Goal: Task Accomplishment & Management: Manage account settings

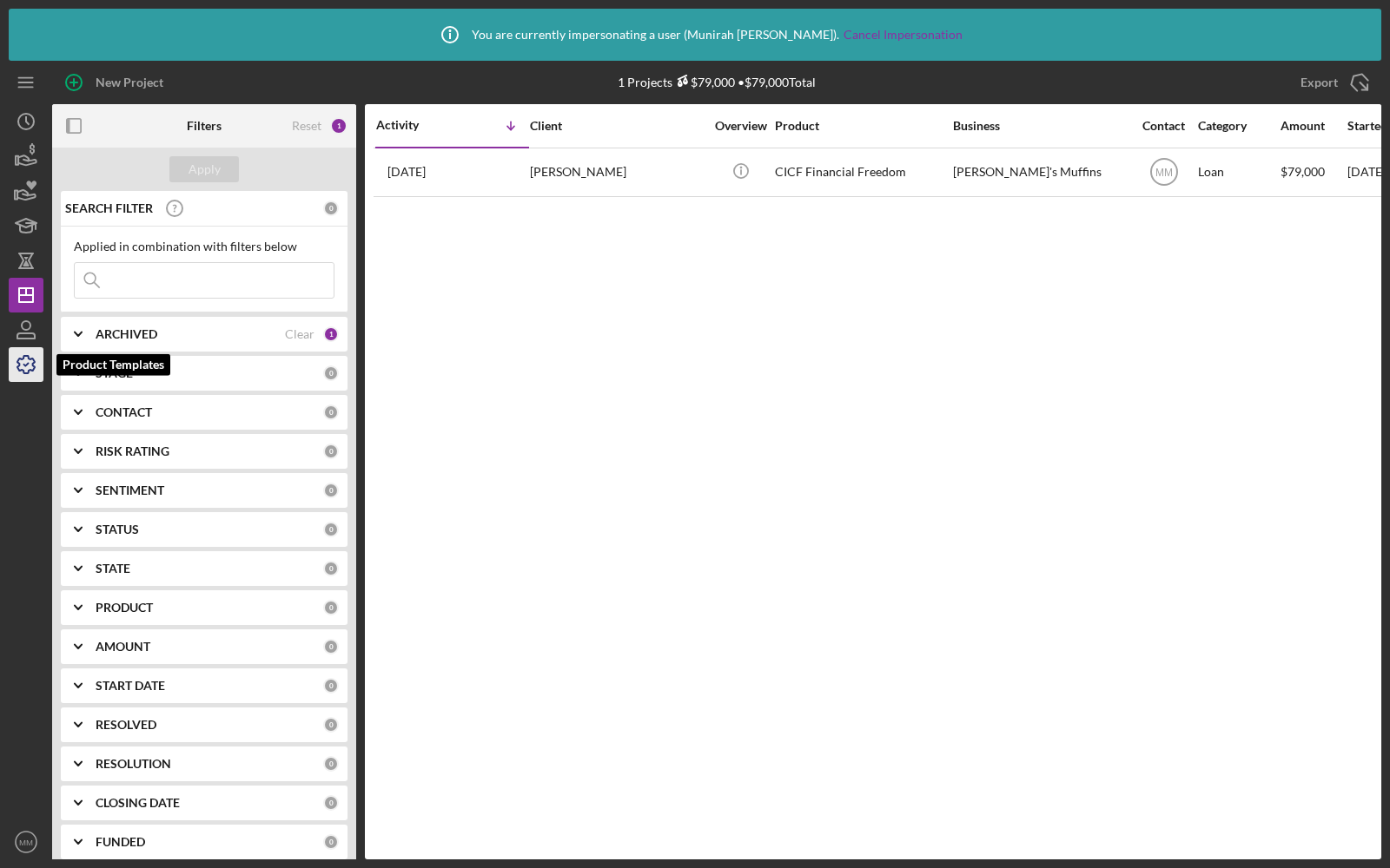
click at [15, 366] on icon "button" at bounding box center [26, 365] width 44 height 44
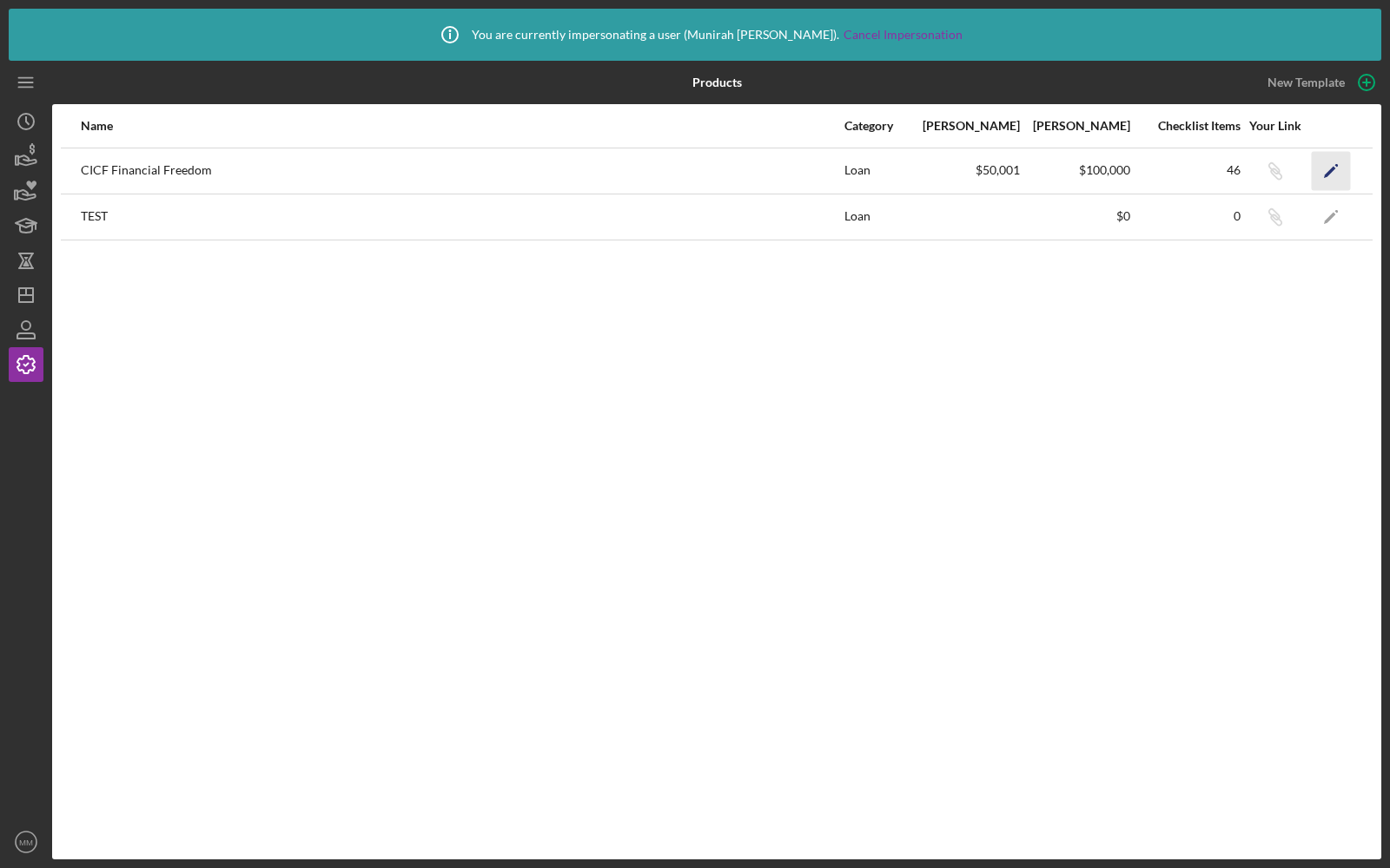
click at [1331, 156] on icon "Icon/Edit" at bounding box center [1331, 170] width 39 height 39
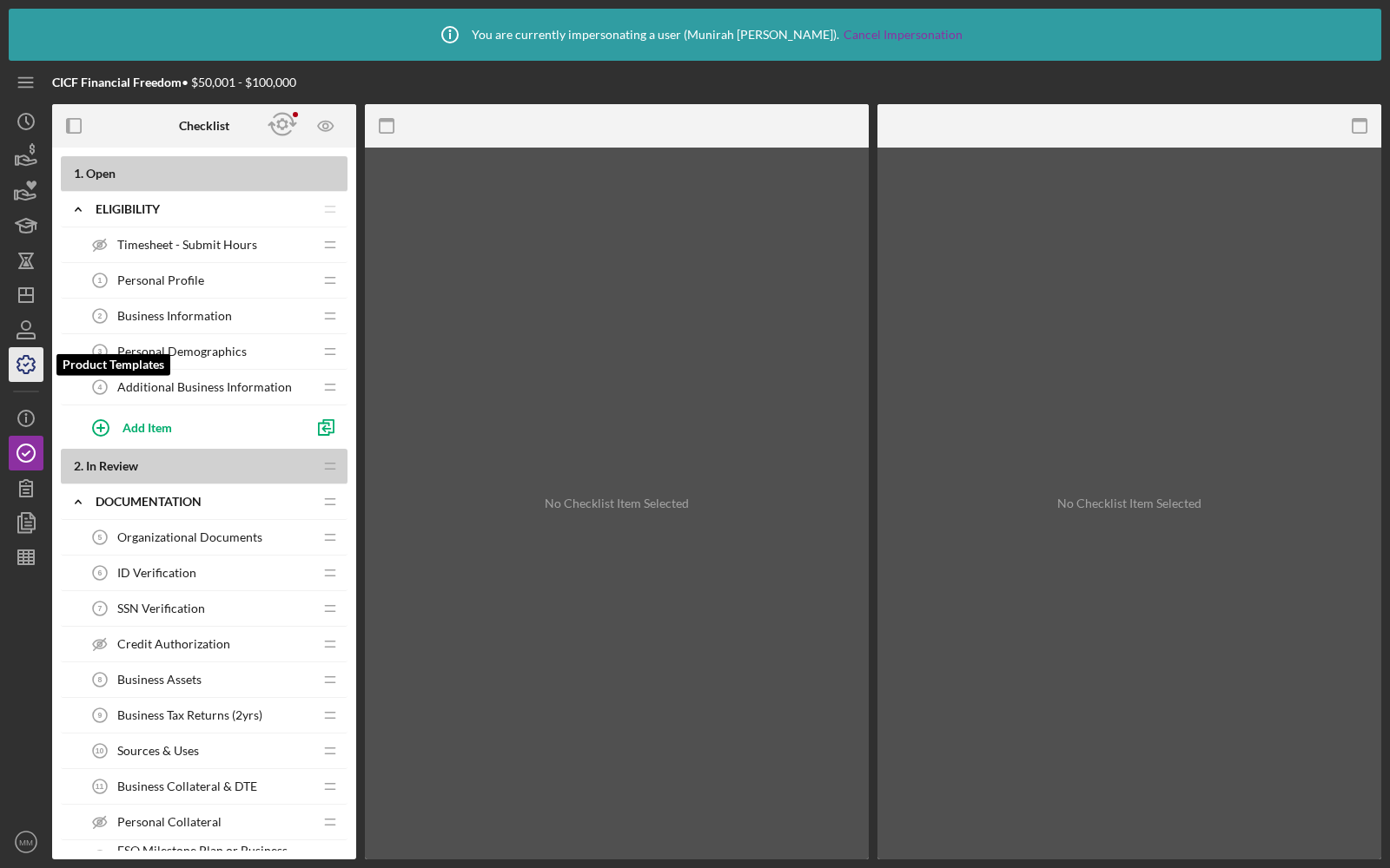
click at [30, 366] on icon "button" at bounding box center [26, 365] width 44 height 44
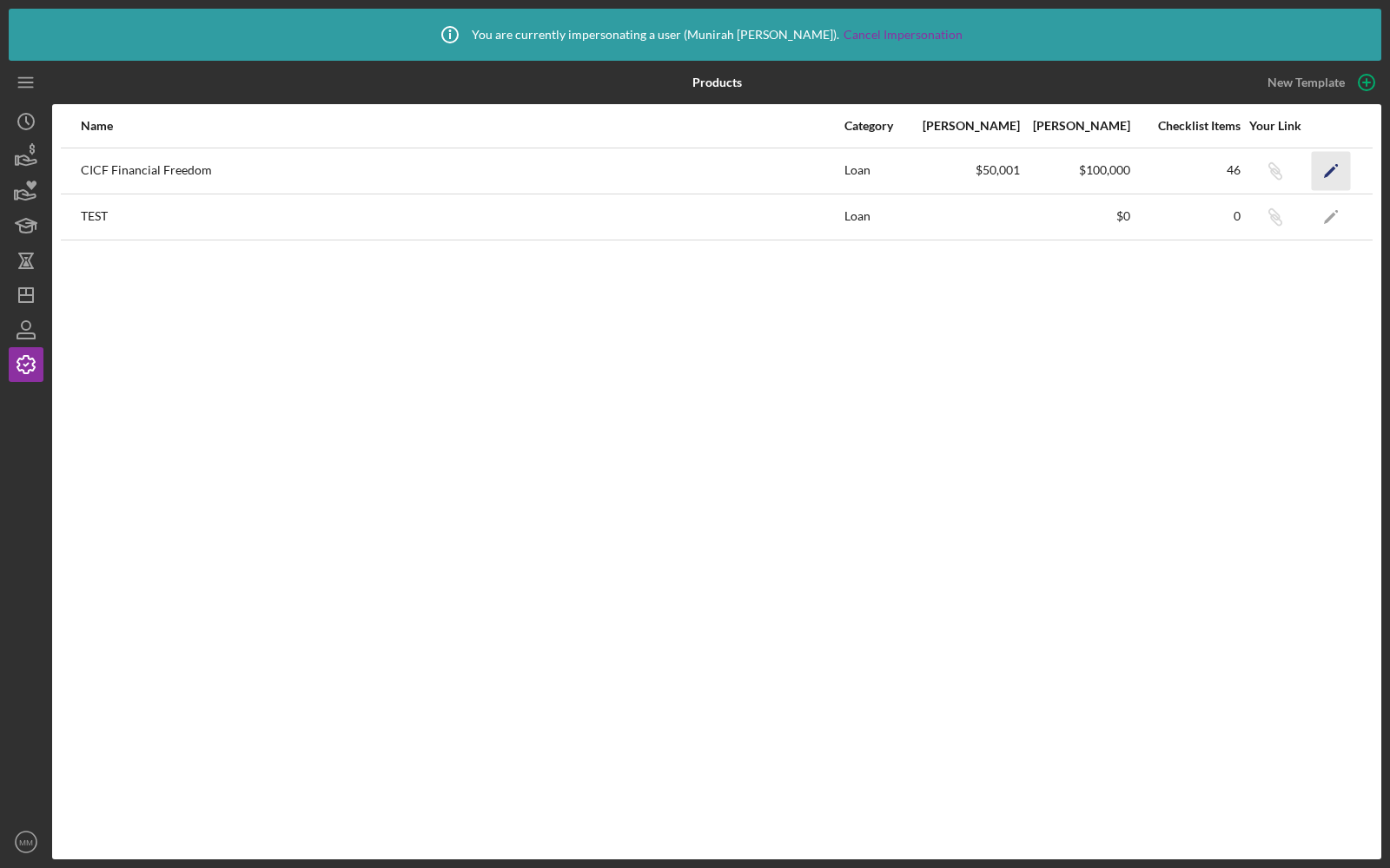
click at [1323, 168] on icon "Icon/Edit" at bounding box center [1331, 170] width 39 height 39
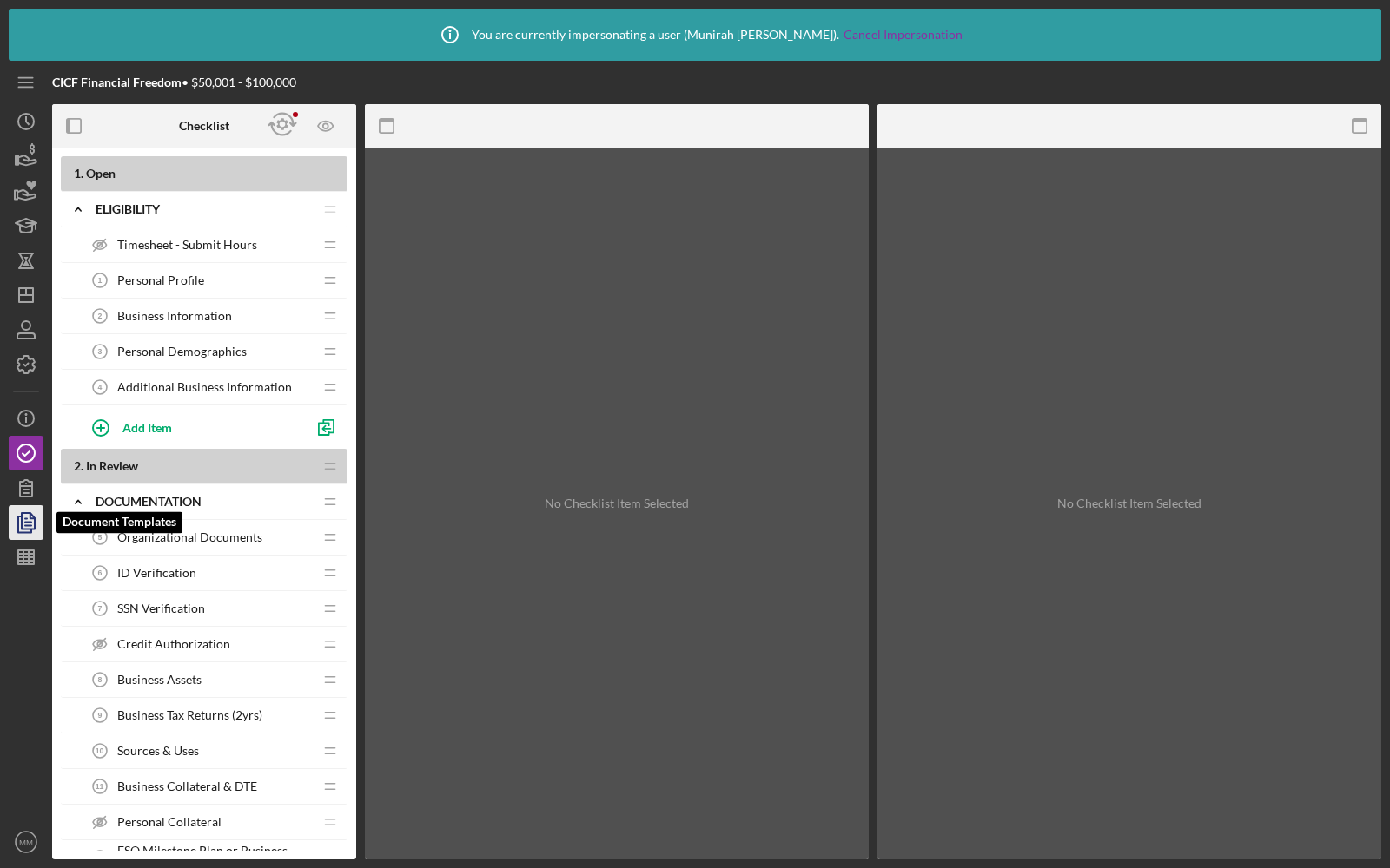
click at [29, 532] on icon "button" at bounding box center [26, 522] width 44 height 44
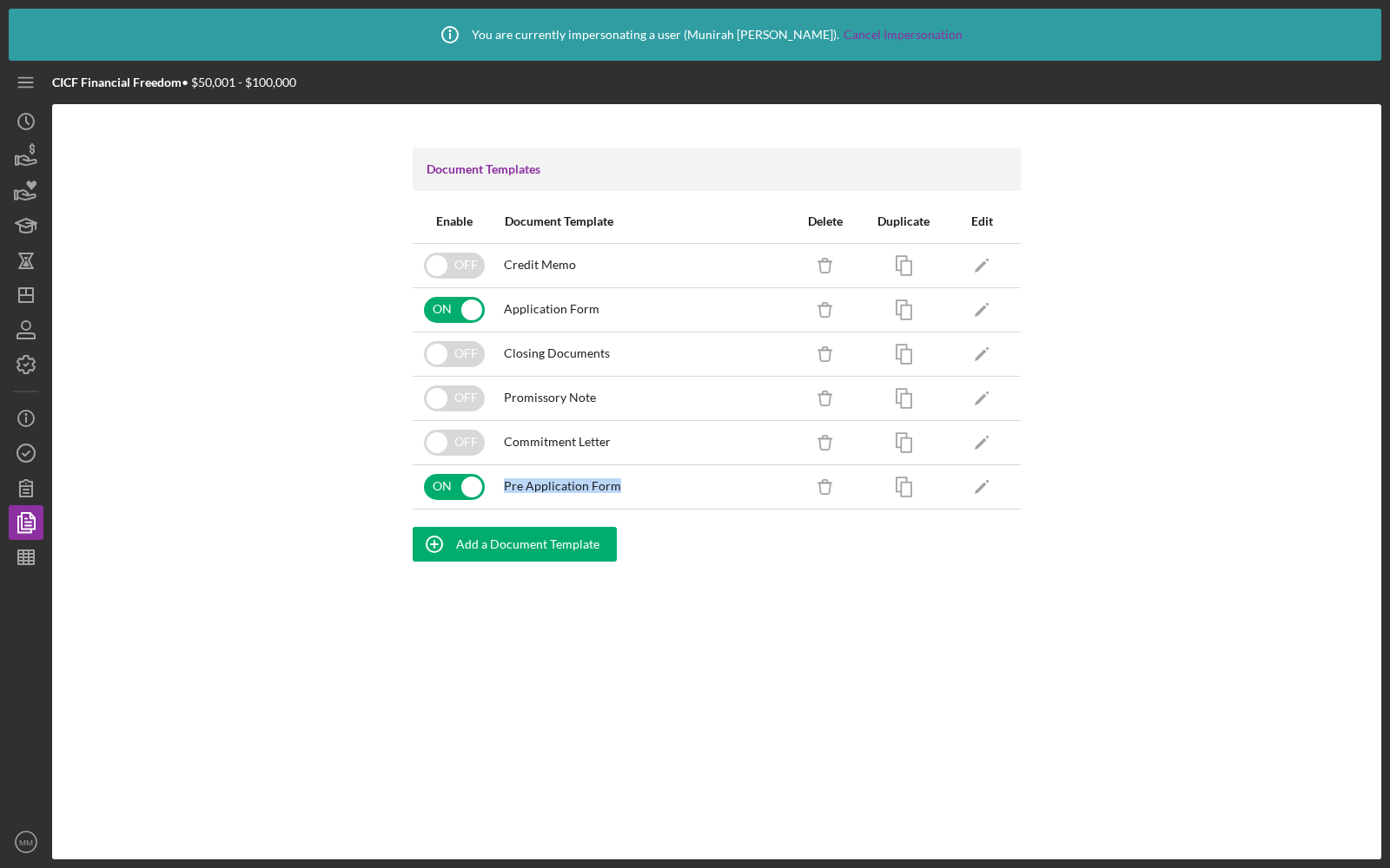
drag, startPoint x: 507, startPoint y: 485, endPoint x: 659, endPoint y: 487, distance: 152.0
click at [659, 487] on div "Pre Application Form" at bounding box center [640, 486] width 274 height 14
click at [988, 480] on icon "button" at bounding box center [988, 481] width 4 height 4
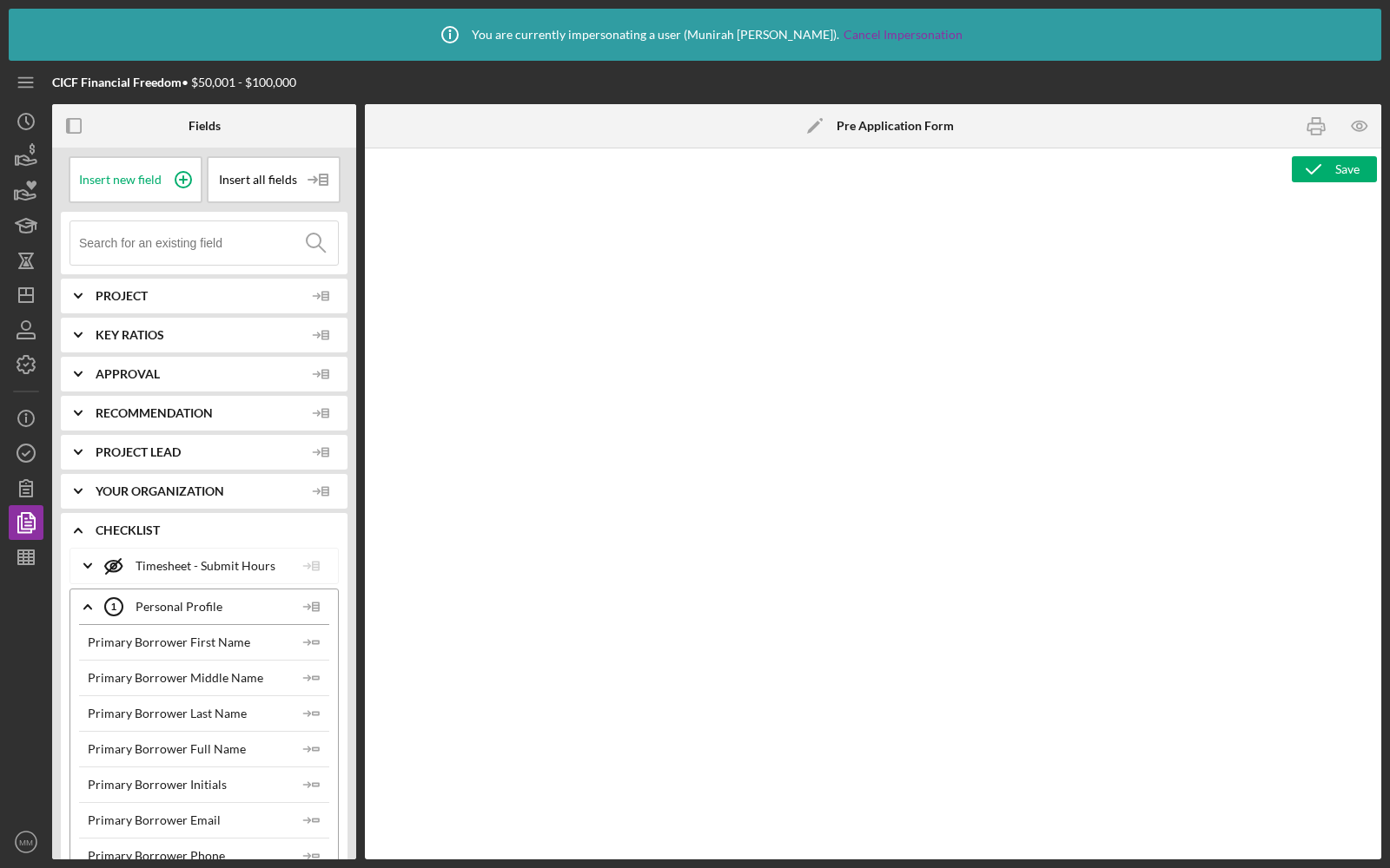
type textarea "<p>Copy and paste, or create, your document template here.</p>"
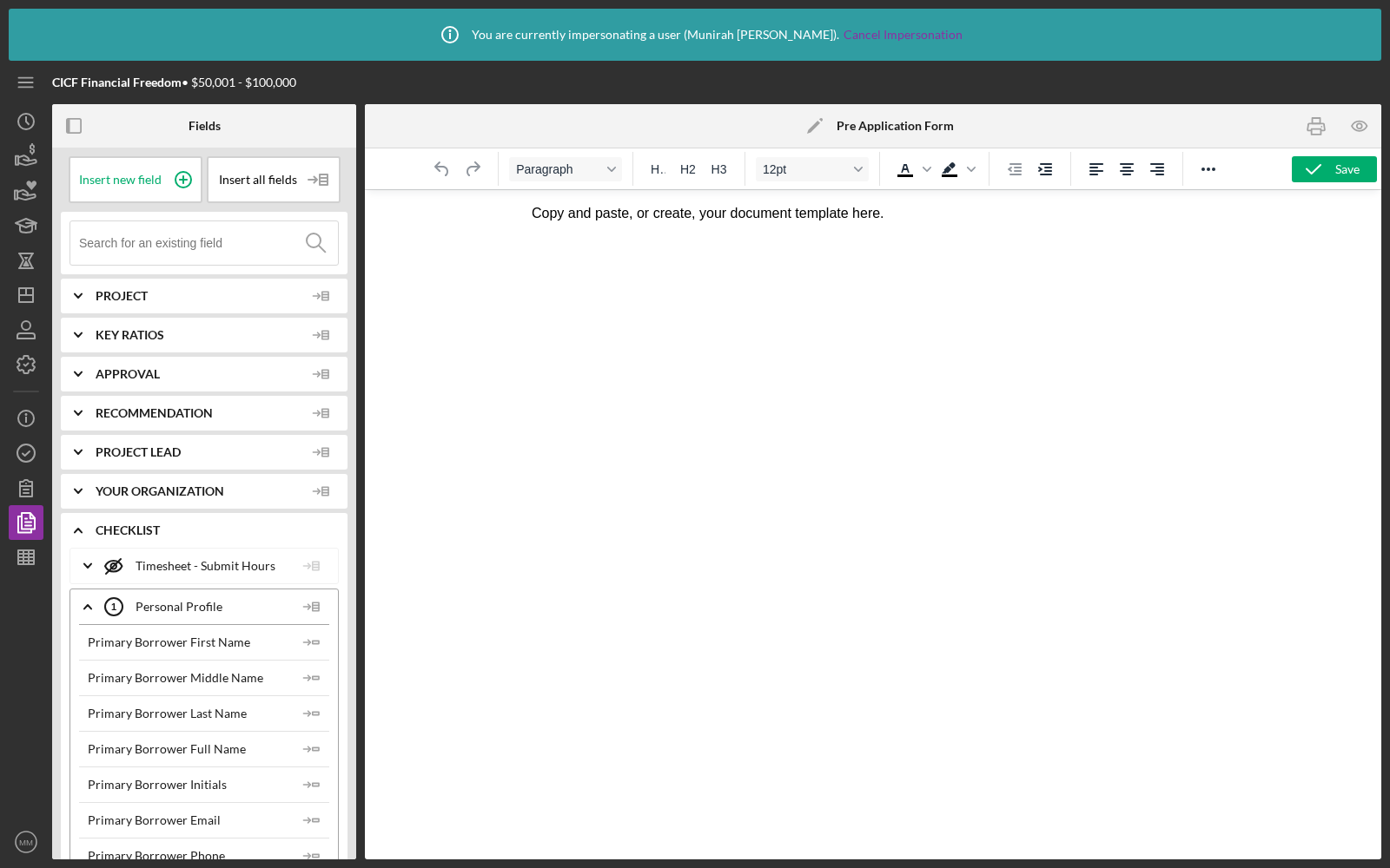
click at [649, 215] on p "Copy and paste, or create, your document template here." at bounding box center [872, 213] width 683 height 19
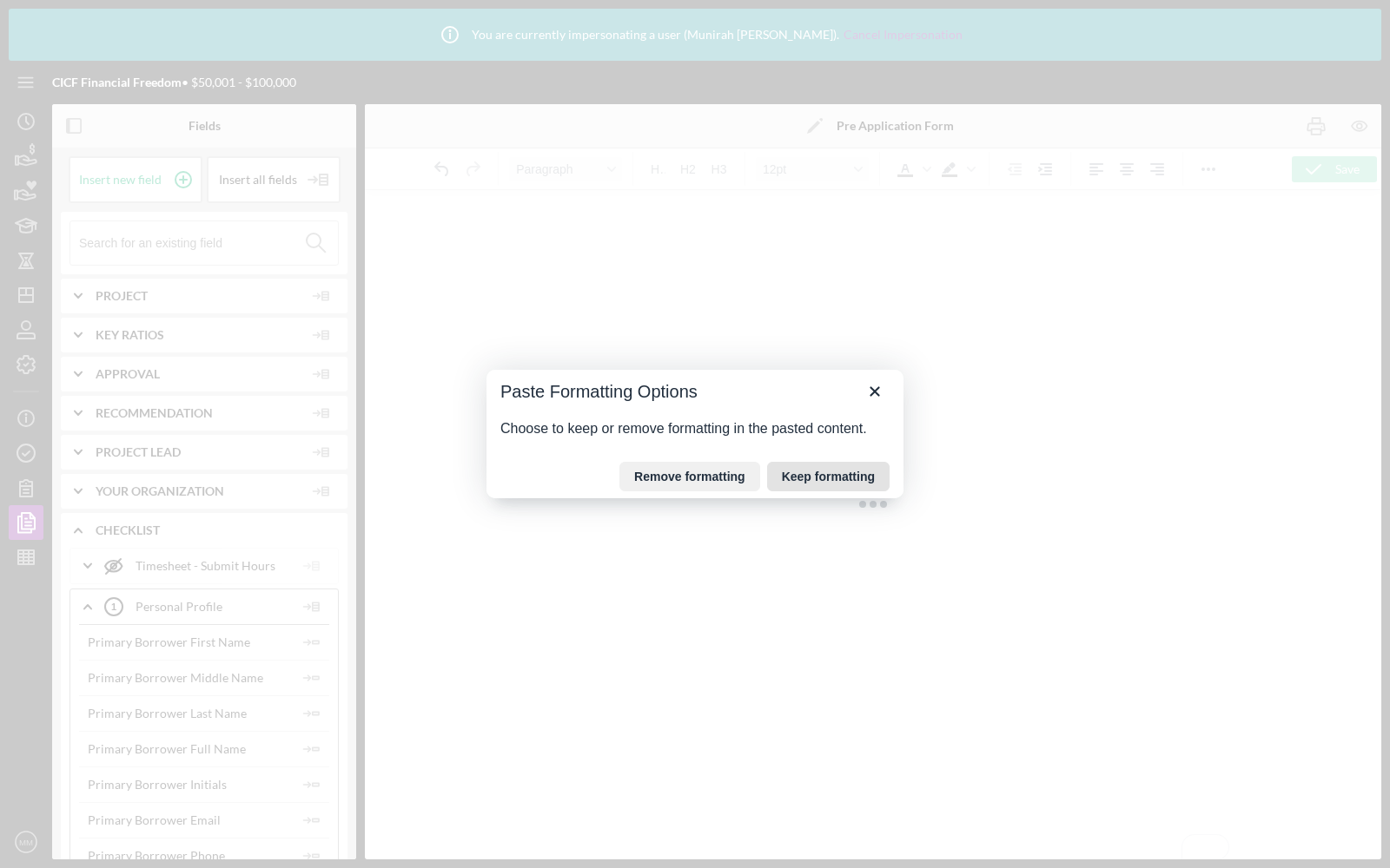
click at [835, 480] on button "Keep formatting" at bounding box center [828, 477] width 122 height 29
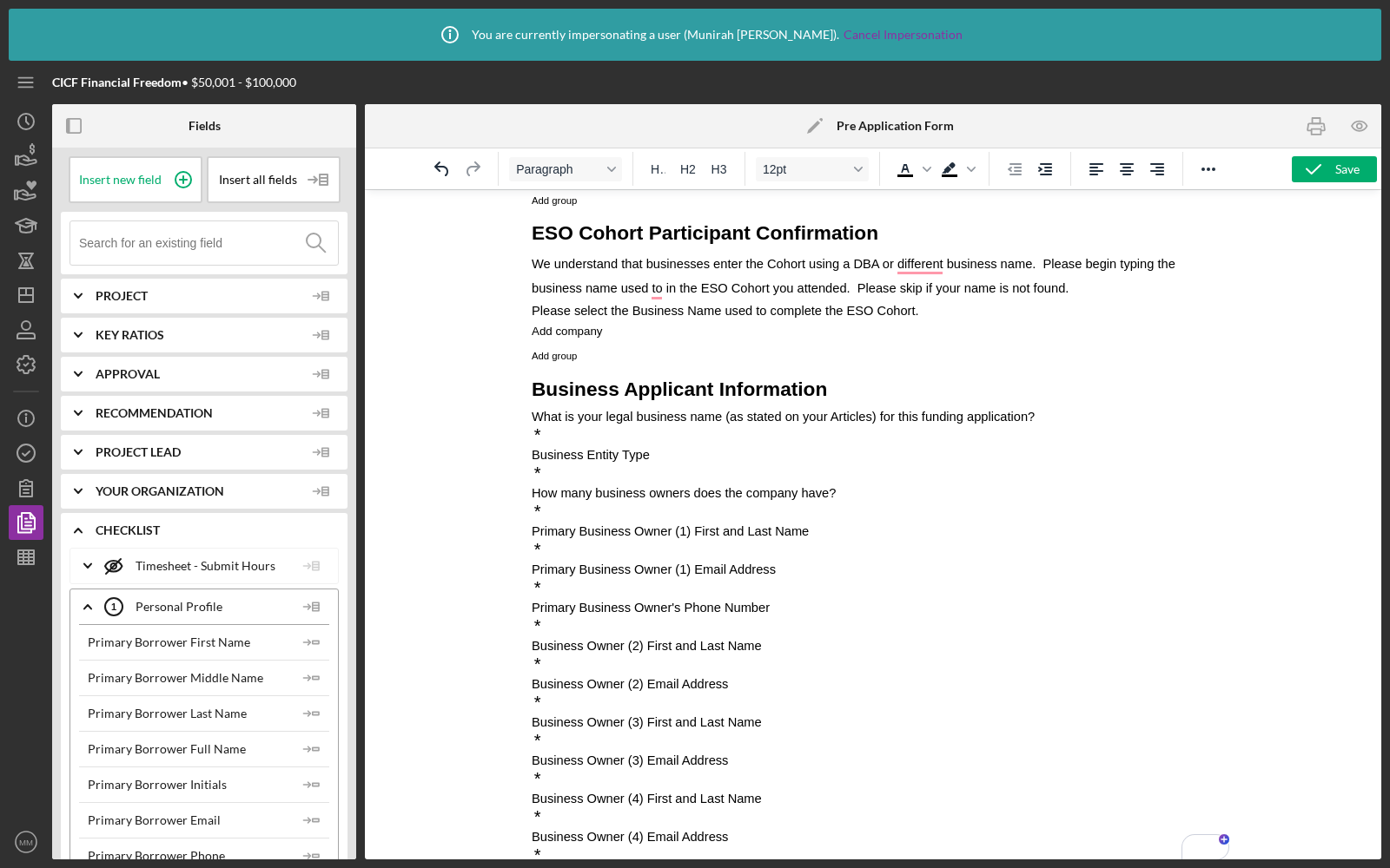
scroll to position [141, 0]
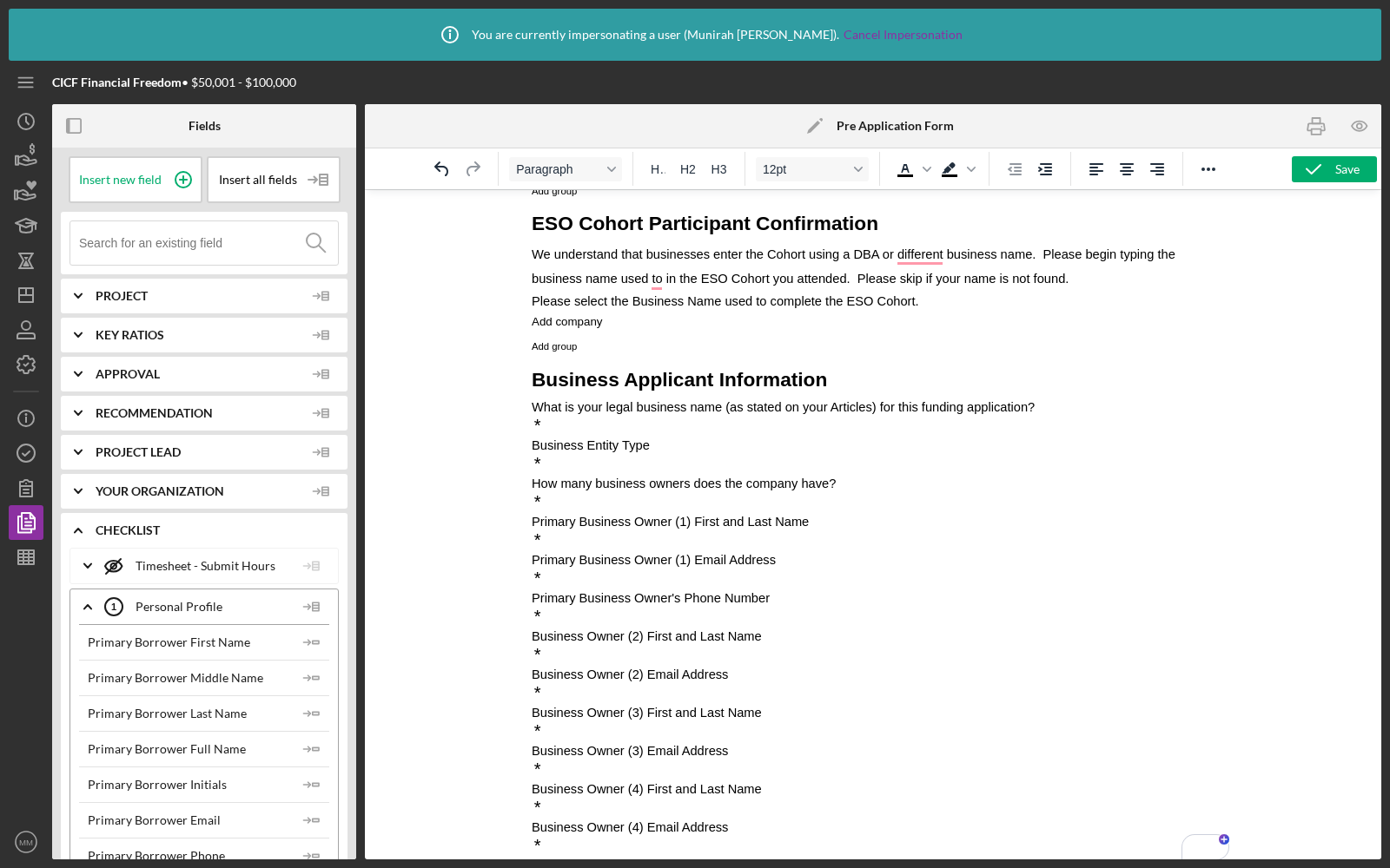
click at [583, 427] on p "*" at bounding box center [872, 426] width 683 height 19
click at [192, 230] on input at bounding box center [209, 243] width 259 height 44
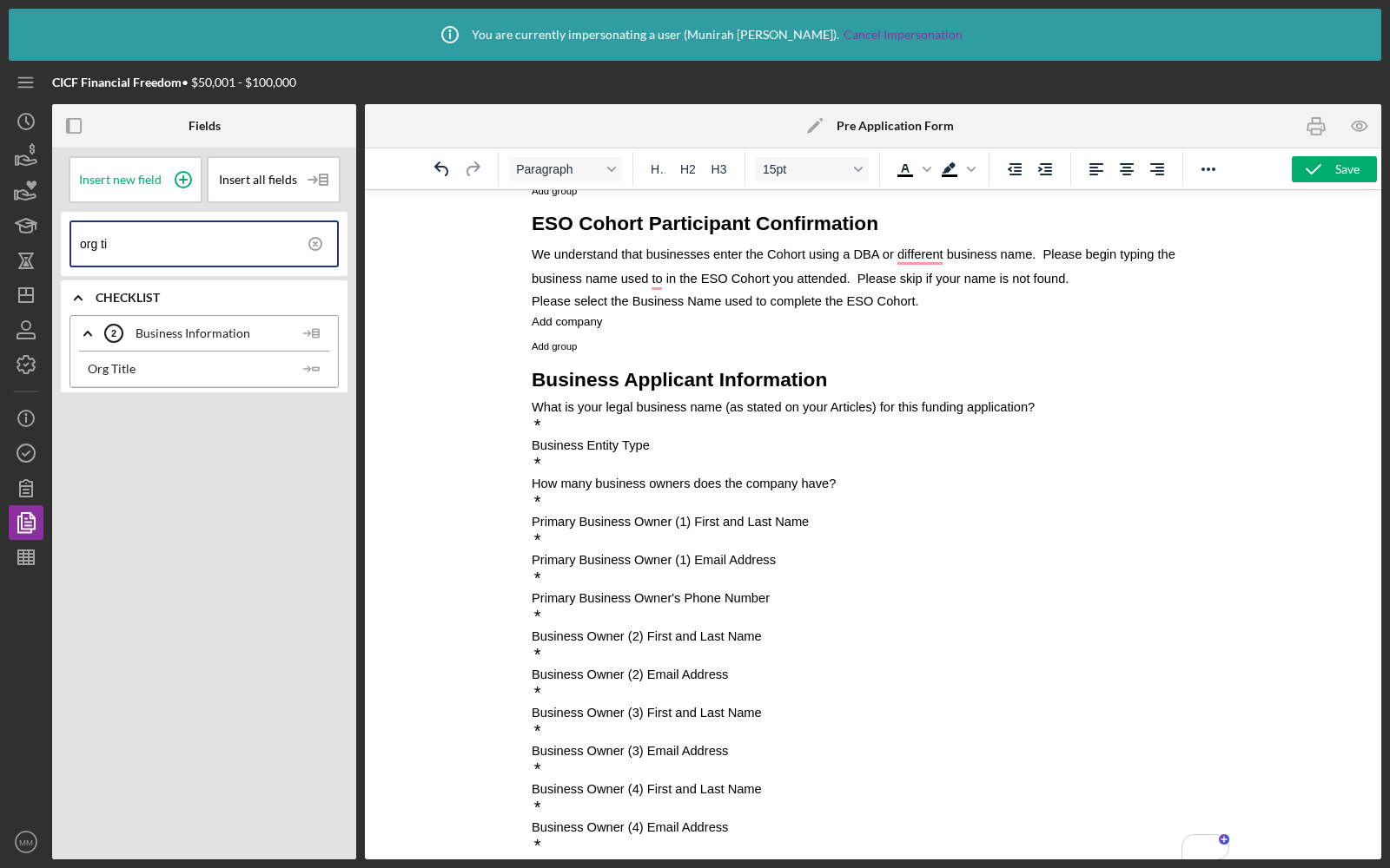
type input "org ti"
click at [555, 428] on p "*" at bounding box center [872, 426] width 683 height 19
click at [313, 364] on icon "Icon/Insert Field" at bounding box center [312, 369] width 35 height 35
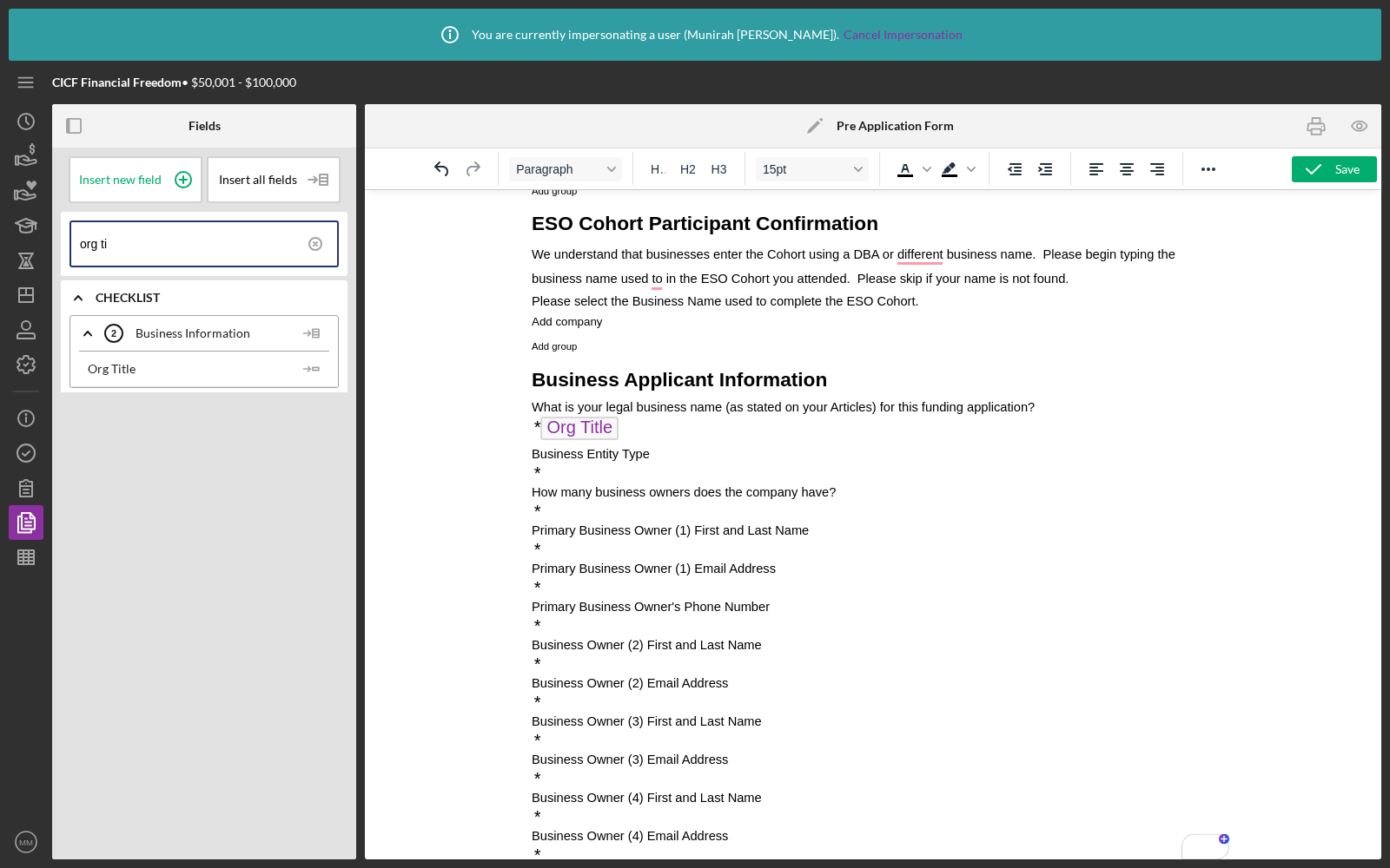
click at [562, 473] on p "*" at bounding box center [872, 473] width 683 height 19
click at [313, 232] on icon at bounding box center [316, 244] width 44 height 44
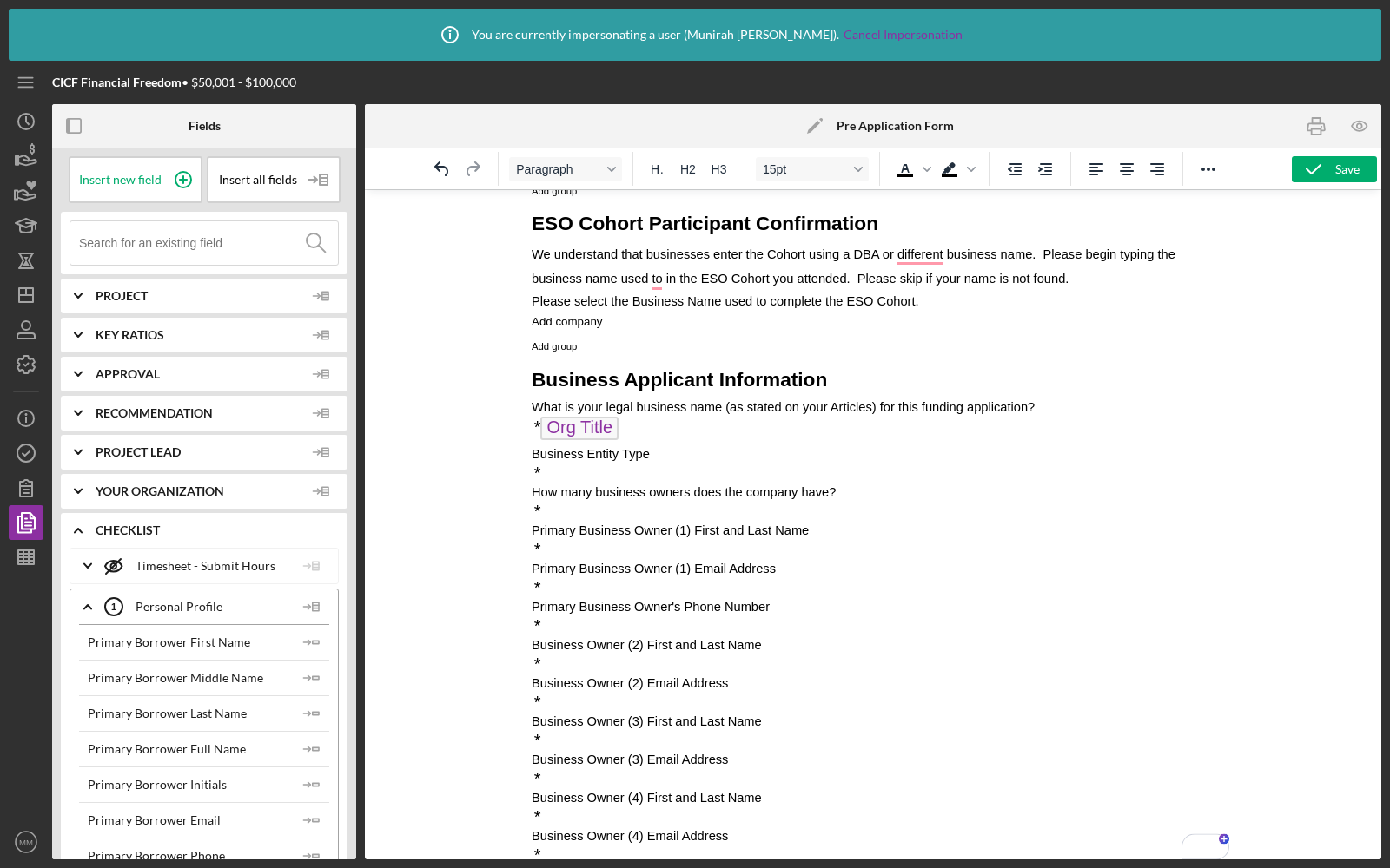
click at [237, 245] on input at bounding box center [209, 243] width 259 height 44
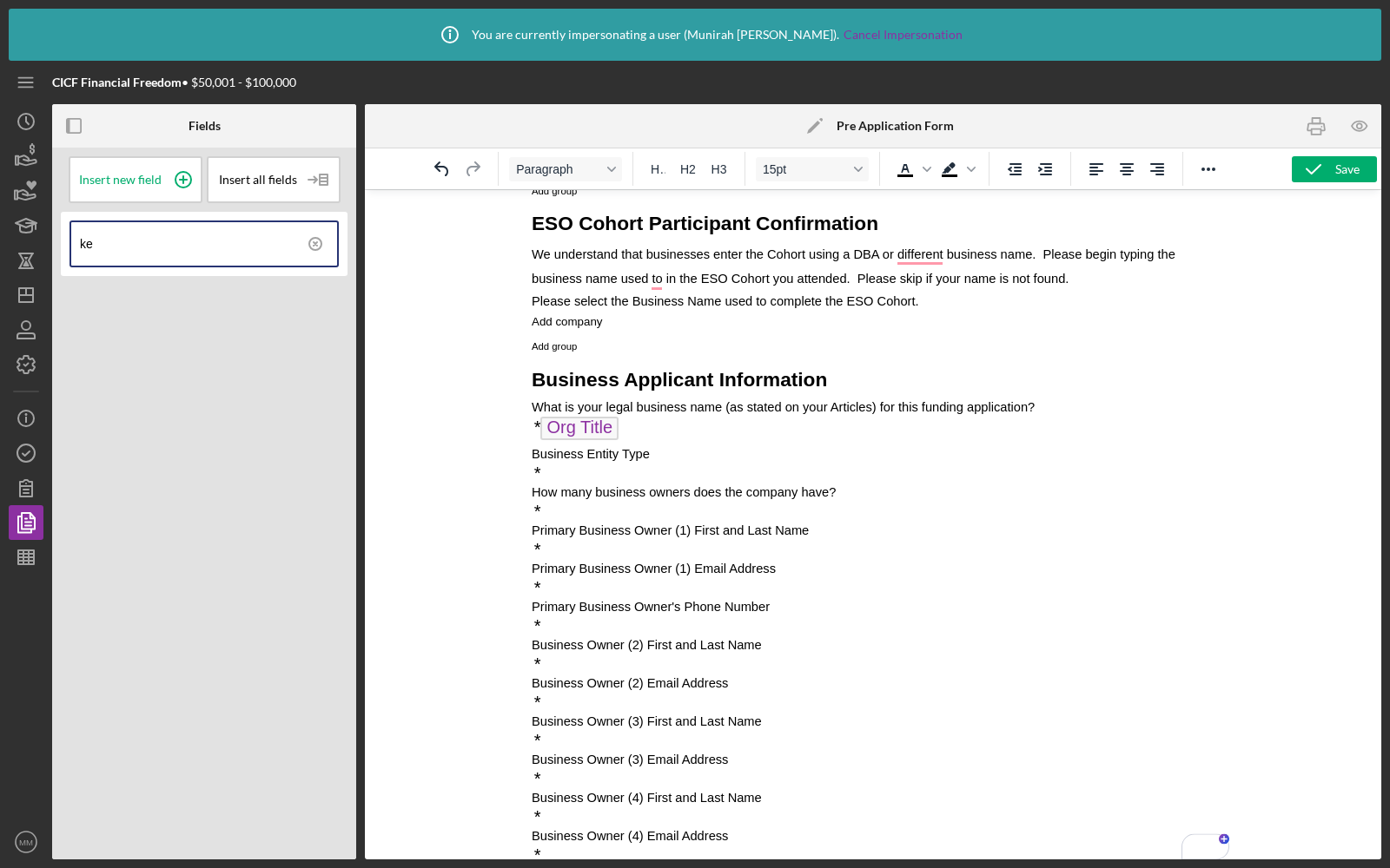
type input "k"
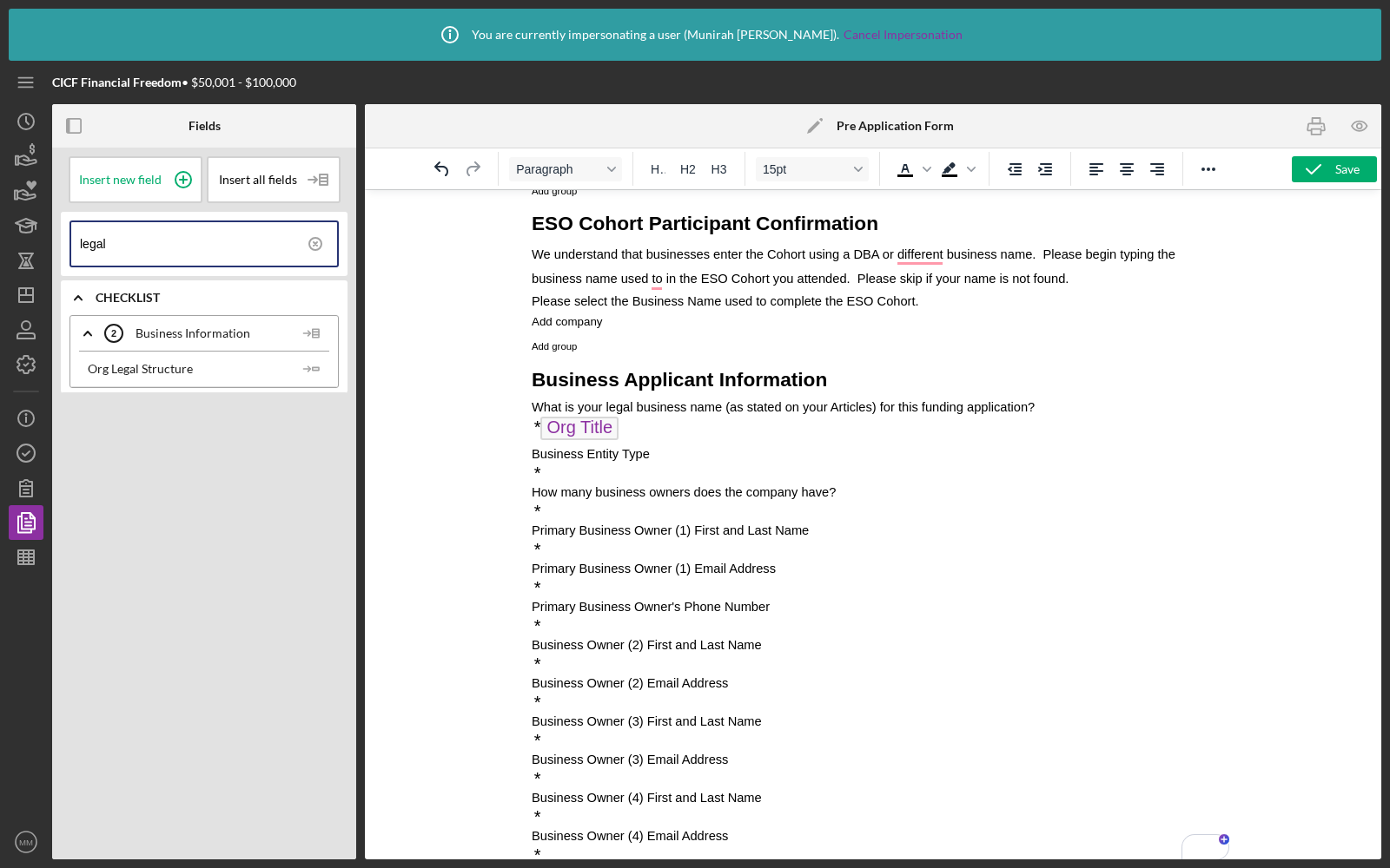
type input "legal"
click at [597, 470] on p "*" at bounding box center [872, 473] width 683 height 19
click at [316, 364] on icon "Icon/Insert Field" at bounding box center [312, 369] width 35 height 35
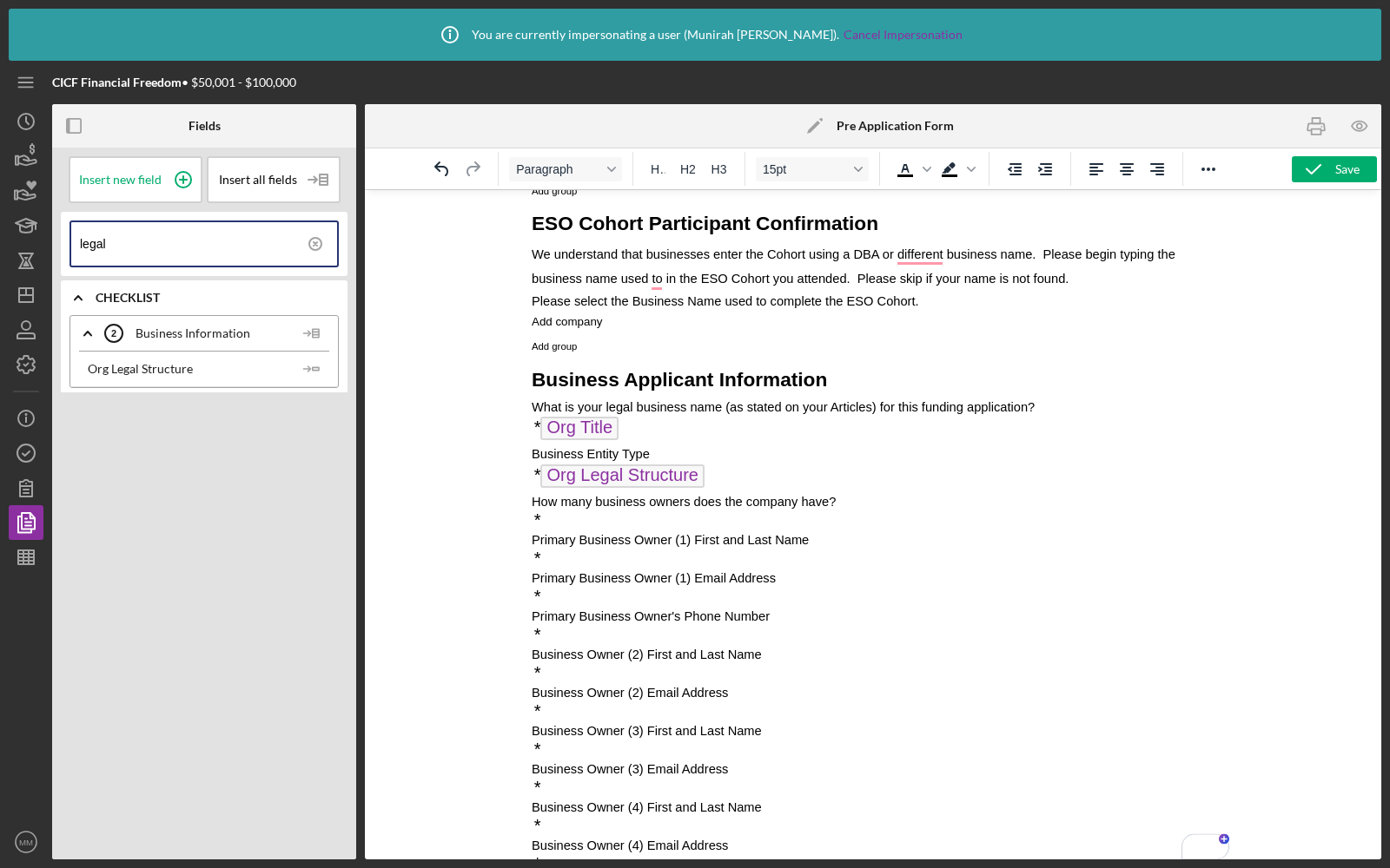
click at [562, 513] on p "*" at bounding box center [872, 521] width 683 height 19
click at [1361, 129] on icon "button" at bounding box center [1359, 126] width 15 height 9
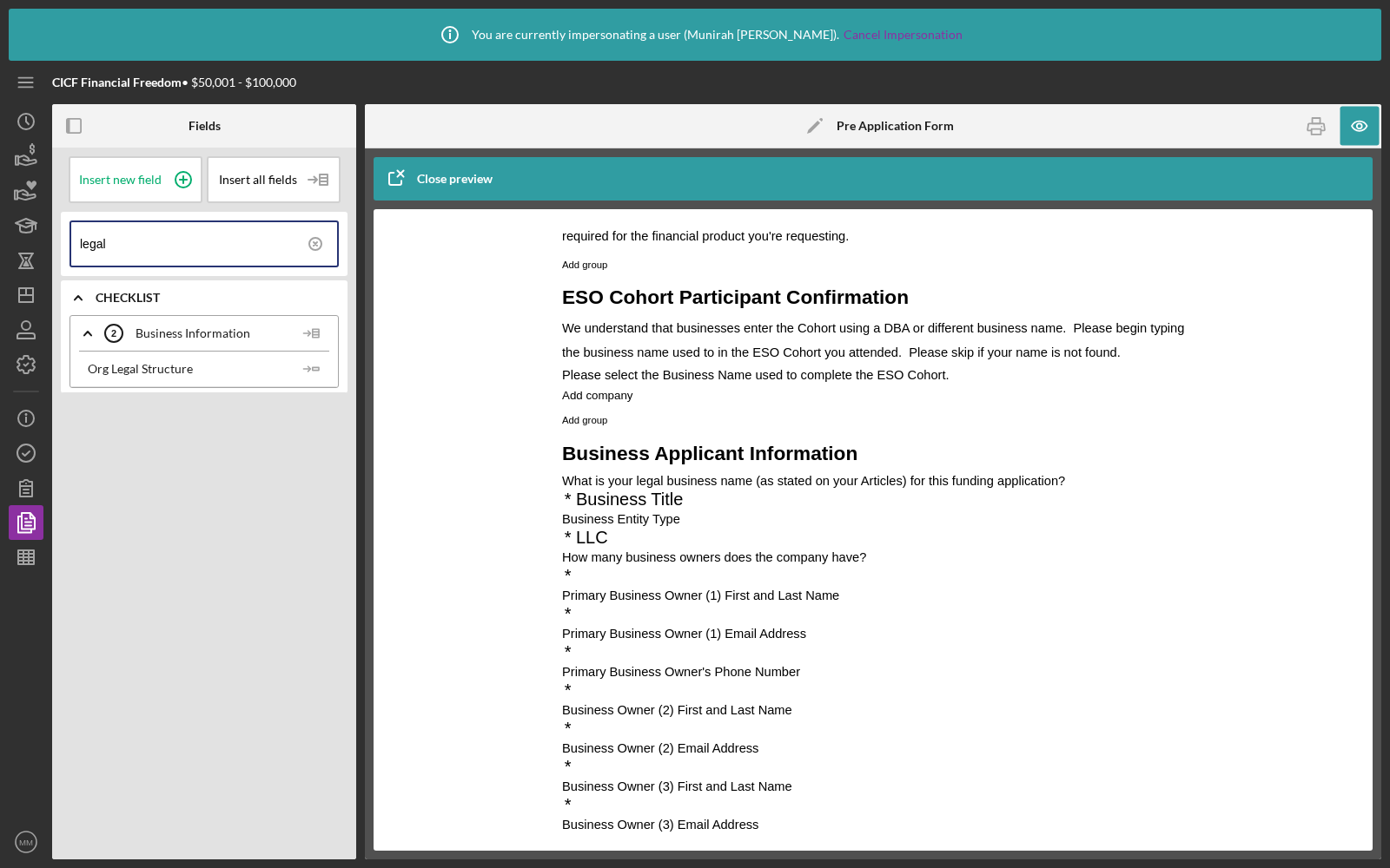
scroll to position [167, 0]
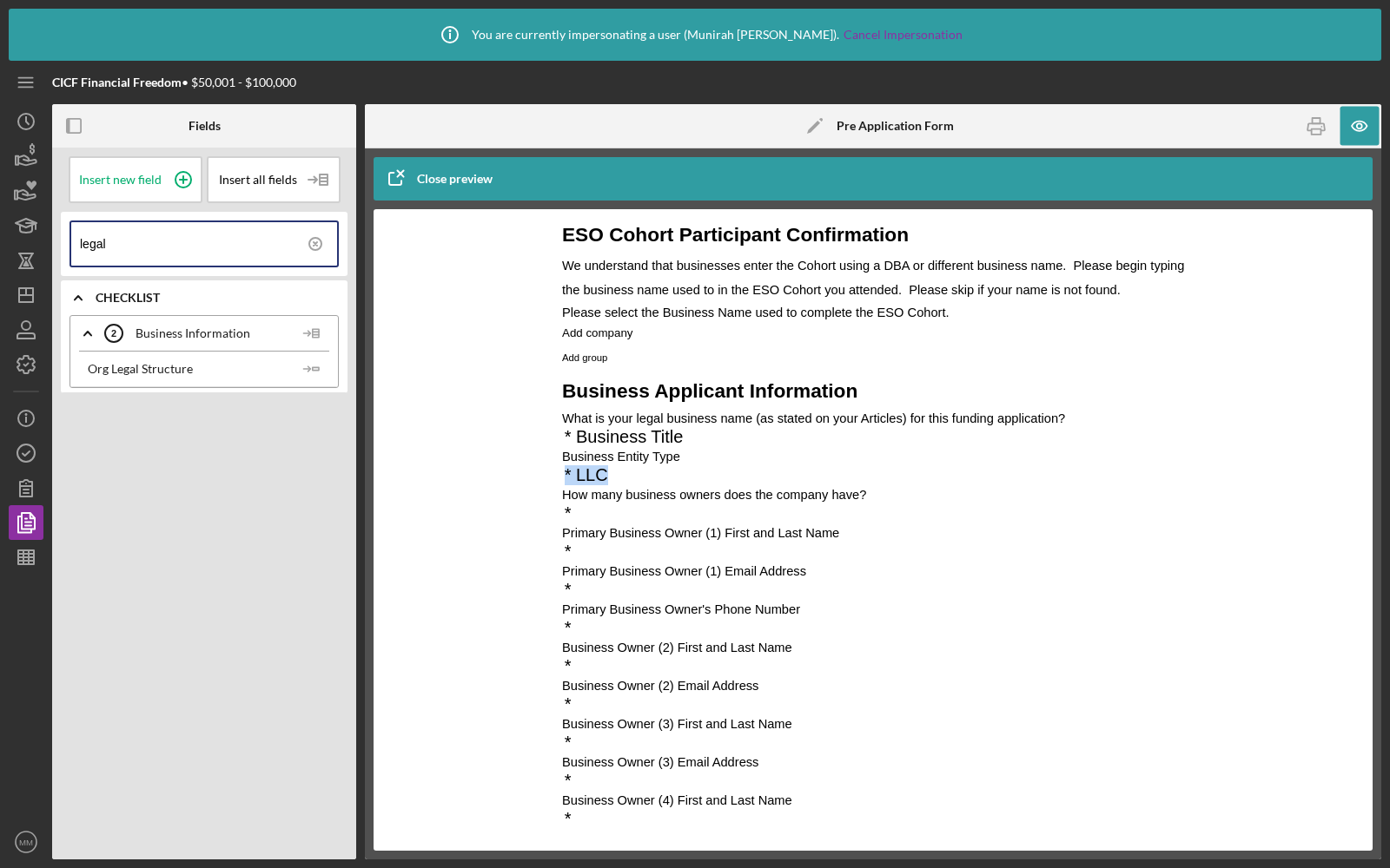
drag, startPoint x: 612, startPoint y: 479, endPoint x: 558, endPoint y: 475, distance: 54.1
click at [637, 438] on span "* Business Title" at bounding box center [623, 437] width 119 height 19
click at [686, 448] on p "Business Entity Type" at bounding box center [872, 456] width 623 height 19
click at [1364, 126] on icon "button" at bounding box center [1359, 126] width 39 height 39
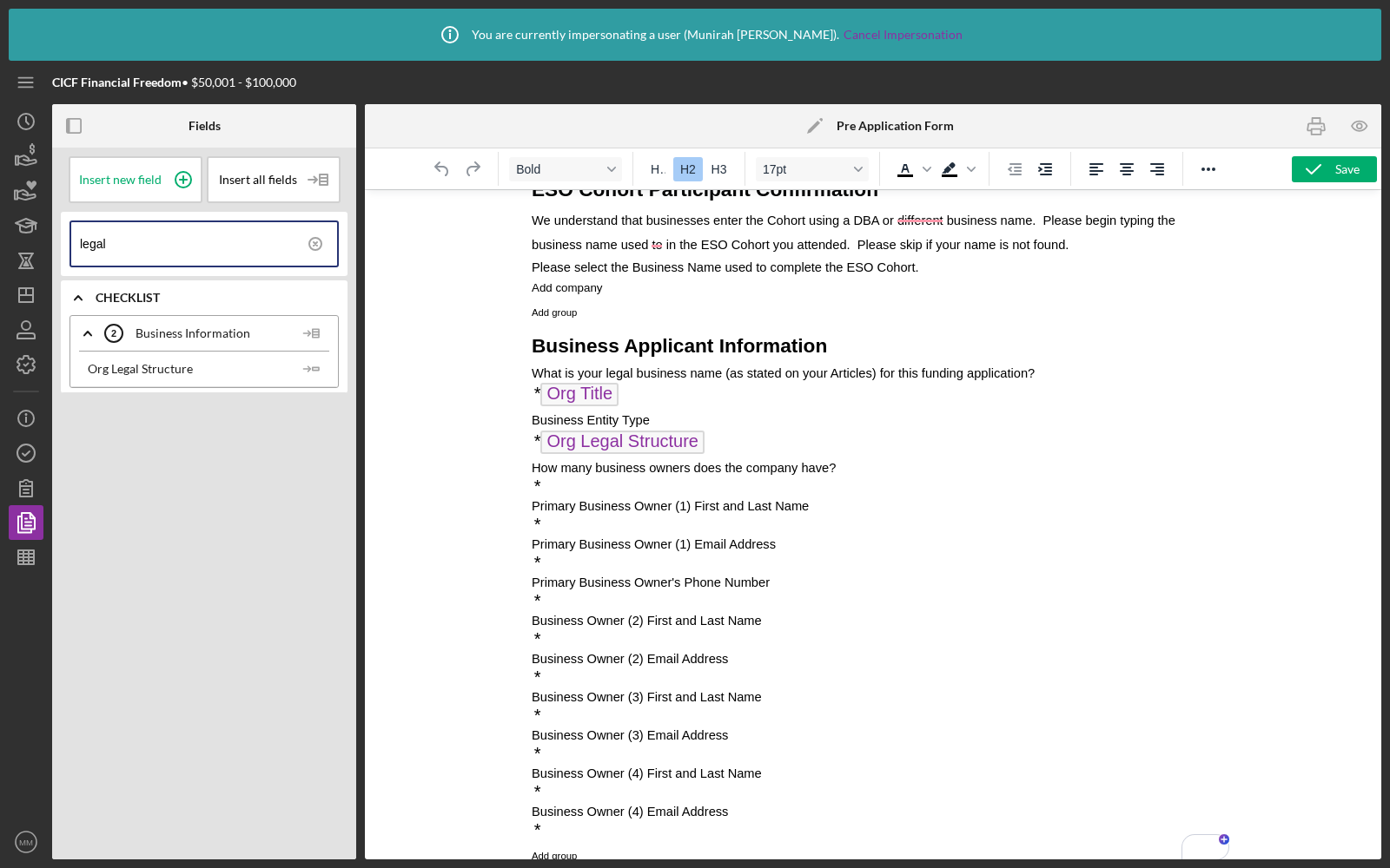
scroll to position [184, 0]
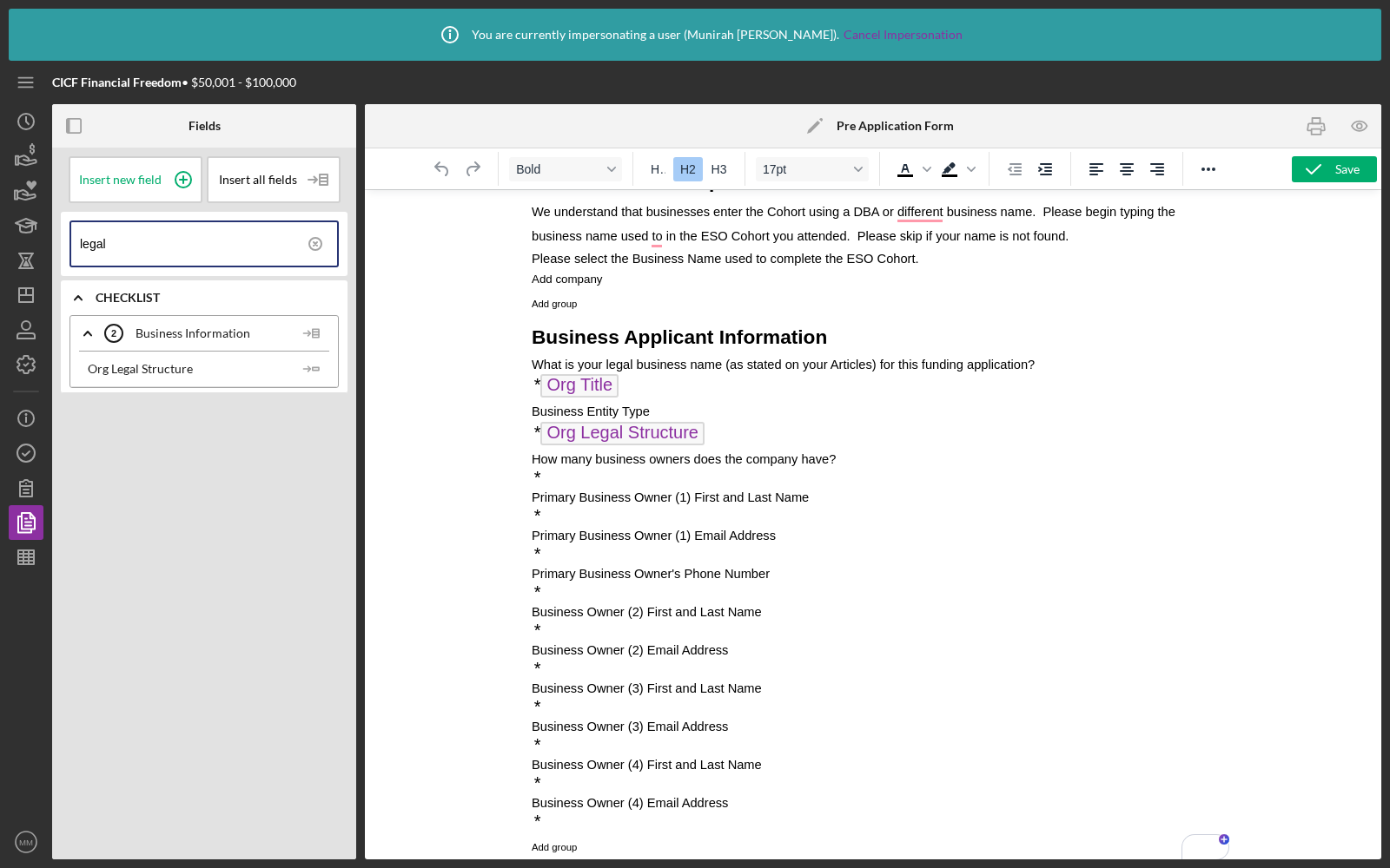
click at [312, 238] on circle at bounding box center [315, 243] width 12 height 12
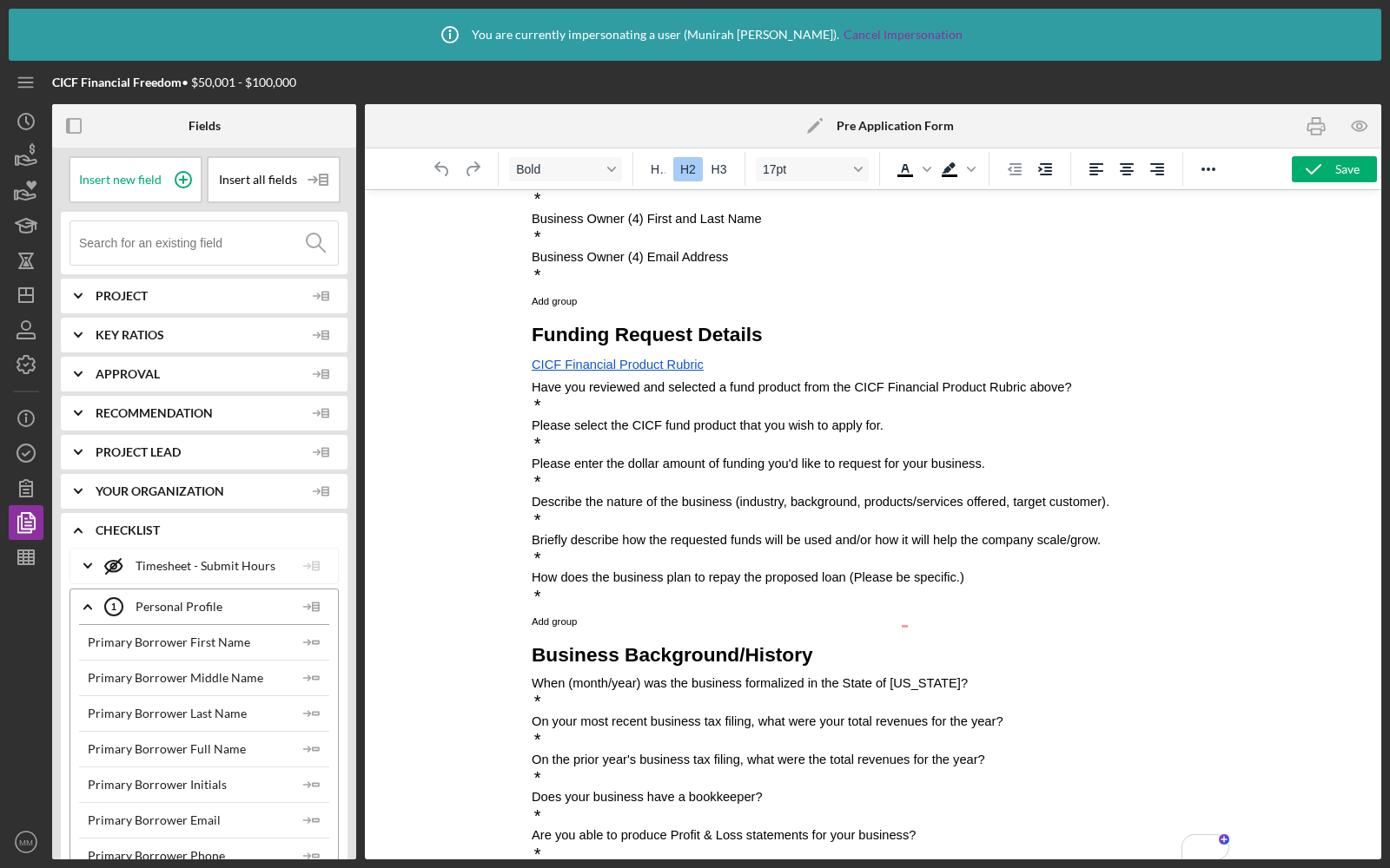
scroll to position [747, 0]
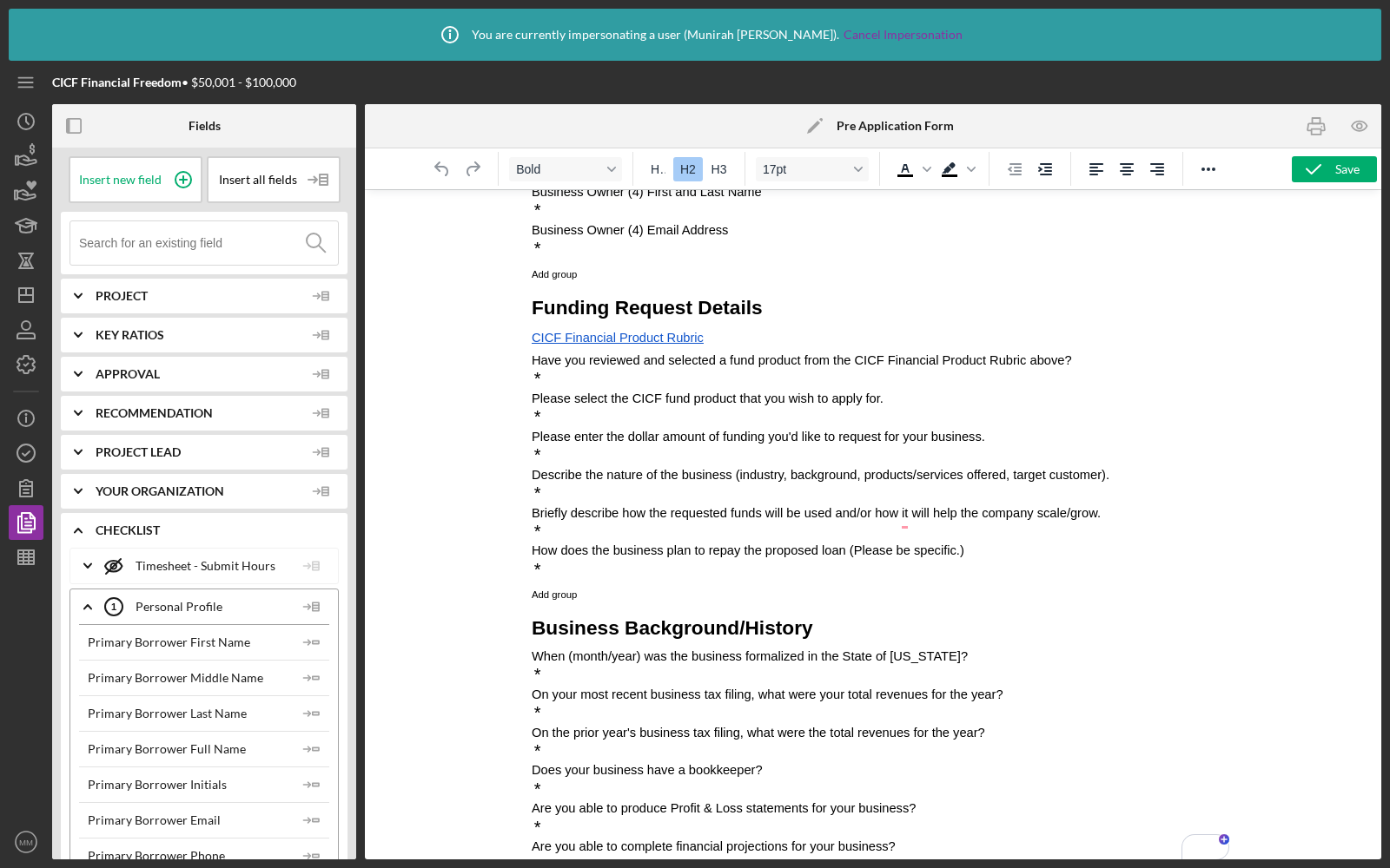
click at [679, 385] on p "*" at bounding box center [872, 379] width 683 height 19
click at [138, 177] on span "Insert new field" at bounding box center [120, 179] width 82 height 14
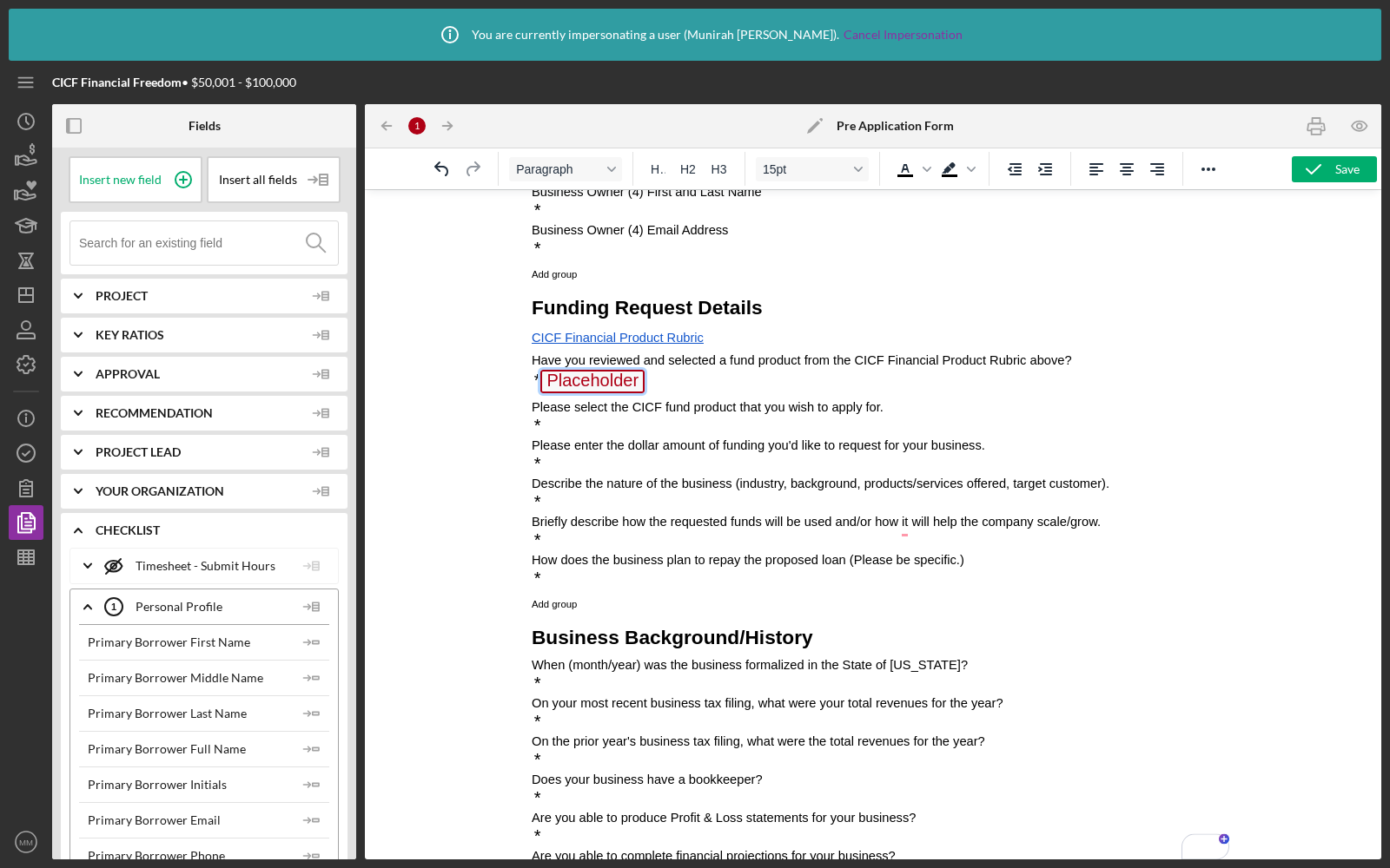
click at [585, 386] on span "Placeholder" at bounding box center [591, 382] width 104 height 24
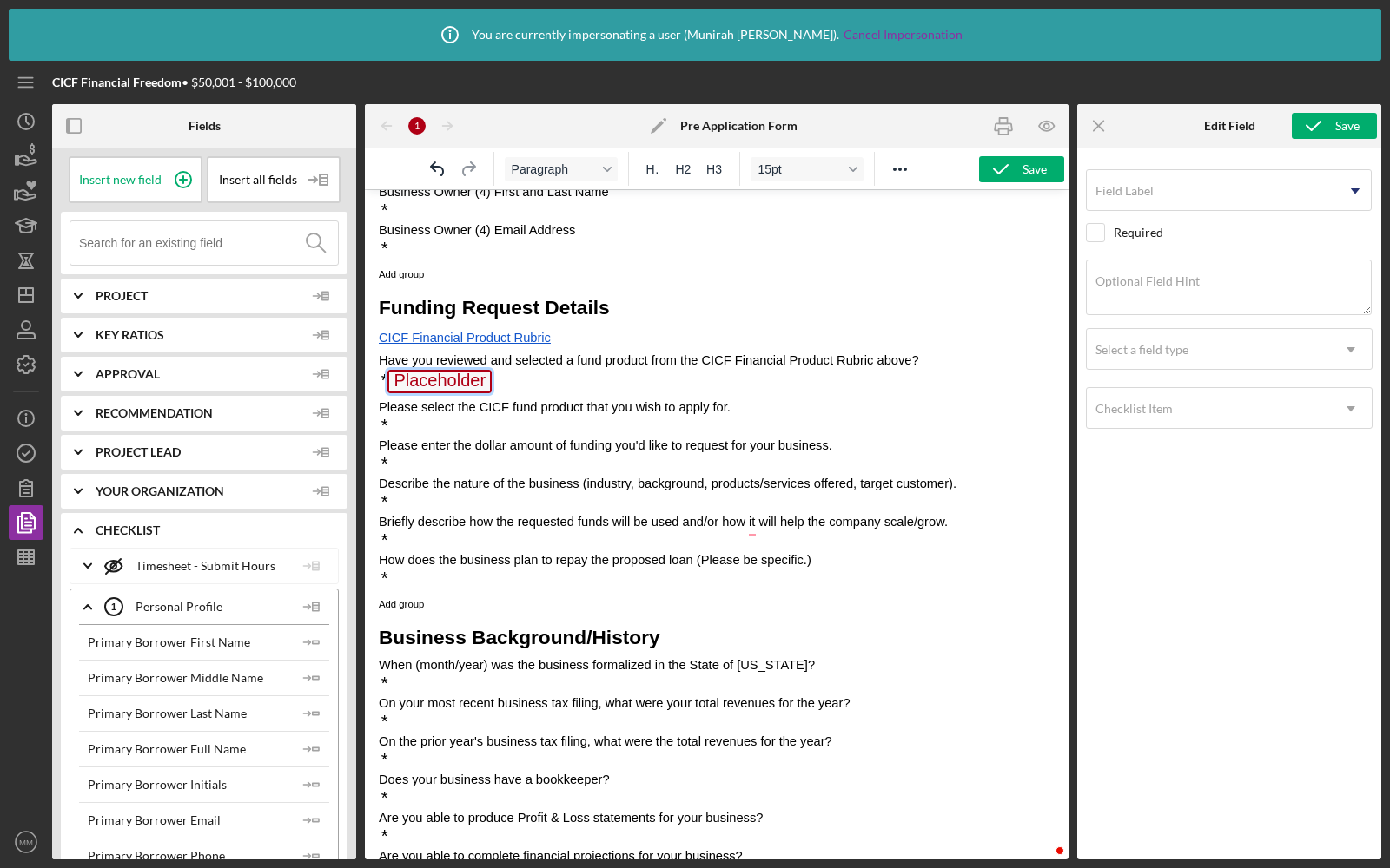
scroll to position [724, 0]
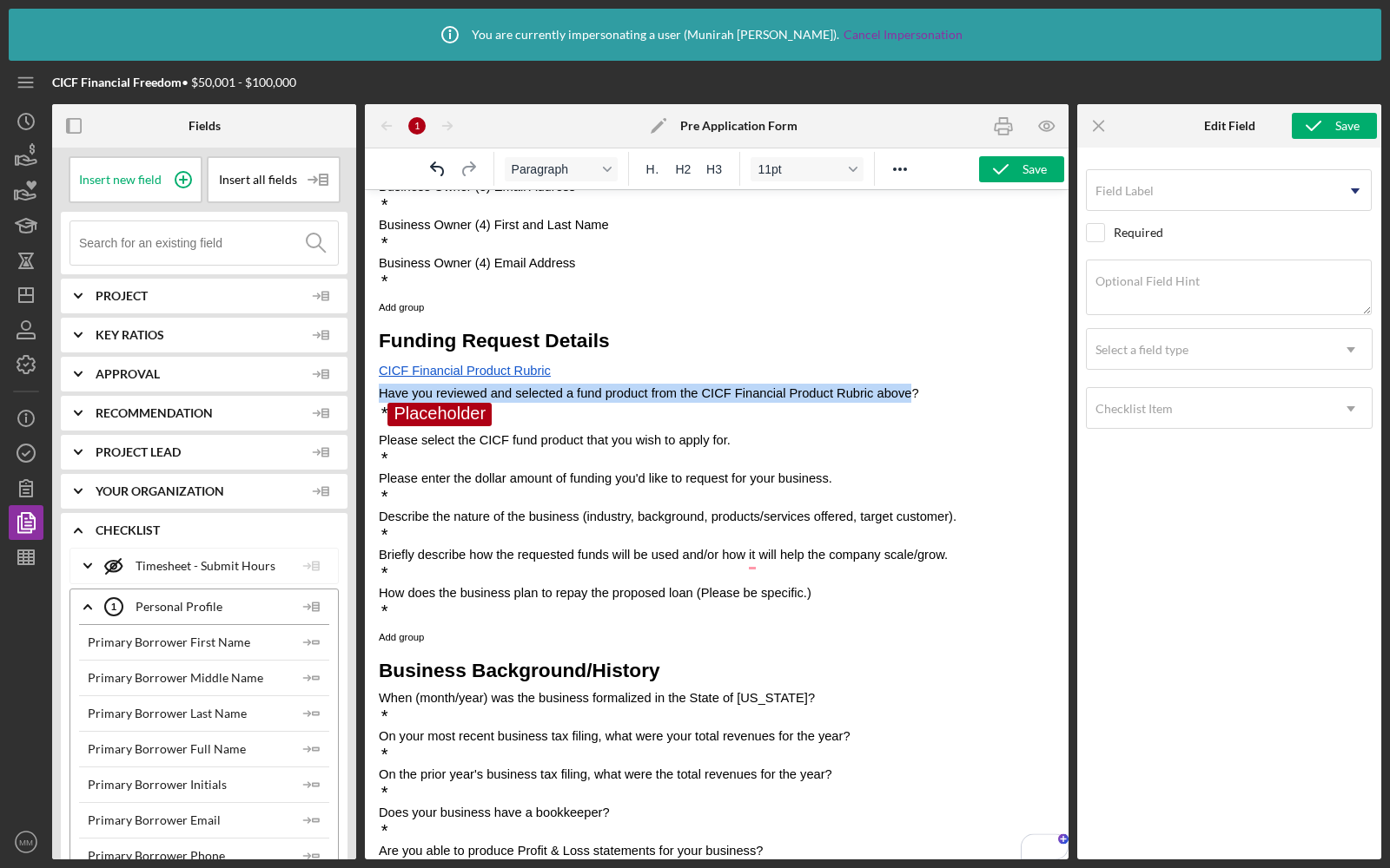
drag, startPoint x: 915, startPoint y: 394, endPoint x: 377, endPoint y: 396, distance: 538.0
click at [377, 396] on html "CICF Capital Application Request Form In order to receive a CICF funding applic…" at bounding box center [716, 300] width 703 height 1669
copy span "Have you reviewed and selected a fund product from the CICF Financial Product R…"
click at [1151, 290] on textarea "Optional Field Hint" at bounding box center [1228, 287] width 285 height 56
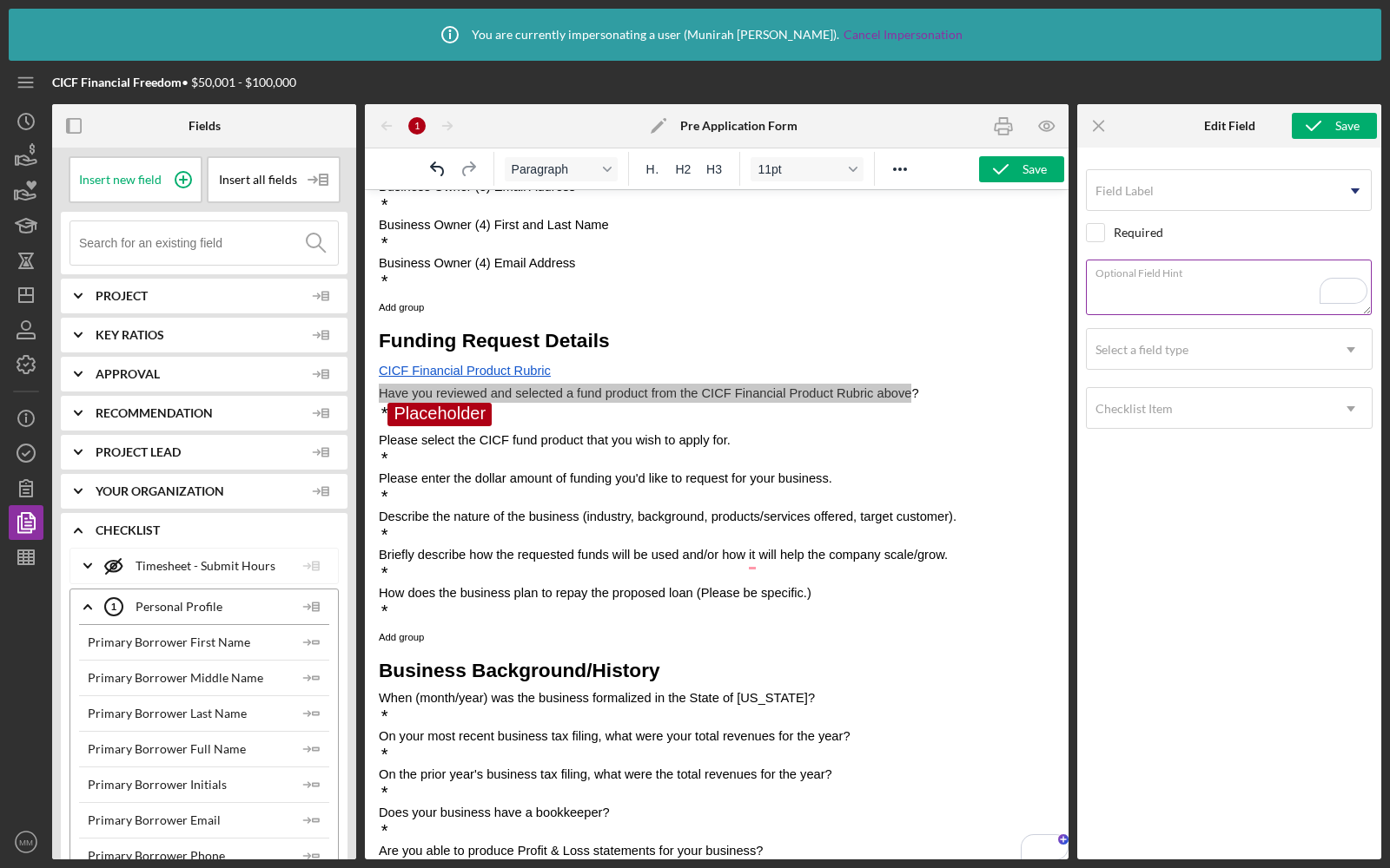
paste textarea "Have you reviewed and selected a fund product from the CICF Financial Product R…"
type textarea "Have you reviewed and selected a fund product from the CICF Financial Product R…"
click at [1144, 201] on input "Field Label" at bounding box center [1228, 191] width 285 height 42
click at [1155, 193] on input "Field Label" at bounding box center [1228, 191] width 285 height 42
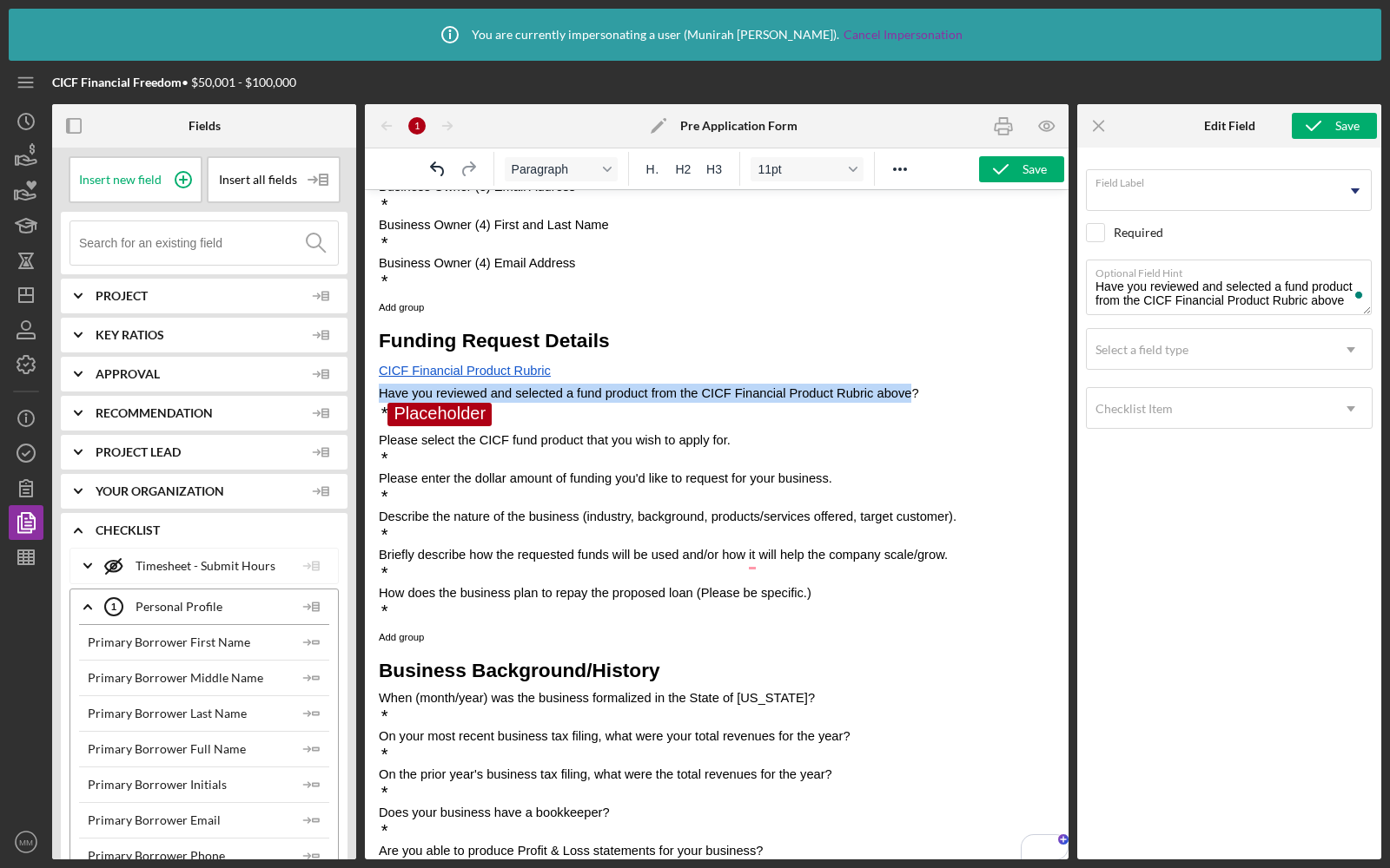
click at [845, 382] on p "CICF Financial Product Rubric" at bounding box center [716, 371] width 676 height 26
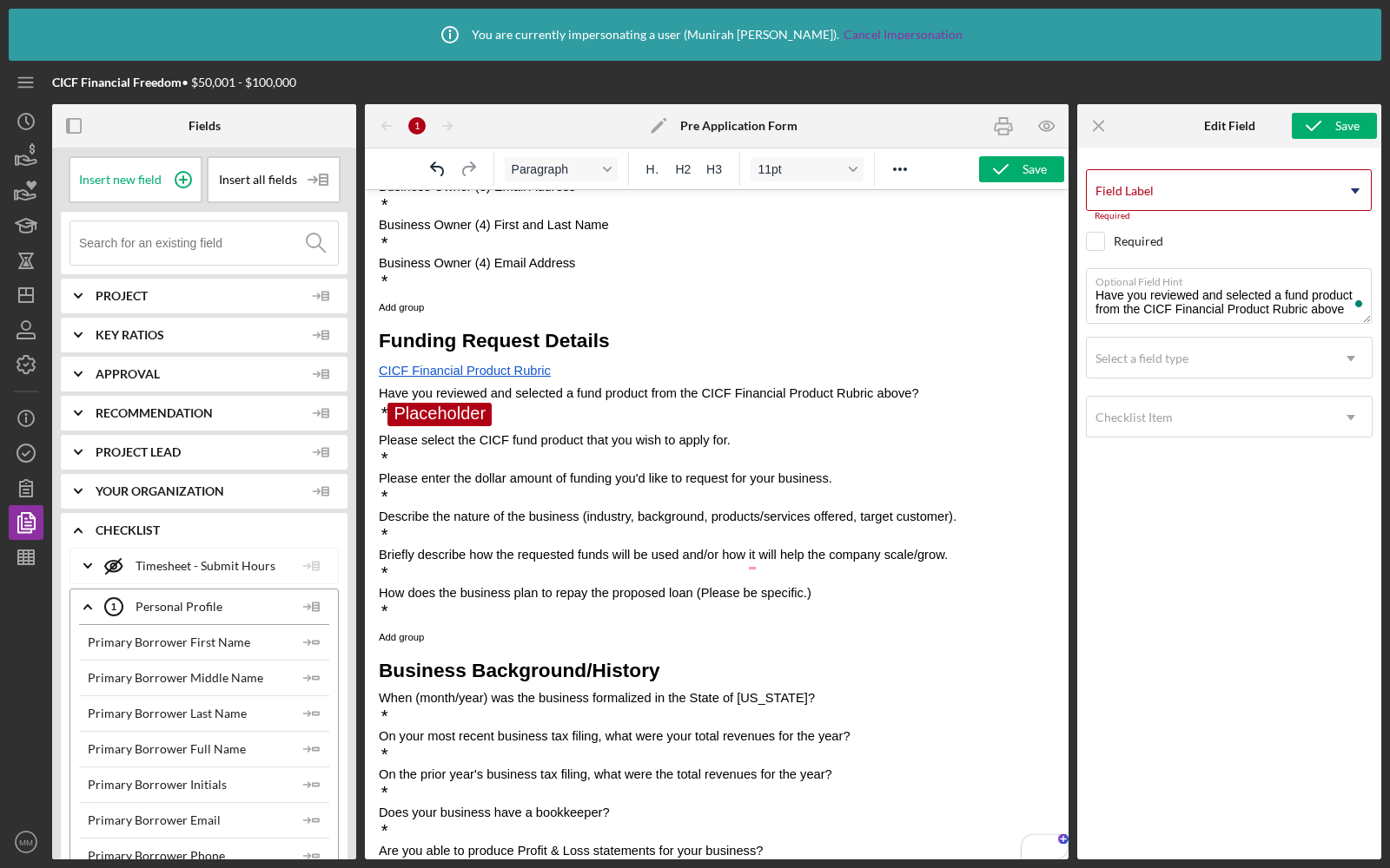
drag, startPoint x: 870, startPoint y: 399, endPoint x: 685, endPoint y: 395, distance: 185.0
click at [685, 395] on span "Have you reviewed and selected a fund product from the CICF Financial Product R…" at bounding box center [648, 393] width 540 height 14
drag, startPoint x: 873, startPoint y: 399, endPoint x: 701, endPoint y: 397, distance: 172.0
click at [701, 397] on span "Have you reviewed and selected a fund product from the CICF Financial Product R…" at bounding box center [648, 393] width 540 height 14
copy span "CICF Financial Product Rubric"
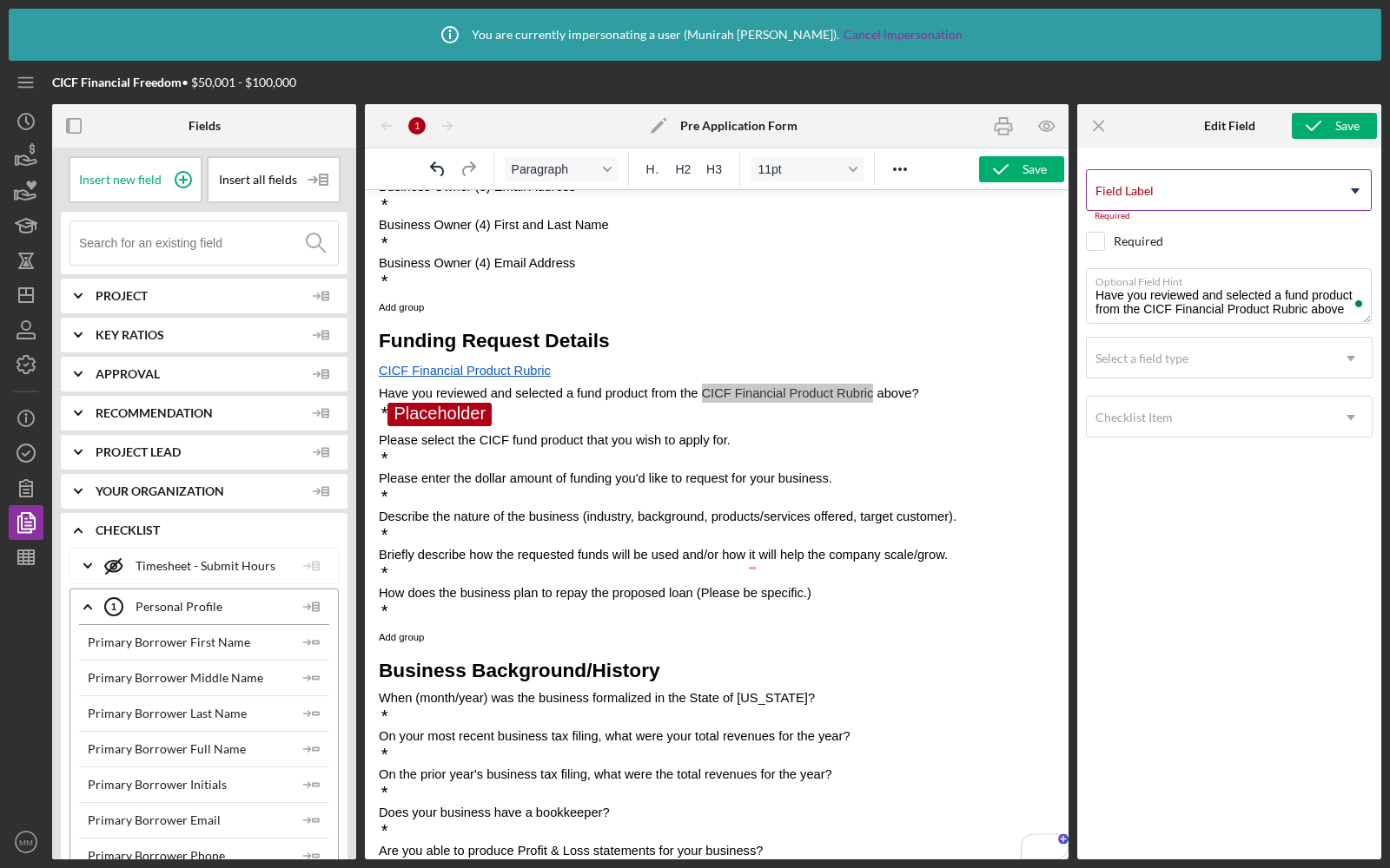
click at [1126, 192] on label "Field Label" at bounding box center [1125, 191] width 58 height 14
click at [1126, 192] on input "Field Label" at bounding box center [1228, 191] width 285 height 42
paste input "CICF Financial Product Rubric"
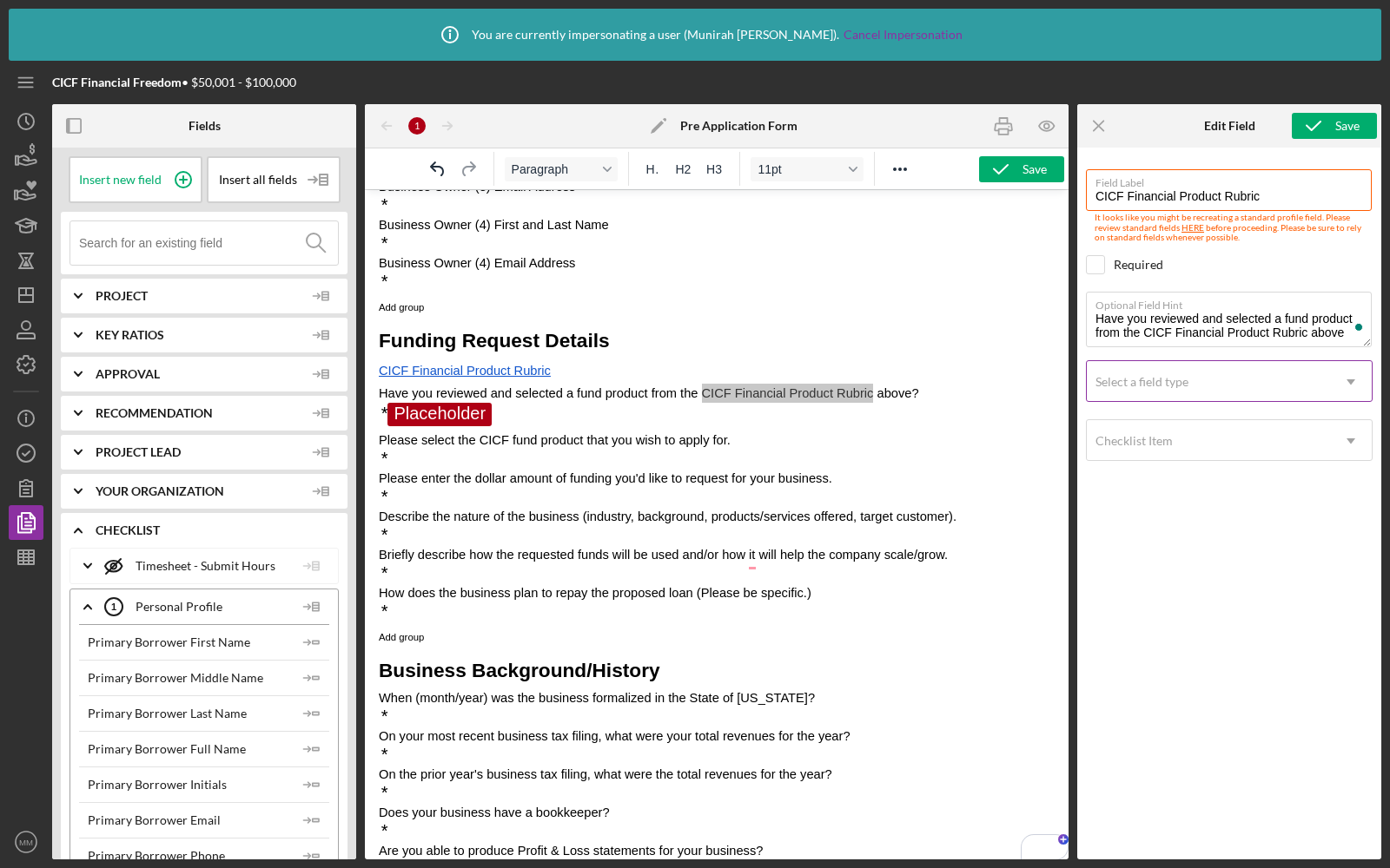
type input "CICF Financial Product Rubric"
click at [1177, 368] on div "Select a field type" at bounding box center [1208, 382] width 244 height 40
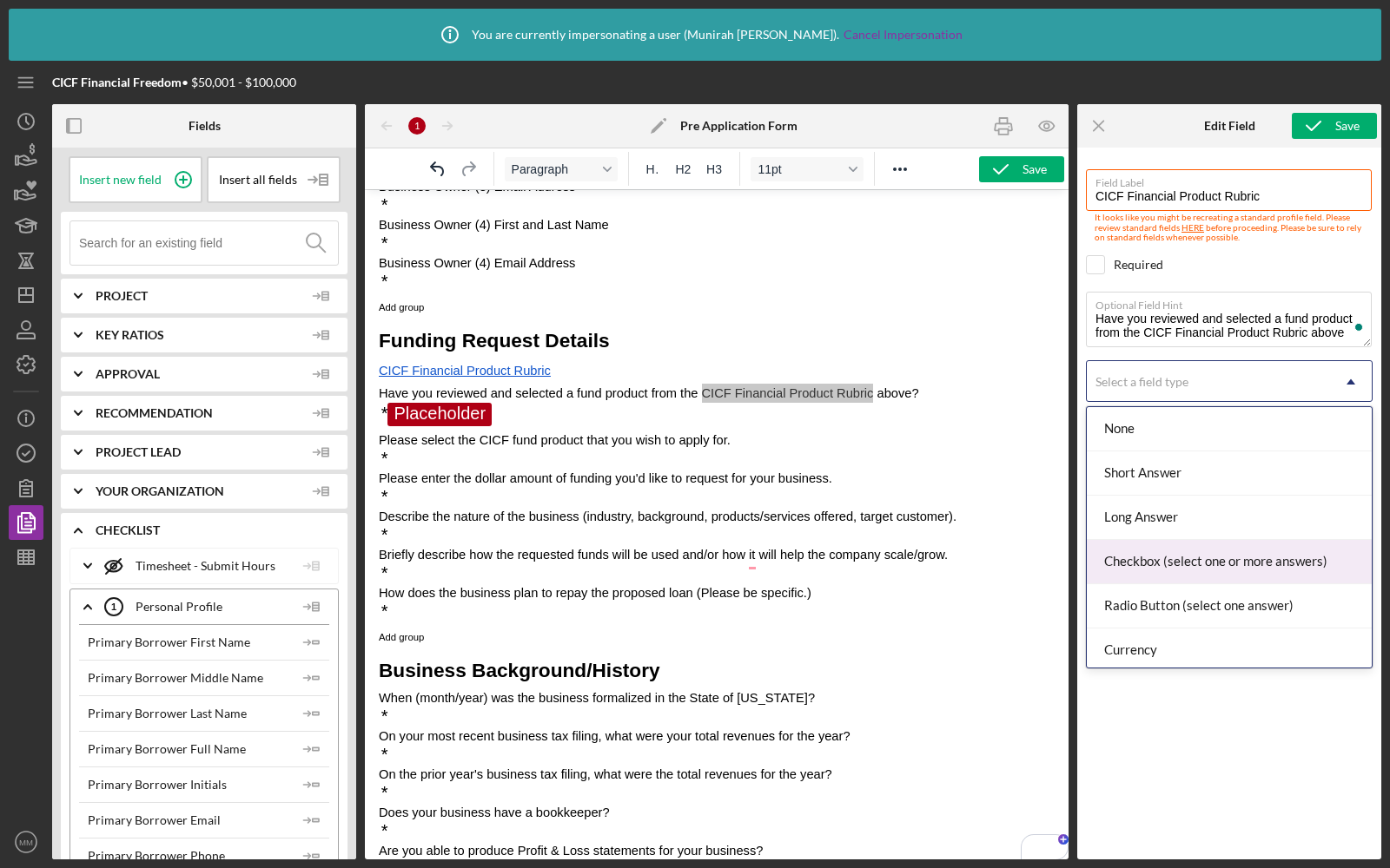
scroll to position [32, 0]
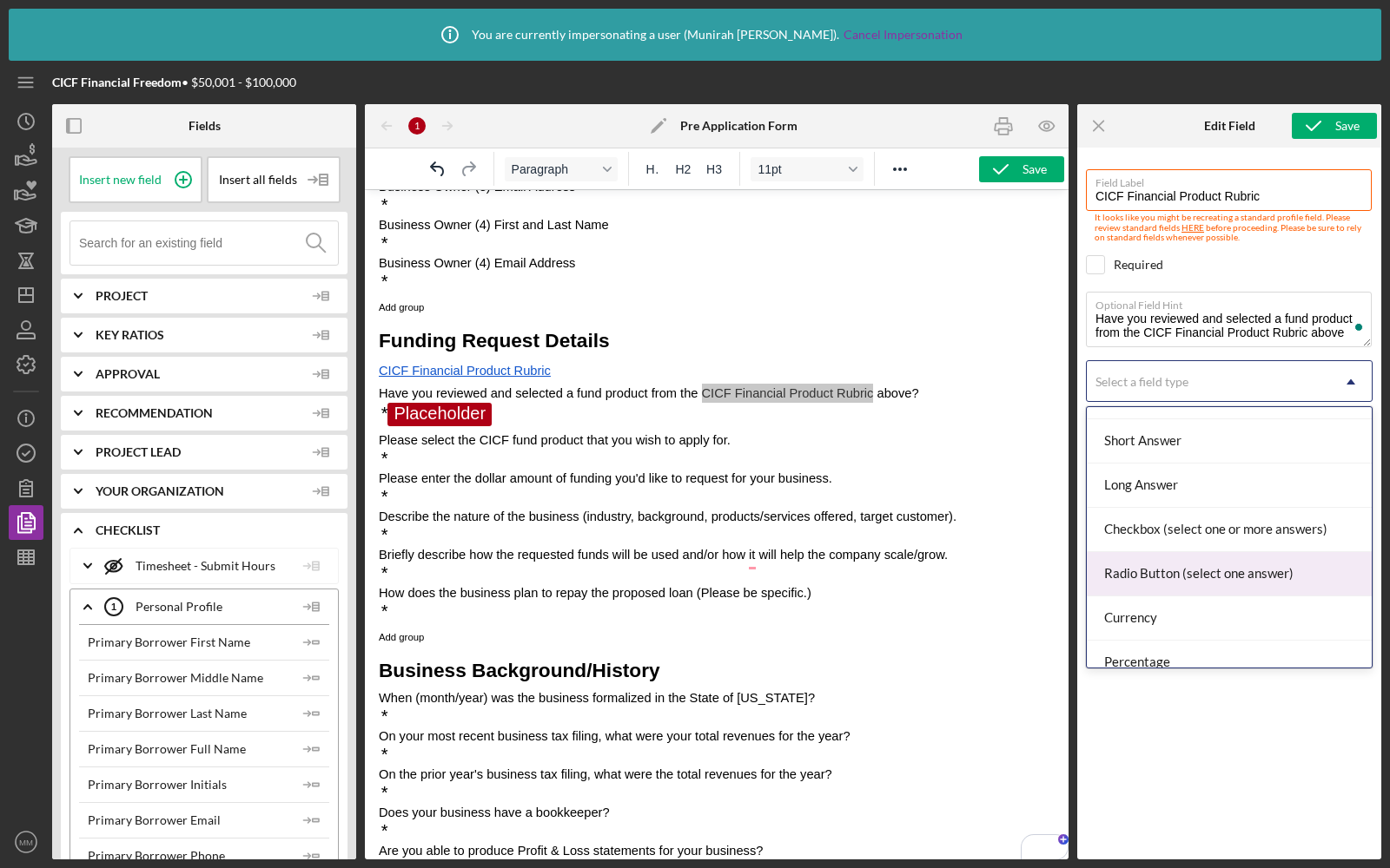
click at [1157, 577] on div "Radio Button (select one answer)" at bounding box center [1229, 574] width 285 height 45
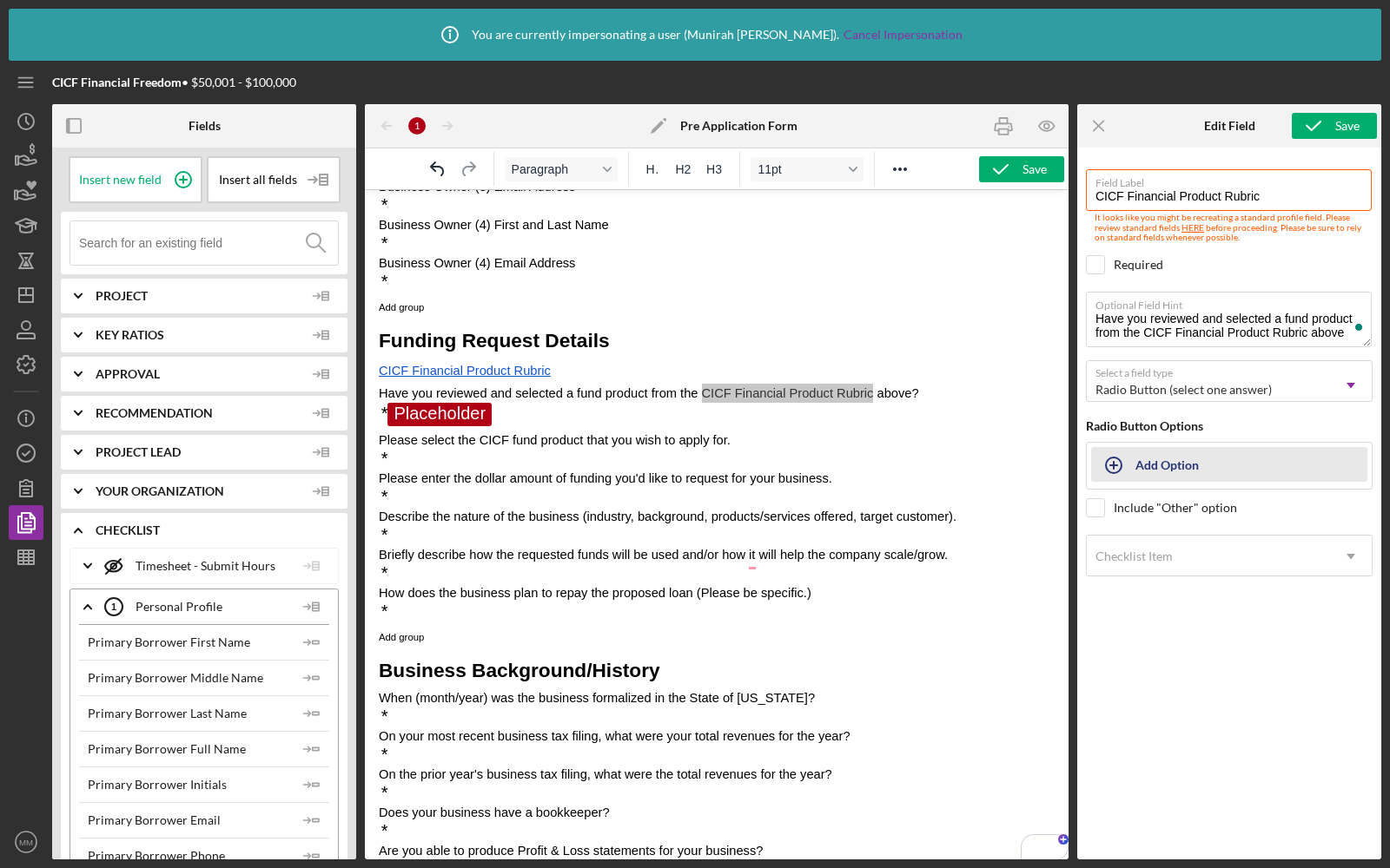
click at [1134, 468] on icon "button" at bounding box center [1114, 466] width 44 height 44
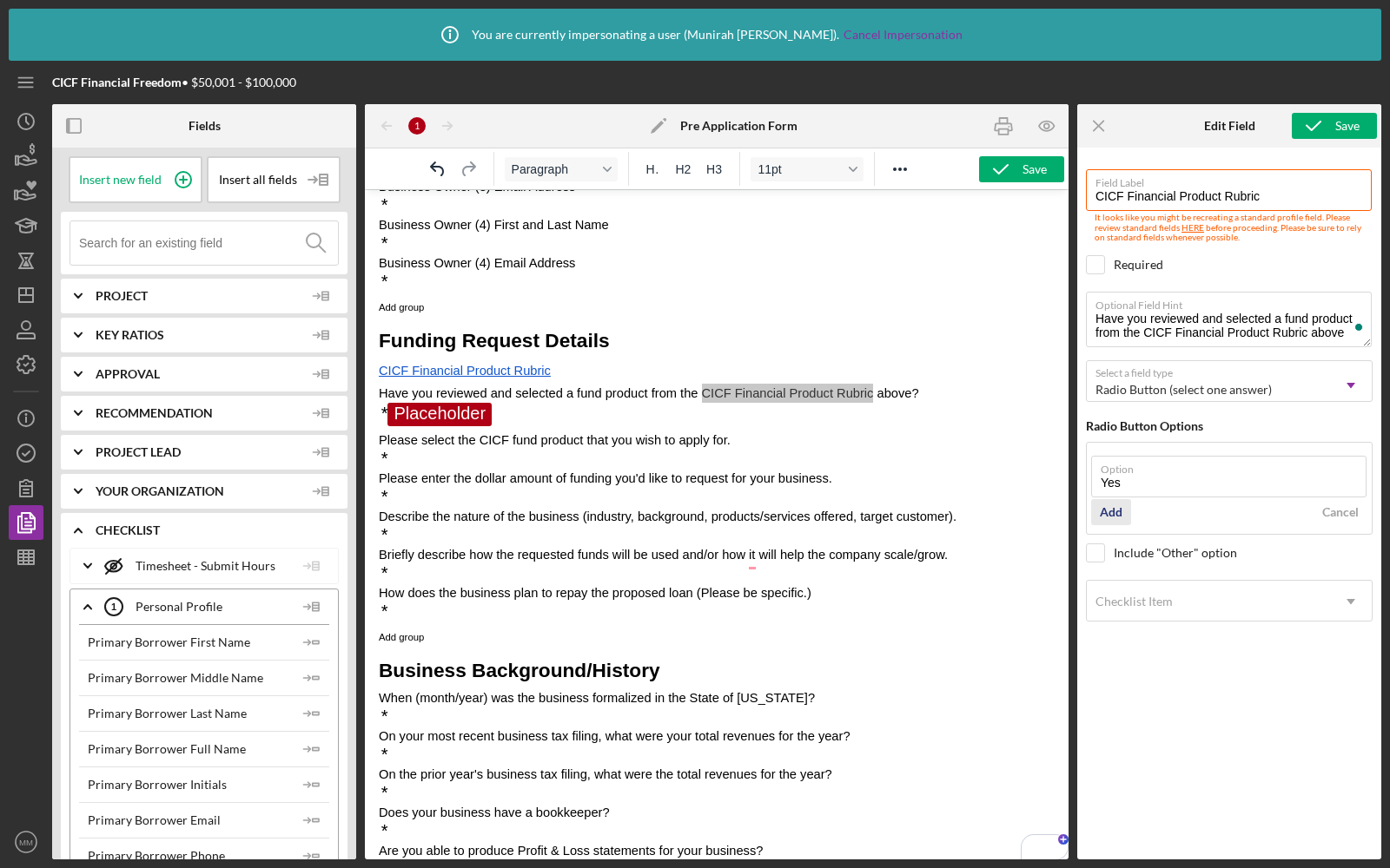
type input "Yes"
click at [1108, 506] on div "Add" at bounding box center [1111, 512] width 23 height 26
type input "No"
click at [1118, 551] on div "Add" at bounding box center [1111, 557] width 23 height 26
click at [1314, 123] on icon "submit" at bounding box center [1313, 126] width 44 height 44
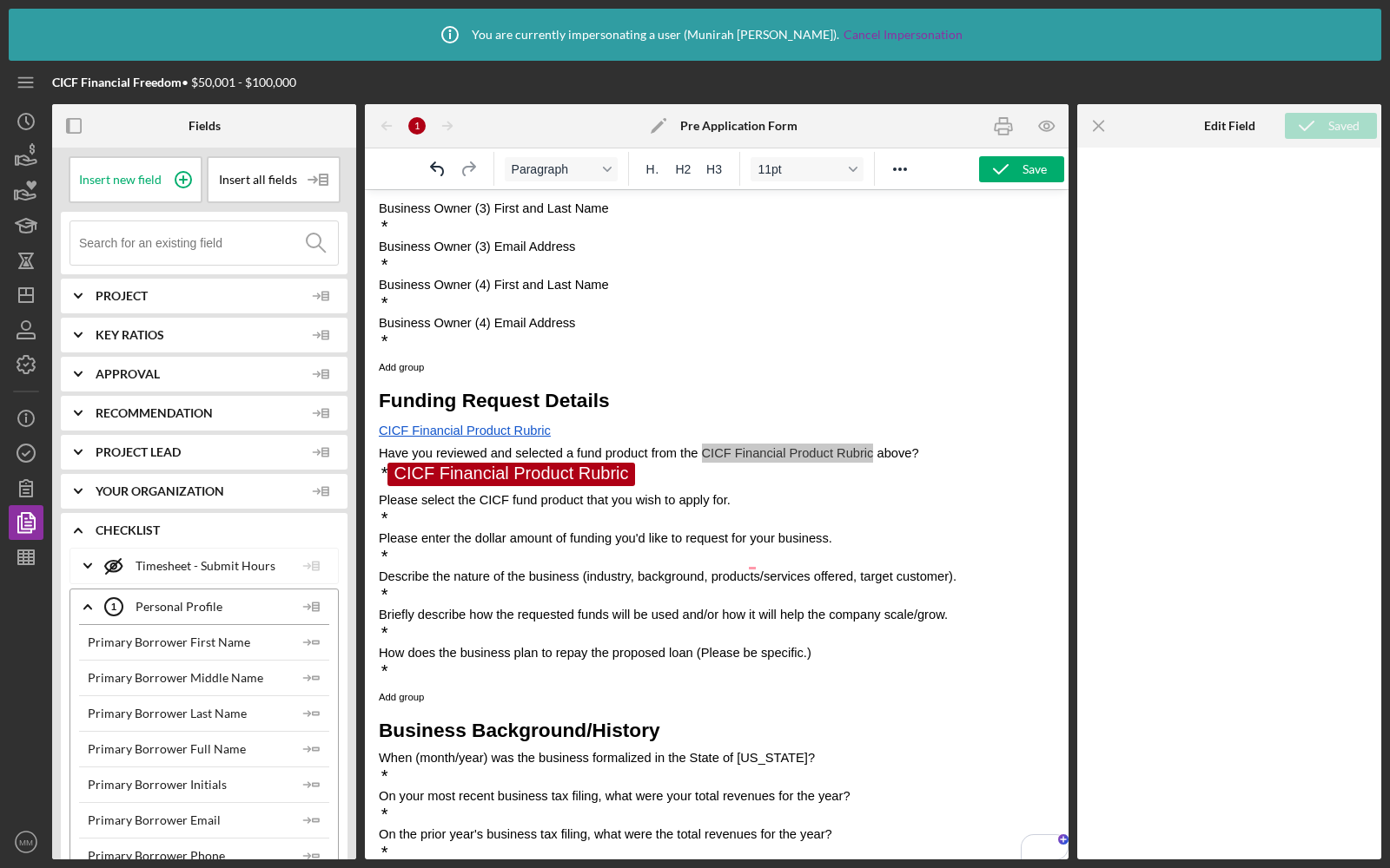
scroll to position [617, 0]
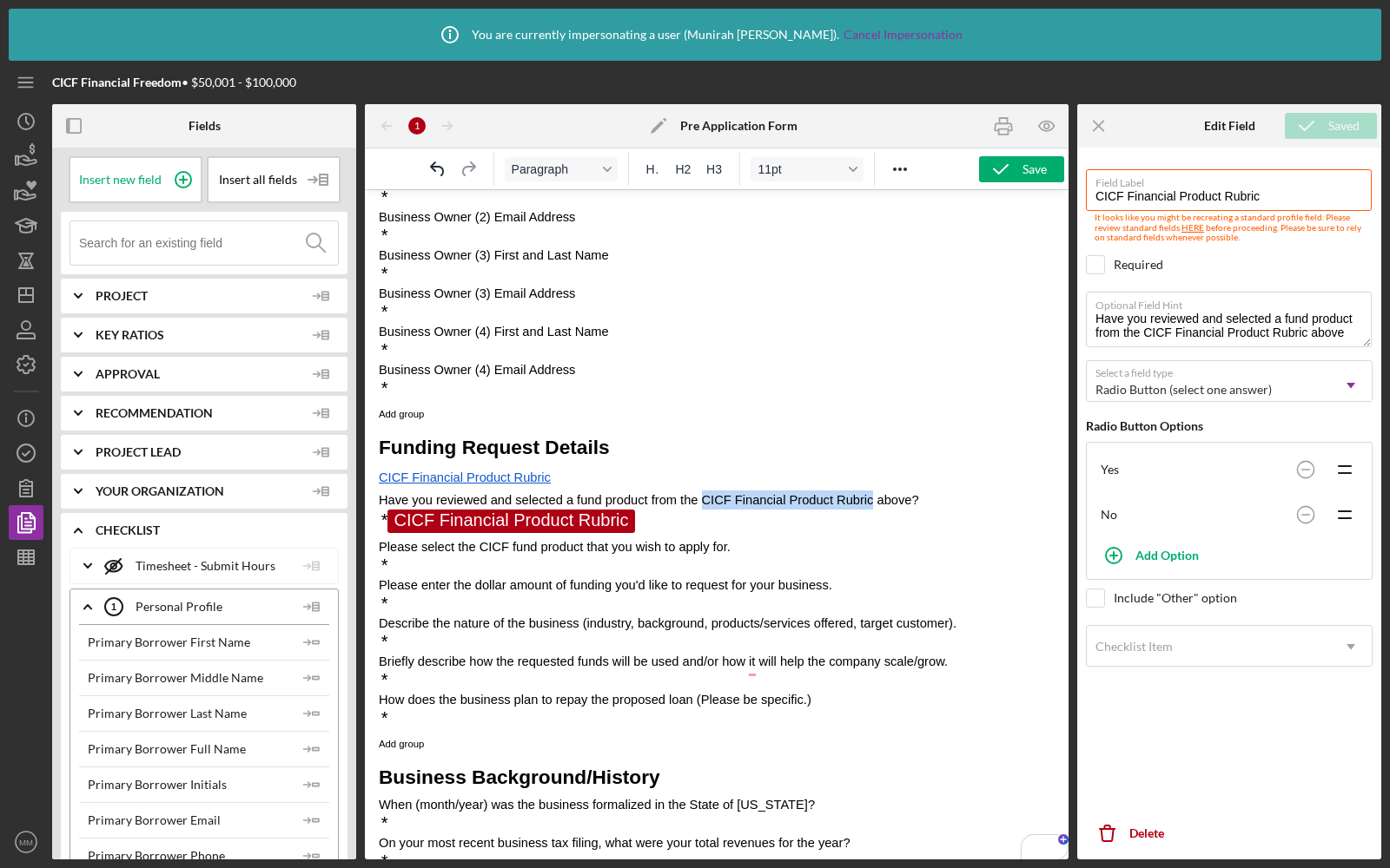
click at [651, 528] on p "* CICF Financial Product Rubric ﻿" at bounding box center [716, 523] width 676 height 27
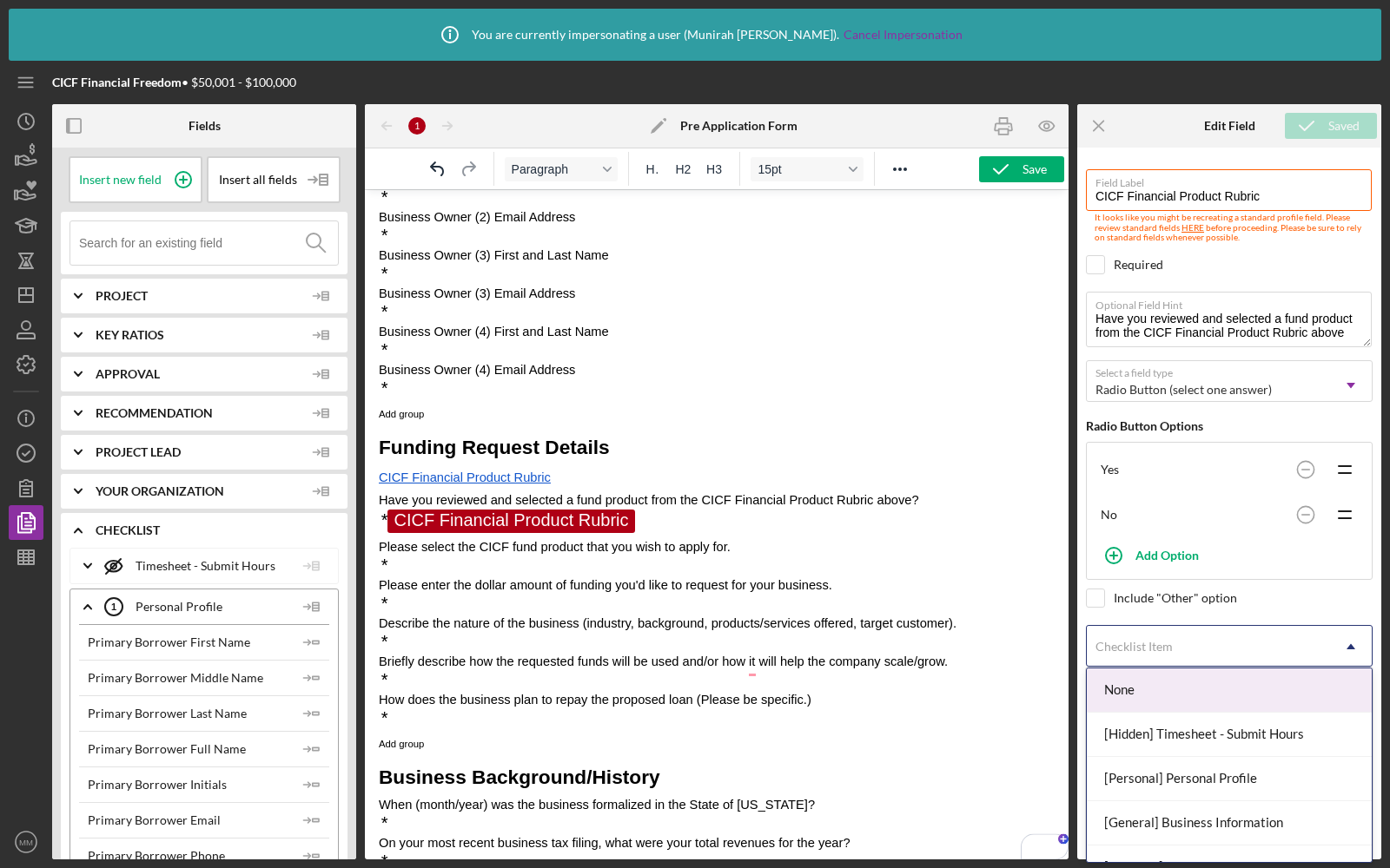
click at [1174, 652] on div "Checklist Item" at bounding box center [1208, 647] width 244 height 40
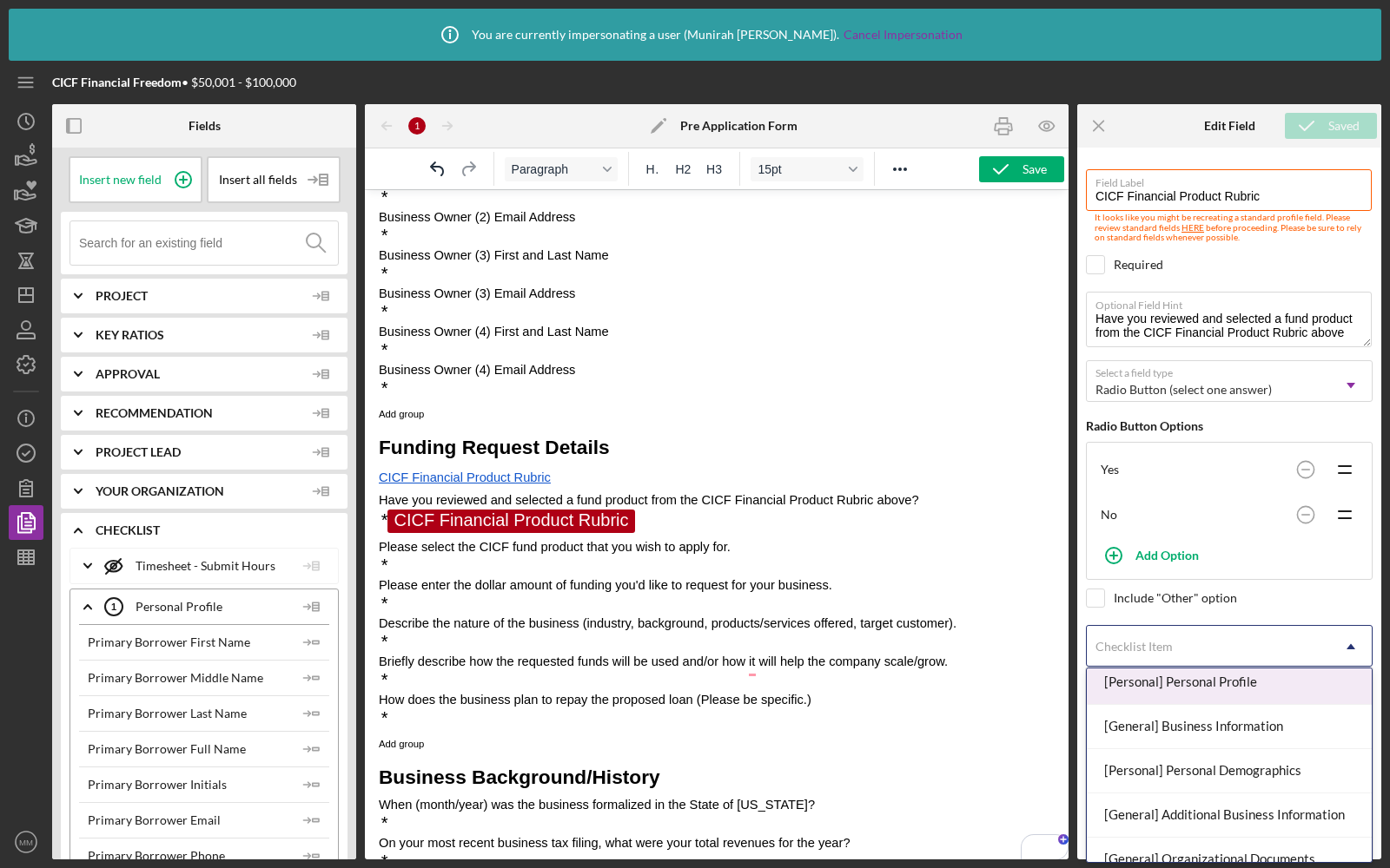
scroll to position [0, 0]
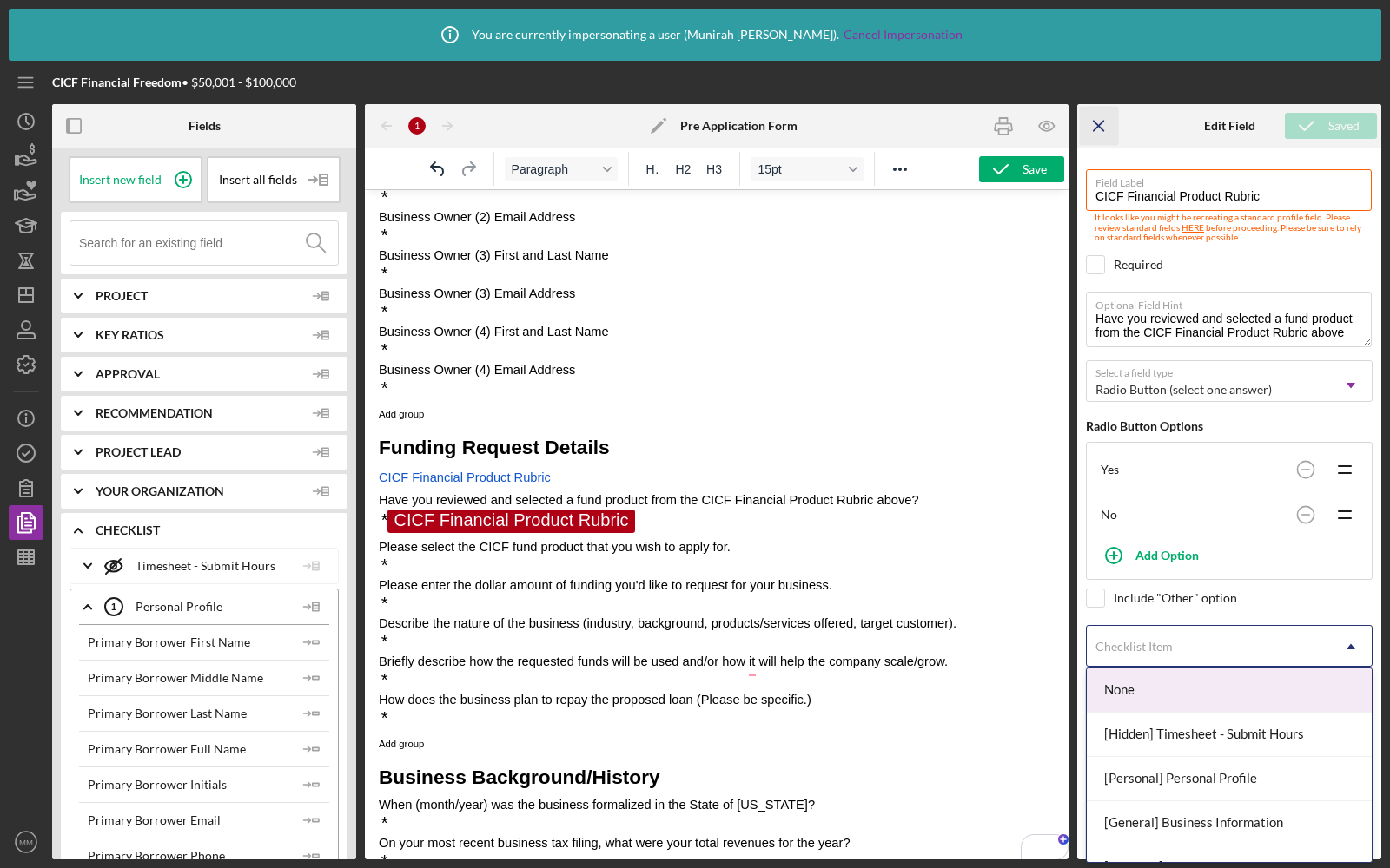
click at [1102, 127] on icon "Icon/Menu Close" at bounding box center [1099, 126] width 39 height 39
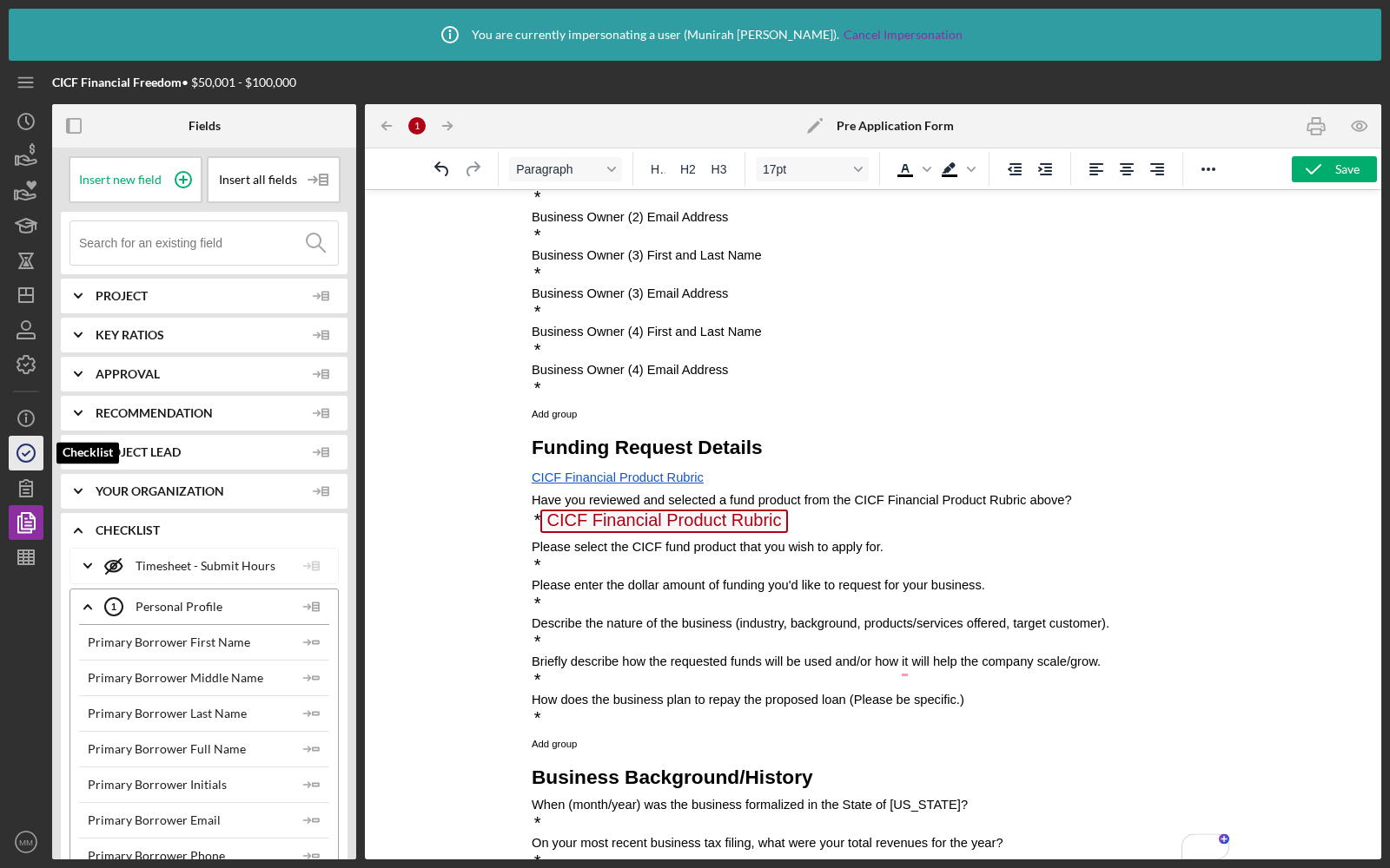
click at [19, 458] on circle "button" at bounding box center [26, 453] width 17 height 17
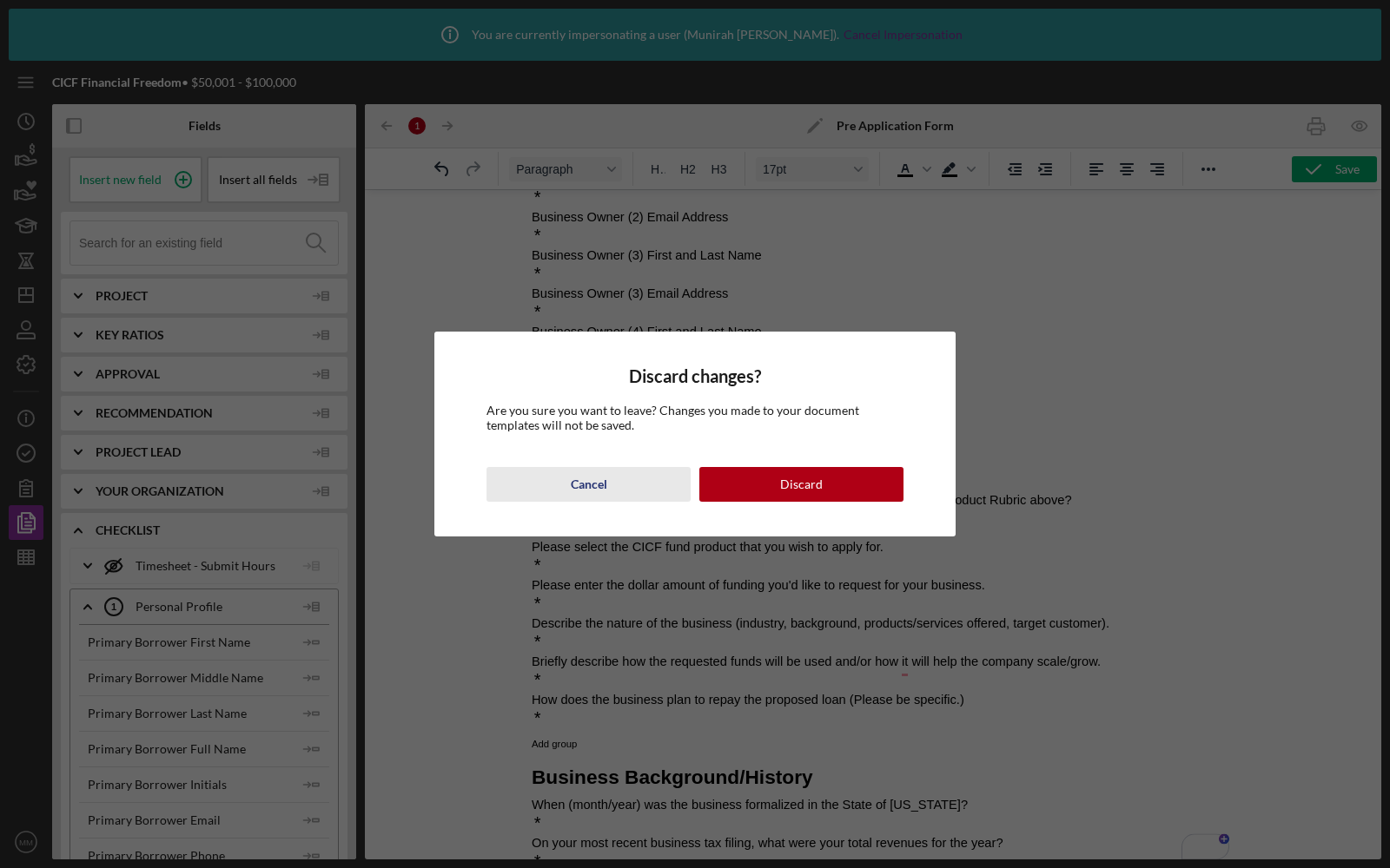
click at [586, 481] on div "Cancel" at bounding box center [589, 484] width 36 height 35
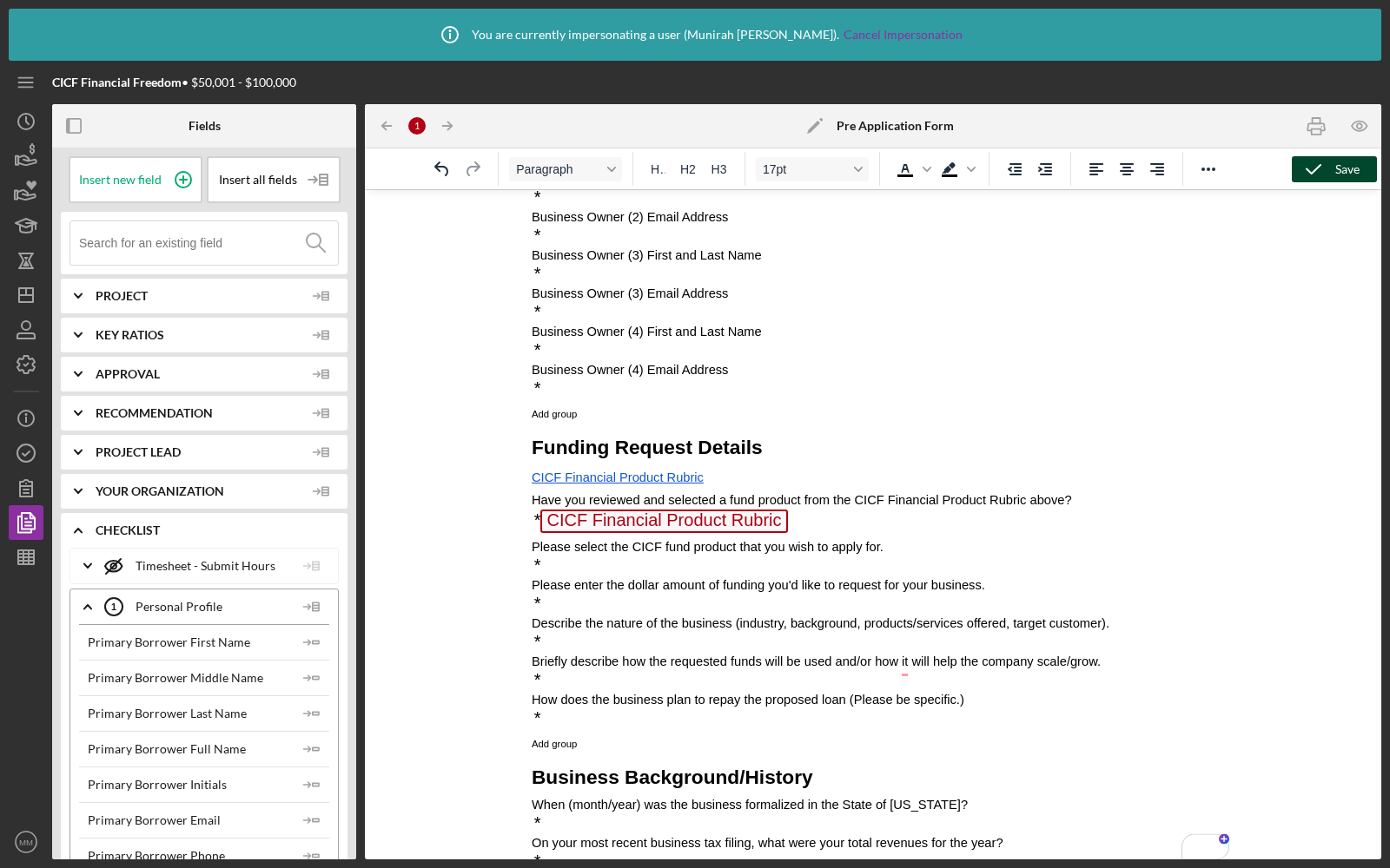
click at [1362, 163] on button "Save" at bounding box center [1333, 169] width 85 height 26
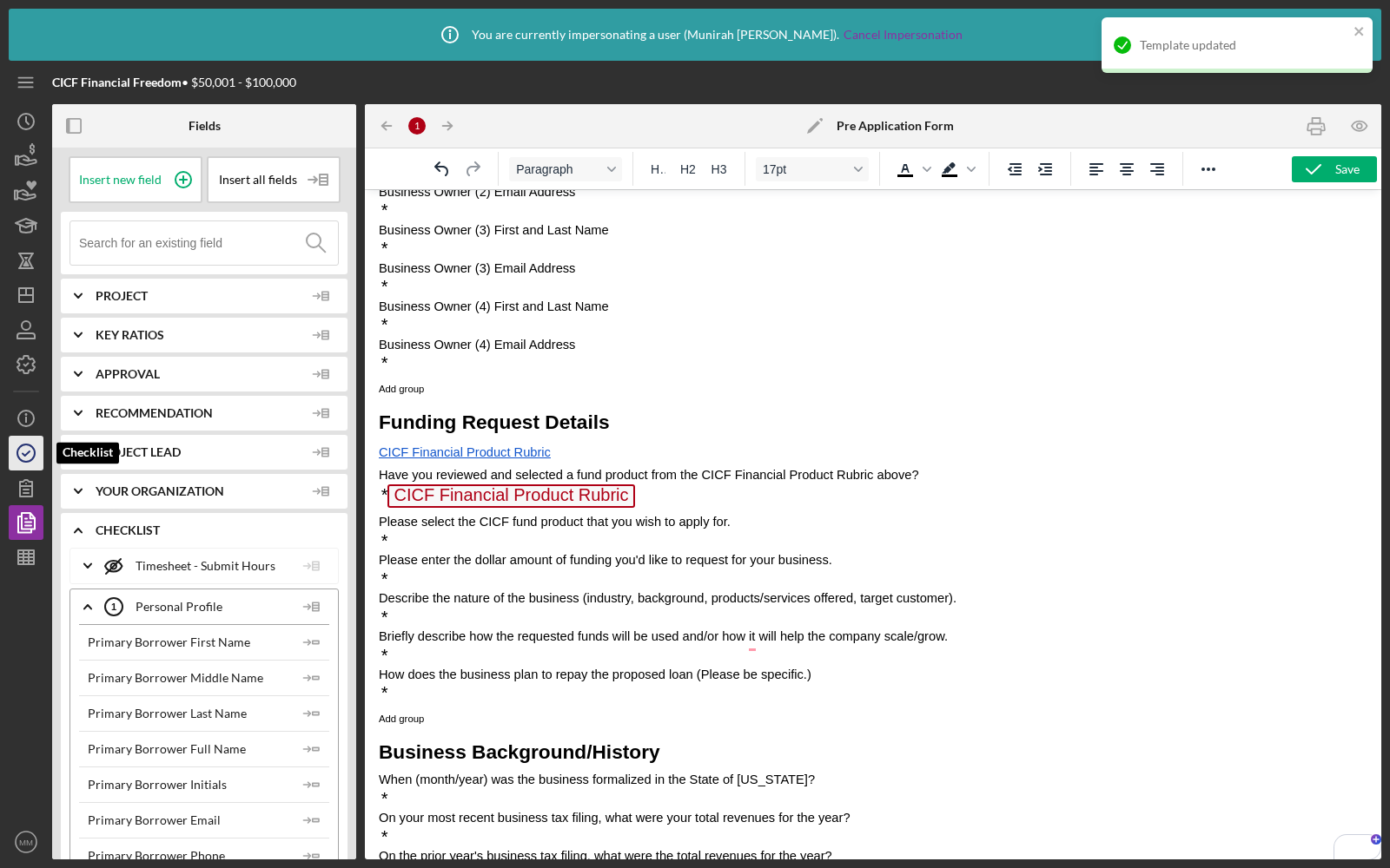
click at [28, 446] on icon "button" at bounding box center [26, 453] width 44 height 44
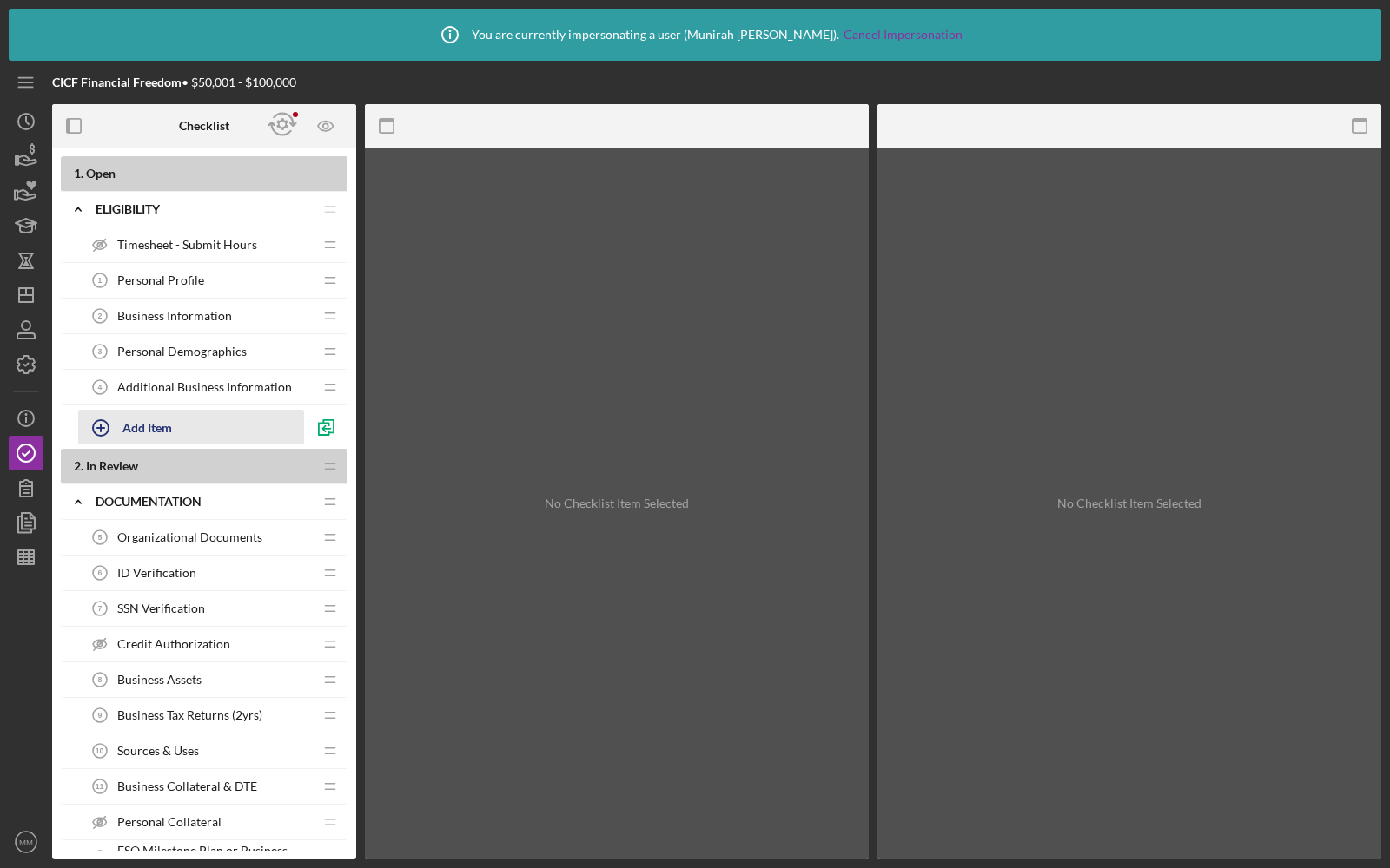
click at [119, 422] on icon "button" at bounding box center [101, 429] width 44 height 44
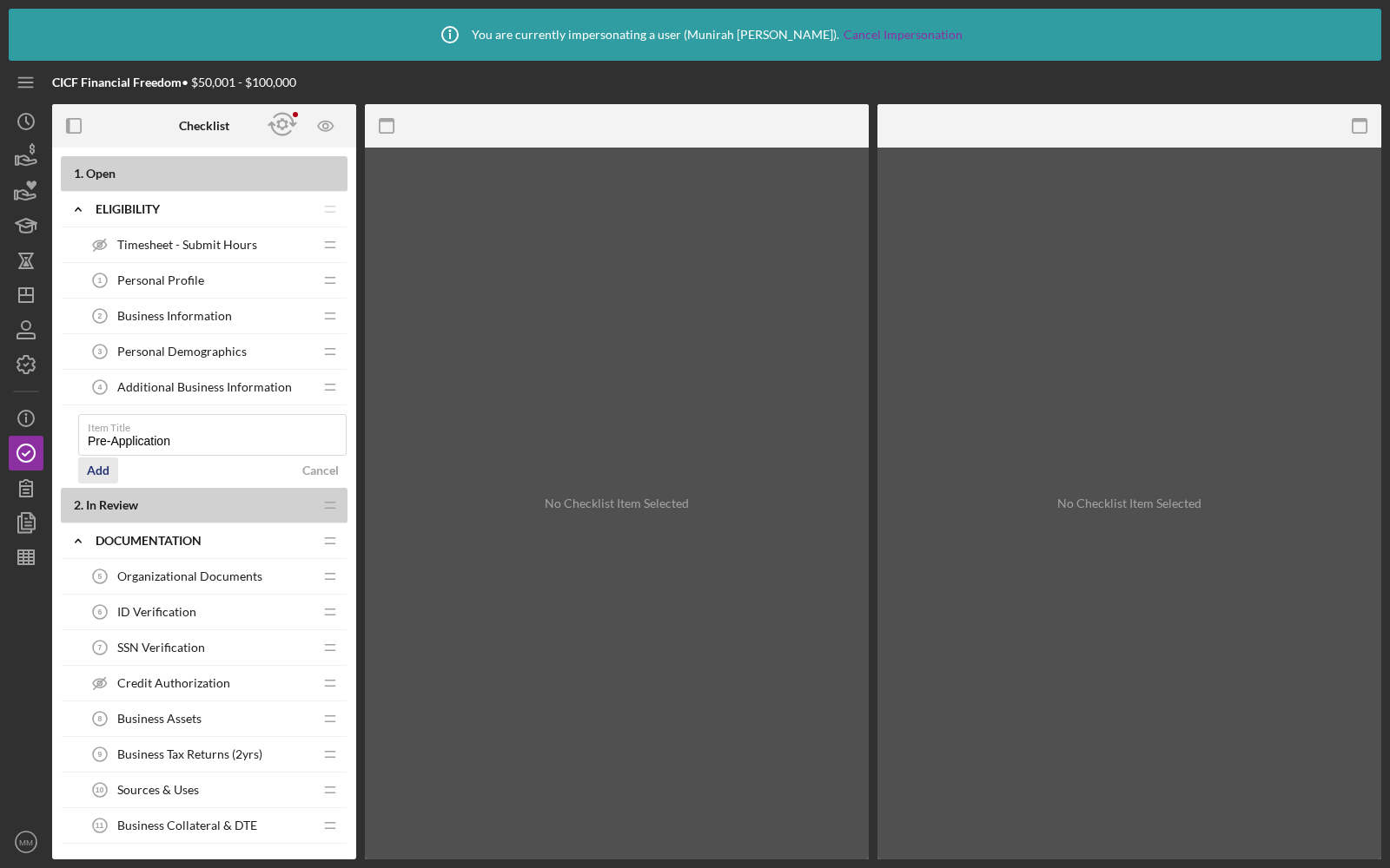
type input "Pre-Application"
click at [95, 475] on div "Add" at bounding box center [98, 470] width 23 height 26
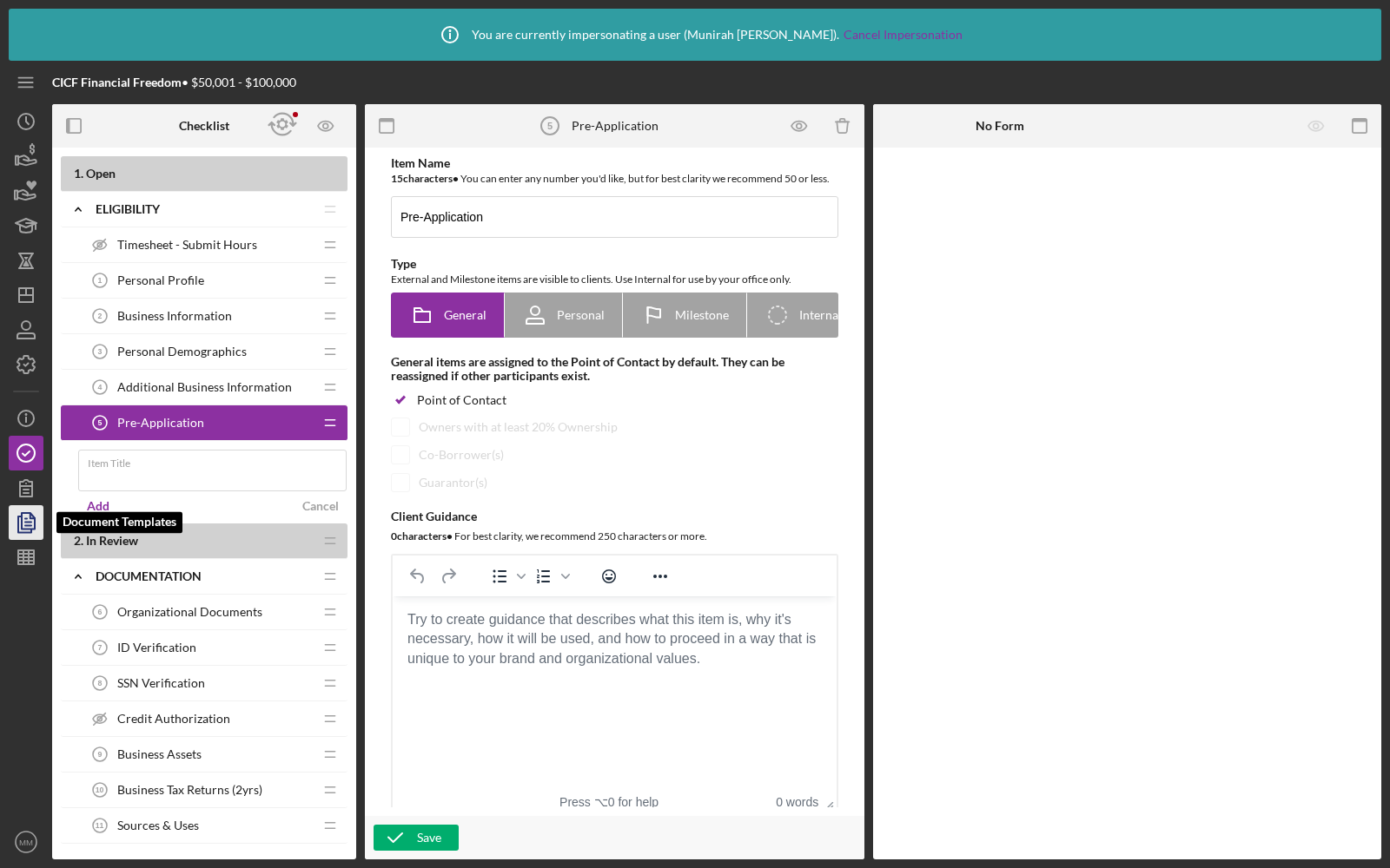
click at [24, 534] on icon "button" at bounding box center [26, 522] width 44 height 44
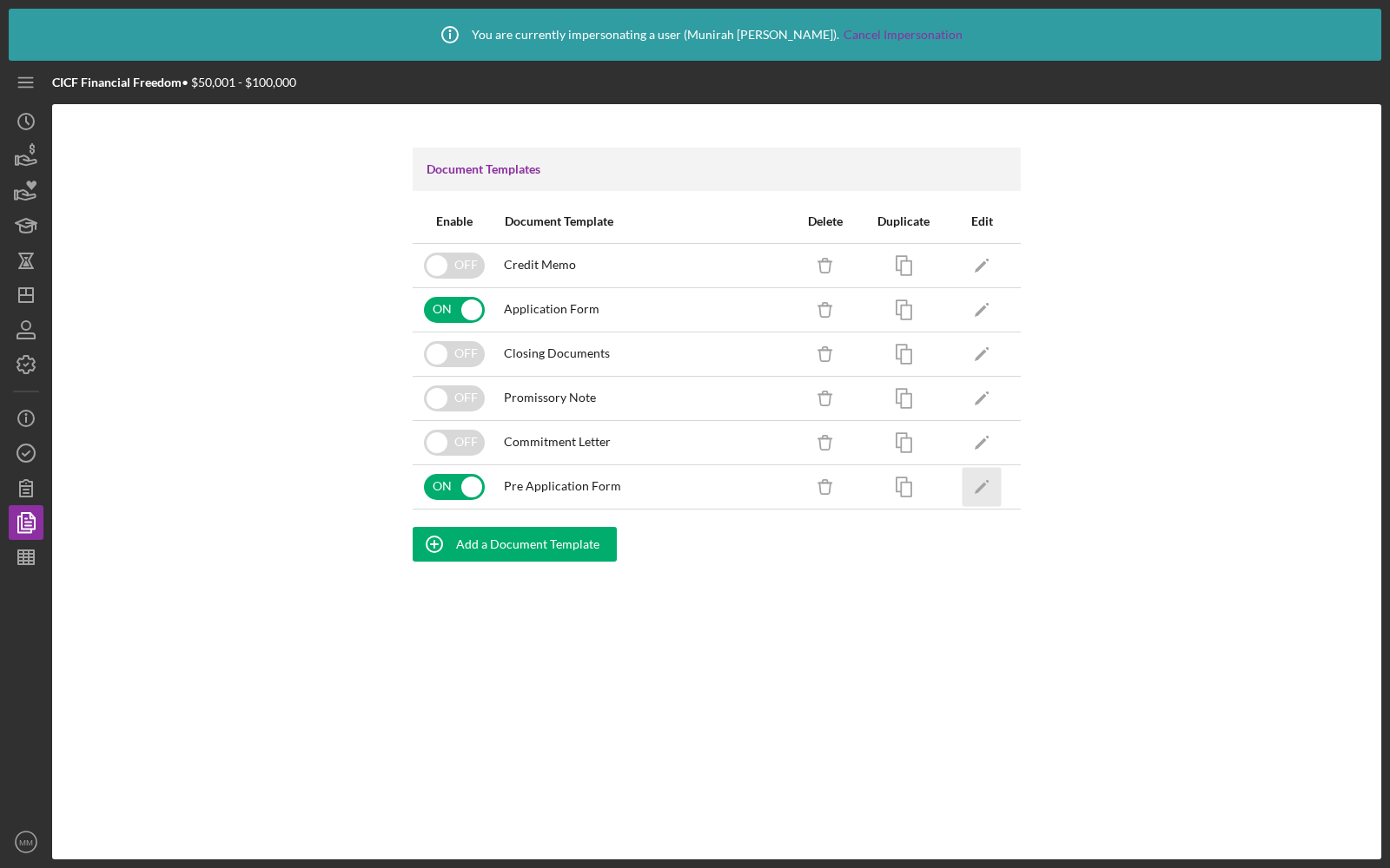
click at [975, 481] on icon "Icon/Edit" at bounding box center [981, 486] width 39 height 39
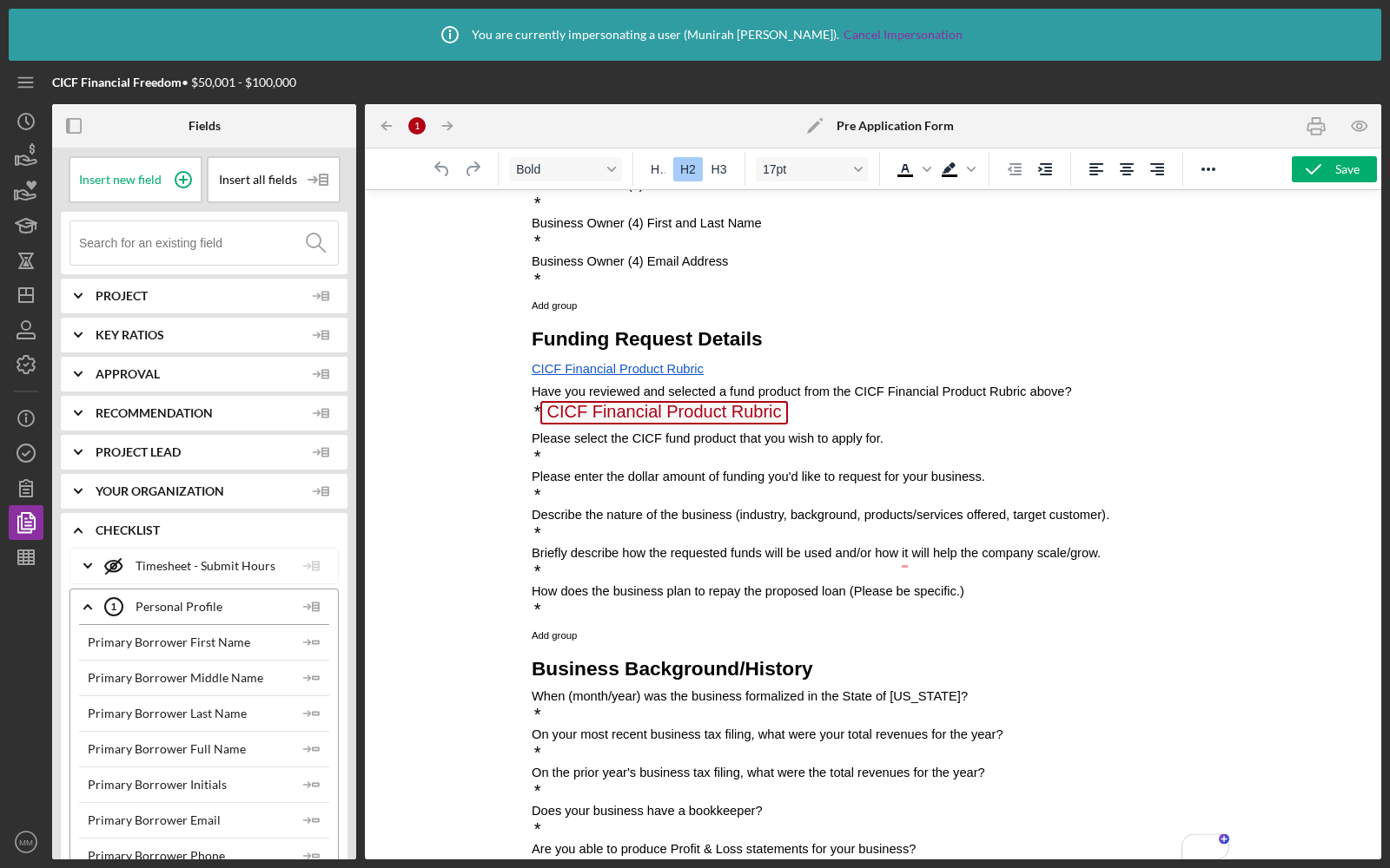
scroll to position [726, 0]
click at [602, 418] on span "CICF Financial Product Rubric" at bounding box center [662, 413] width 246 height 24
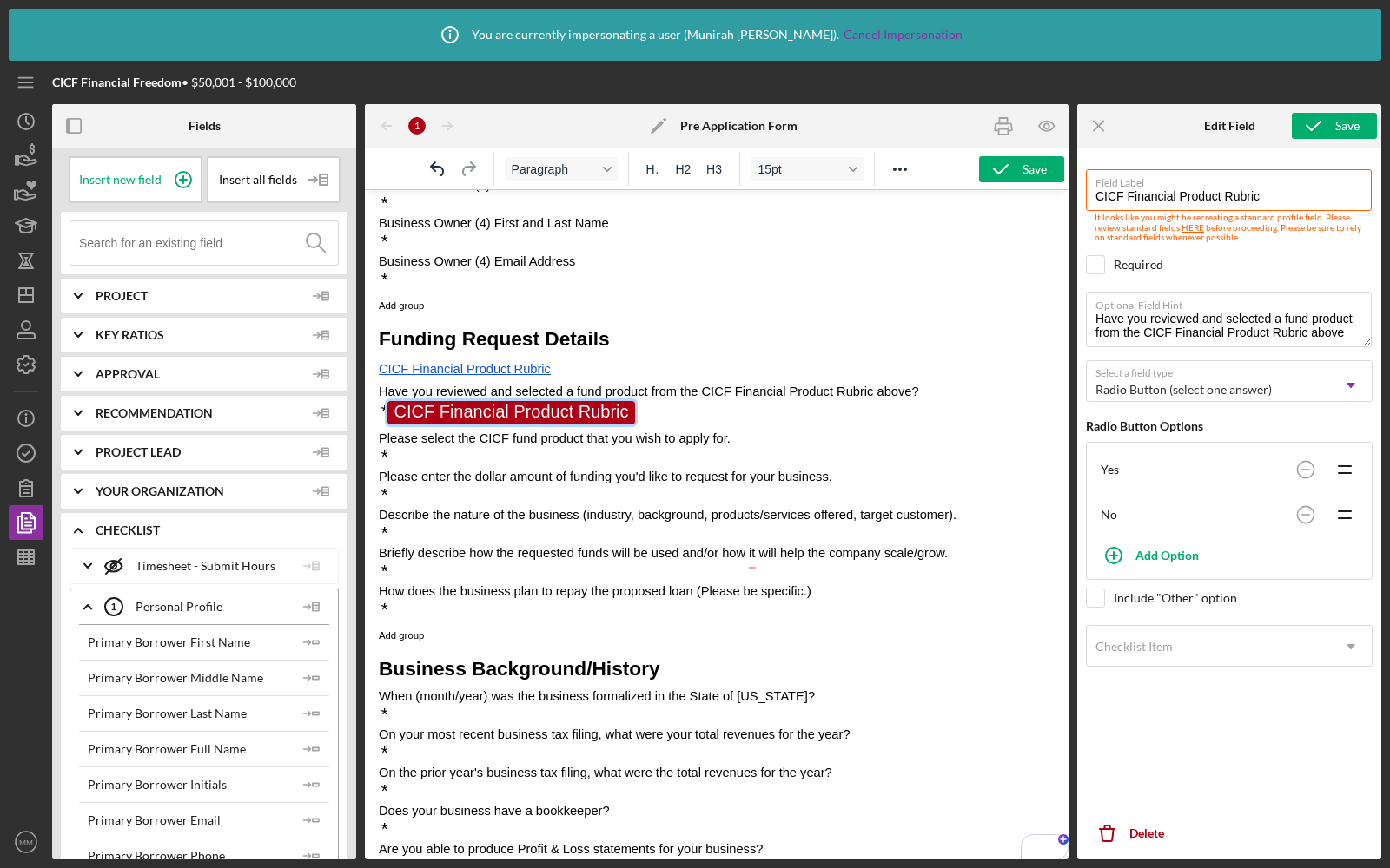
scroll to position [724, 0]
click at [1121, 650] on div "Checklist Item" at bounding box center [1208, 647] width 244 height 40
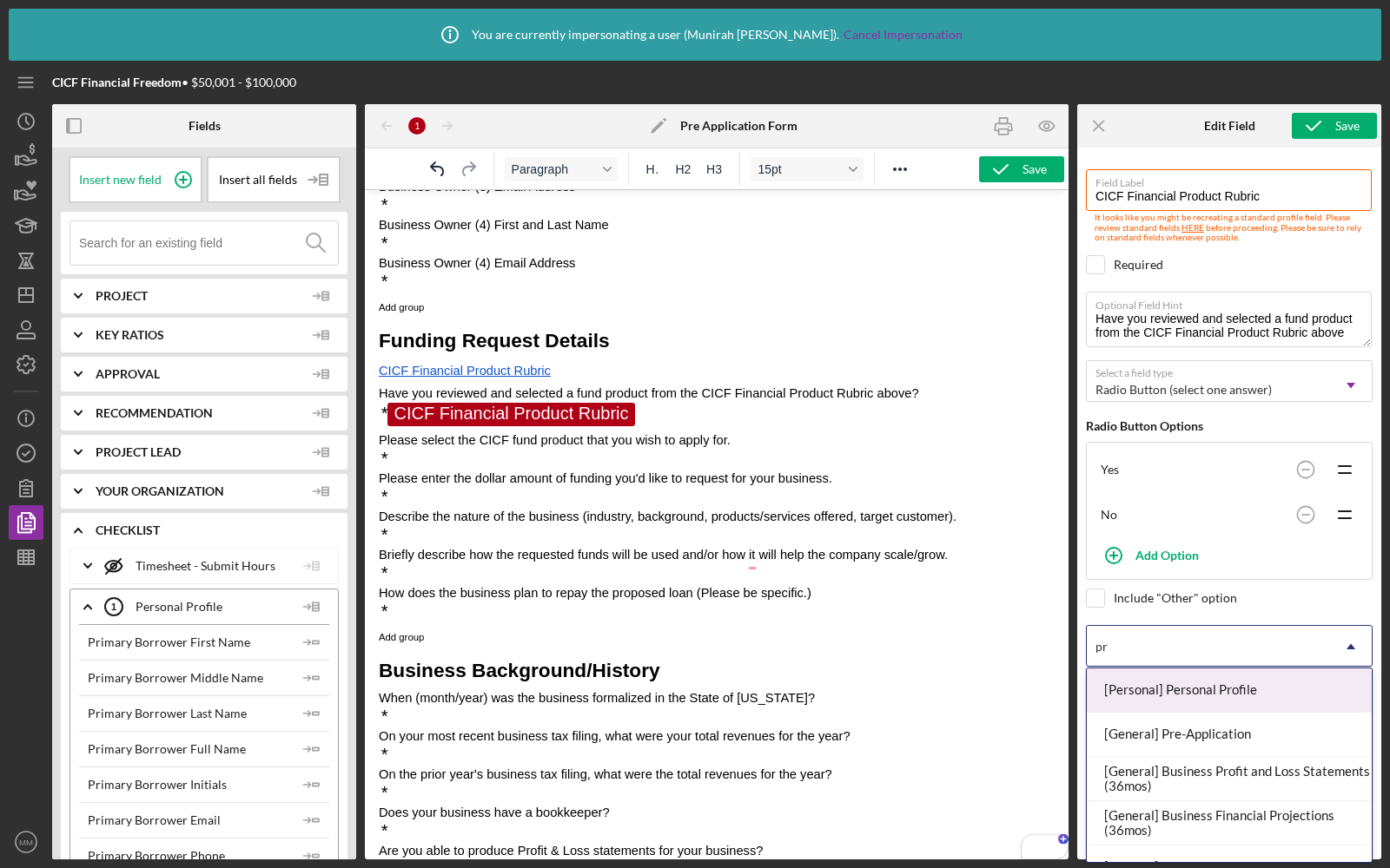
type input "pre"
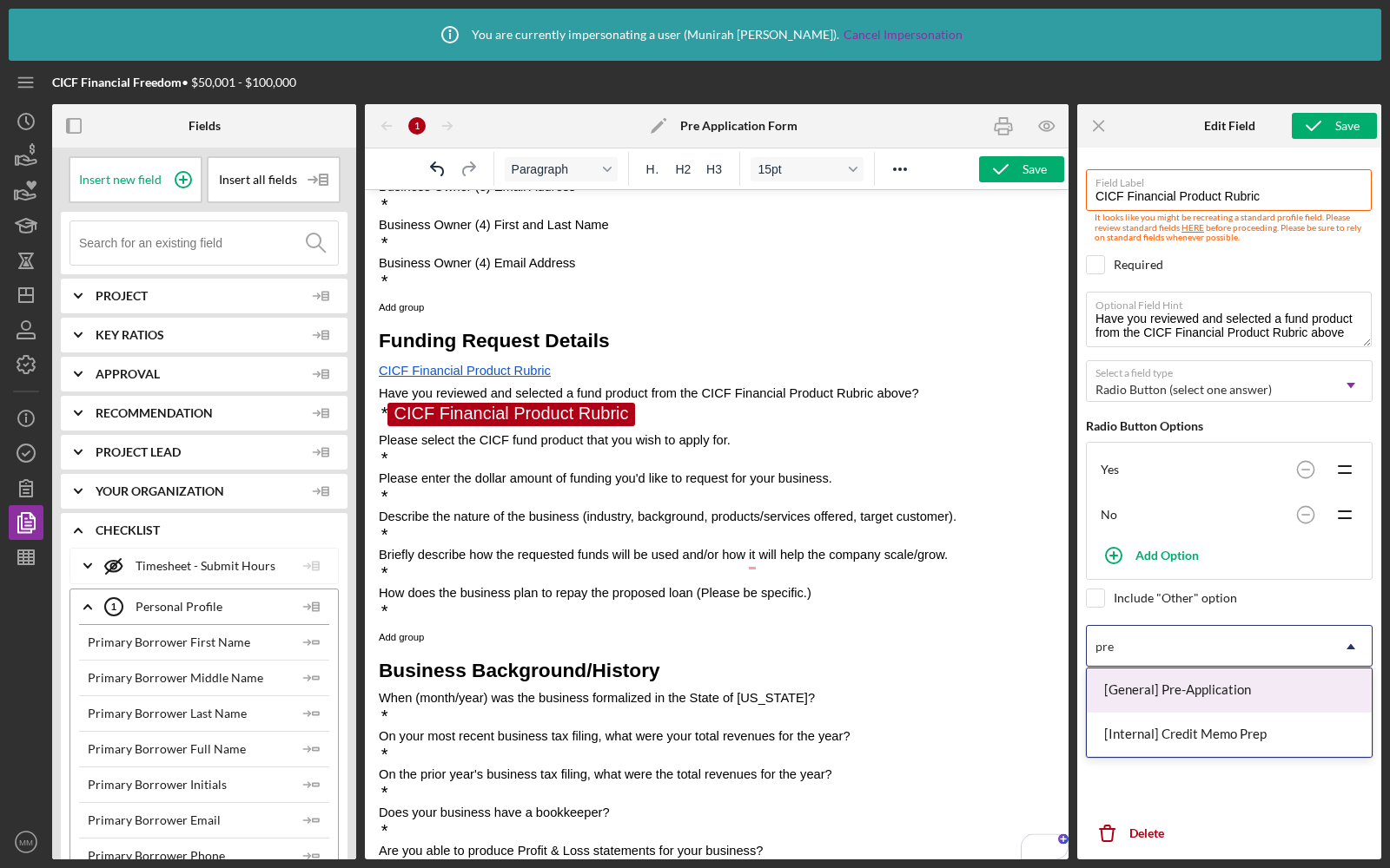
click at [1148, 687] on div "[General] Pre-Application" at bounding box center [1229, 690] width 285 height 45
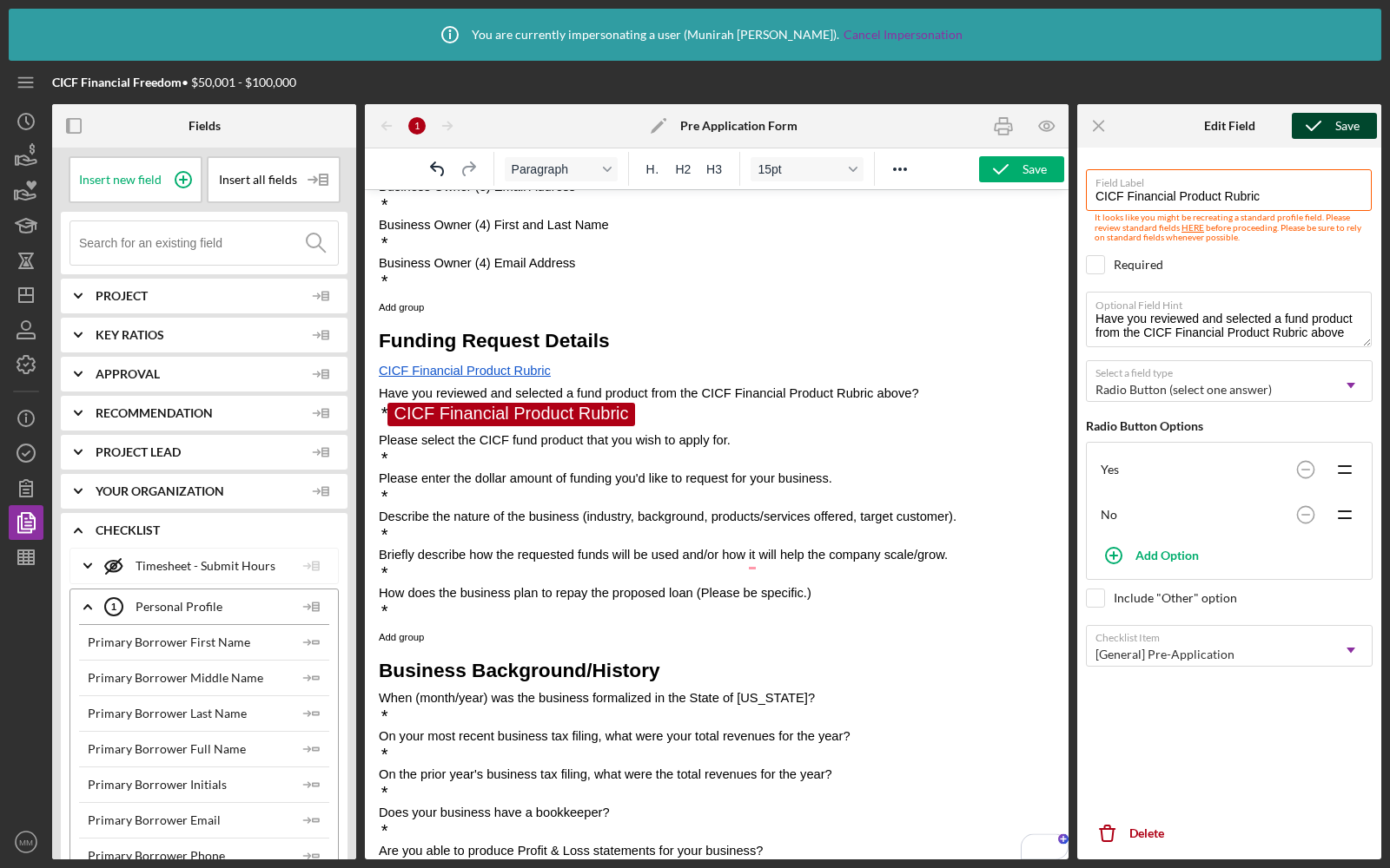
click at [1341, 126] on div "Save" at bounding box center [1347, 126] width 25 height 26
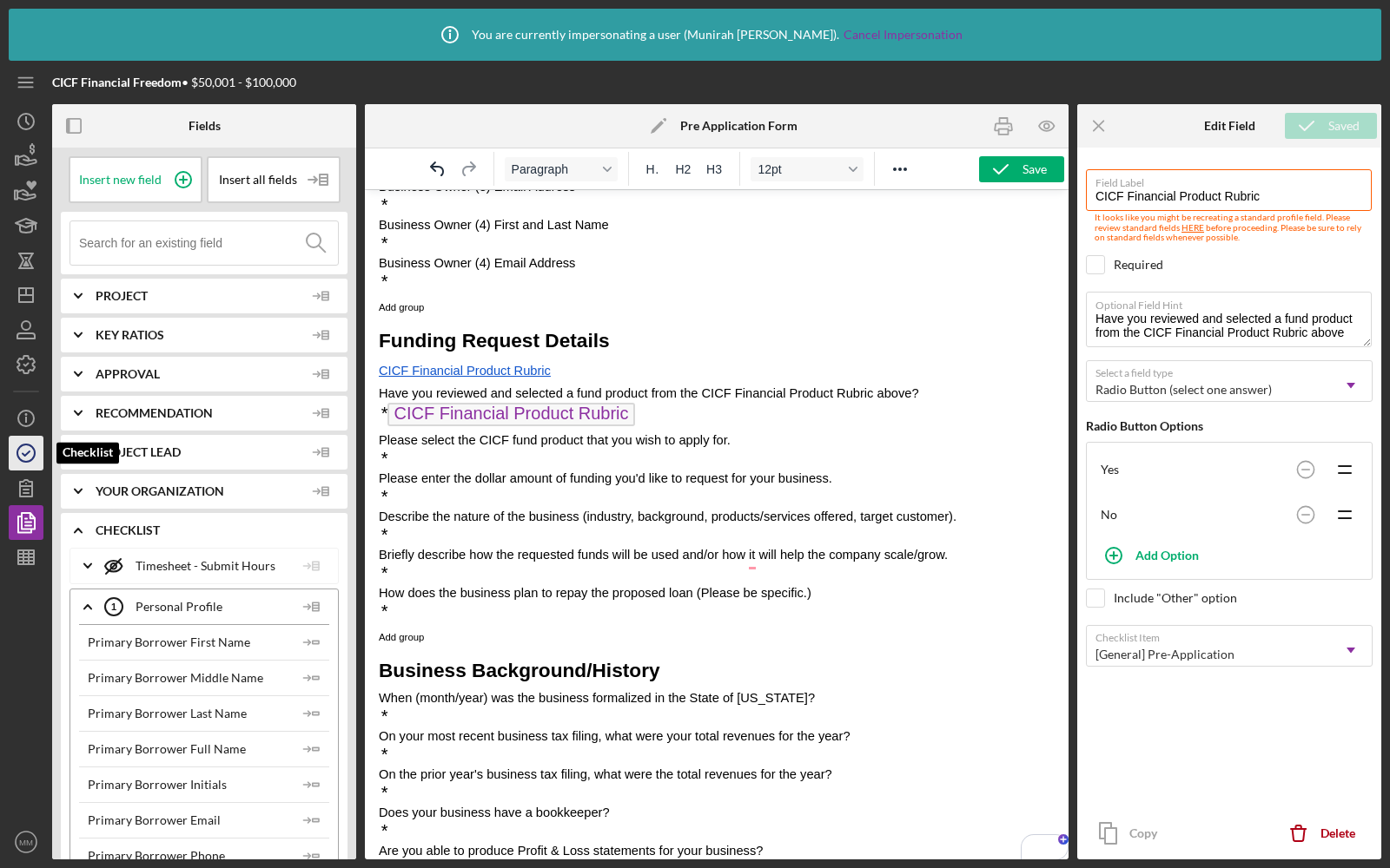
click at [16, 445] on icon "button" at bounding box center [26, 453] width 44 height 44
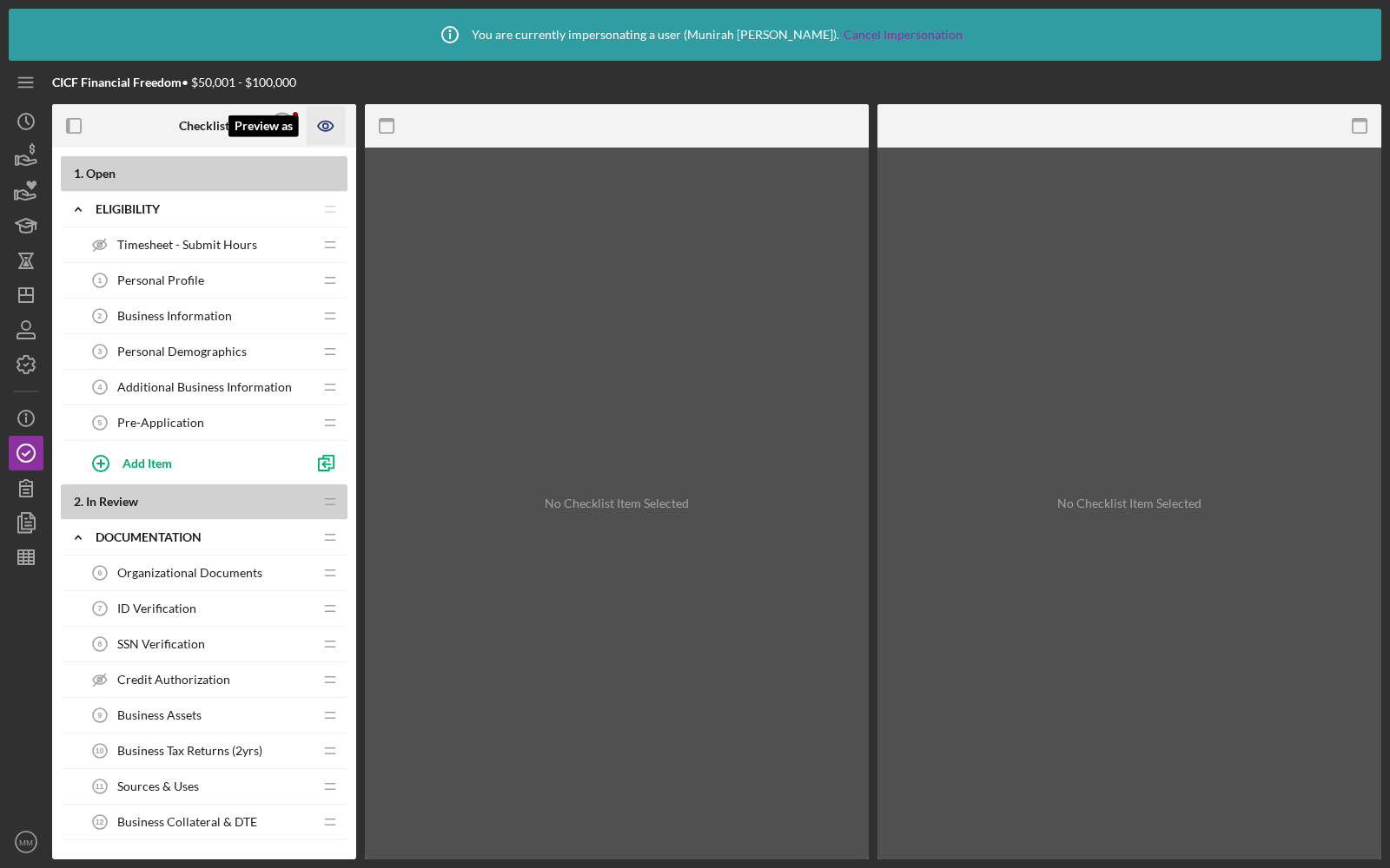
click at [328, 119] on icon "Preview as" at bounding box center [326, 126] width 39 height 39
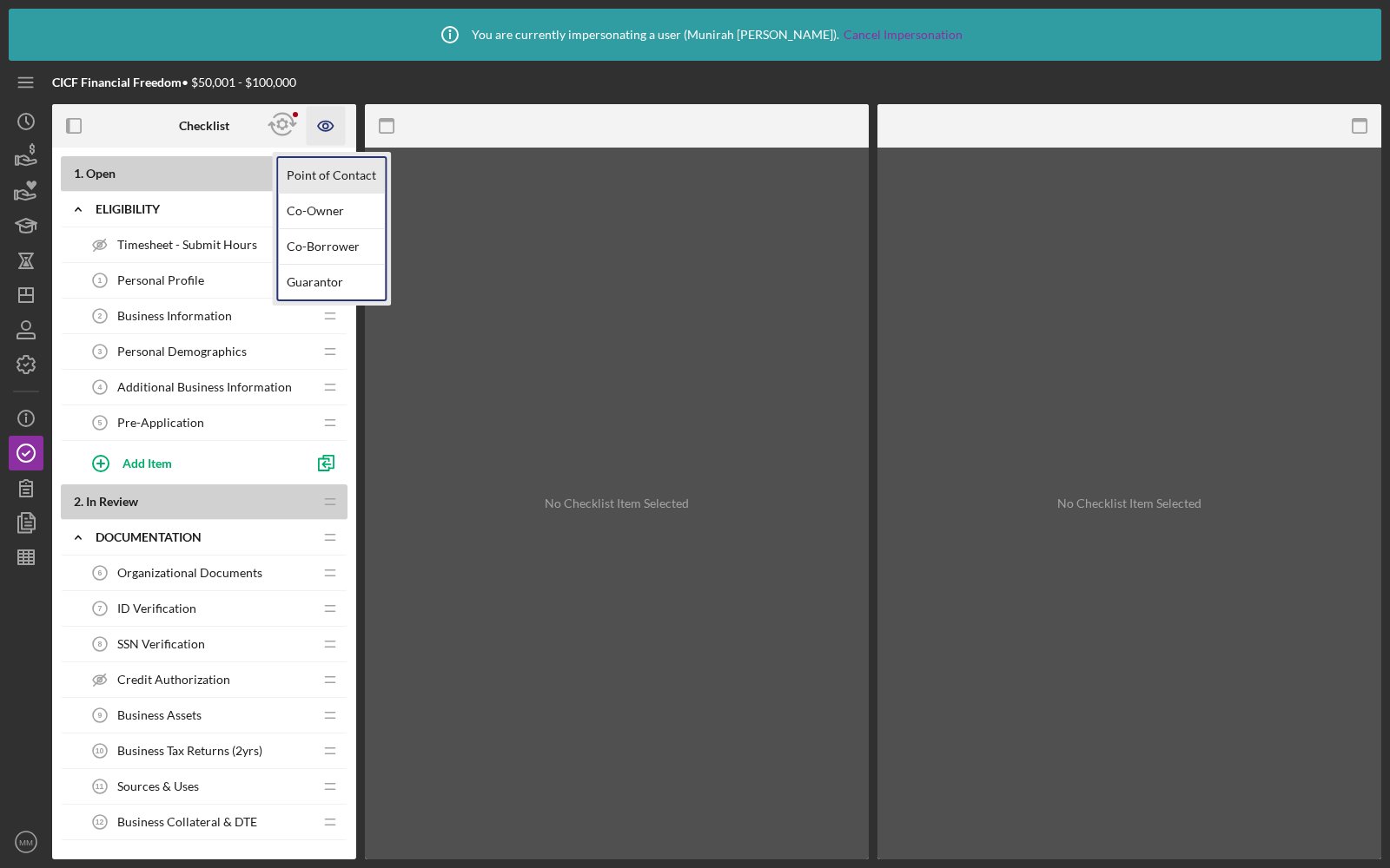
click at [327, 167] on link "Point of Contact" at bounding box center [331, 175] width 107 height 36
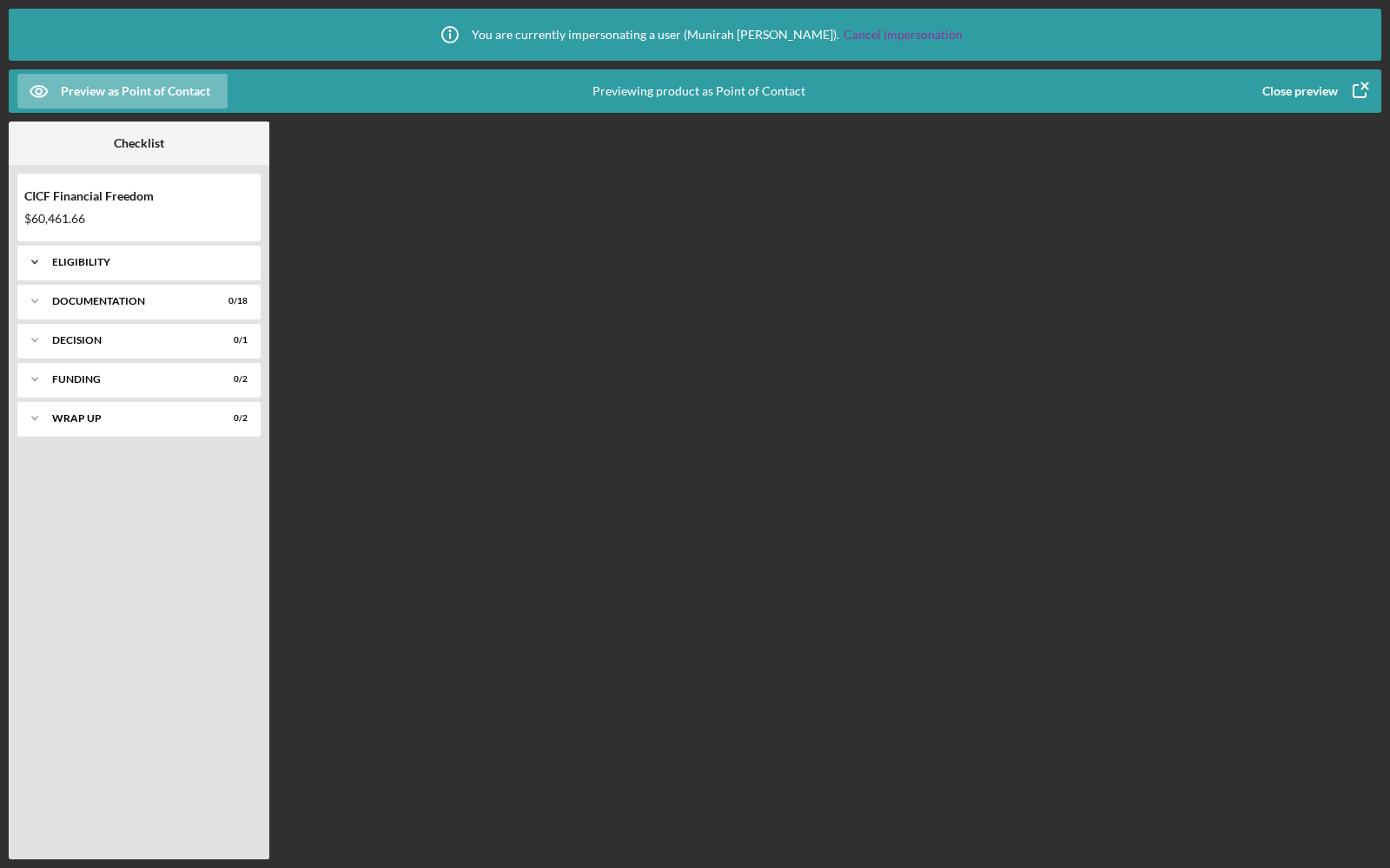
click at [122, 253] on div "Icon/Expander Eligibility 0 / 5" at bounding box center [139, 263] width 244 height 35
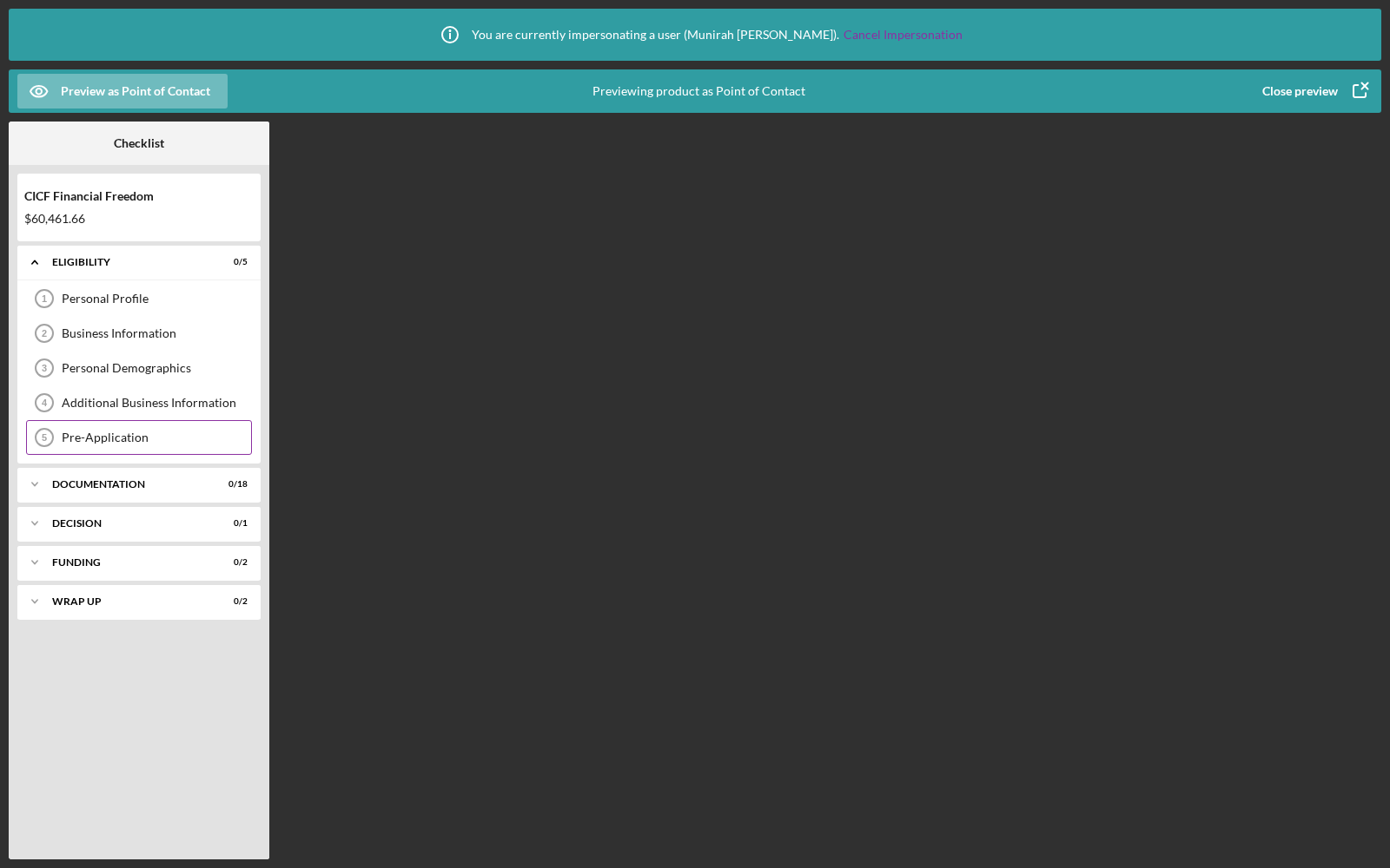
click at [85, 425] on div "Pre-Application 5 Pre-Application" at bounding box center [140, 438] width 226 height 35
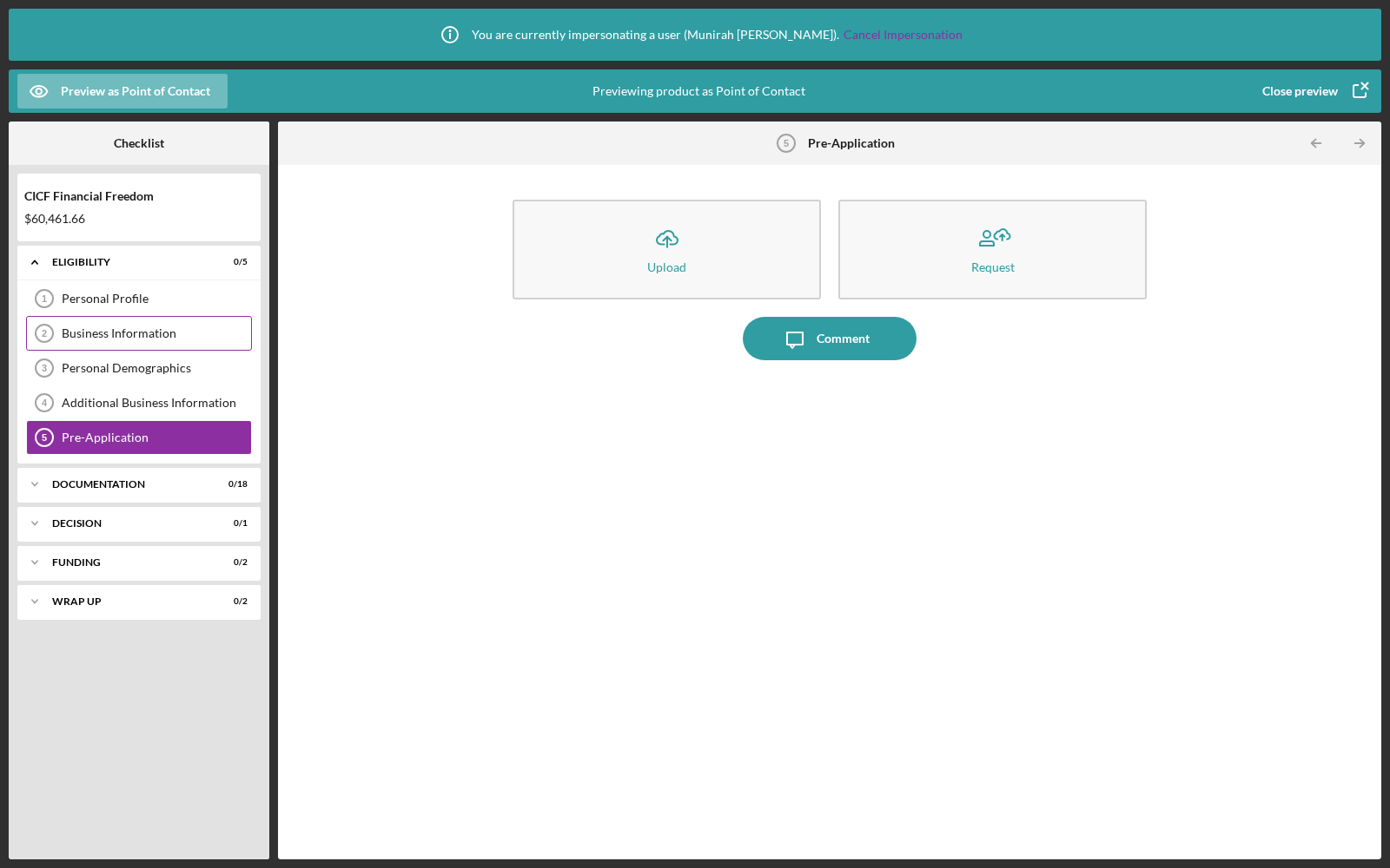
click at [99, 327] on div "Business Information" at bounding box center [157, 333] width 190 height 14
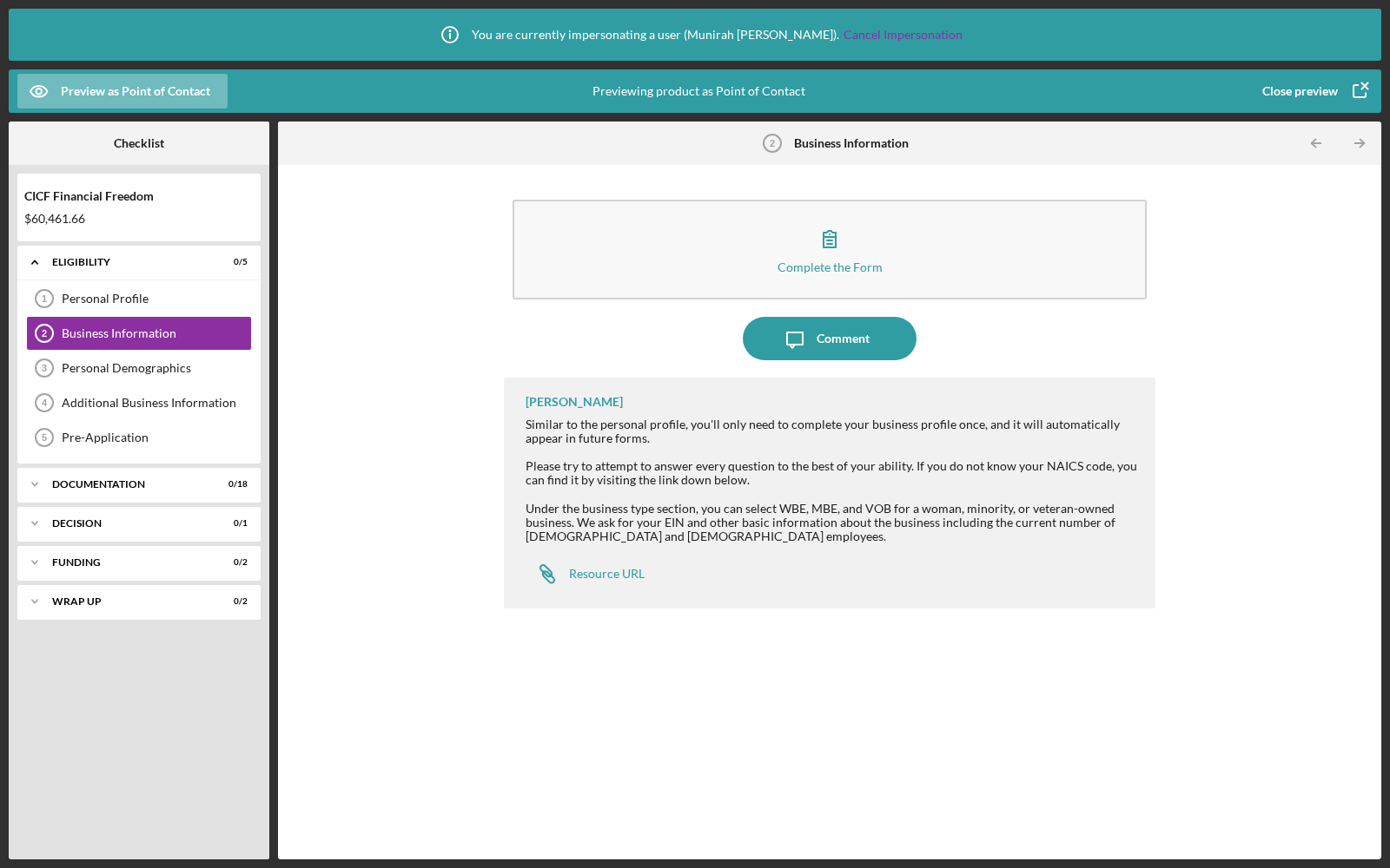
click at [1330, 86] on div "Close preview" at bounding box center [1300, 91] width 76 height 35
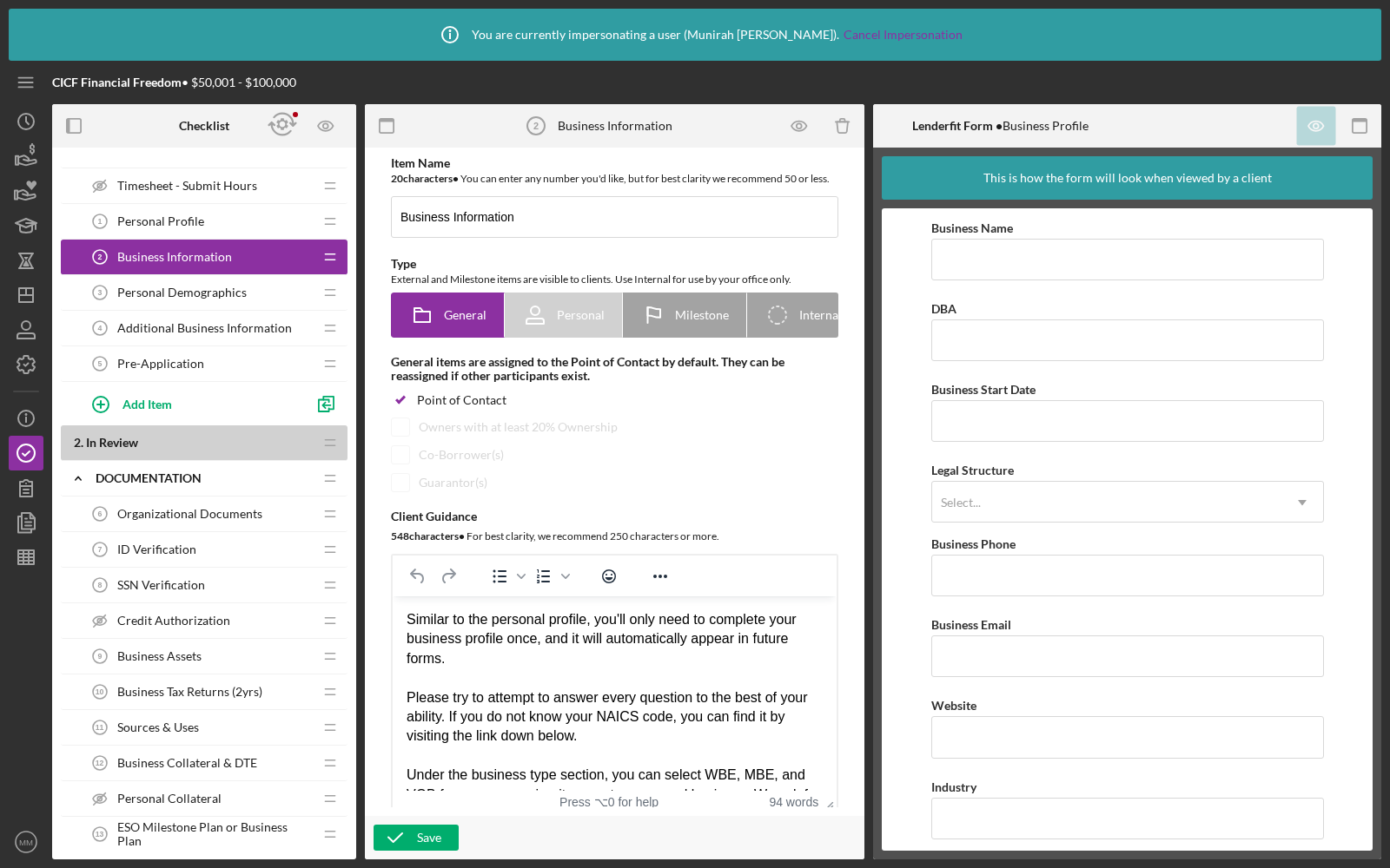
scroll to position [11, 0]
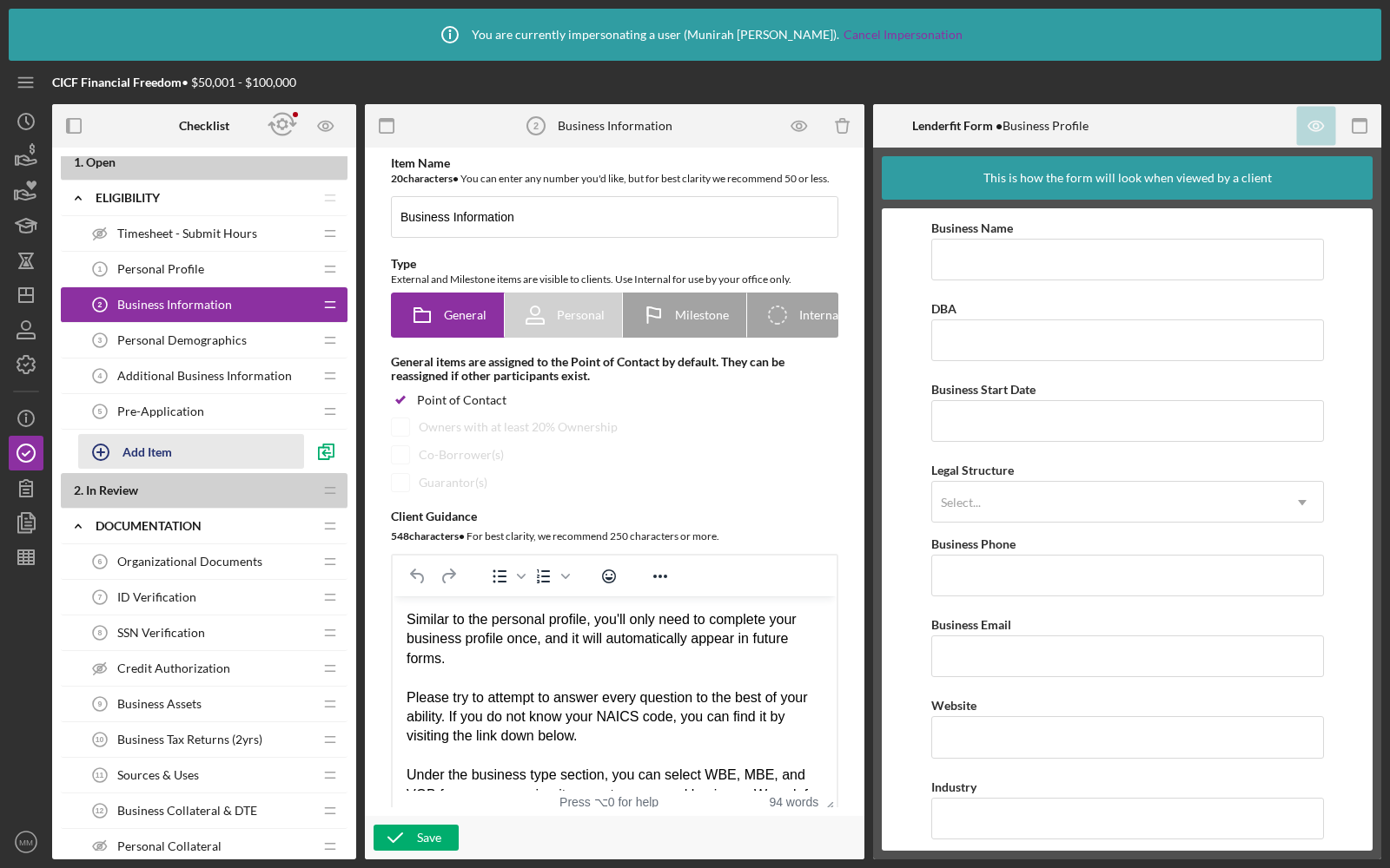
click at [145, 459] on div "Add Item" at bounding box center [147, 451] width 49 height 33
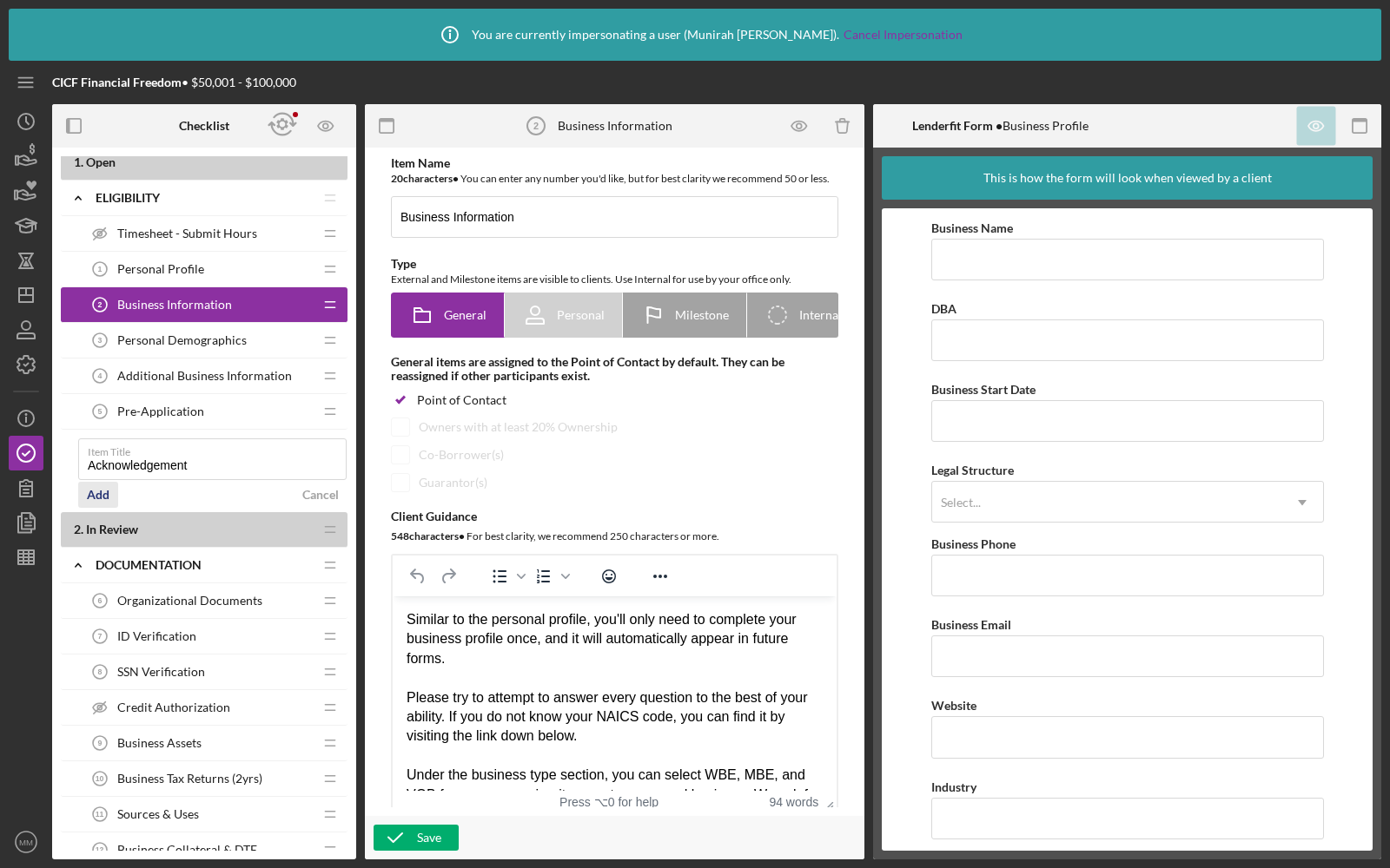
type input "Acknowledgement"
click at [110, 490] on button "Add" at bounding box center [99, 494] width 40 height 26
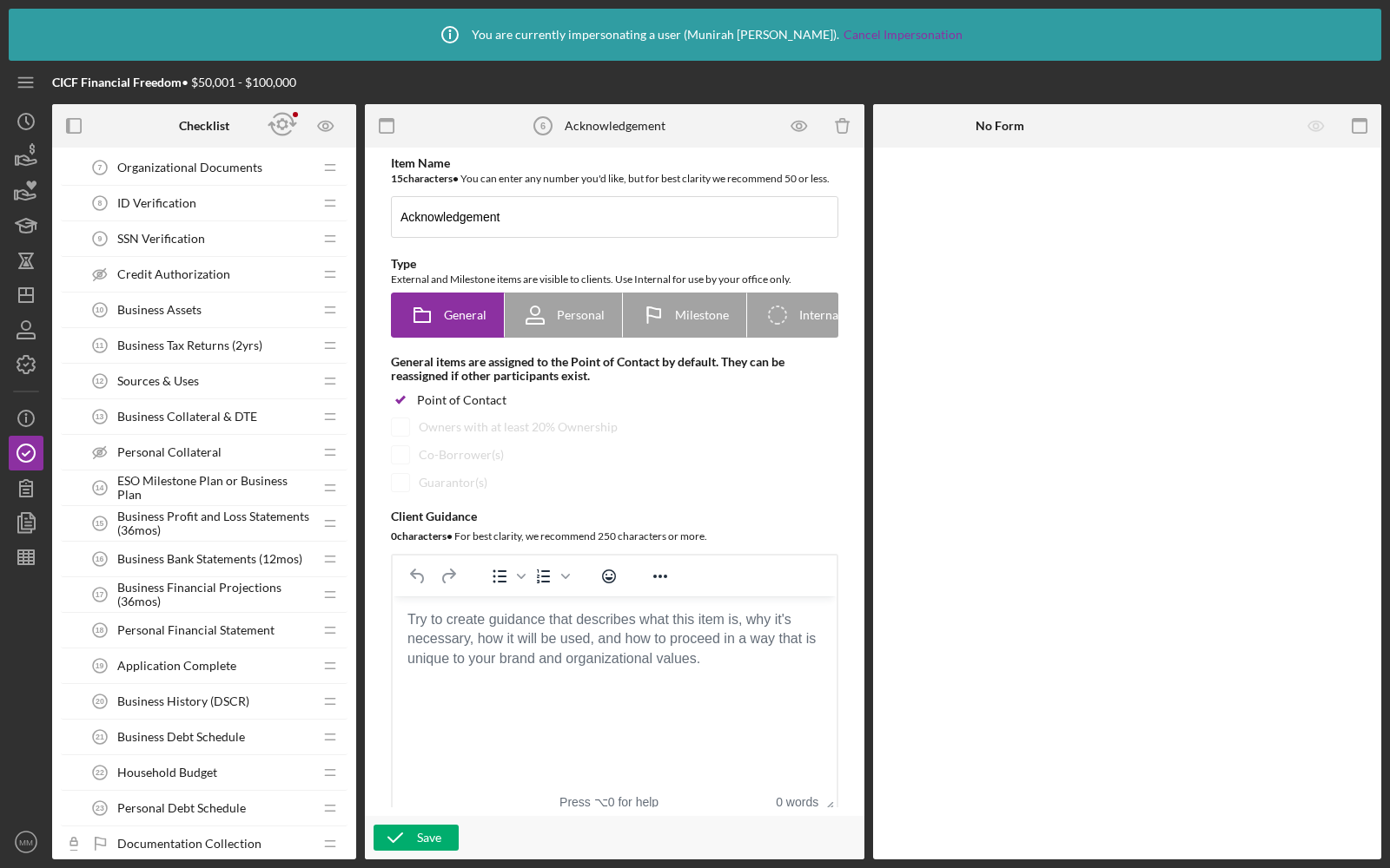
scroll to position [495, 0]
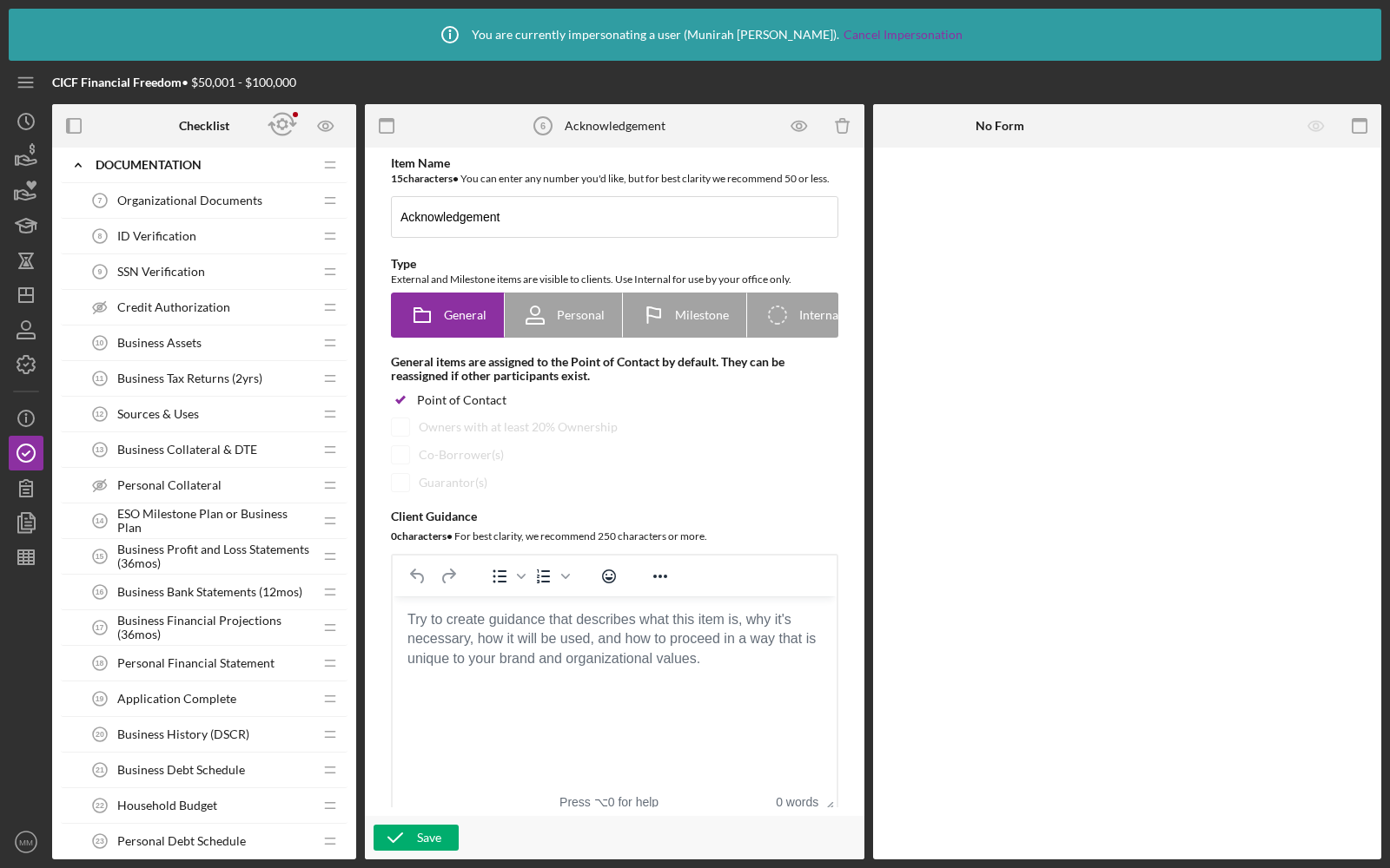
click at [206, 325] on div "Credit Authorization Credit Authorization" at bounding box center [197, 307] width 230 height 35
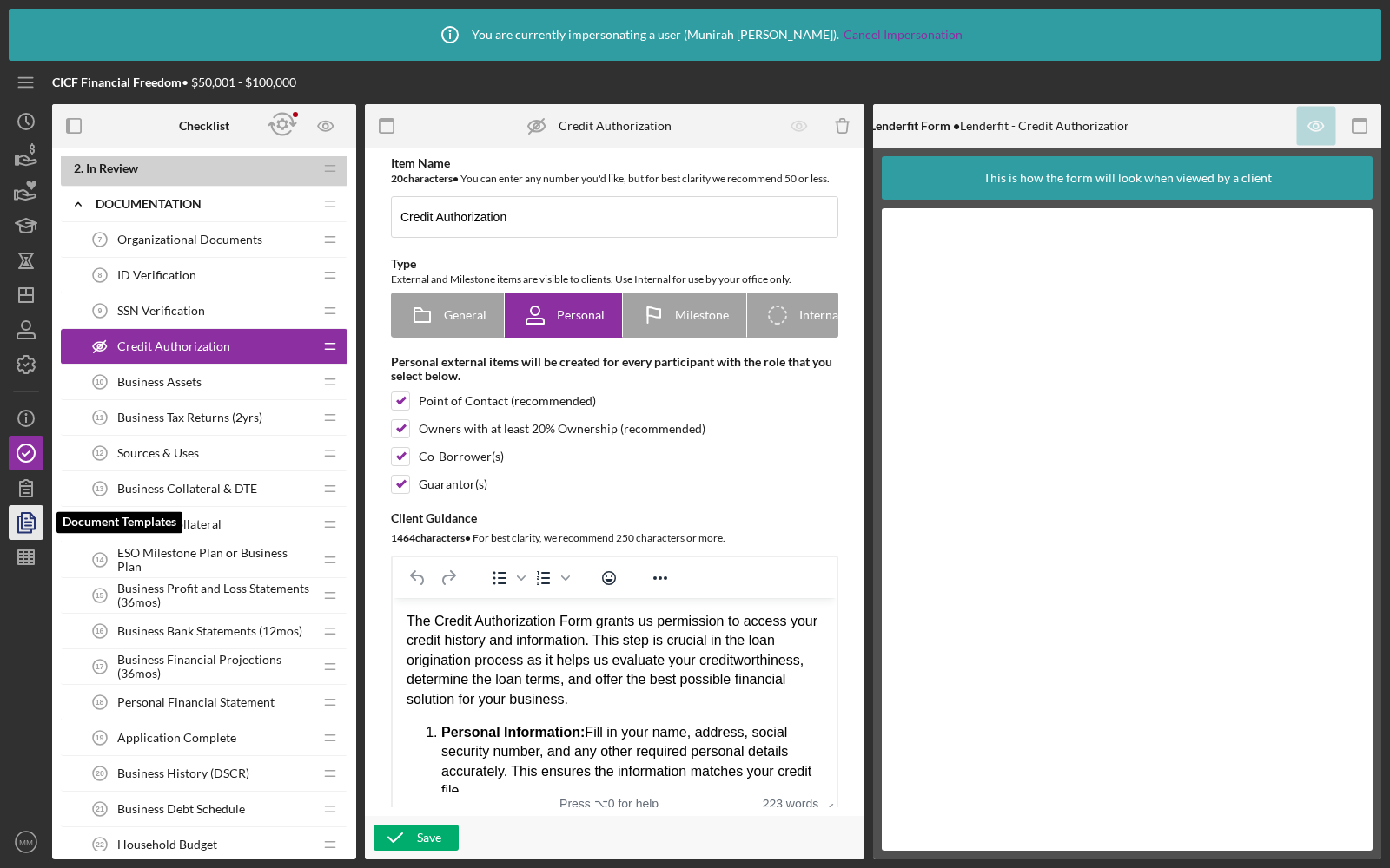
click at [26, 526] on icon "button" at bounding box center [26, 522] width 44 height 44
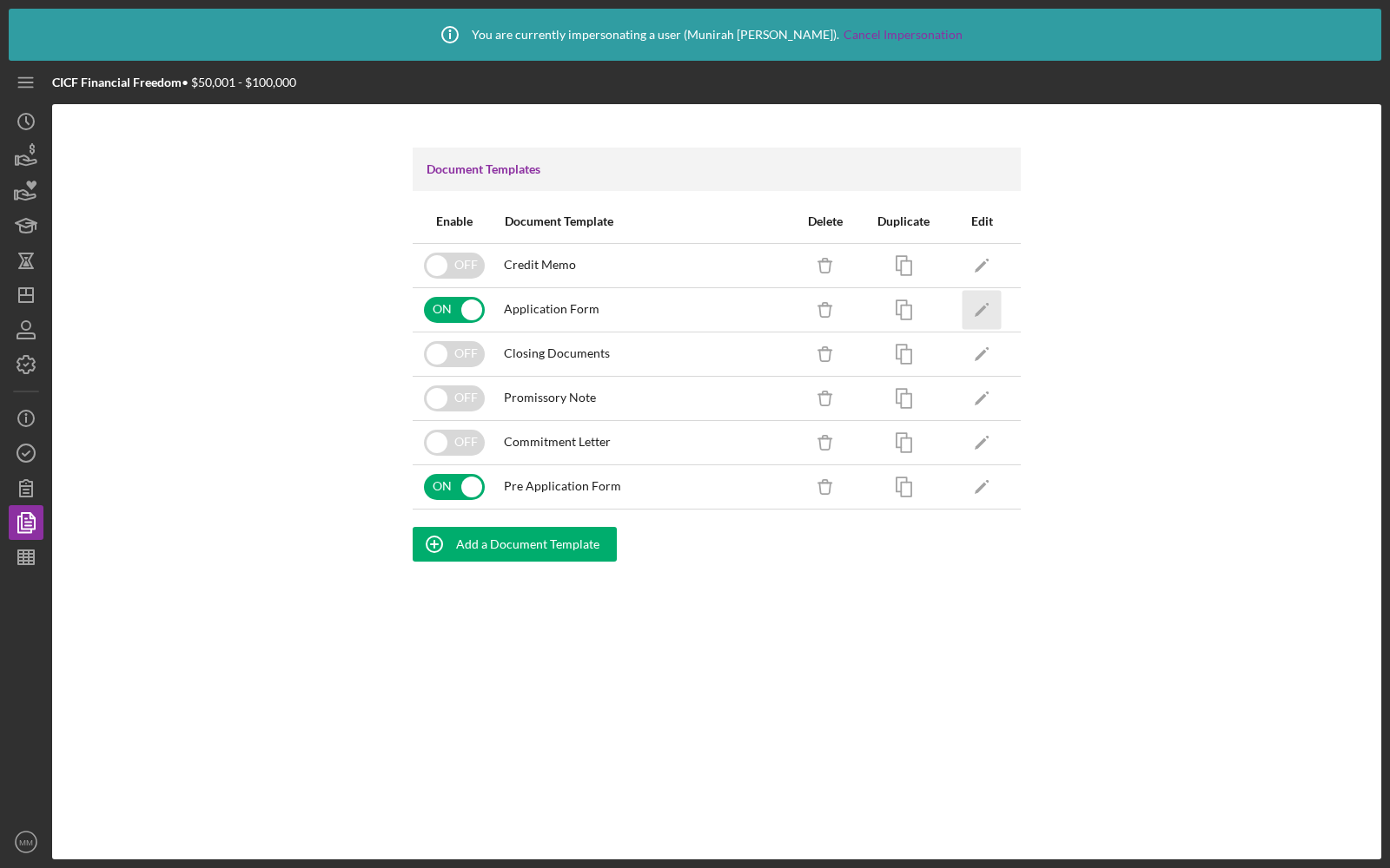
click at [970, 308] on icon "Icon/Edit" at bounding box center [981, 309] width 39 height 39
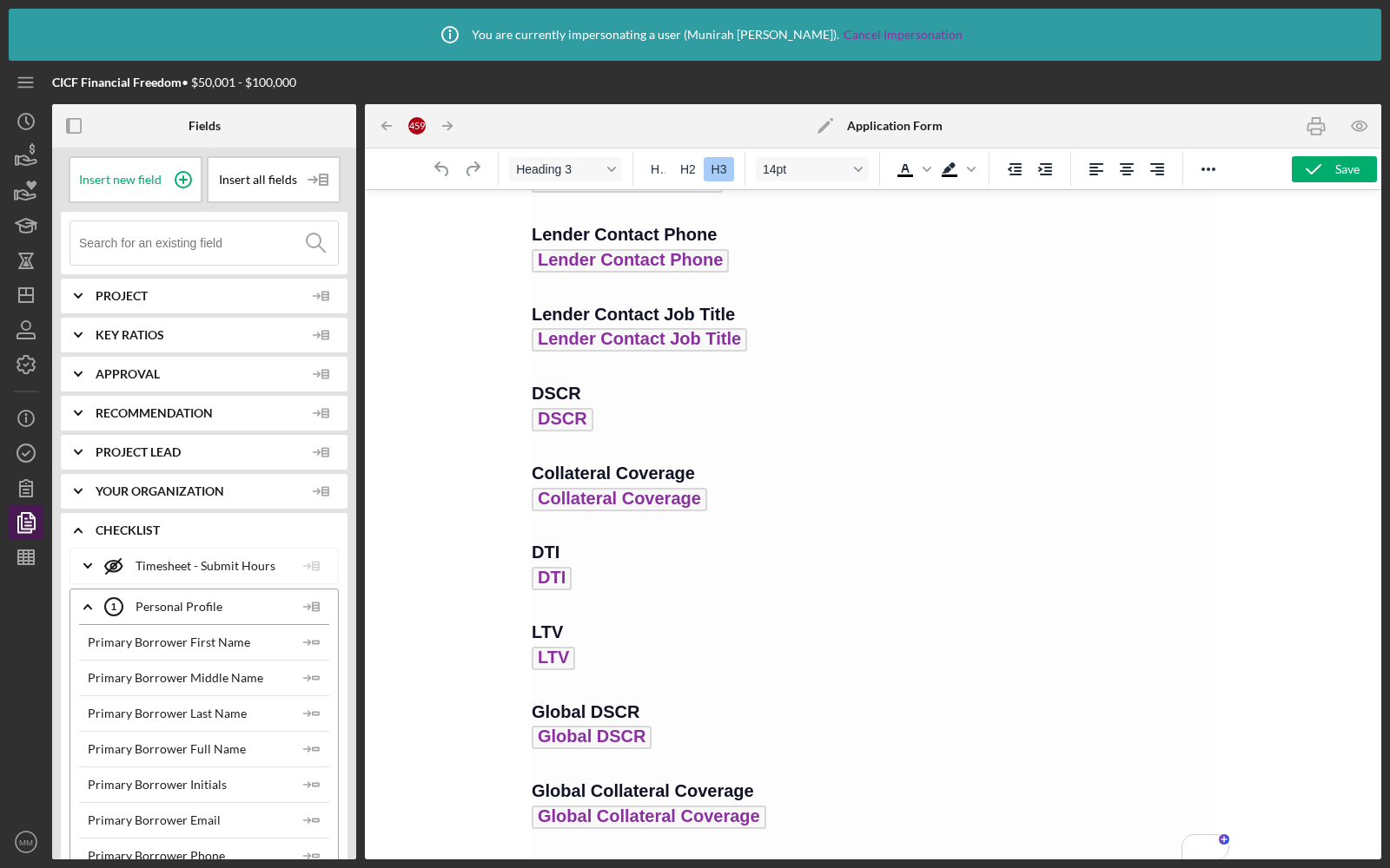
click at [12, 519] on icon "button" at bounding box center [26, 522] width 44 height 44
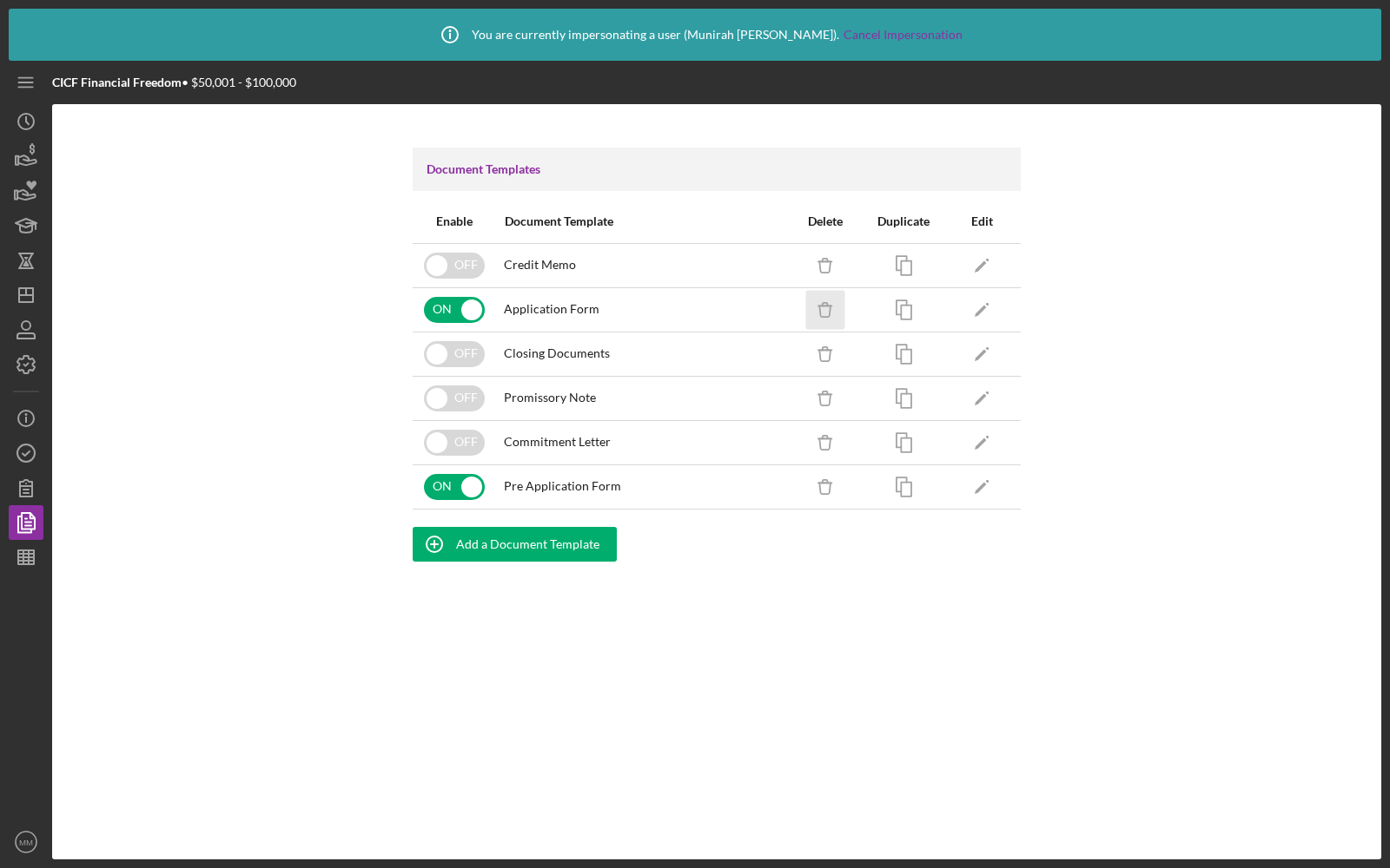
click at [834, 306] on icon "Icon/Delete" at bounding box center [825, 309] width 39 height 39
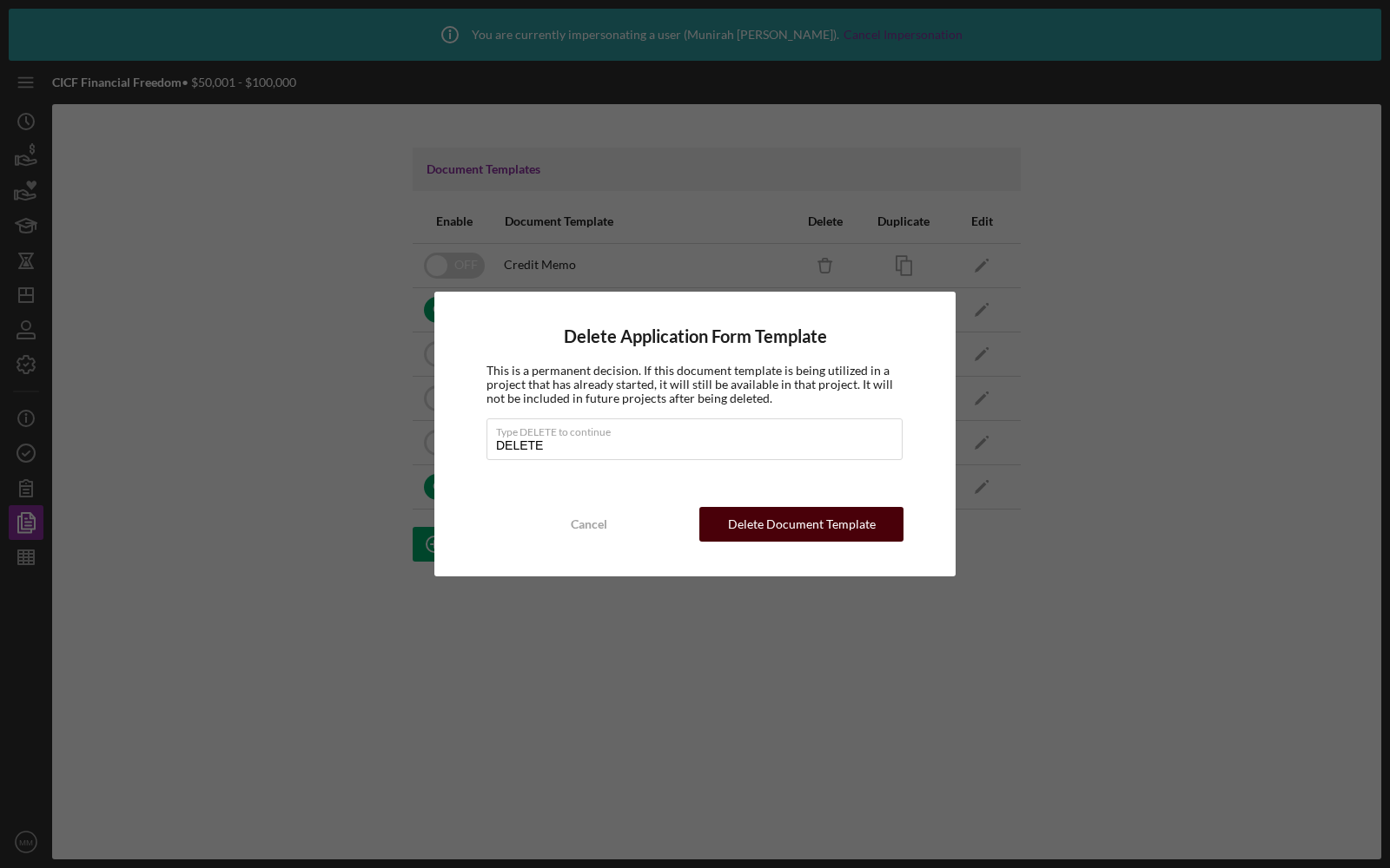
type input "DELETE"
click at [779, 519] on div "Delete Document Template" at bounding box center [802, 524] width 148 height 35
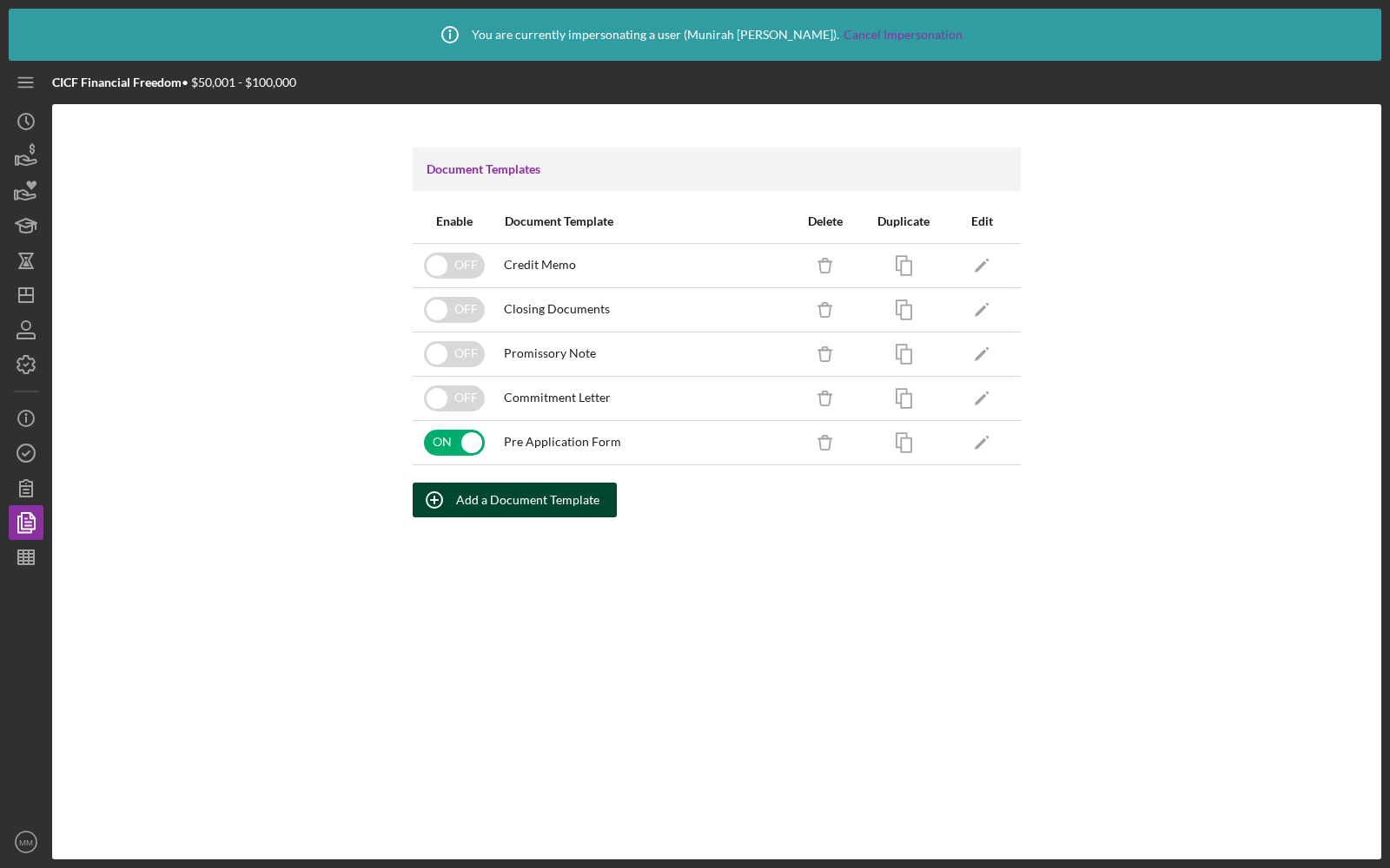
click at [530, 489] on div "Add a Document Template" at bounding box center [527, 500] width 143 height 35
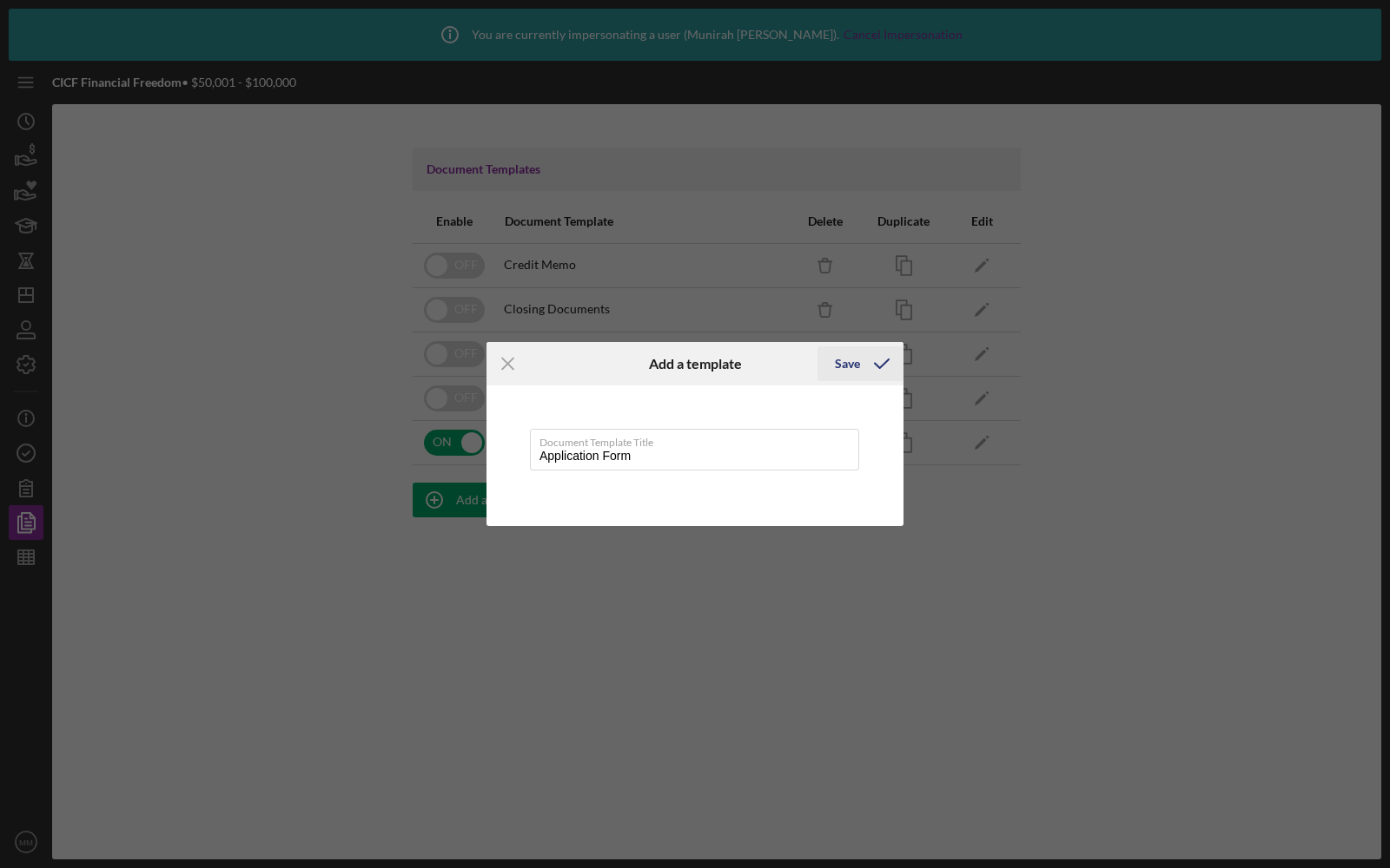
type input "Application Form"
click at [837, 366] on div "Save" at bounding box center [847, 364] width 26 height 35
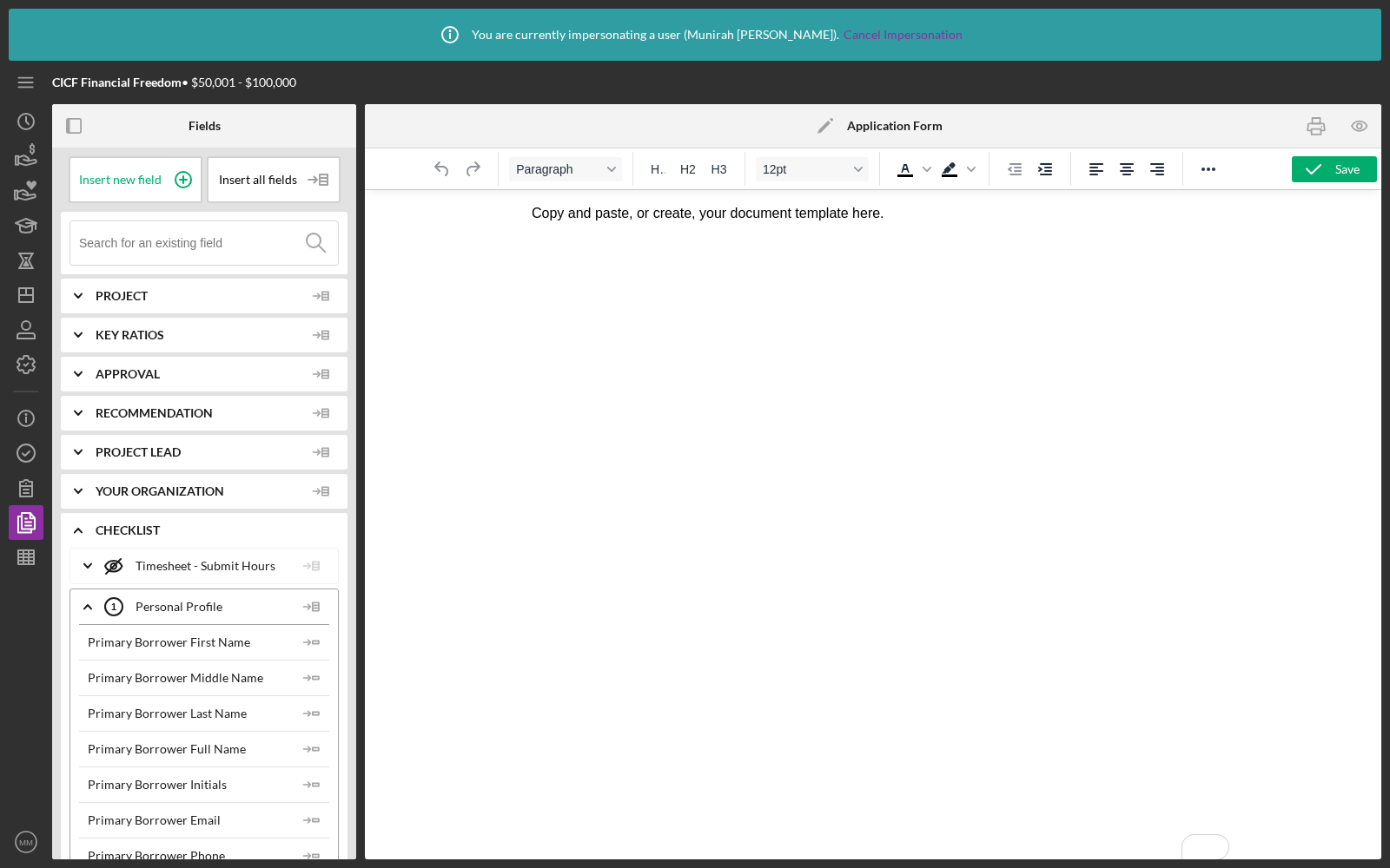
click at [576, 217] on p "Copy and paste, or create, your document template here." at bounding box center [872, 213] width 683 height 19
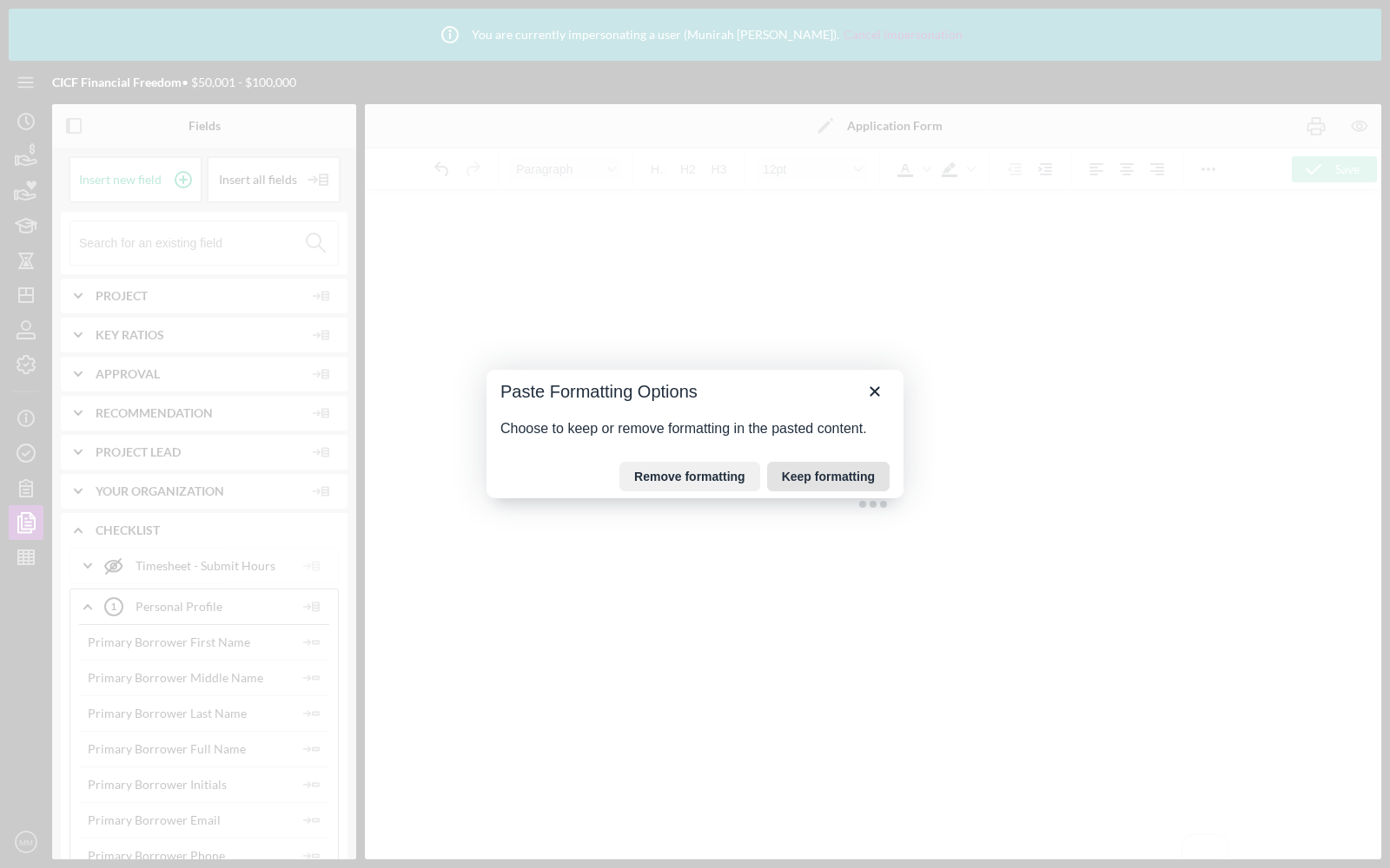
click at [845, 464] on button "Keep formatting" at bounding box center [828, 477] width 122 height 29
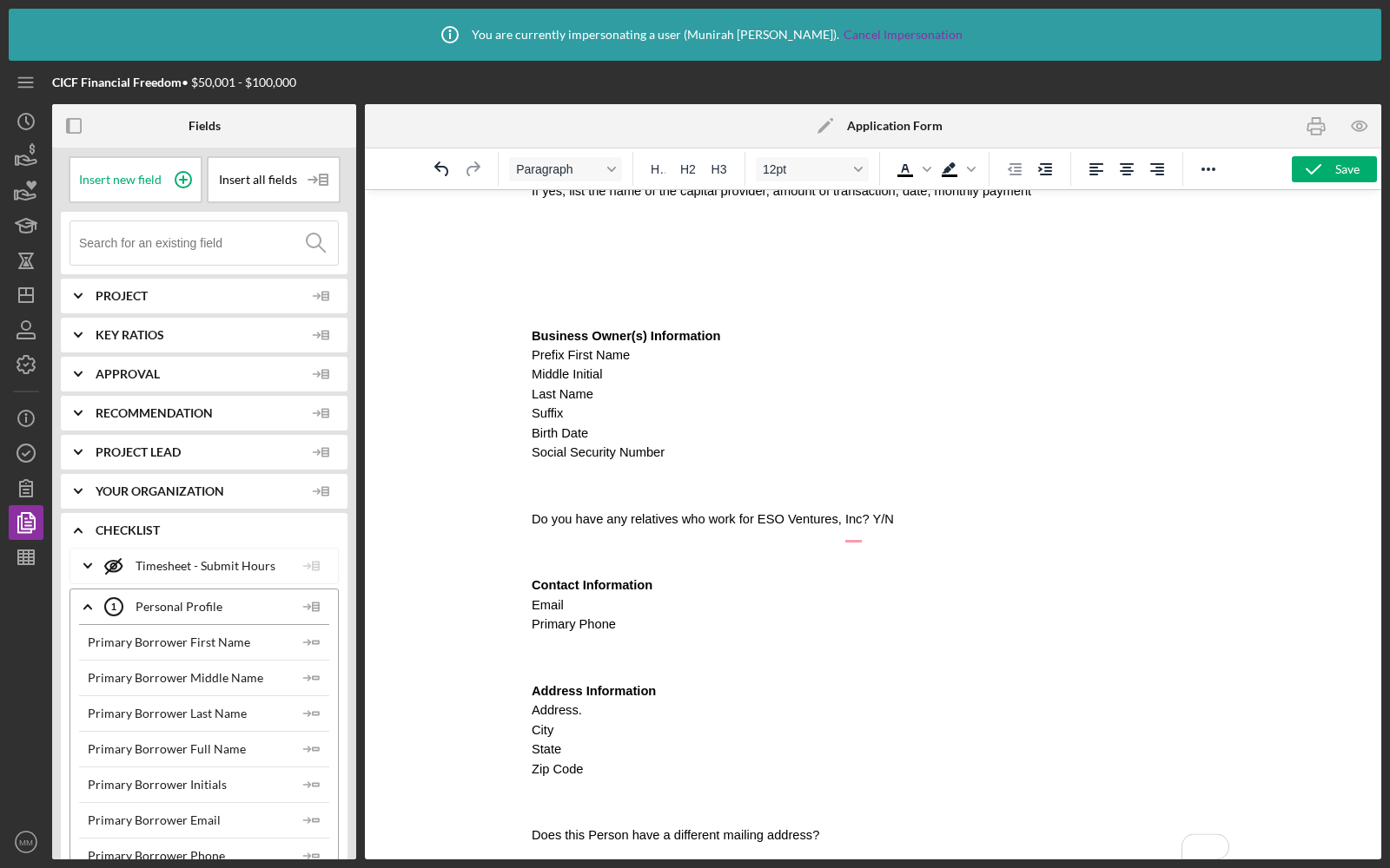
click at [796, 357] on p "Prefix First Name" at bounding box center [872, 355] width 683 height 19
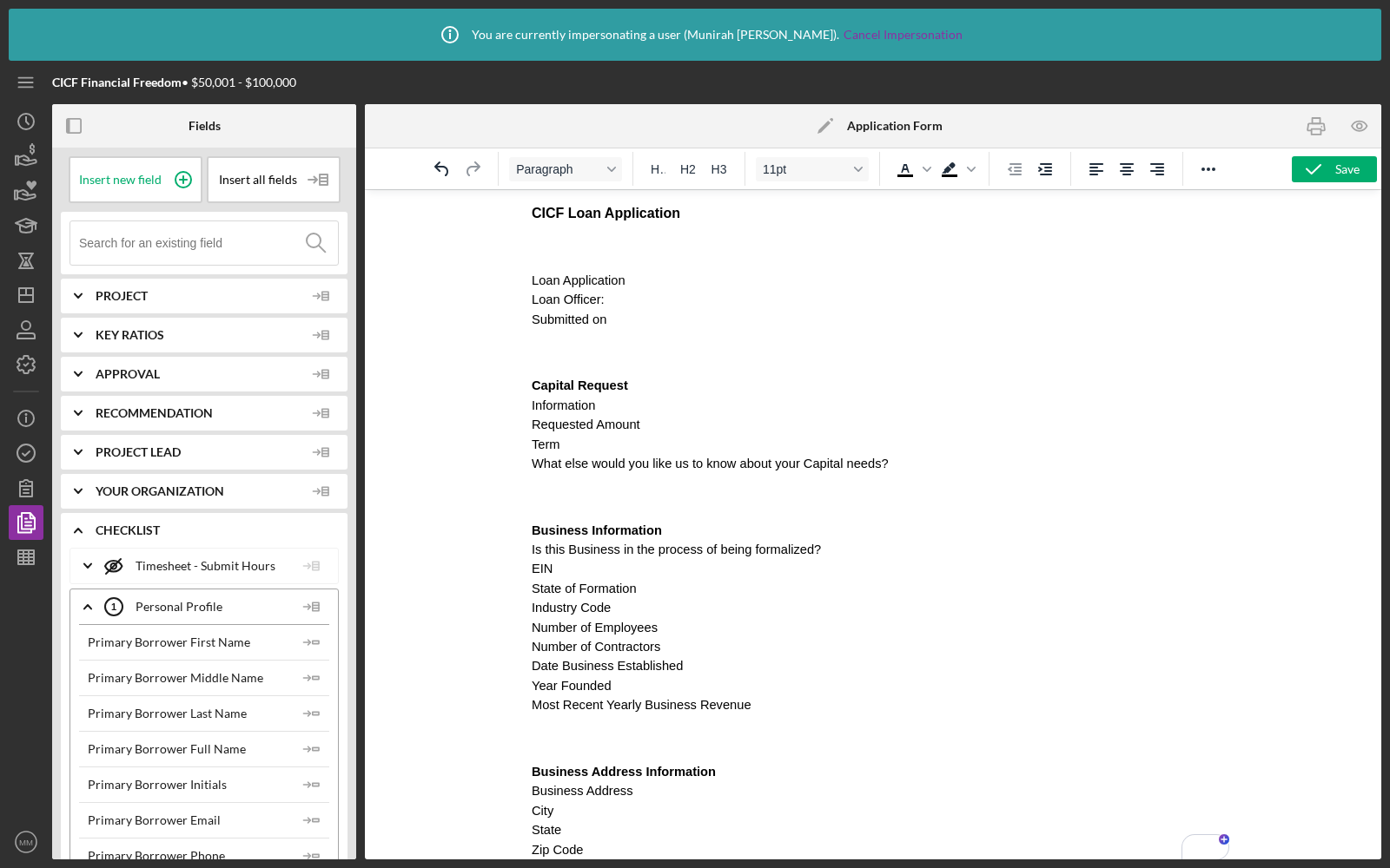
click at [659, 281] on p "Loan Application" at bounding box center [872, 280] width 683 height 19
click at [628, 300] on p "Loan Officer:" at bounding box center [872, 299] width 683 height 19
click at [232, 253] on input at bounding box center [209, 243] width 259 height 44
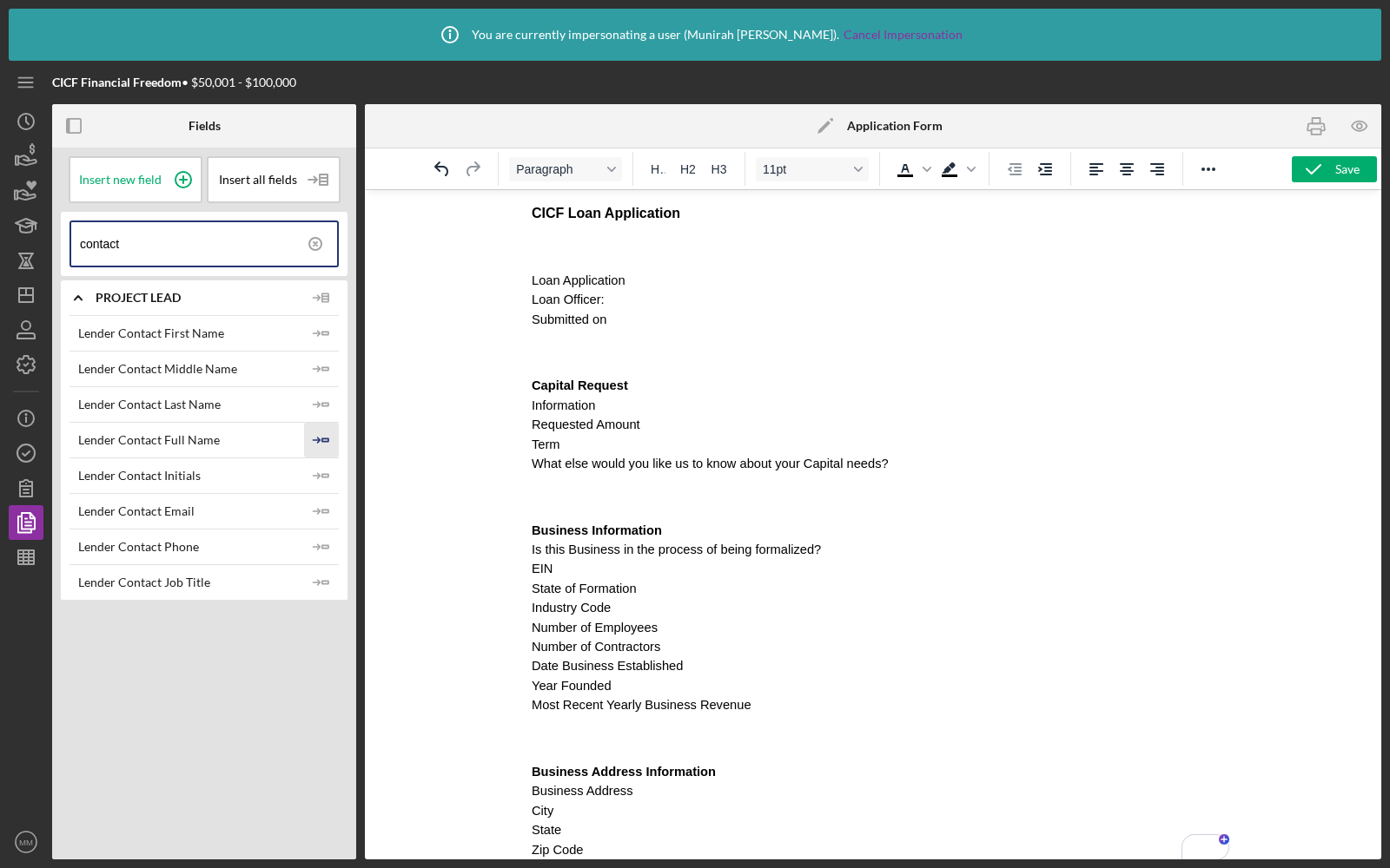
type input "contact"
click at [327, 431] on icon "Icon/Insert Field" at bounding box center [321, 440] width 35 height 35
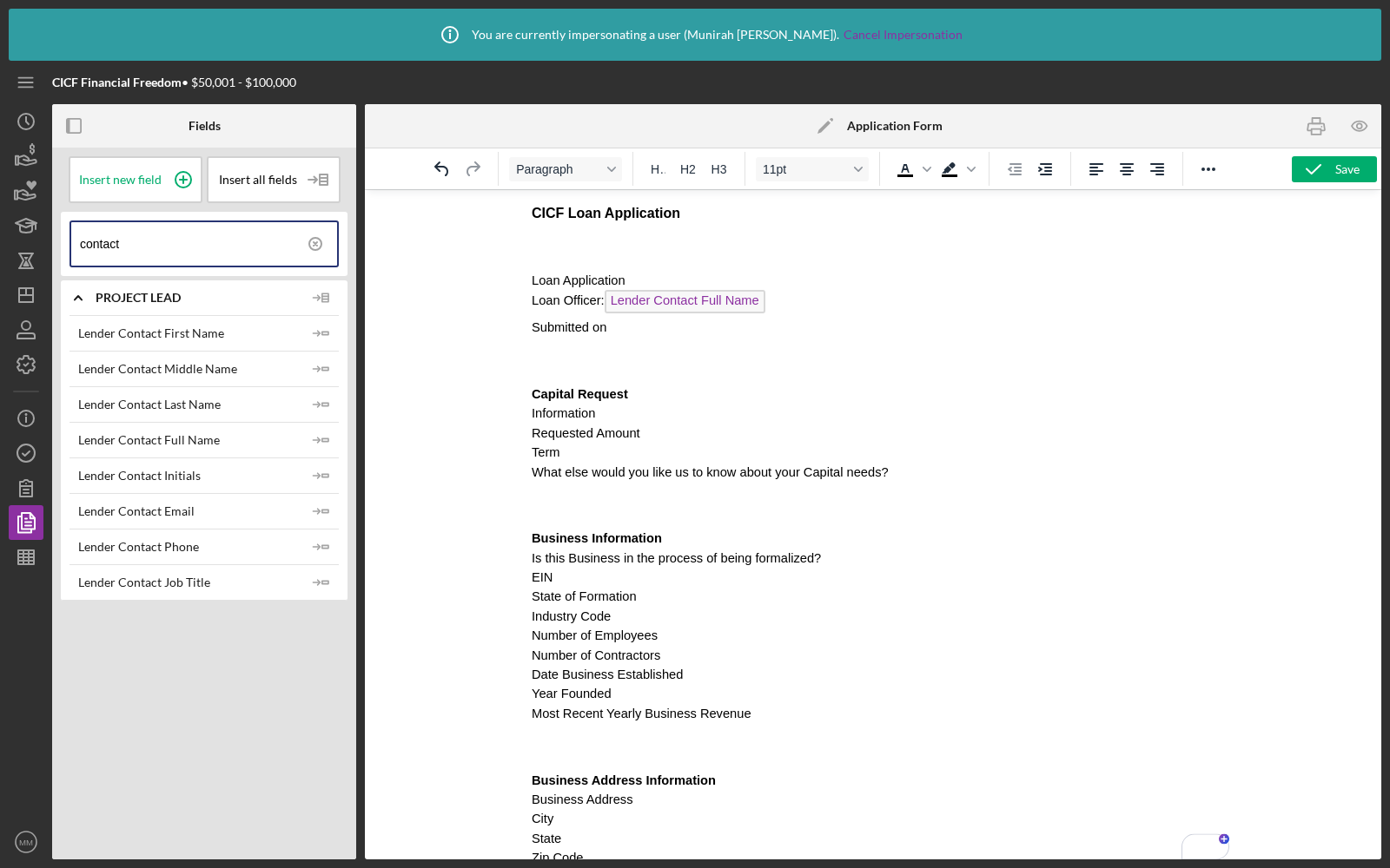
click at [647, 332] on p "Submitted on" at bounding box center [872, 327] width 683 height 19
click at [176, 240] on input "contact" at bounding box center [209, 244] width 257 height 44
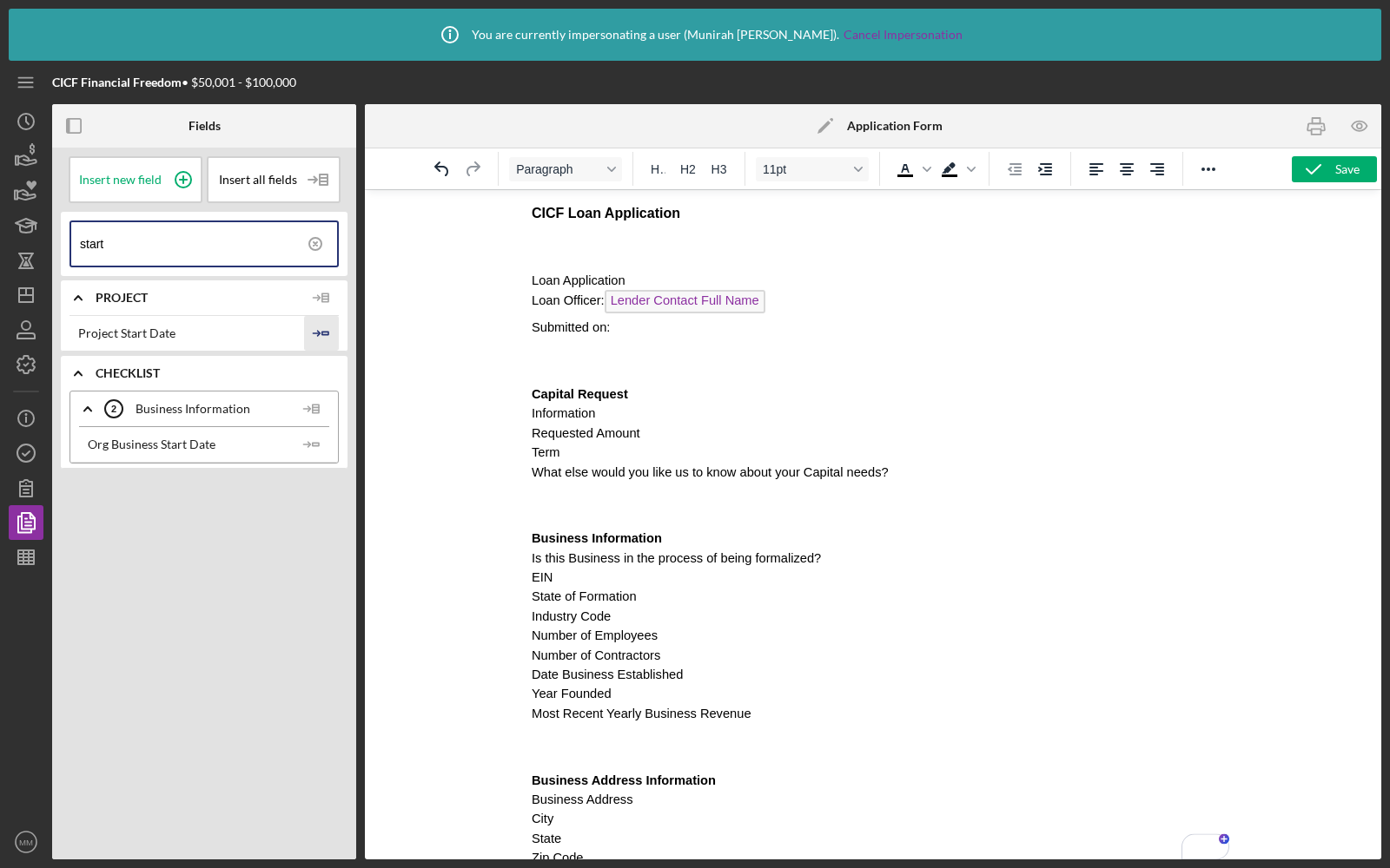
type input "start"
click at [327, 334] on polygon "button" at bounding box center [325, 333] width 6 height 3
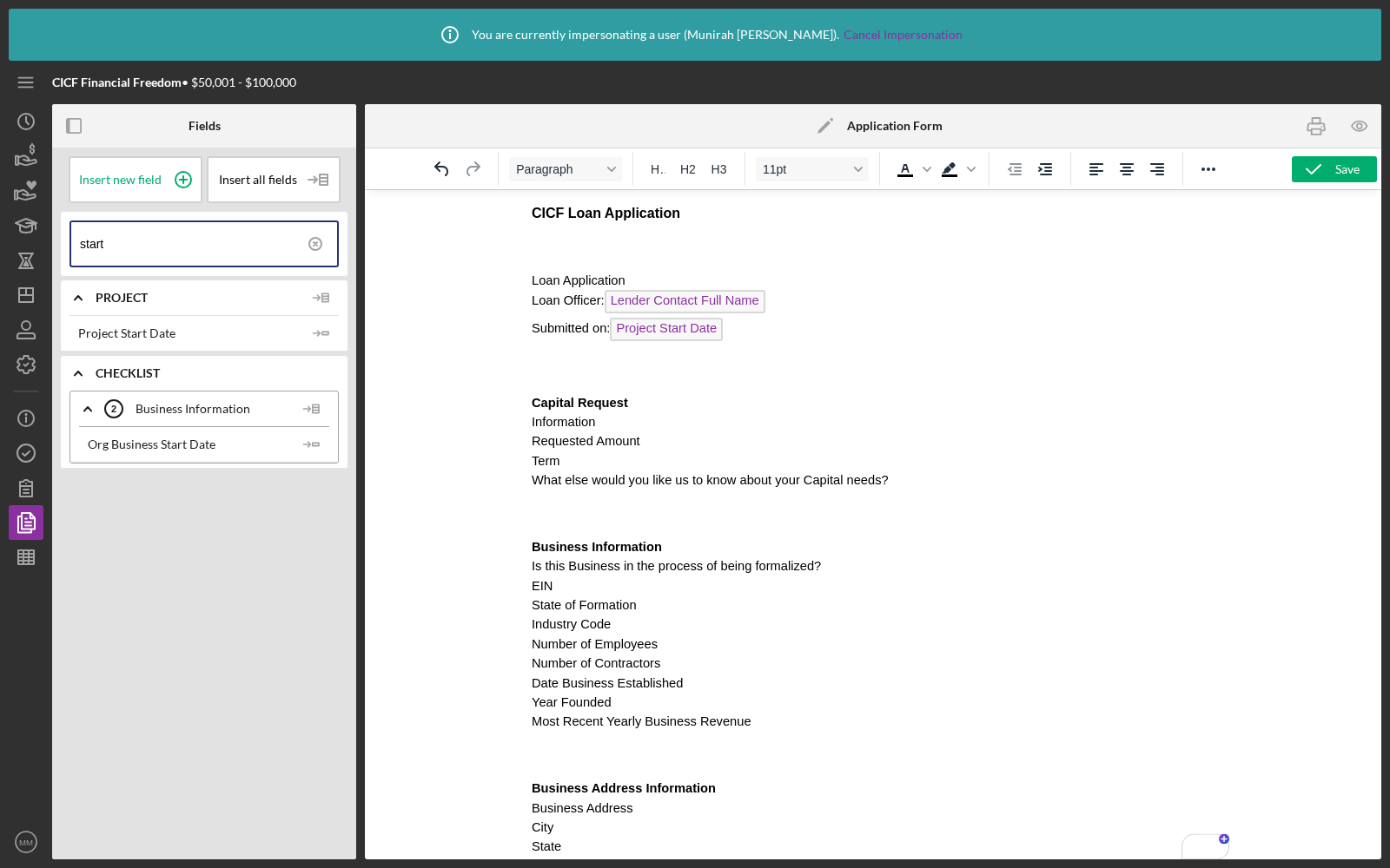
click at [616, 430] on p "Information" at bounding box center [872, 421] width 683 height 19
click at [1302, 168] on icon "button" at bounding box center [1313, 170] width 44 height 44
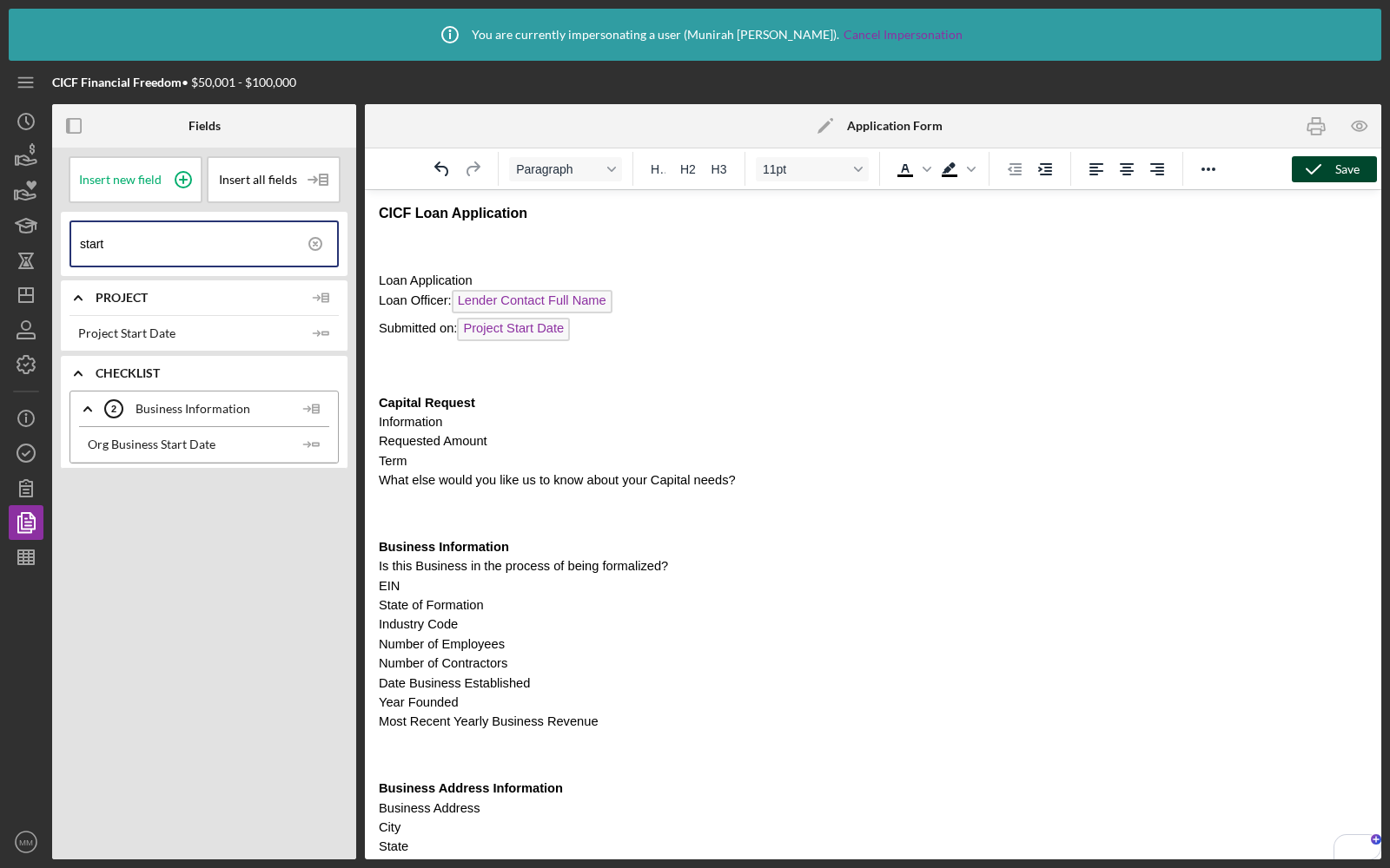
click at [1302, 179] on icon "button" at bounding box center [1313, 170] width 44 height 44
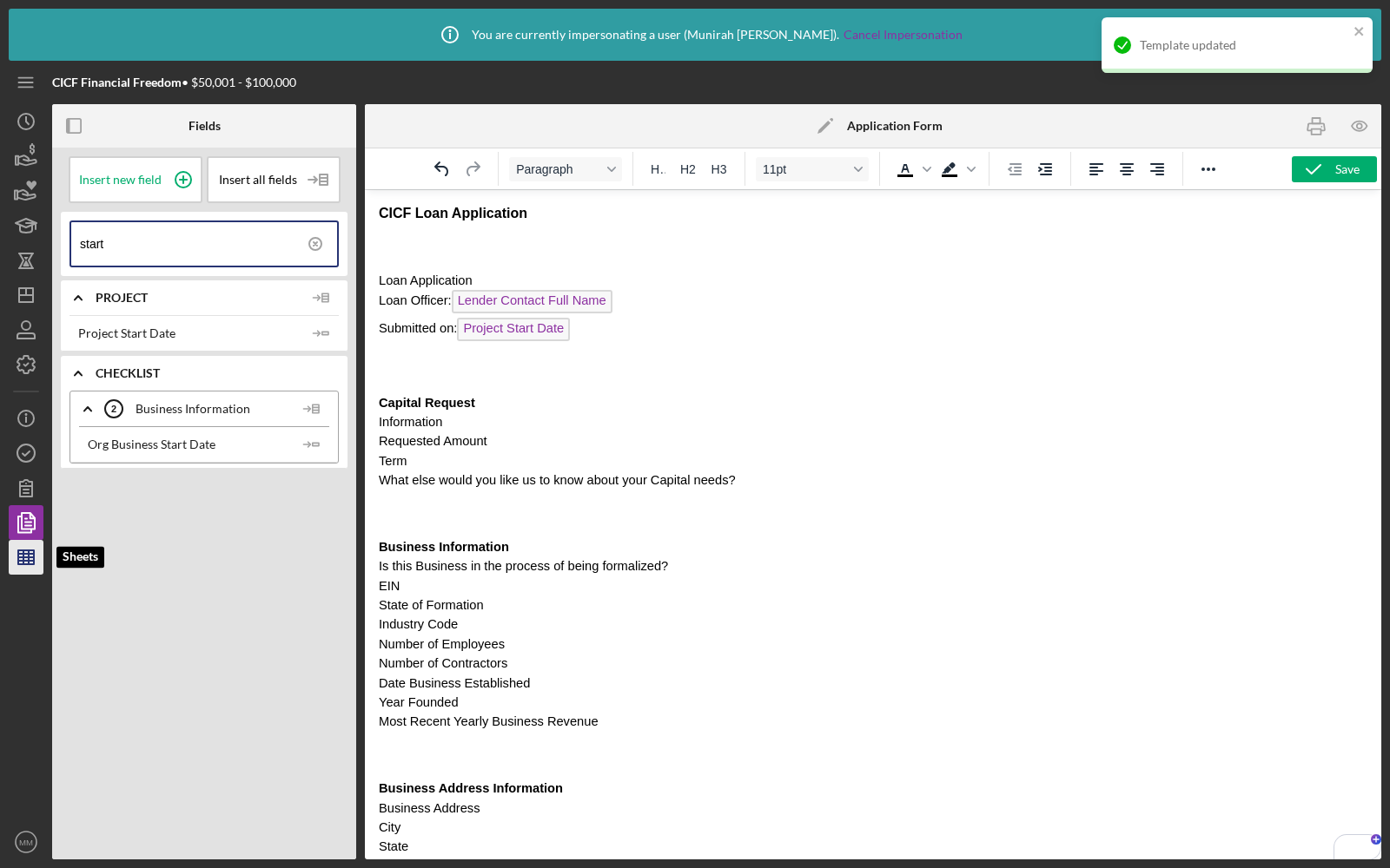
click at [25, 564] on polygon "button" at bounding box center [26, 557] width 16 height 14
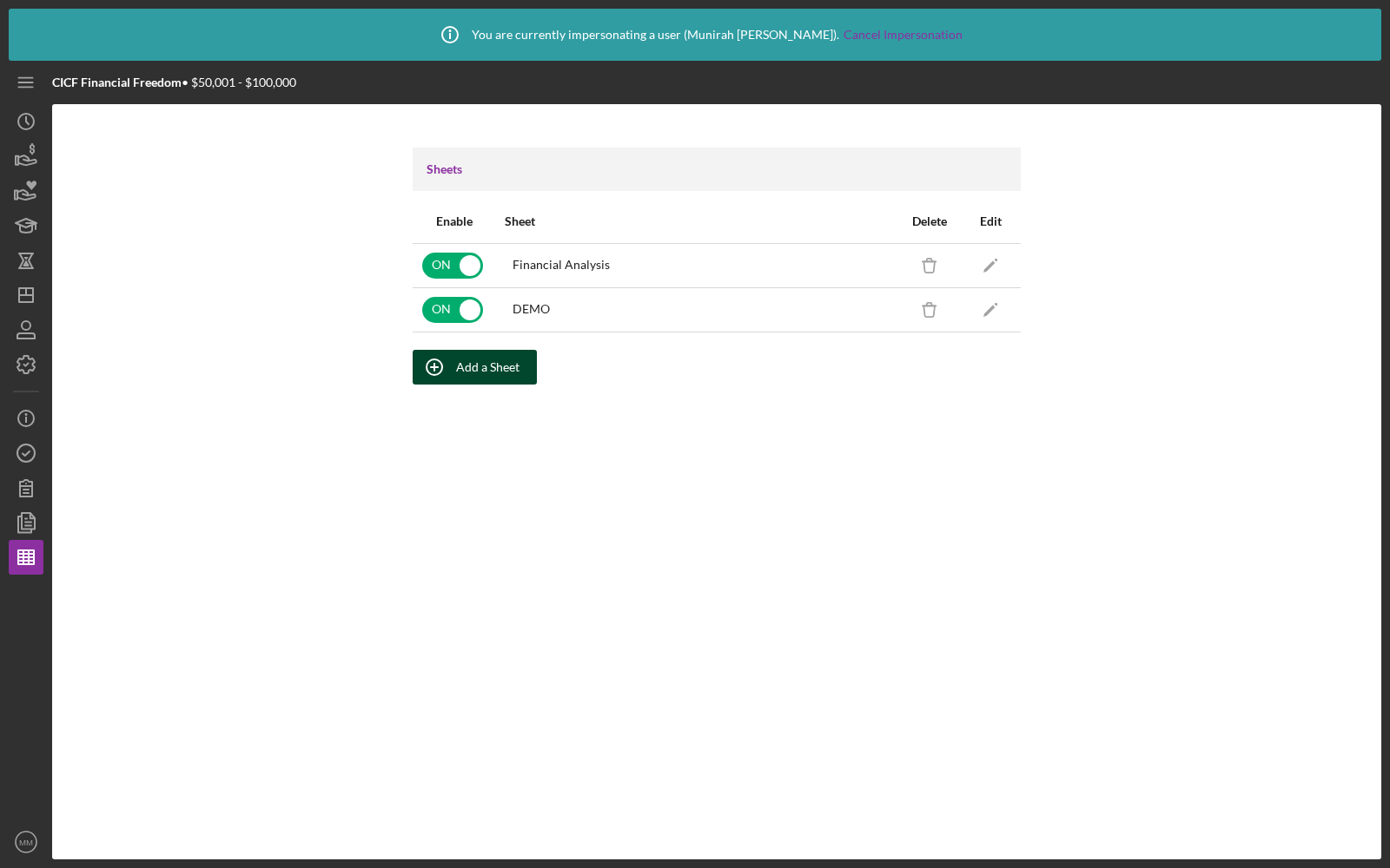
click at [441, 368] on icon "button" at bounding box center [434, 367] width 44 height 44
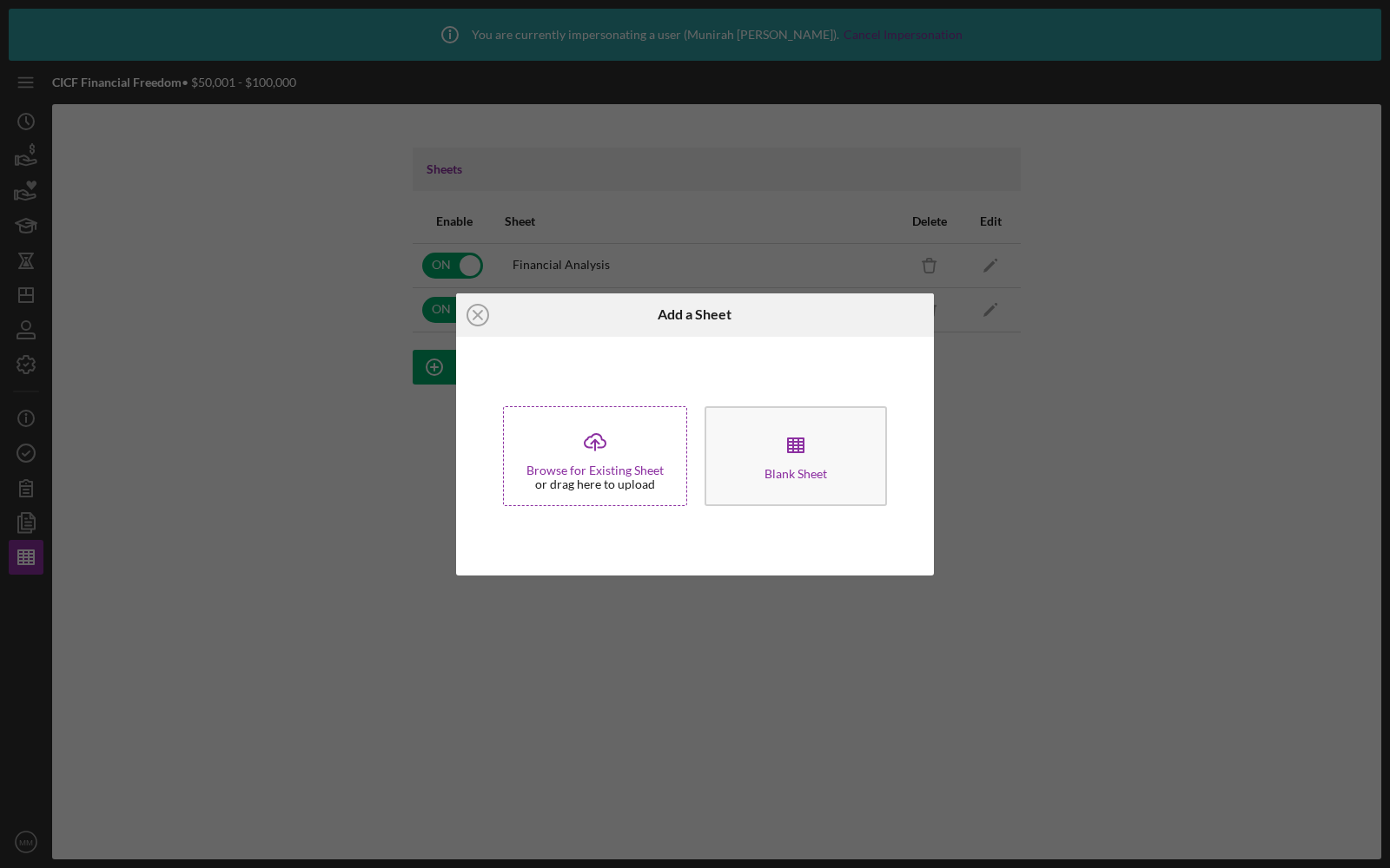
click at [624, 439] on div "Icon/Upload Browse for Existing Sheet or drag here to upload" at bounding box center [595, 457] width 184 height 100
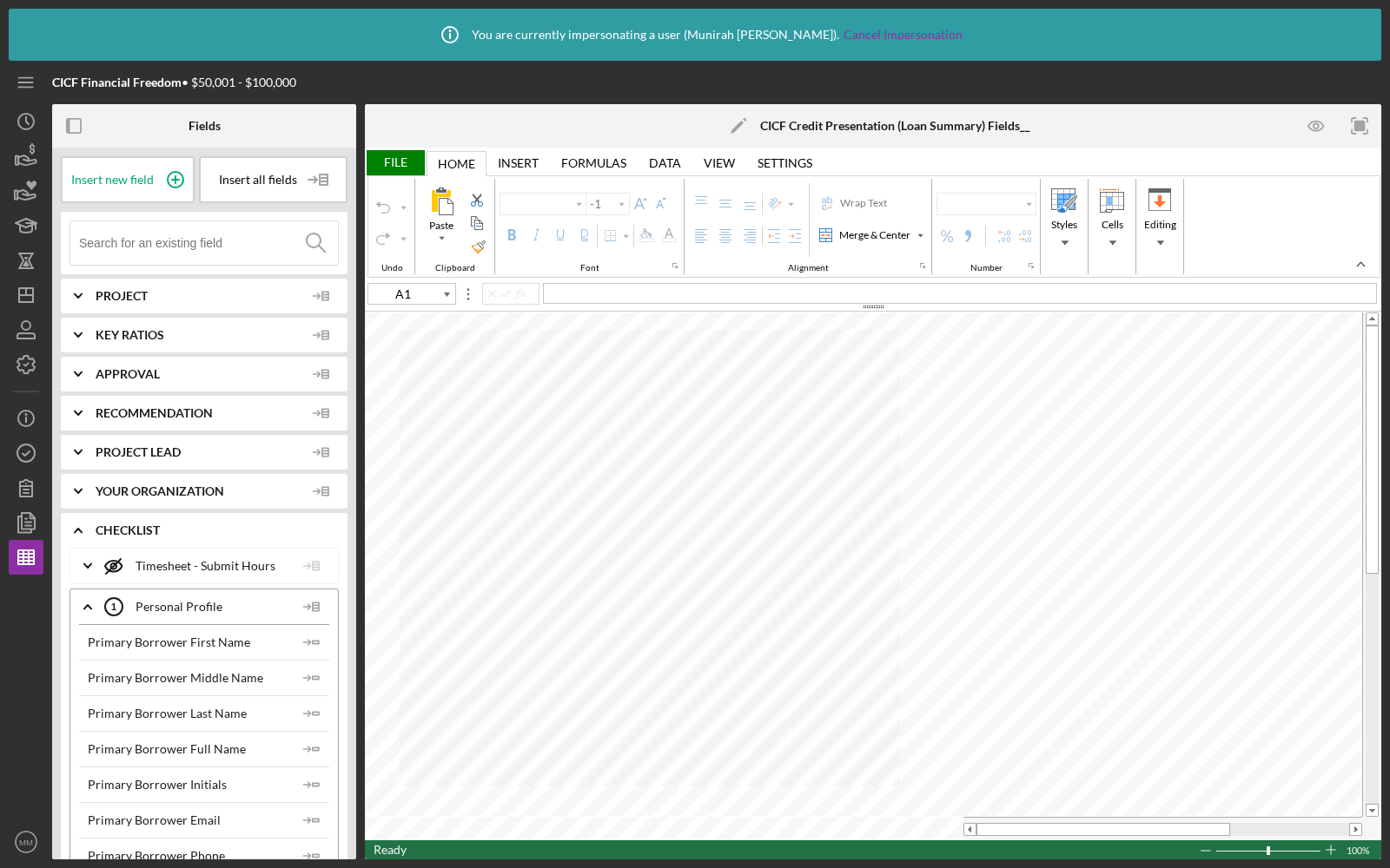
type input "Arial"
type input "10"
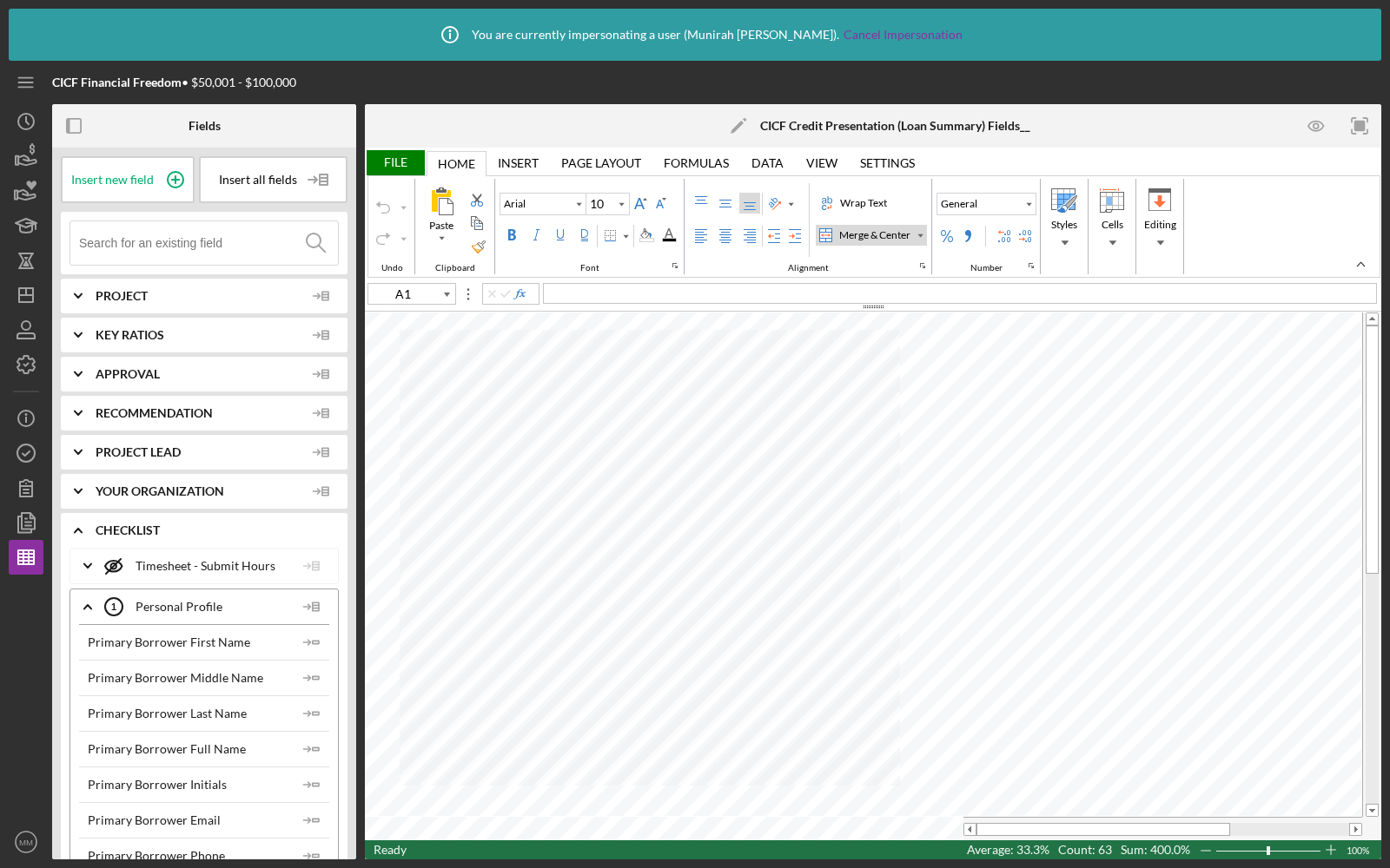
type input "Calibri"
type input "12"
type input "B7"
type input "Arial"
type input "9"
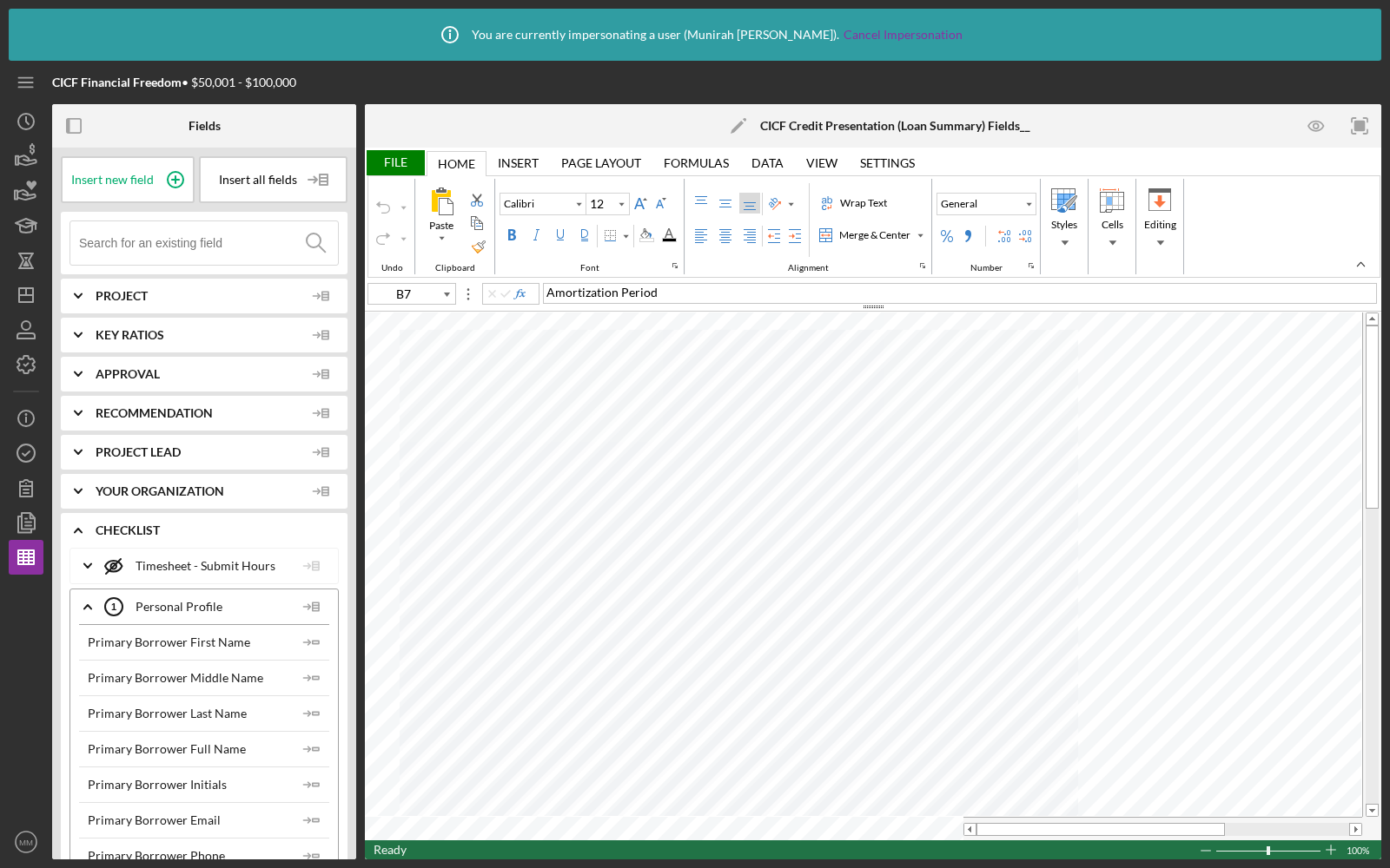
type input "C4"
type input "Calibri"
type input "12"
type input "I15"
type input "Arial"
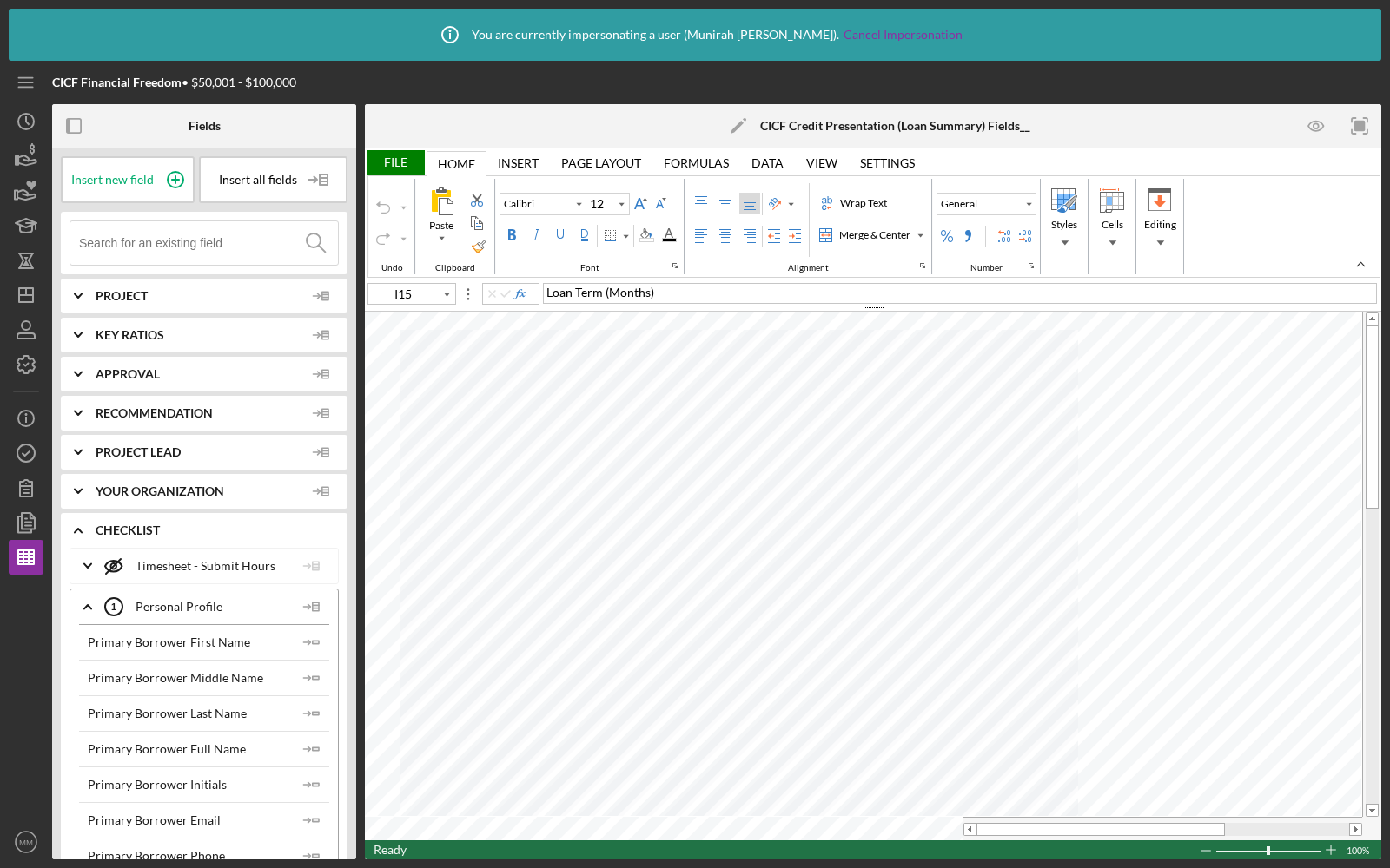
type input "10"
type input "B6"
type input "Calibri"
type input "12"
type input "Arial"
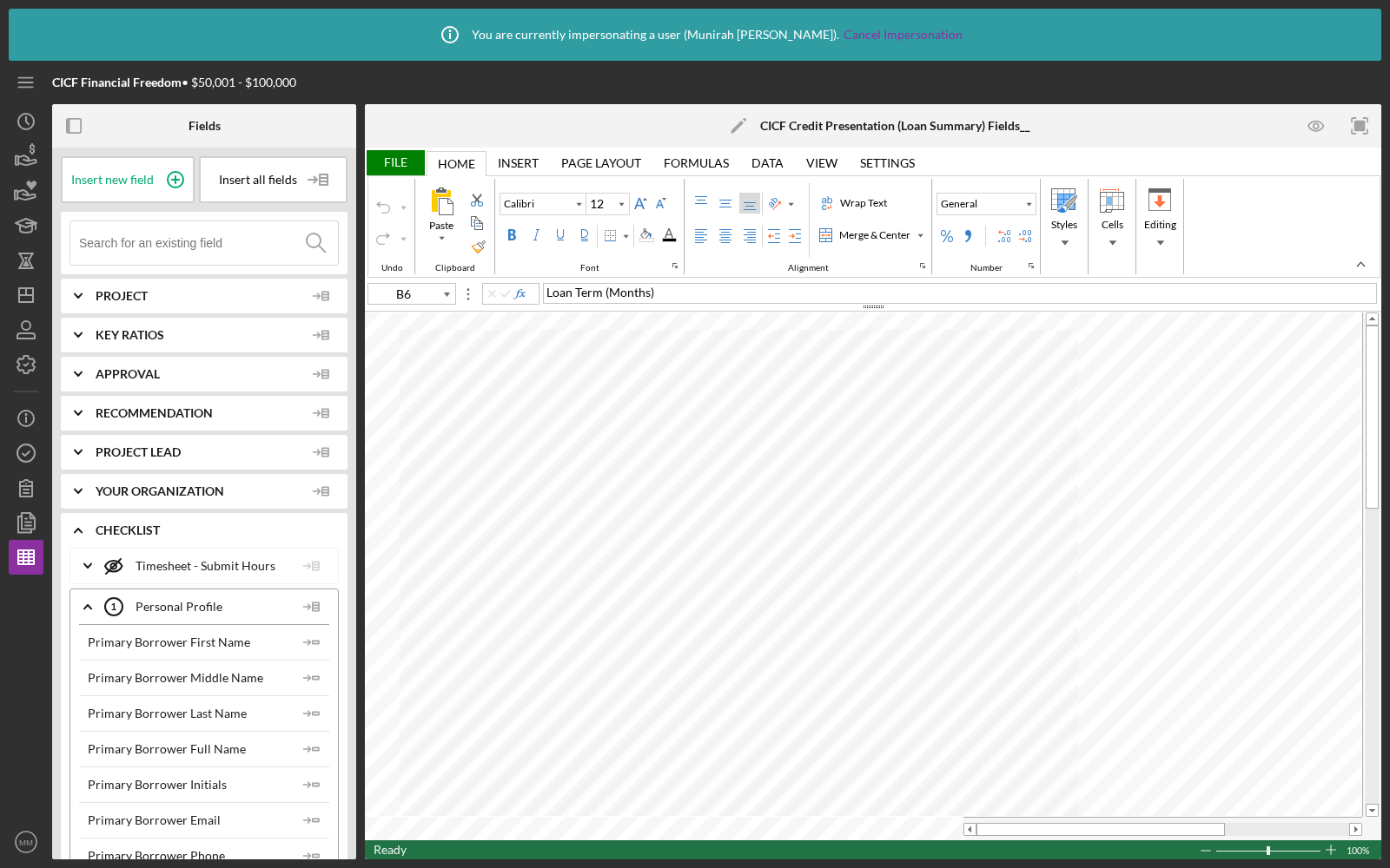
type input "9"
type input "C4"
click at [150, 252] on input at bounding box center [209, 243] width 259 height 44
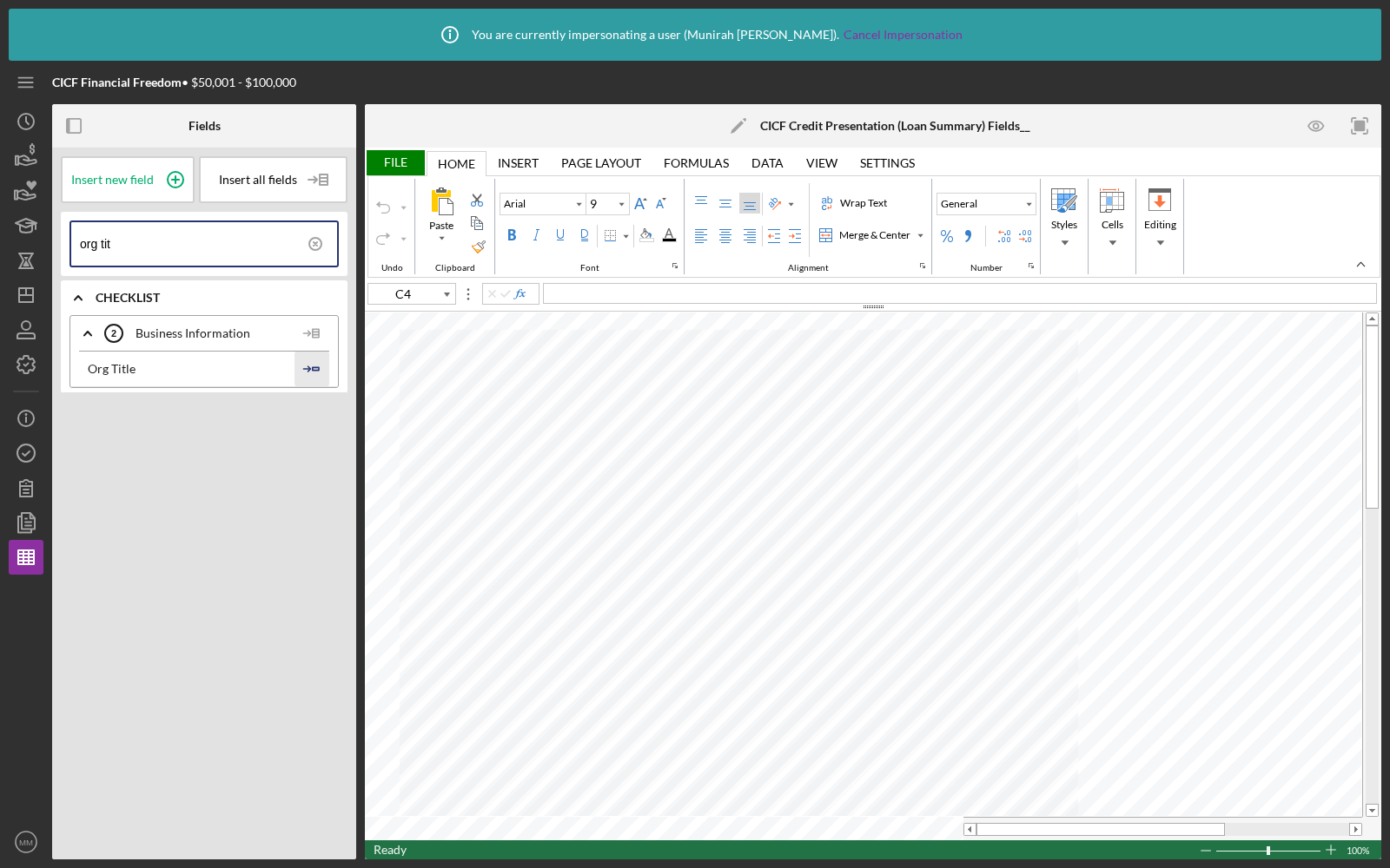
type input "org tit"
click at [314, 367] on polygon "button" at bounding box center [316, 368] width 6 height 3
type input "C5"
click at [122, 249] on input "org tit" at bounding box center [209, 244] width 257 height 44
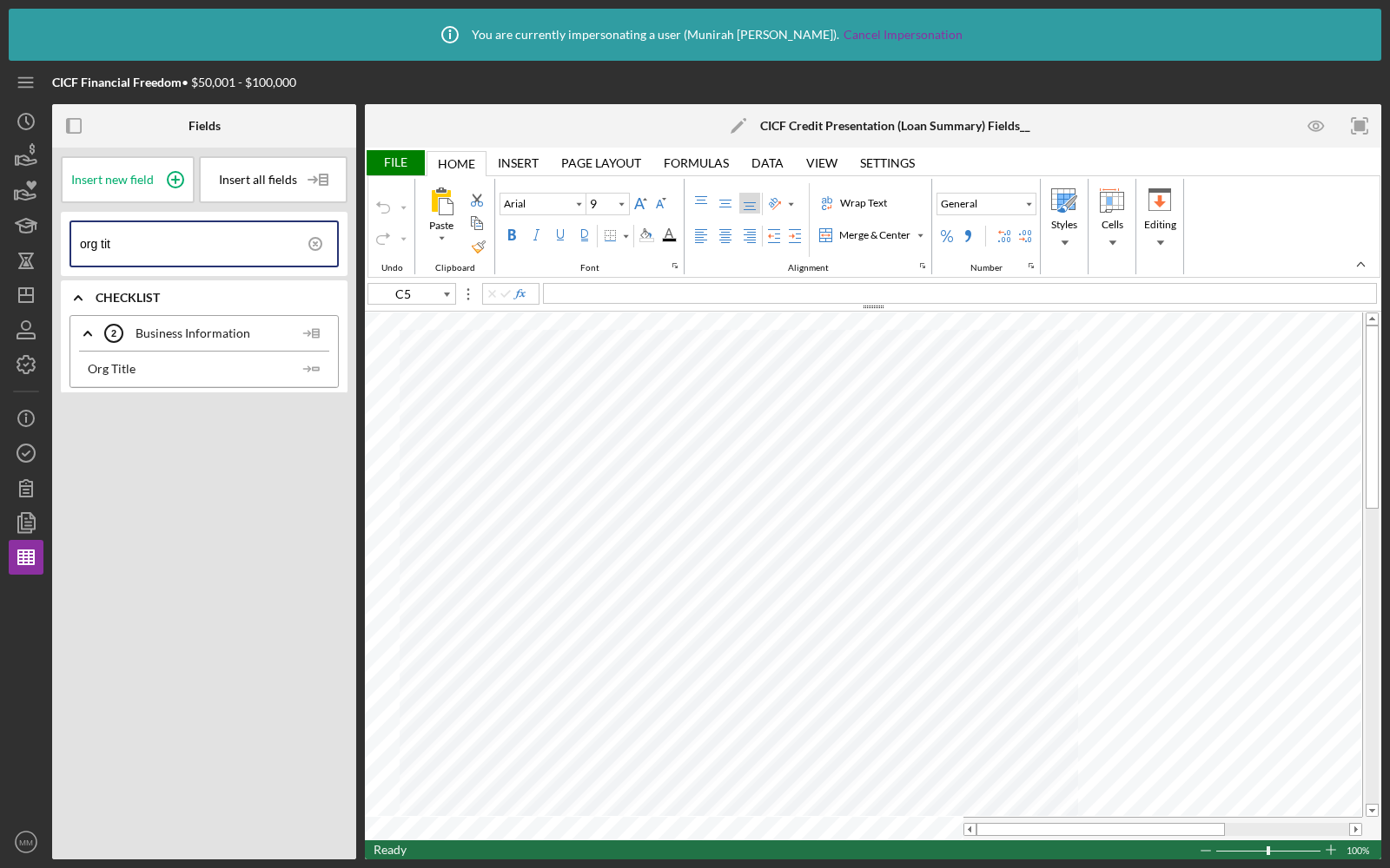
click at [122, 249] on input "org tit" at bounding box center [209, 244] width 257 height 44
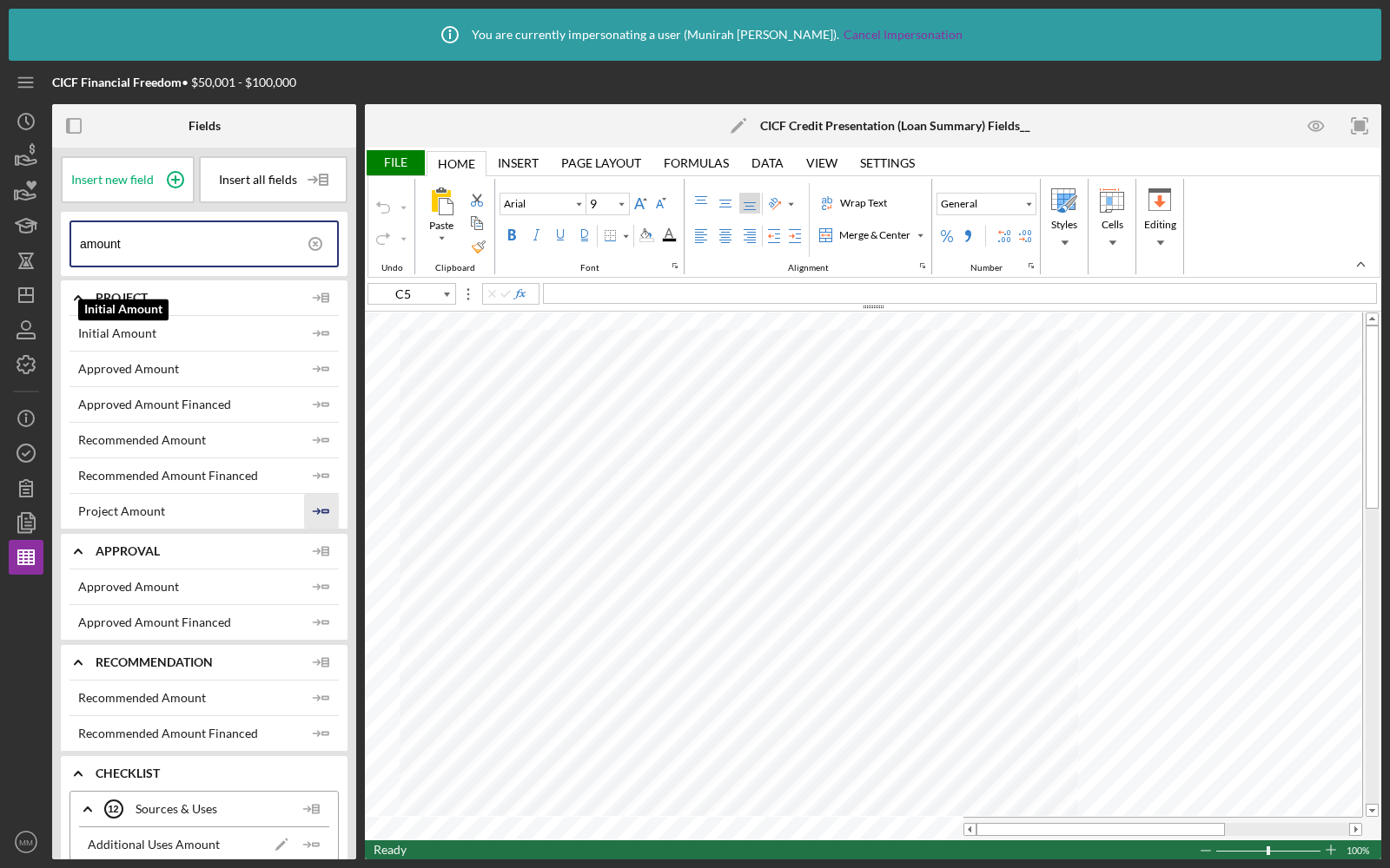
type input "amount"
click at [316, 515] on icon "Icon/Insert Field" at bounding box center [321, 512] width 35 height 35
type input "A1"
type input "10"
type input "H14"
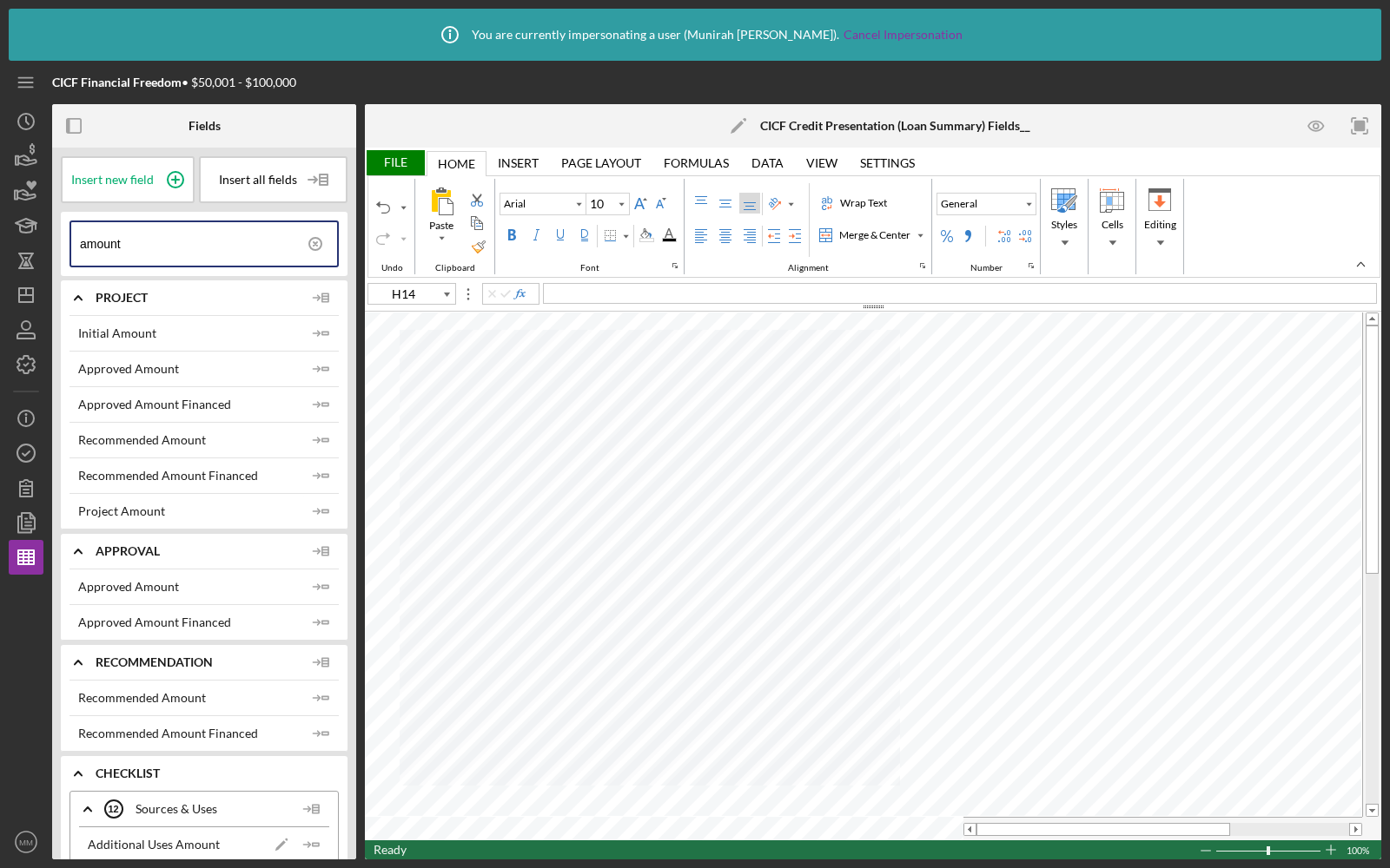
click at [392, 150] on div "File" at bounding box center [395, 163] width 60 height 26
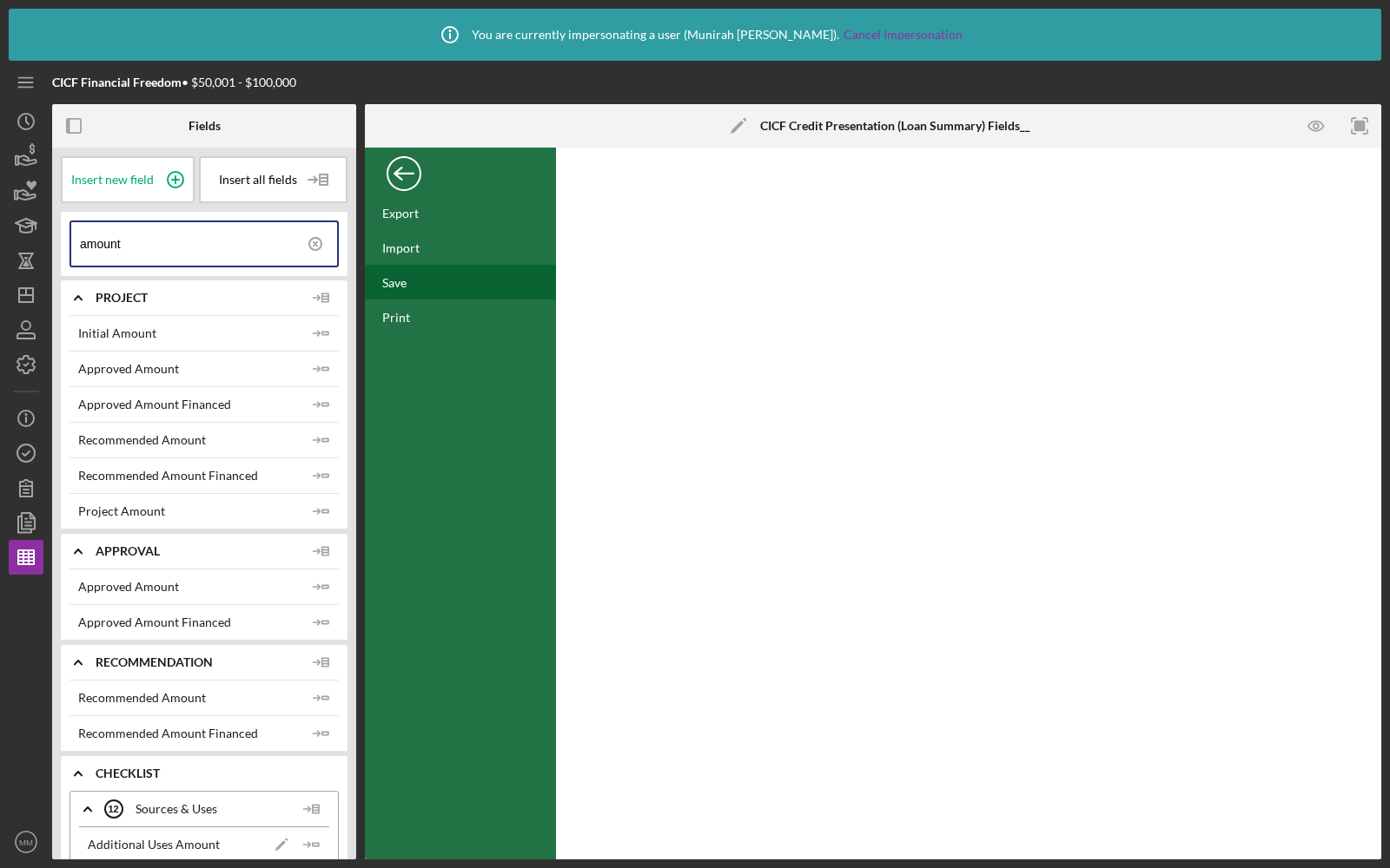
click at [388, 271] on div "Save" at bounding box center [460, 282] width 191 height 35
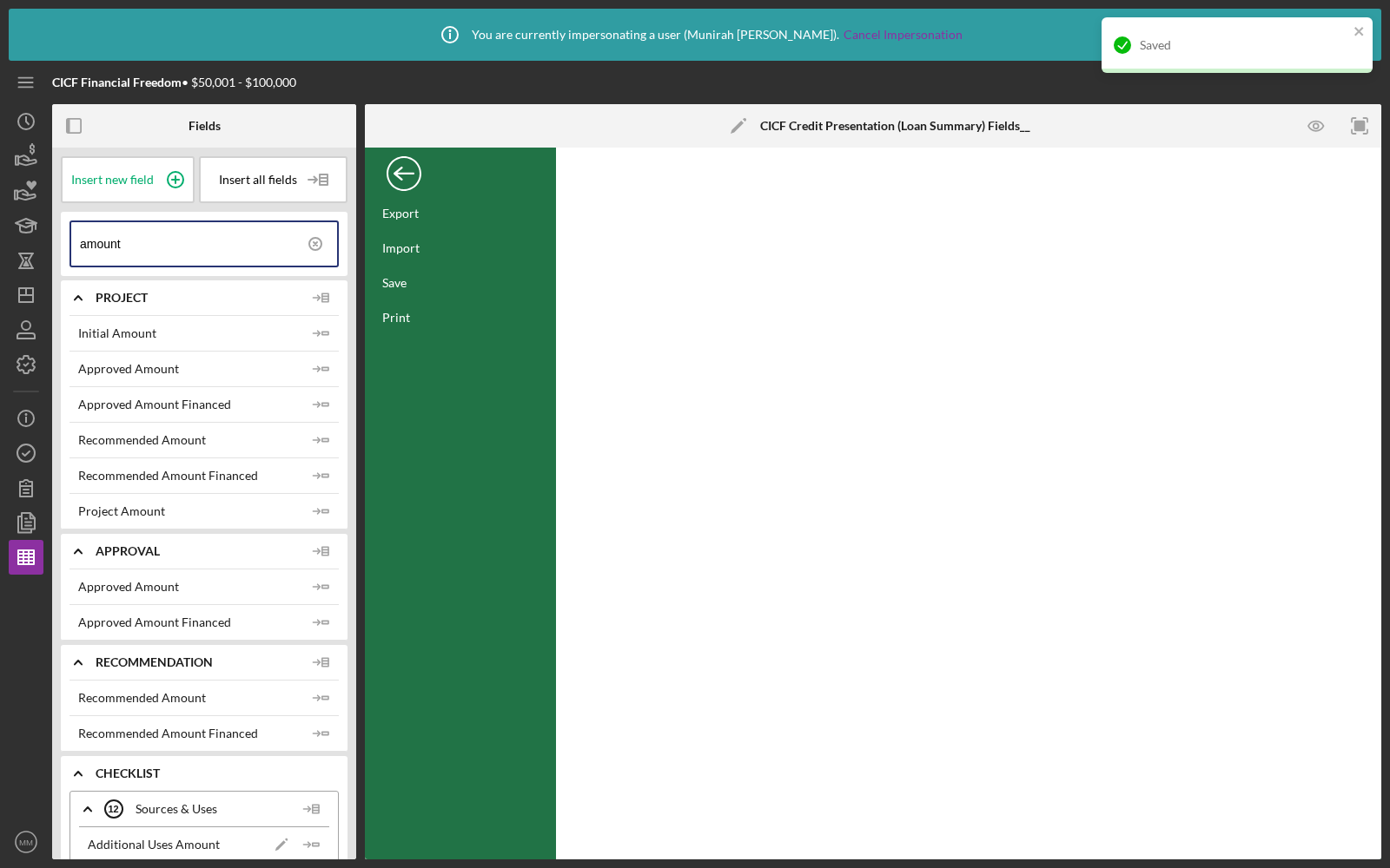
click at [408, 172] on div "Back" at bounding box center [404, 170] width 35 height 35
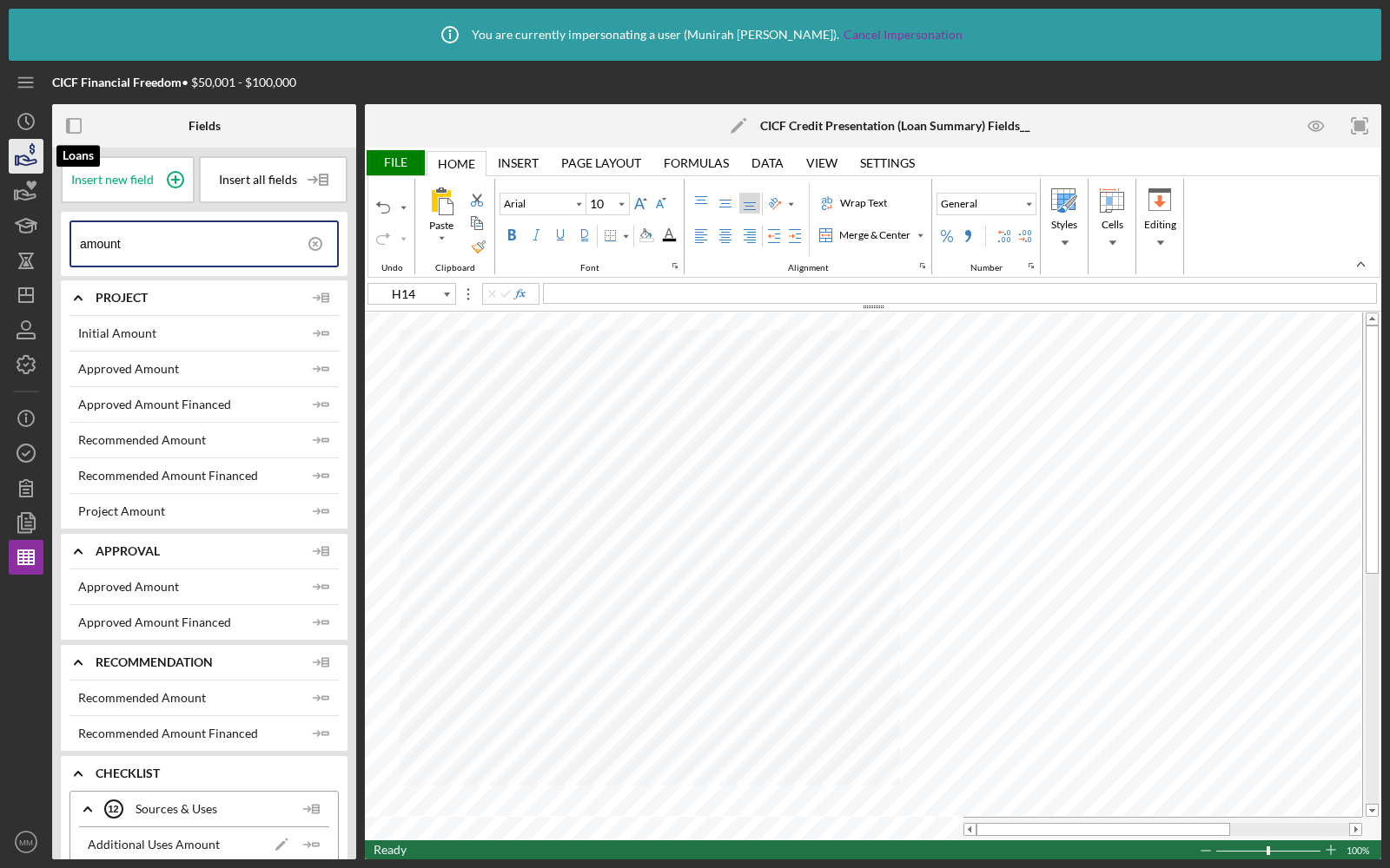
click at [16, 157] on polygon "button" at bounding box center [16, 160] width 3 height 9
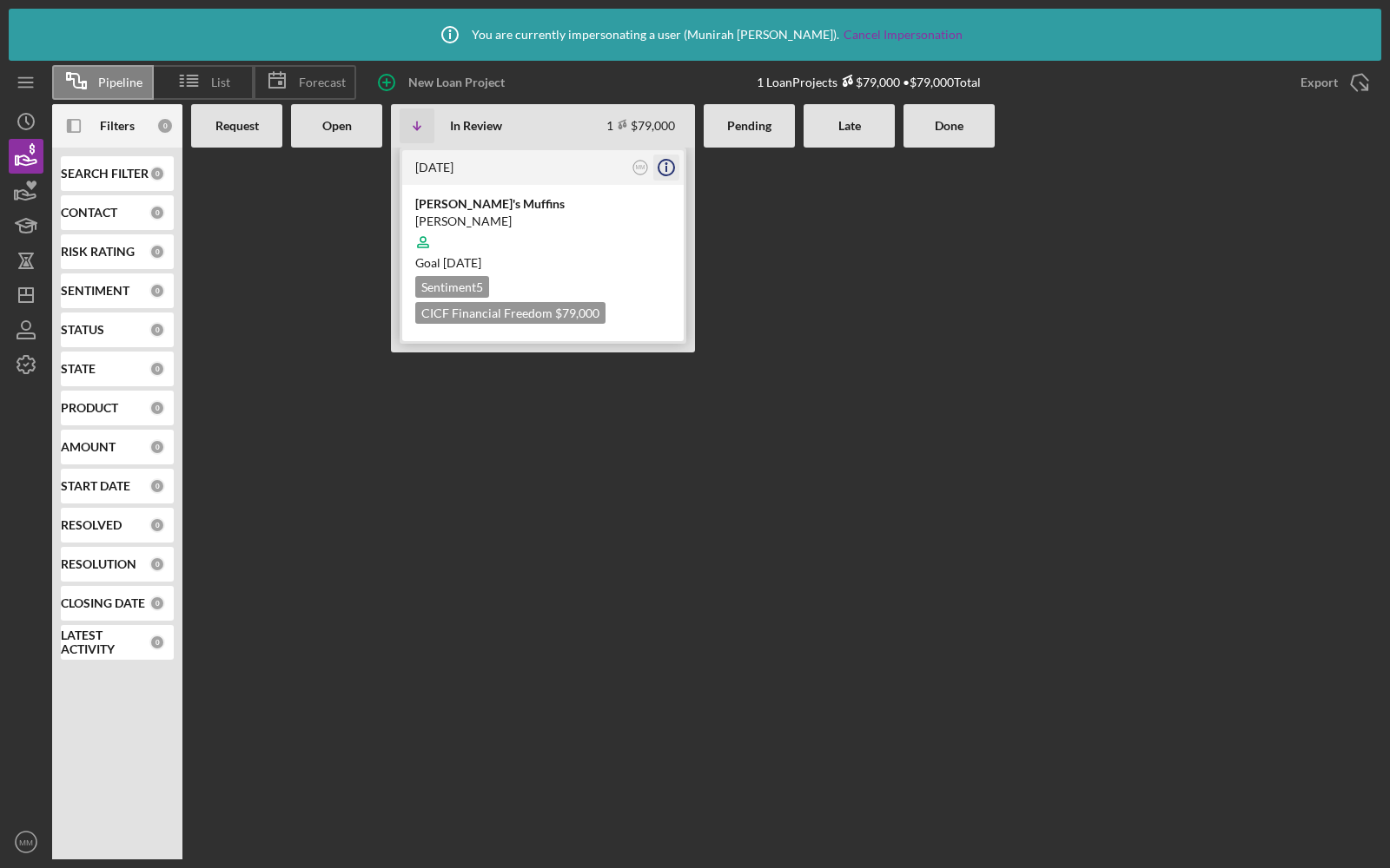
click at [665, 165] on icon "Icon/Info" at bounding box center [667, 168] width 44 height 44
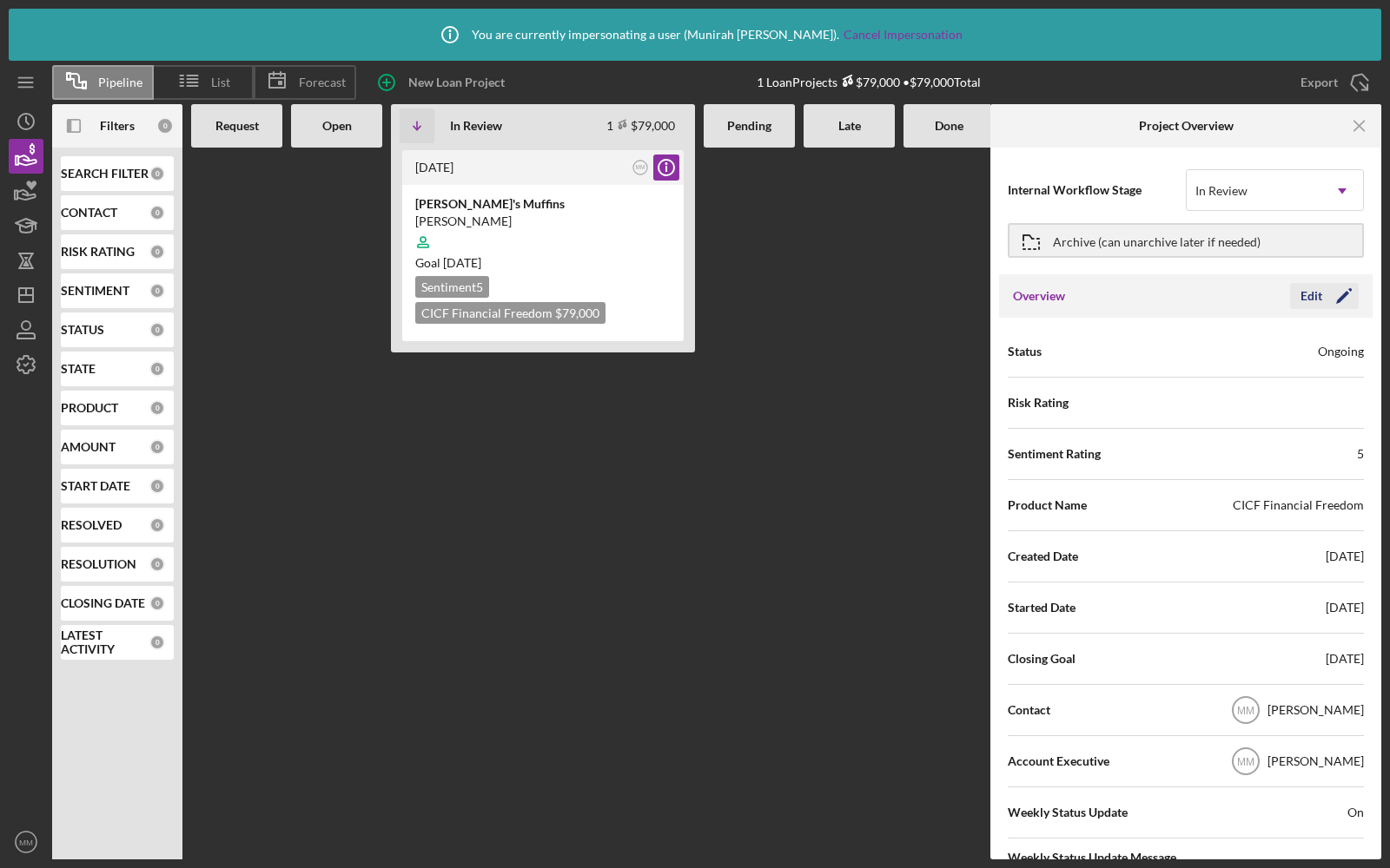
click at [1308, 302] on div "Edit" at bounding box center [1312, 295] width 22 height 26
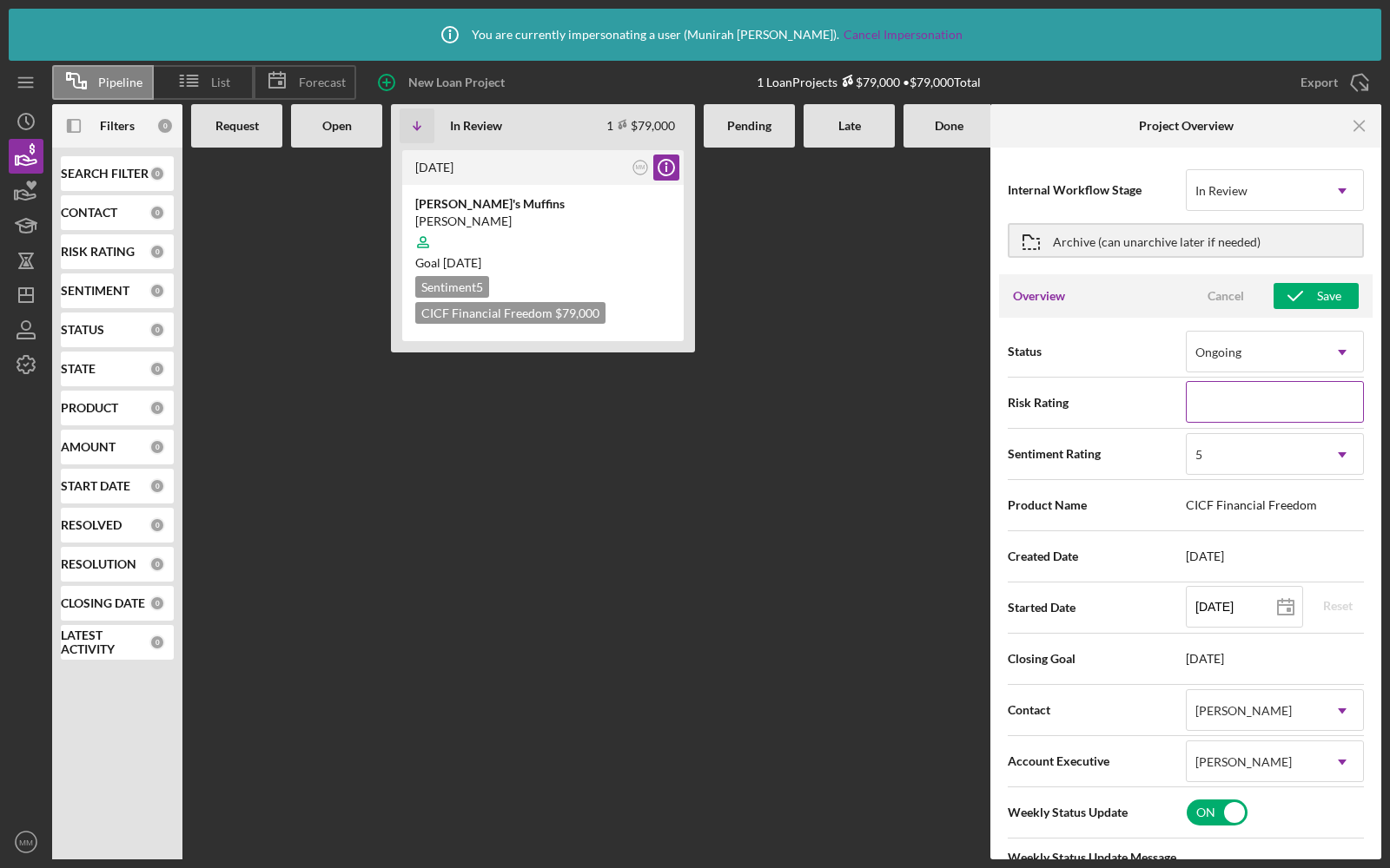
click at [1227, 400] on input at bounding box center [1274, 402] width 178 height 42
type input "8"
click at [1301, 299] on icon "button" at bounding box center [1295, 296] width 44 height 44
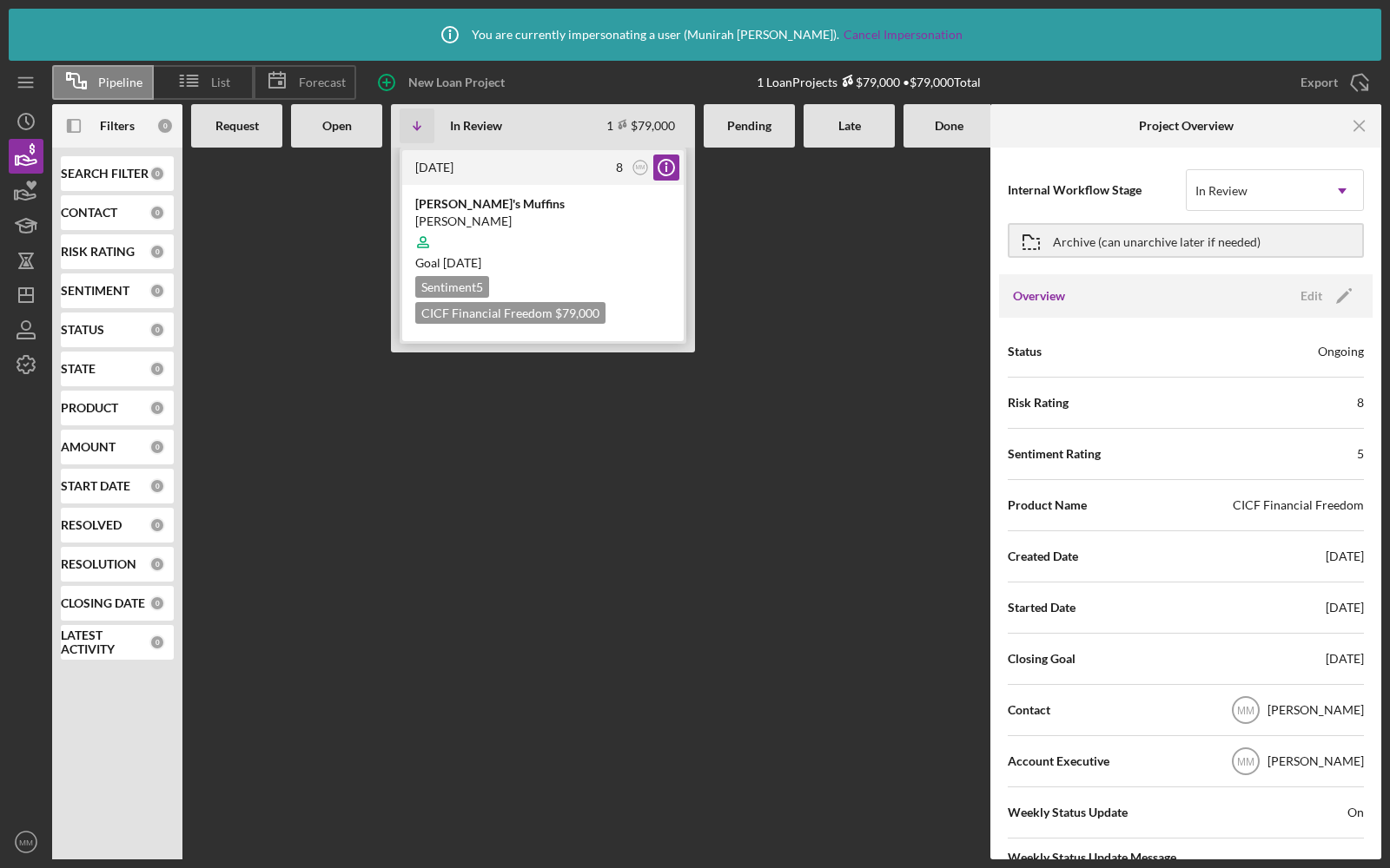
click at [586, 209] on div "[PERSON_NAME]'s Muffins" at bounding box center [543, 203] width 255 height 17
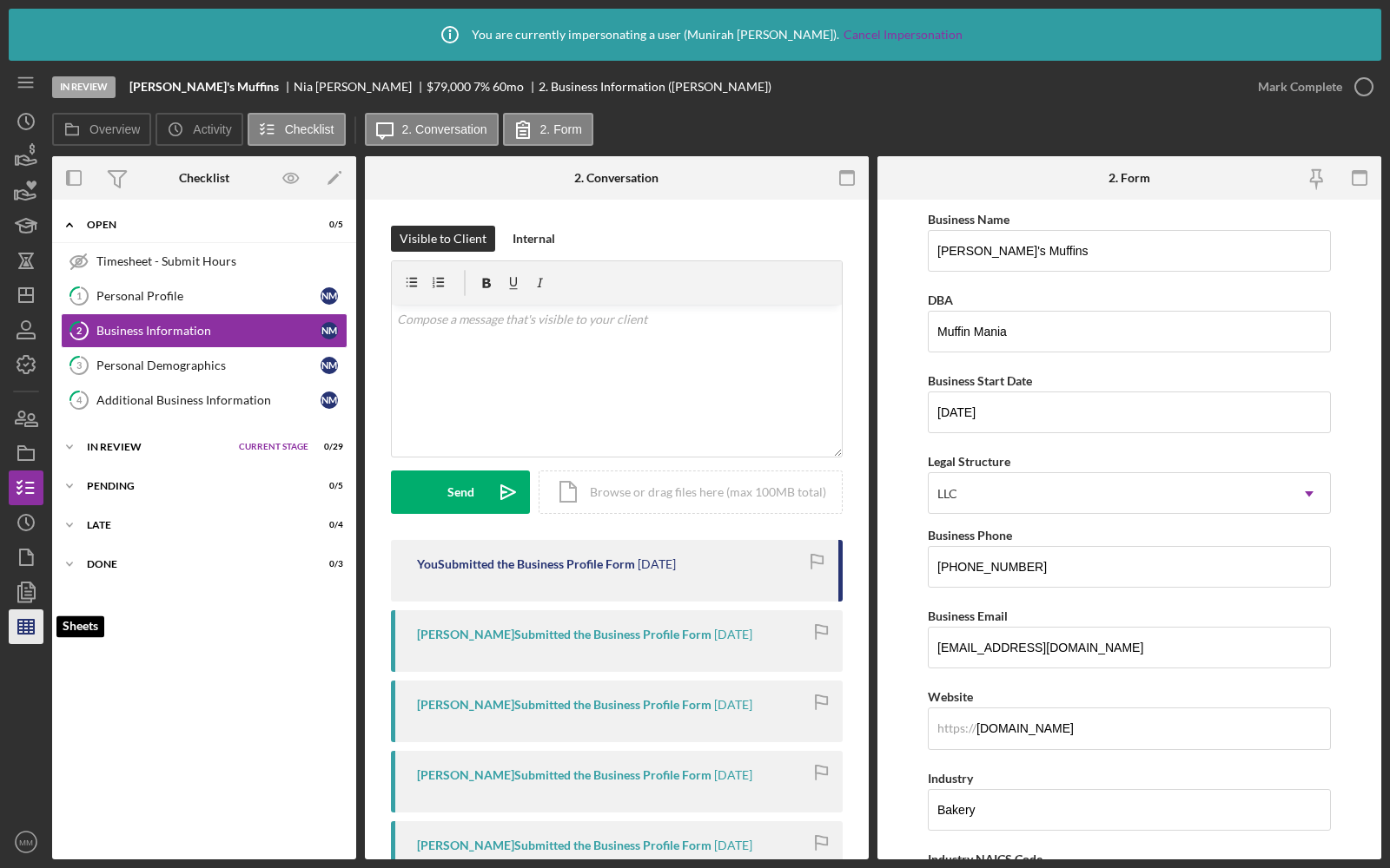
click at [24, 627] on line "button" at bounding box center [24, 626] width 0 height 14
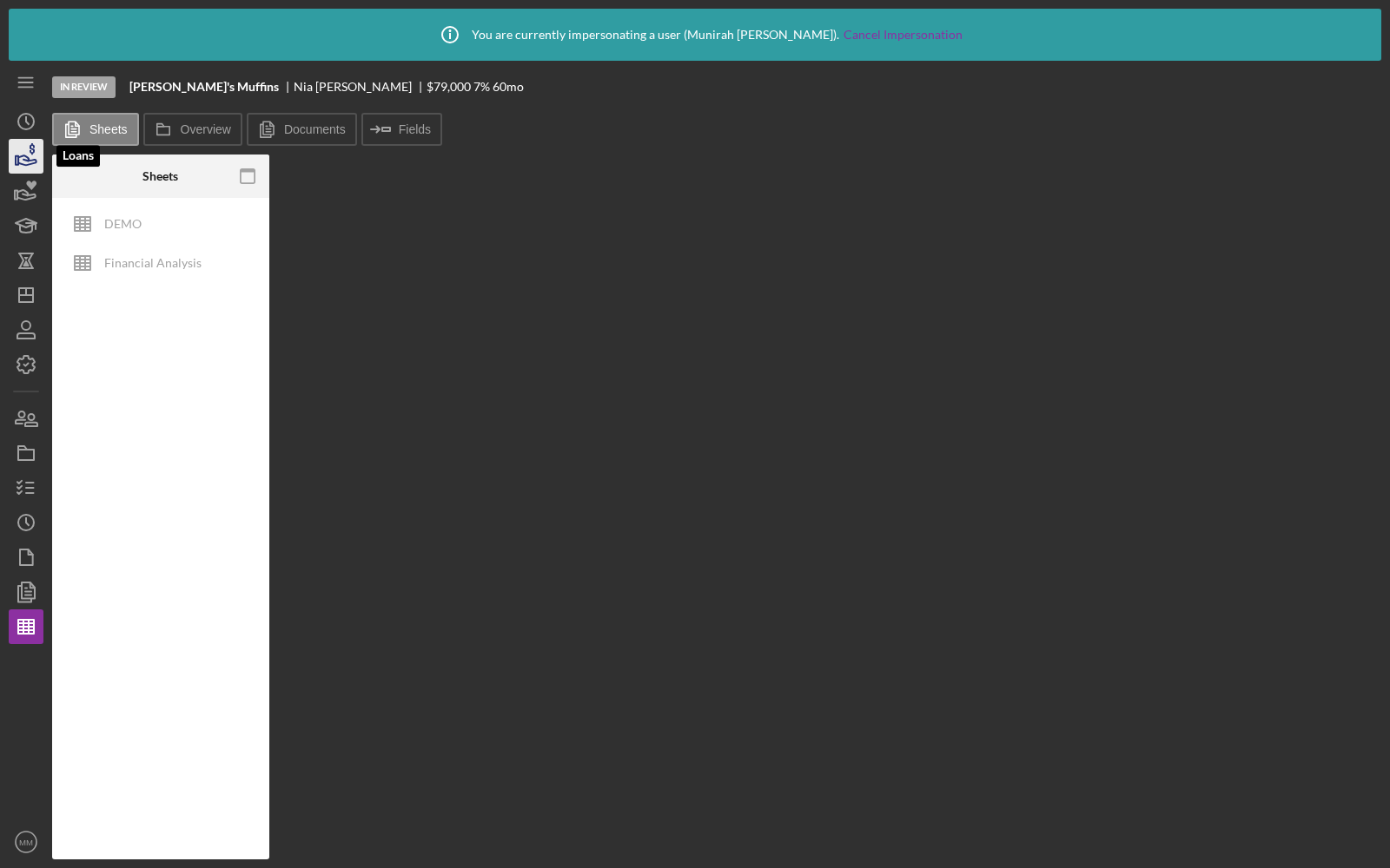
click at [18, 161] on polygon "button" at bounding box center [16, 160] width 3 height 9
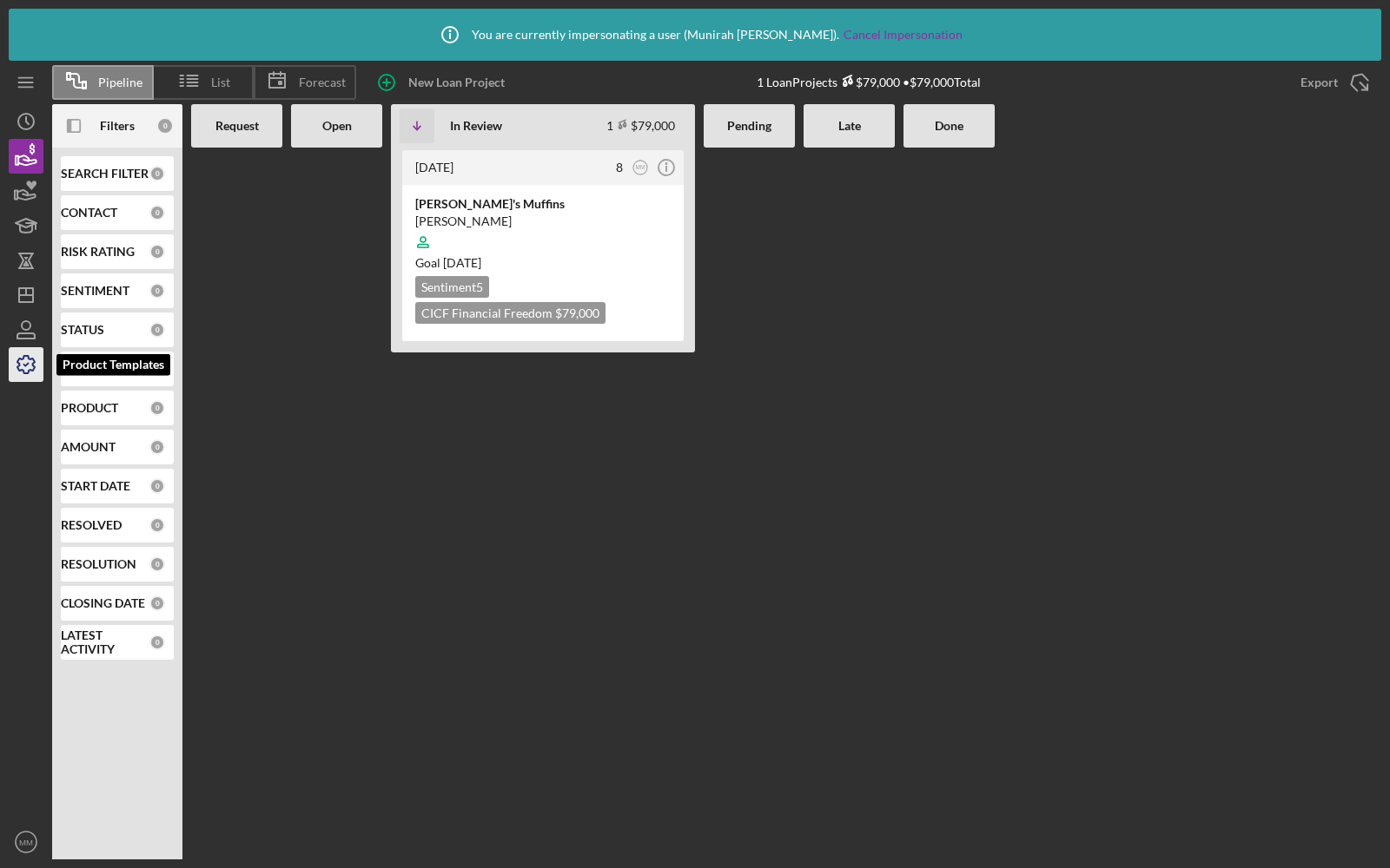
click at [31, 375] on icon "button" at bounding box center [26, 365] width 44 height 44
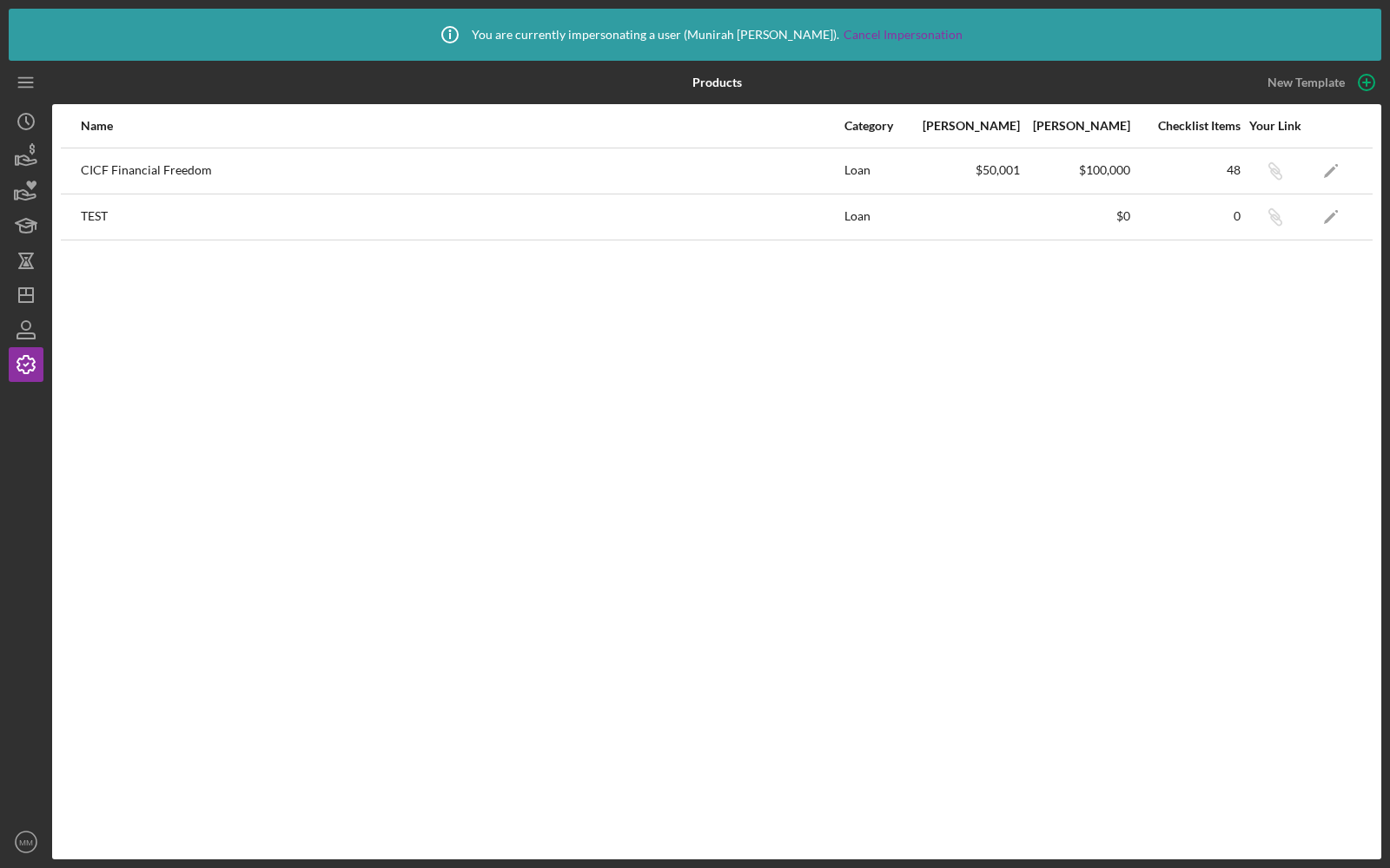
click at [1354, 163] on td at bounding box center [1363, 170] width 19 height 46
click at [1328, 163] on icon "Icon/Edit" at bounding box center [1331, 170] width 39 height 39
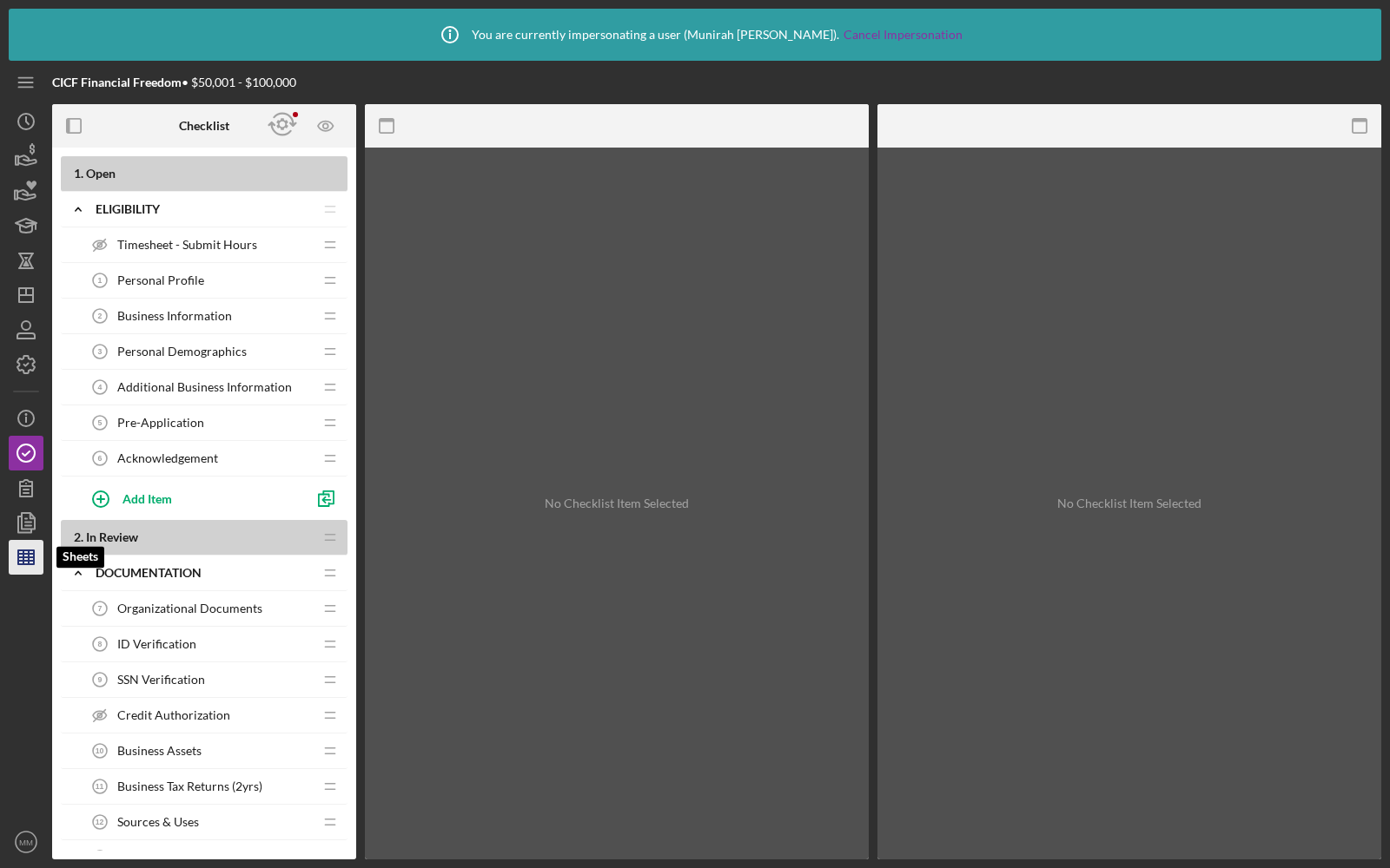
click at [20, 565] on icon "button" at bounding box center [26, 558] width 44 height 44
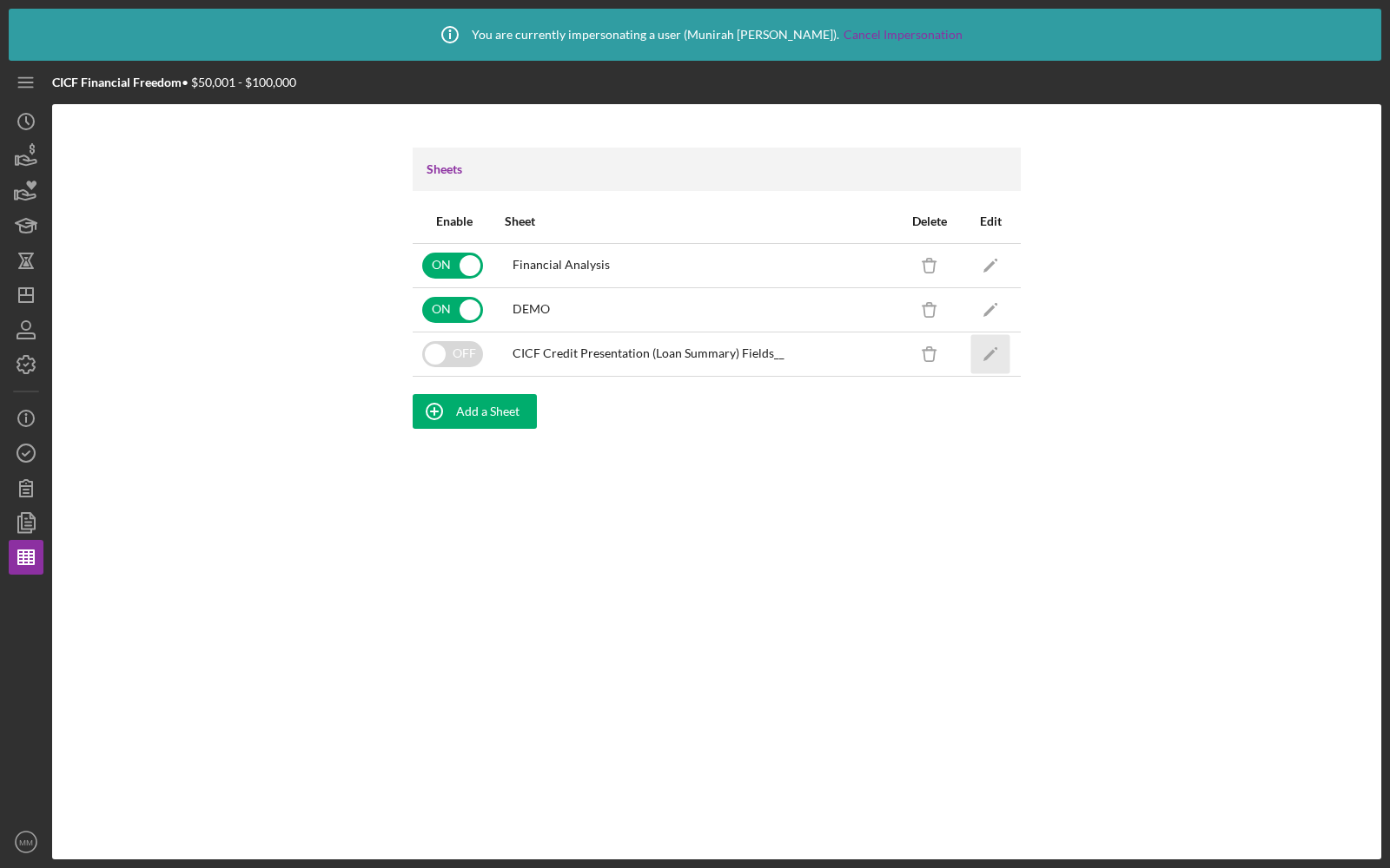
click at [1005, 343] on icon "Icon/Edit" at bounding box center [991, 354] width 39 height 39
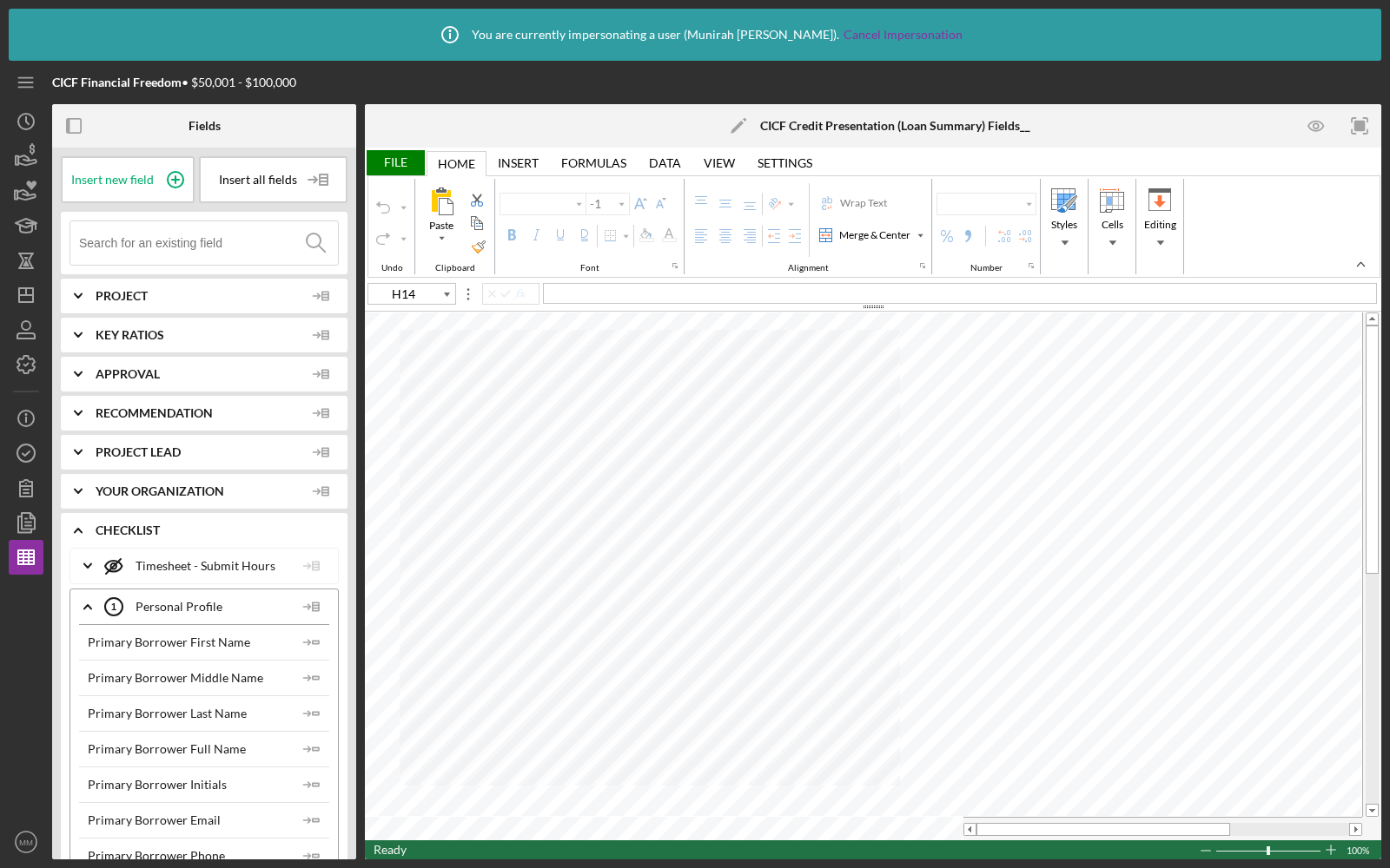
type input "Arial"
type input "10"
type input "C6"
type input "9"
click at [408, 150] on div "File" at bounding box center [395, 163] width 60 height 26
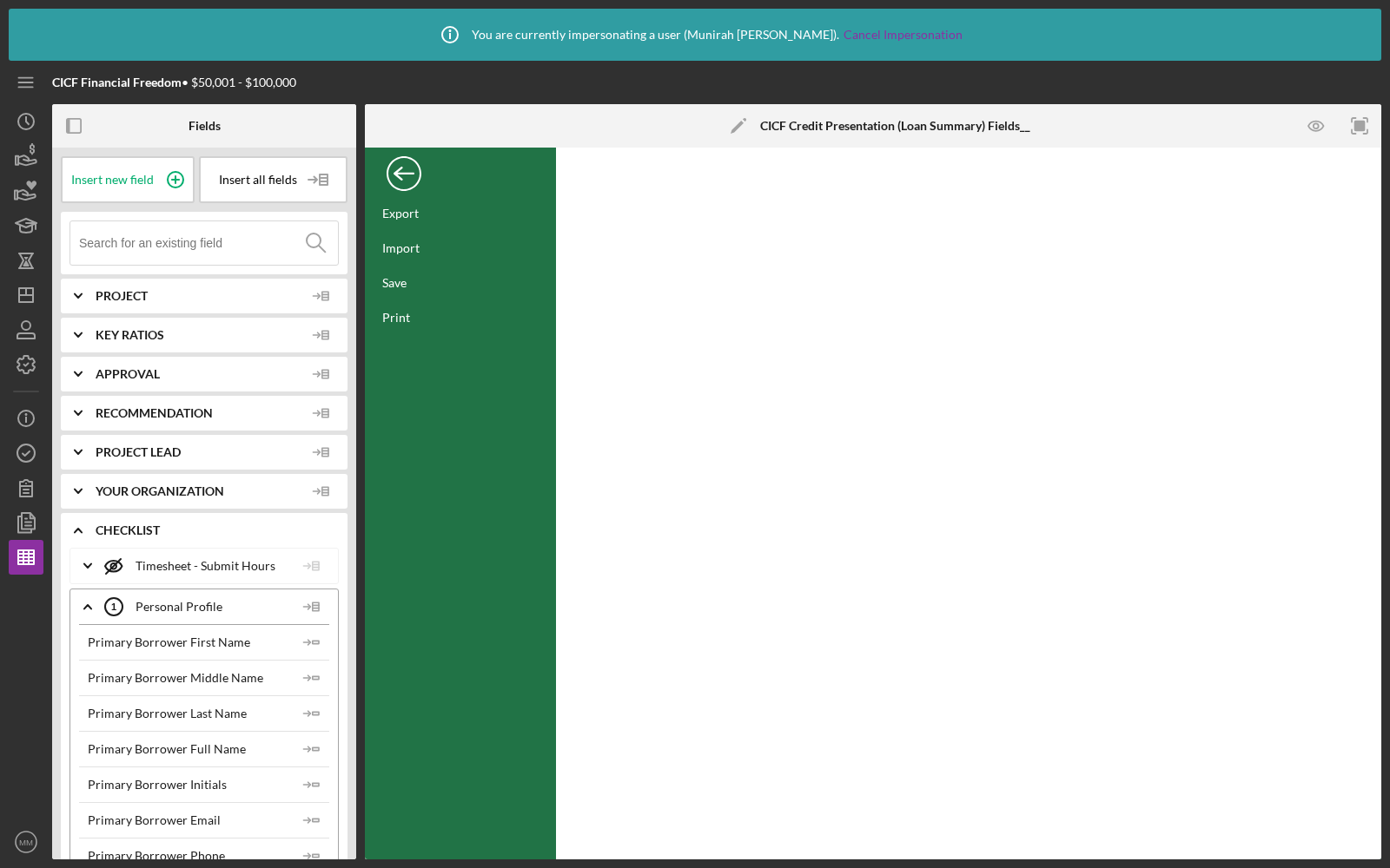
click at [410, 165] on div "Back" at bounding box center [404, 170] width 35 height 35
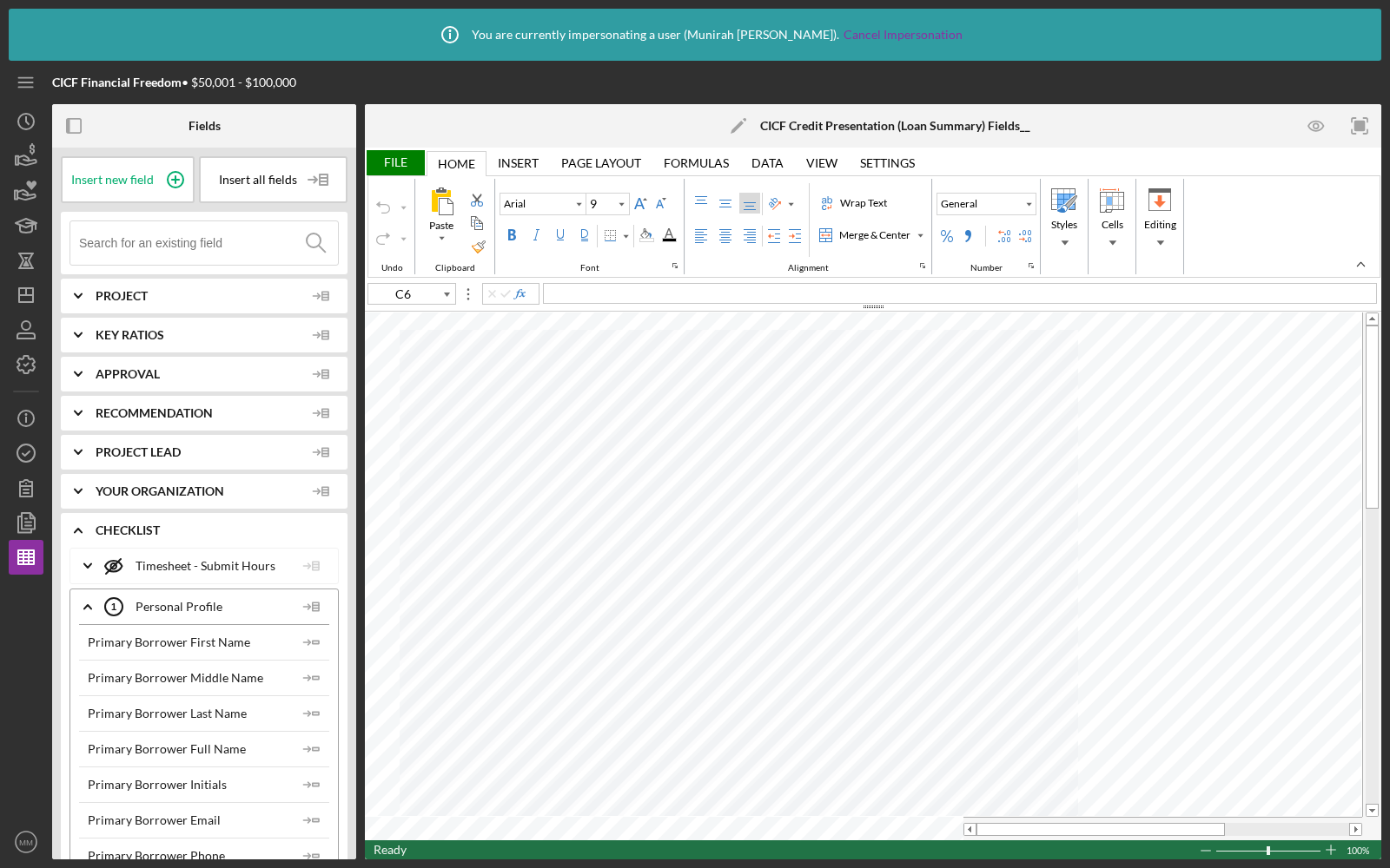
click at [143, 243] on input at bounding box center [209, 243] width 259 height 44
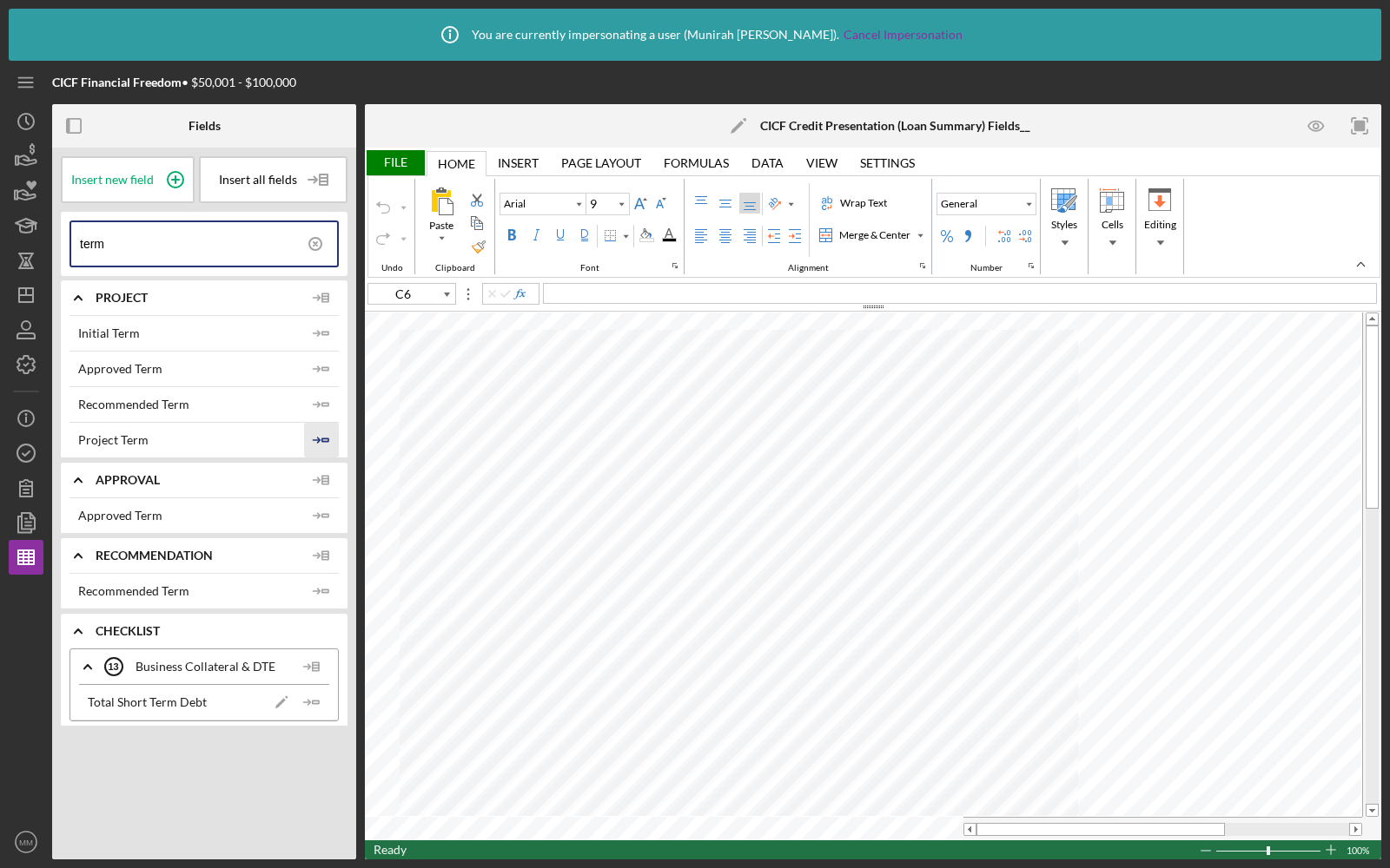
type input "term"
click at [321, 433] on icon "Icon/Insert Field" at bounding box center [321, 440] width 35 height 35
type input "F14"
type input "10"
type input "C33"
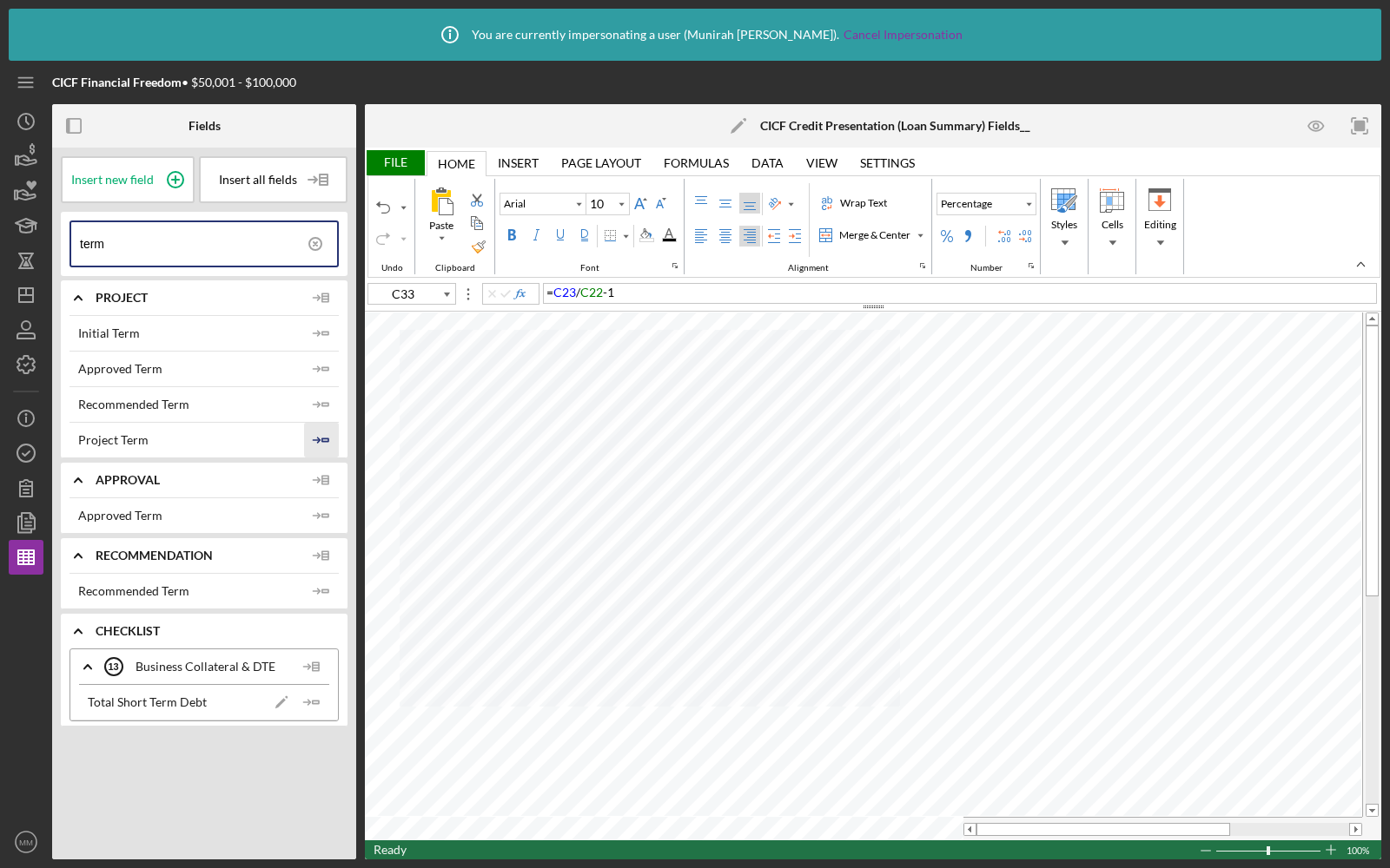
type input "9"
type input "10"
type input "D23"
type input "9"
type input "C33"
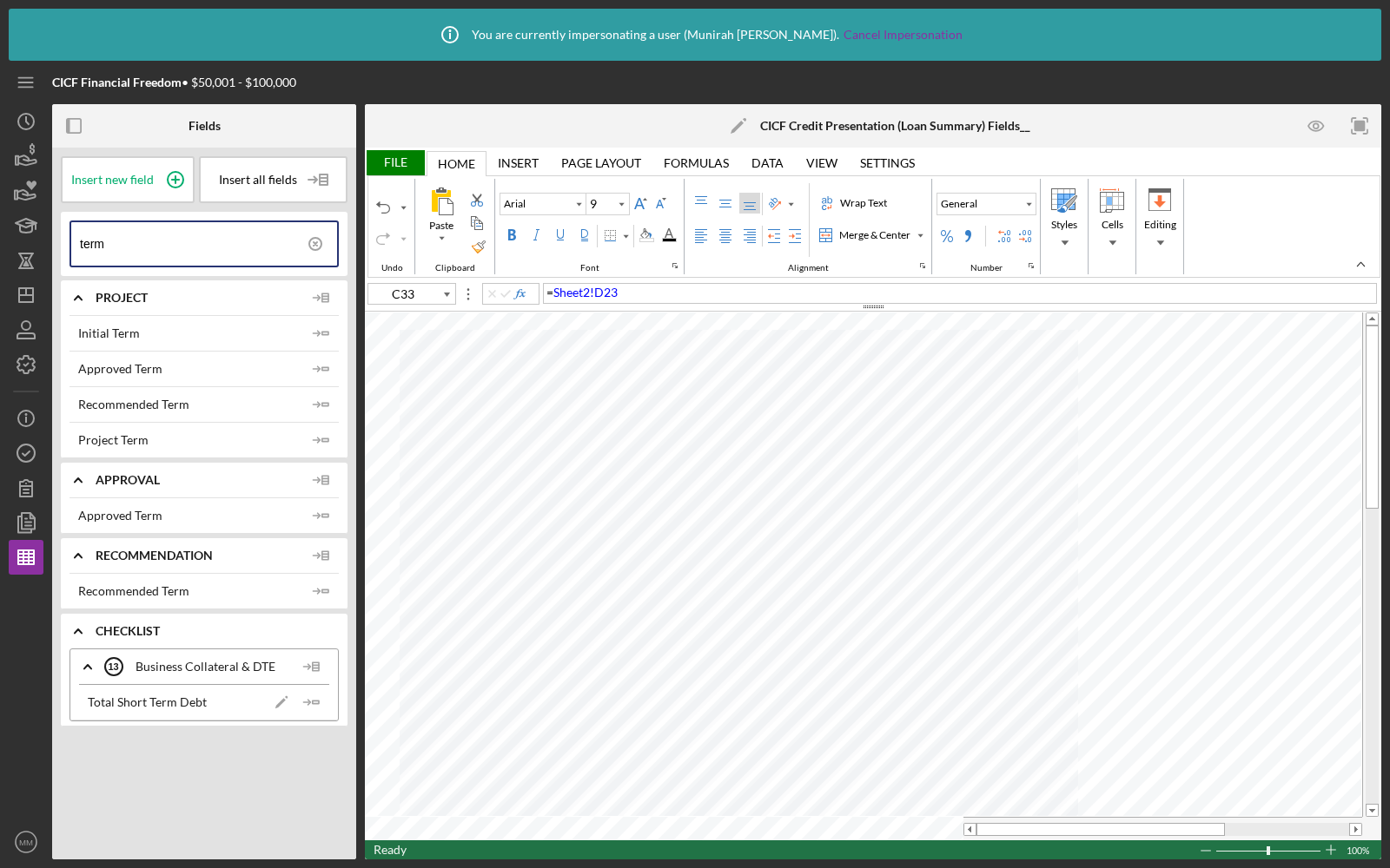
click at [386, 154] on div "File" at bounding box center [395, 163] width 60 height 26
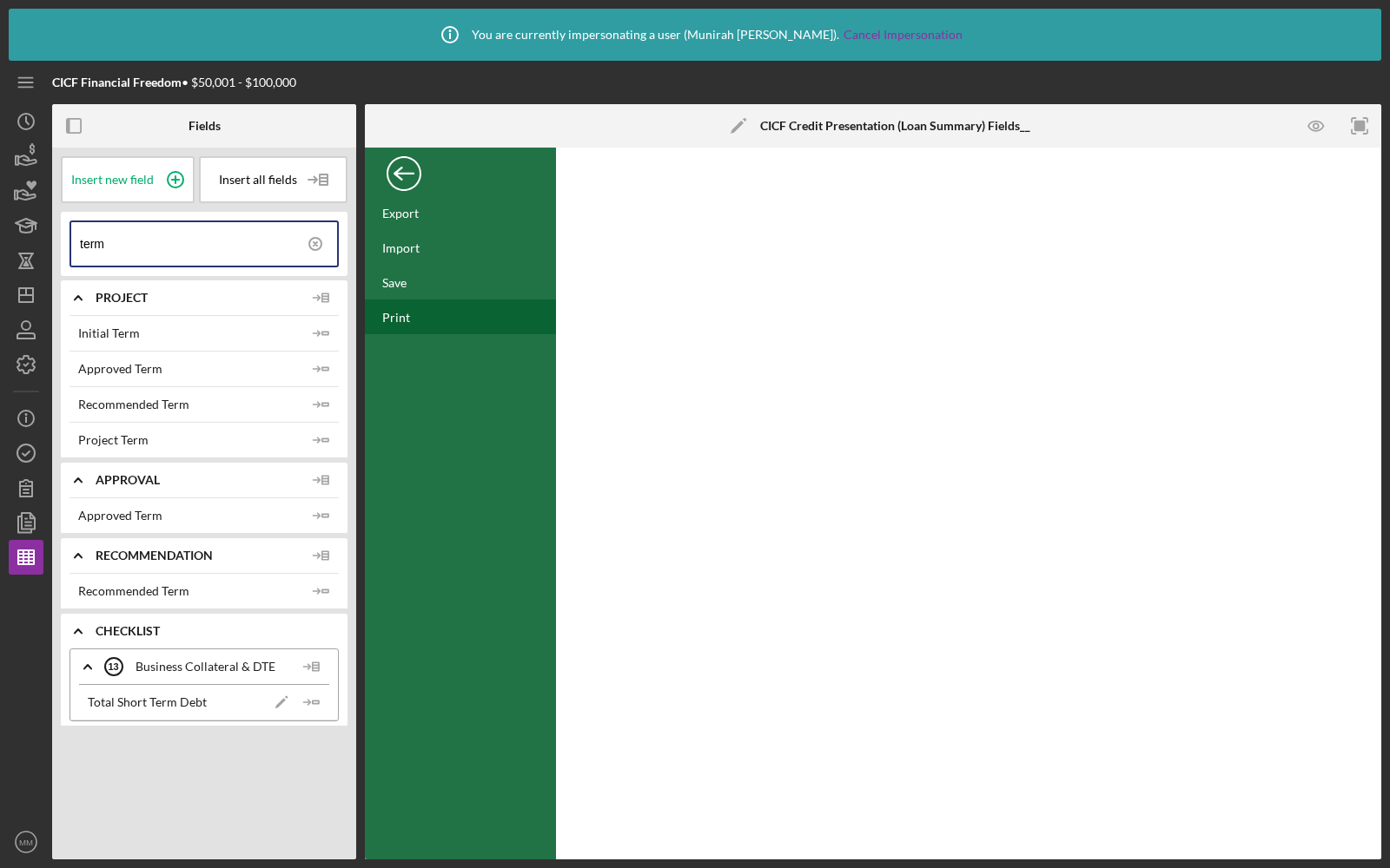
click at [398, 316] on div "Print" at bounding box center [396, 317] width 27 height 15
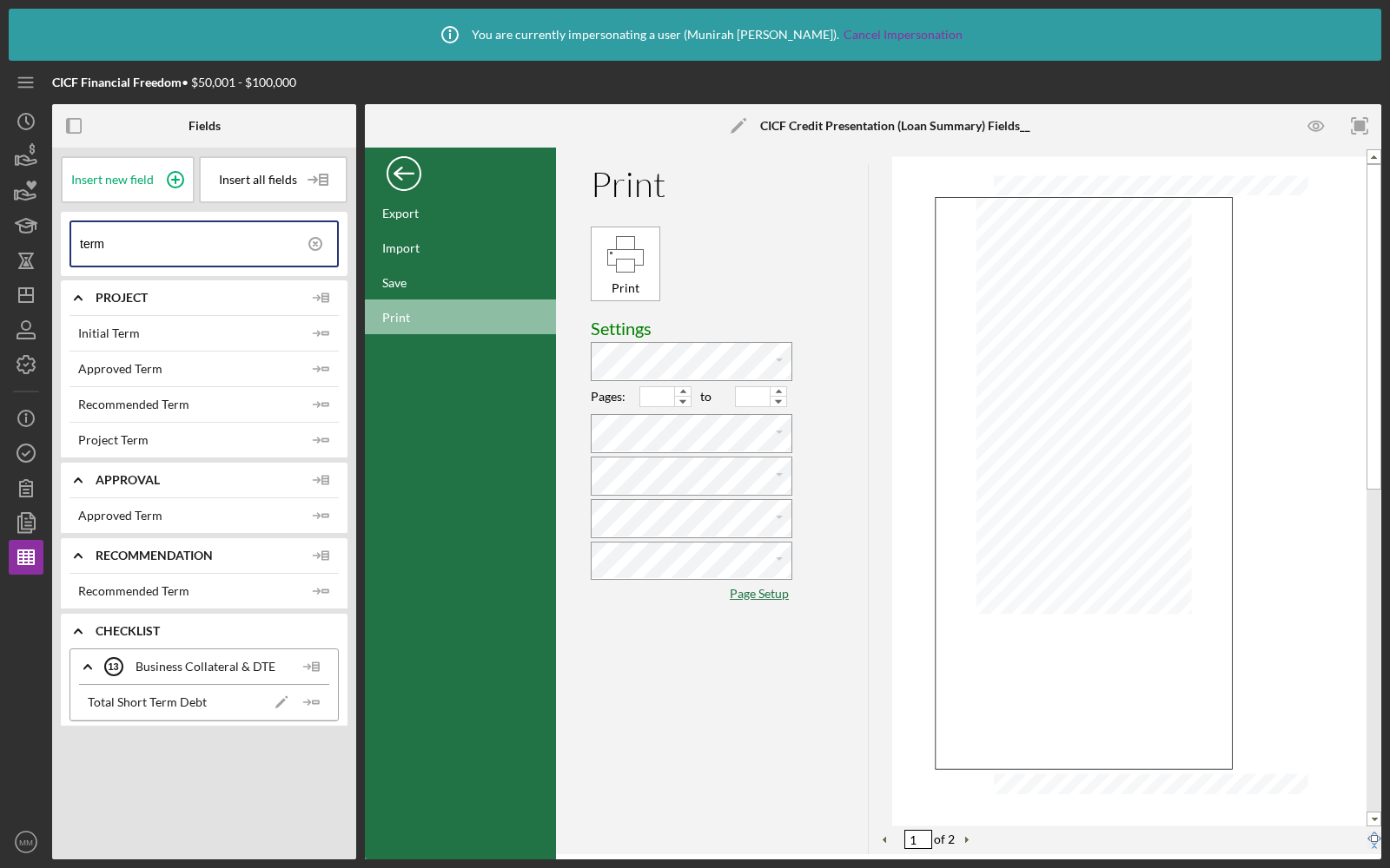
click at [395, 176] on div "Back" at bounding box center [404, 170] width 35 height 35
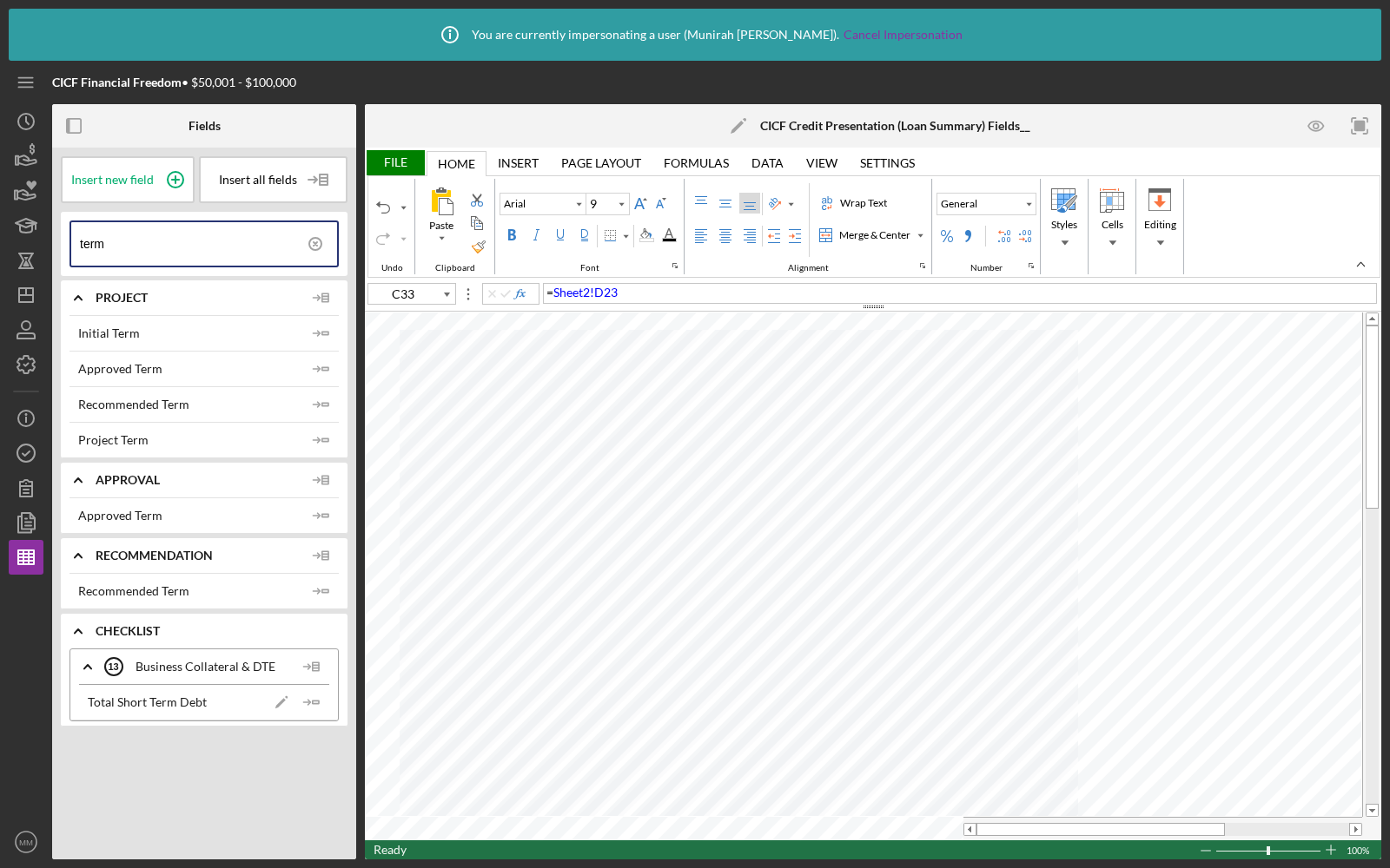
click at [399, 164] on div "File" at bounding box center [395, 163] width 60 height 26
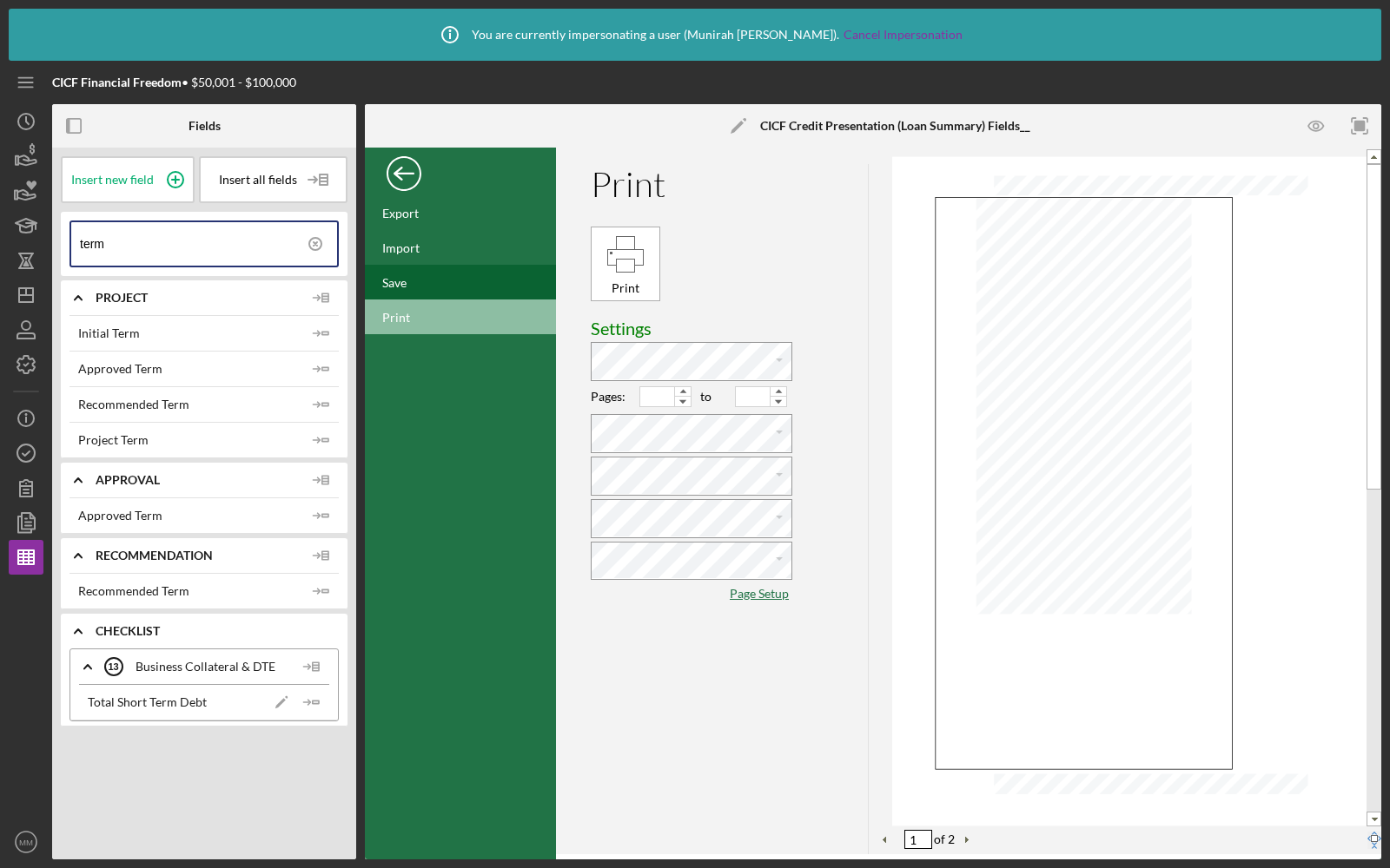
click at [388, 275] on div "Save" at bounding box center [394, 283] width 25 height 15
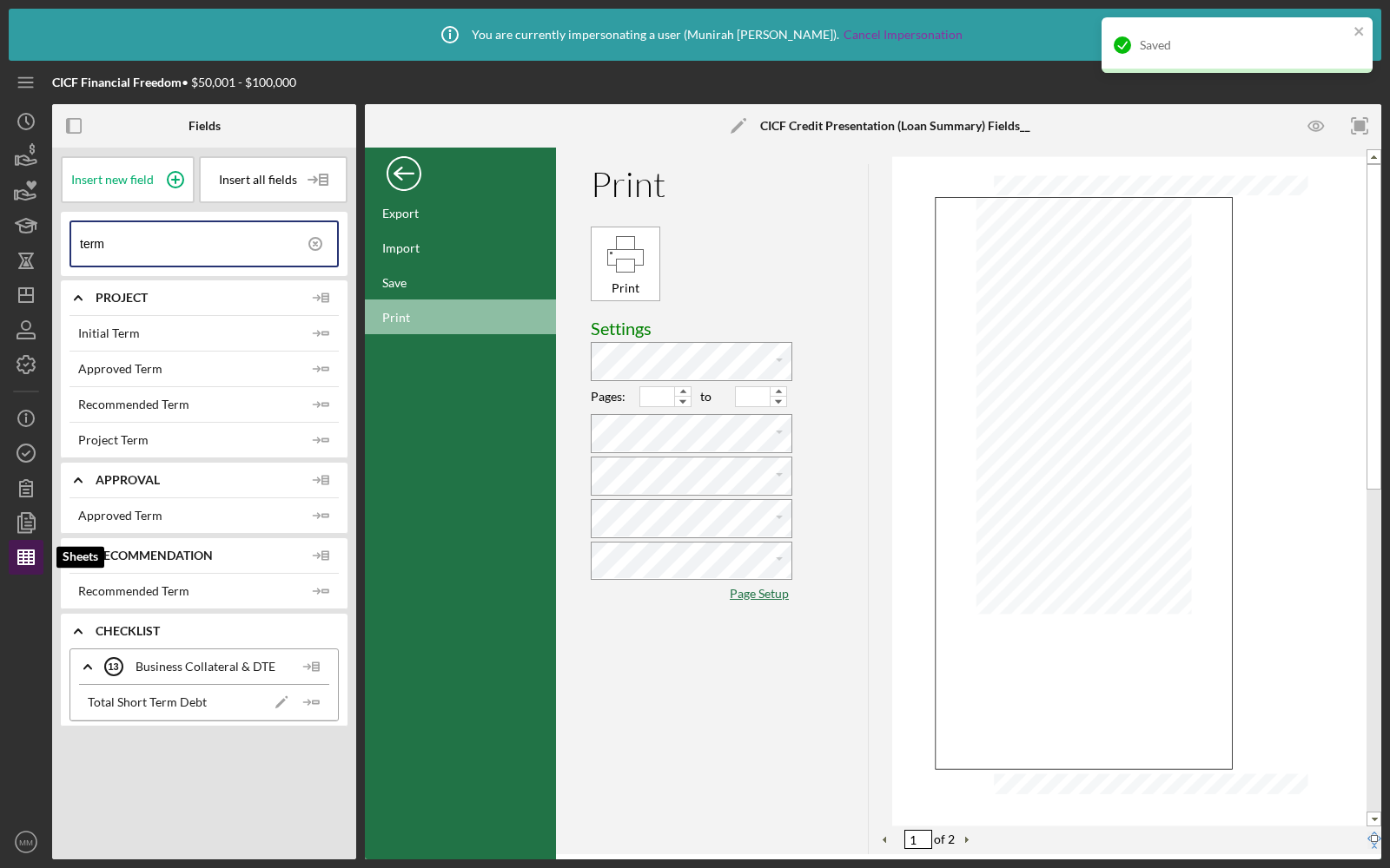
click at [20, 554] on line "button" at bounding box center [26, 554] width 16 height 0
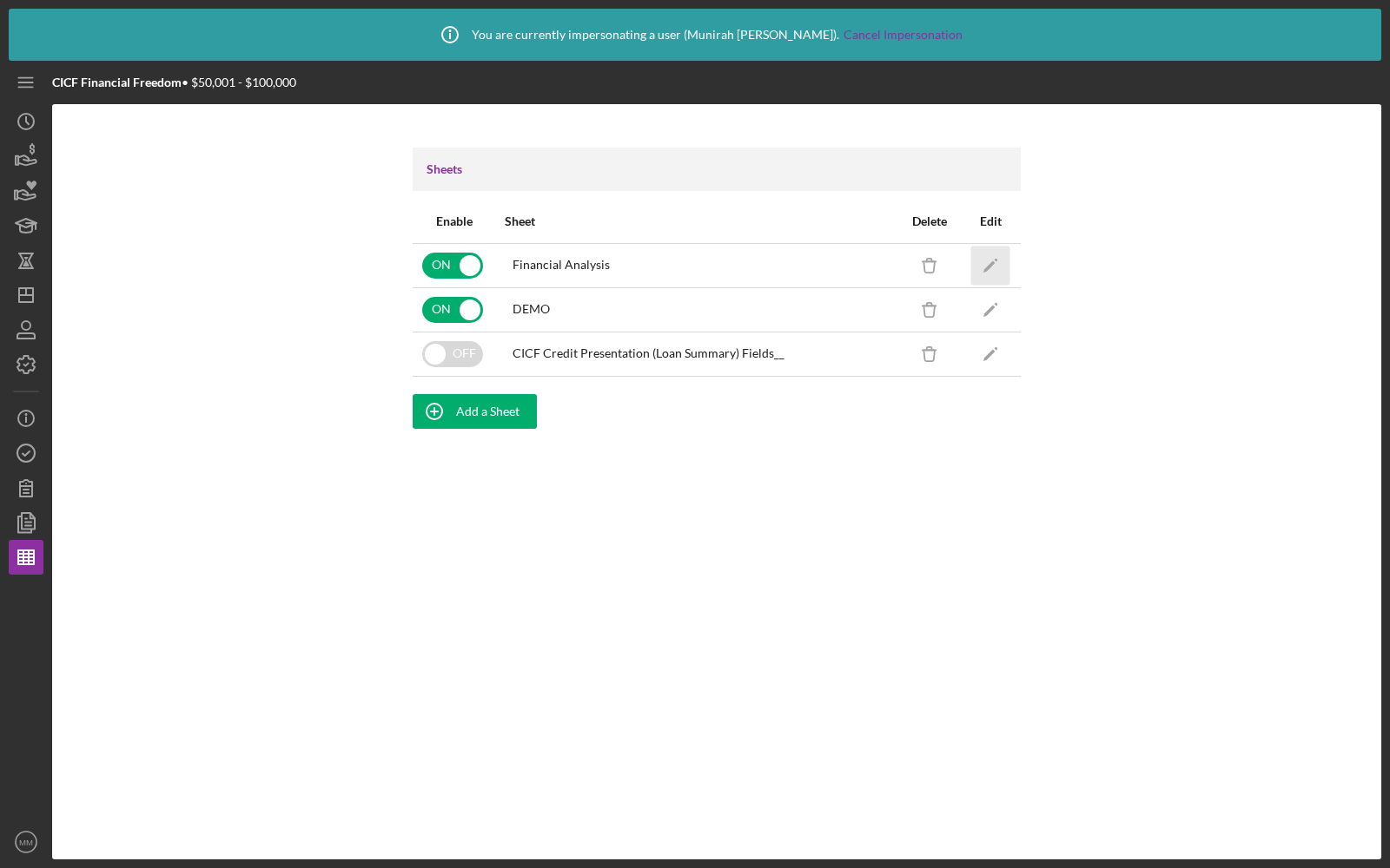
click at [997, 270] on icon "Icon/Edit" at bounding box center [991, 264] width 39 height 39
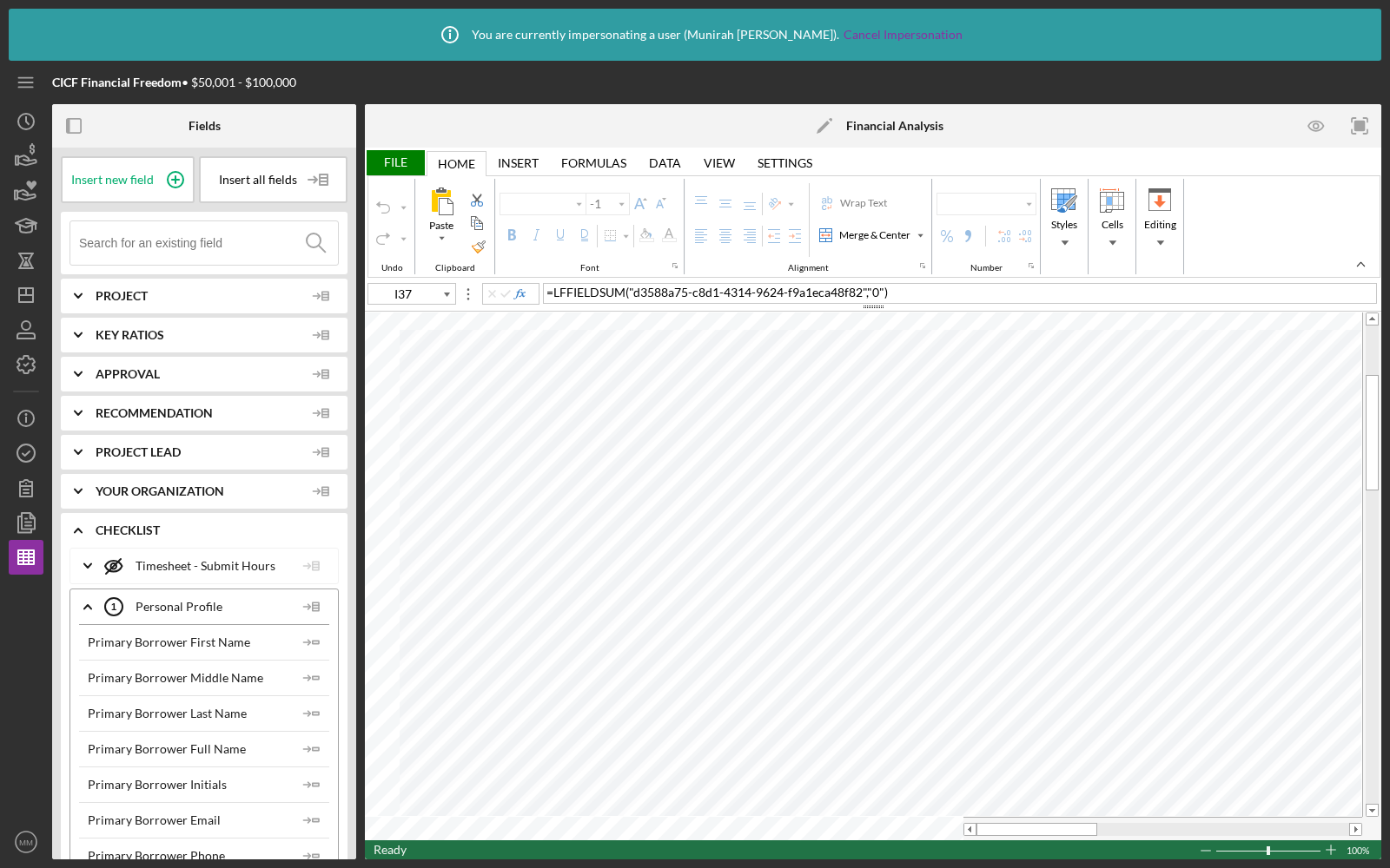
type input "Calibri"
type input "11"
type input "L9"
type input "10"
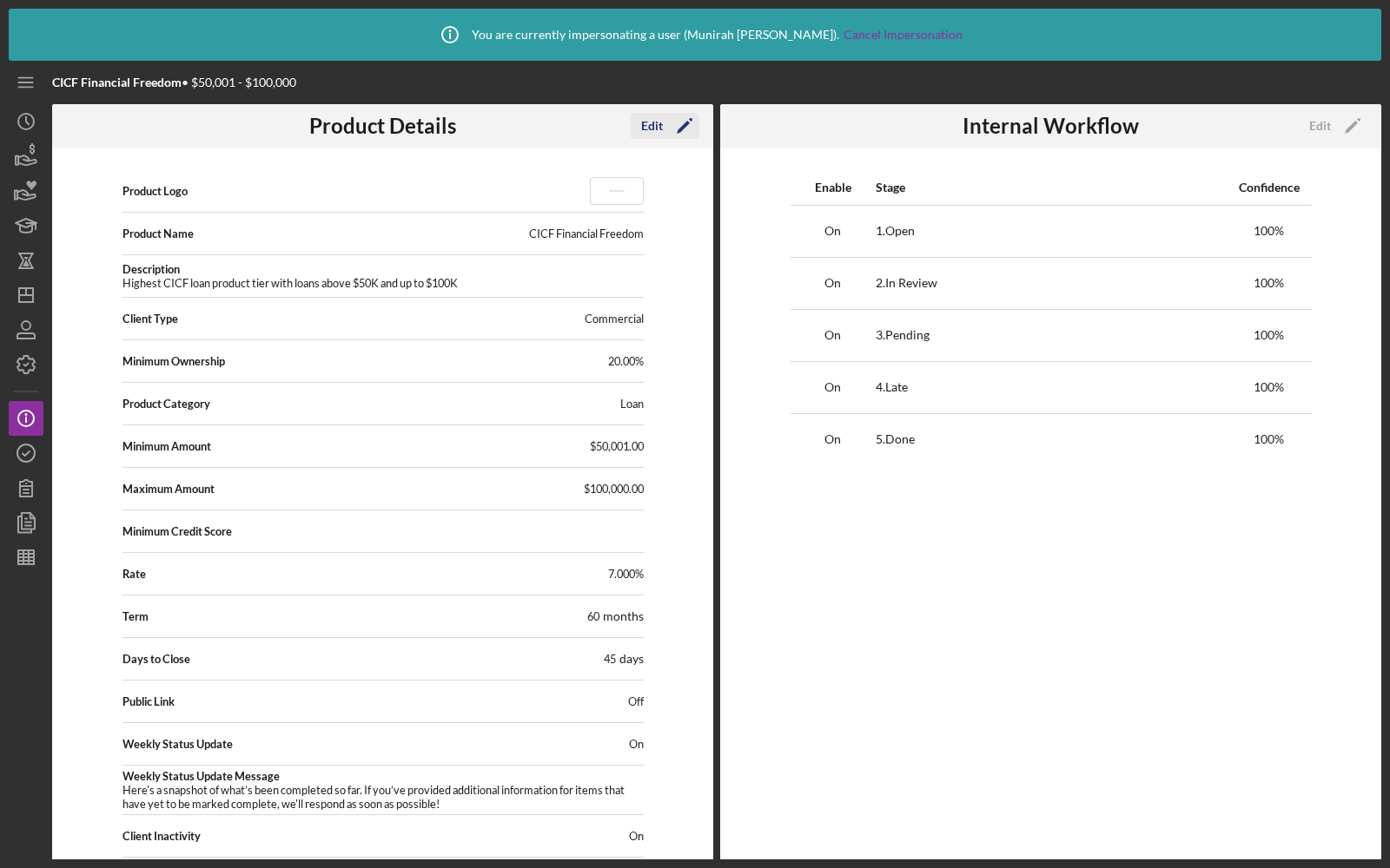
click at [646, 117] on div "Edit" at bounding box center [652, 126] width 22 height 26
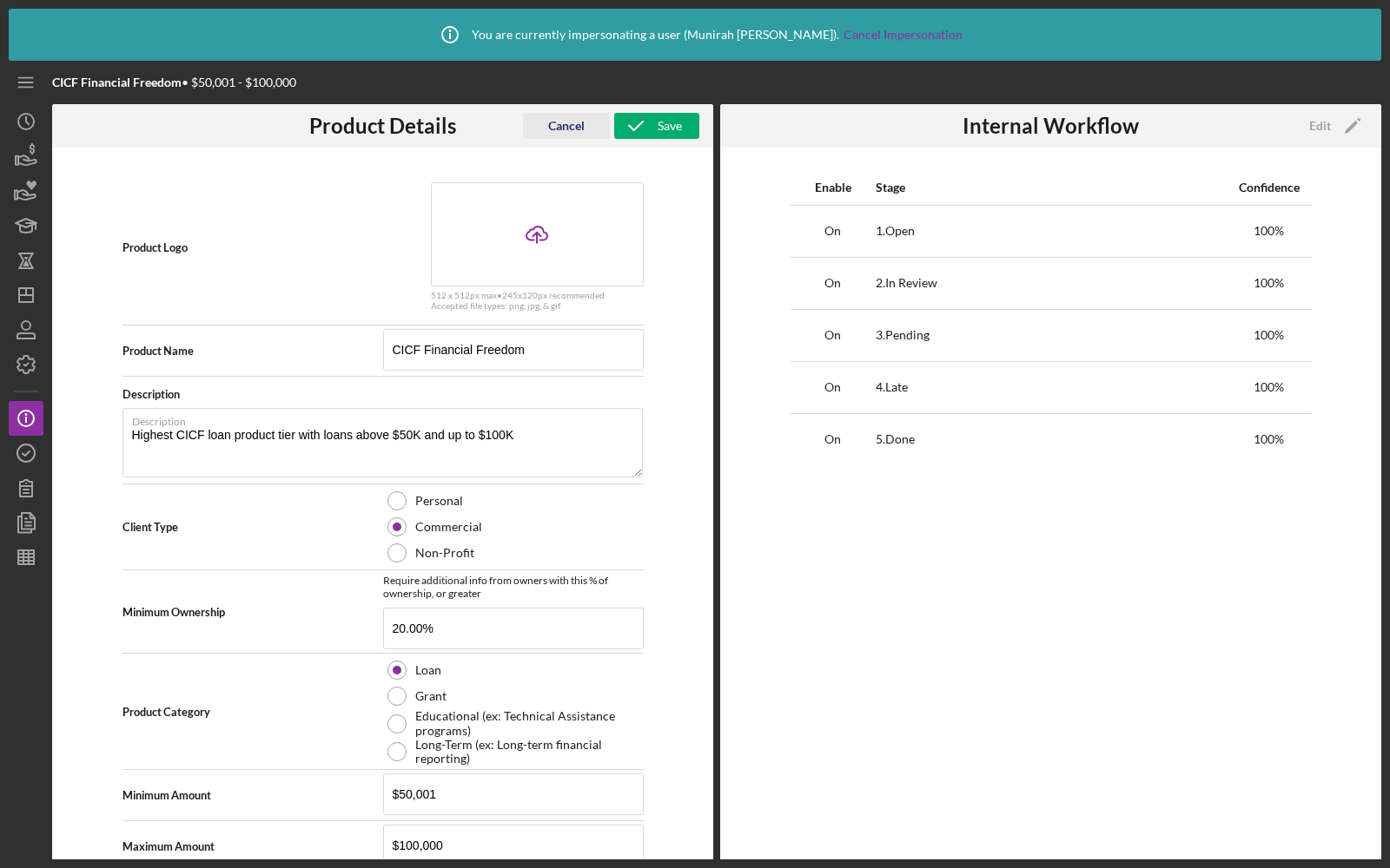
click at [559, 126] on div "Cancel" at bounding box center [566, 126] width 36 height 26
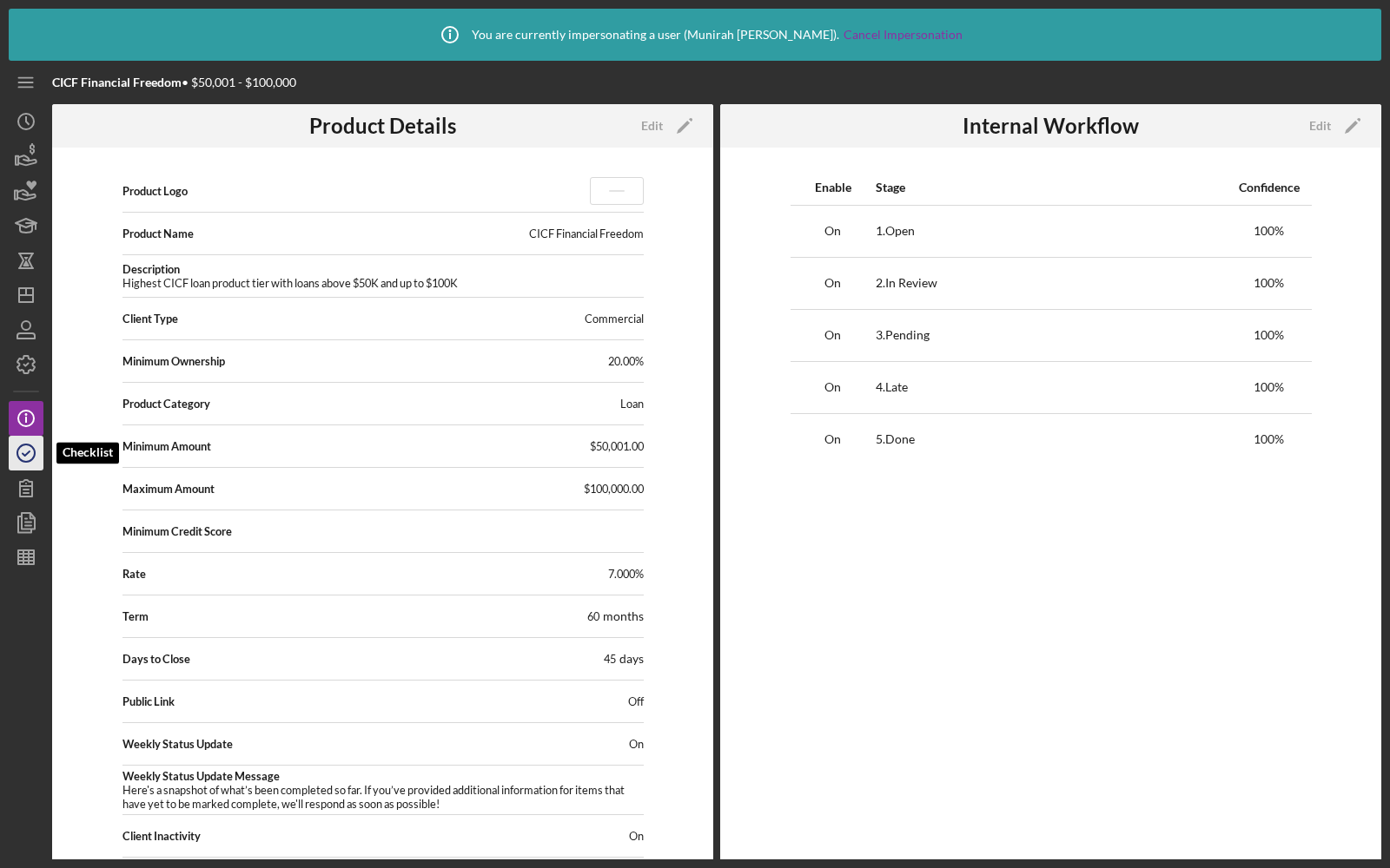
click at [27, 447] on icon "button" at bounding box center [26, 453] width 44 height 44
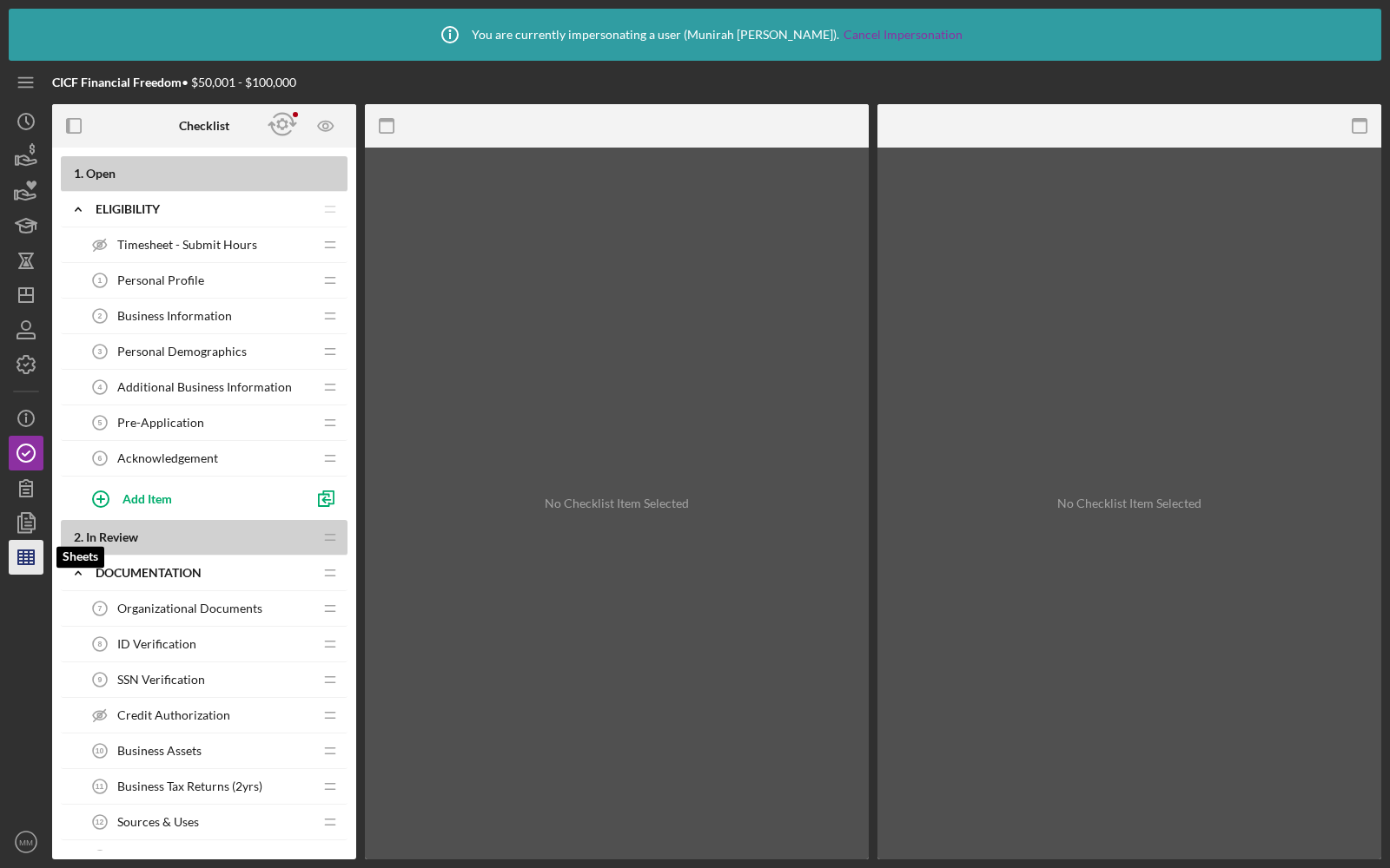
click at [17, 567] on icon "button" at bounding box center [26, 558] width 44 height 44
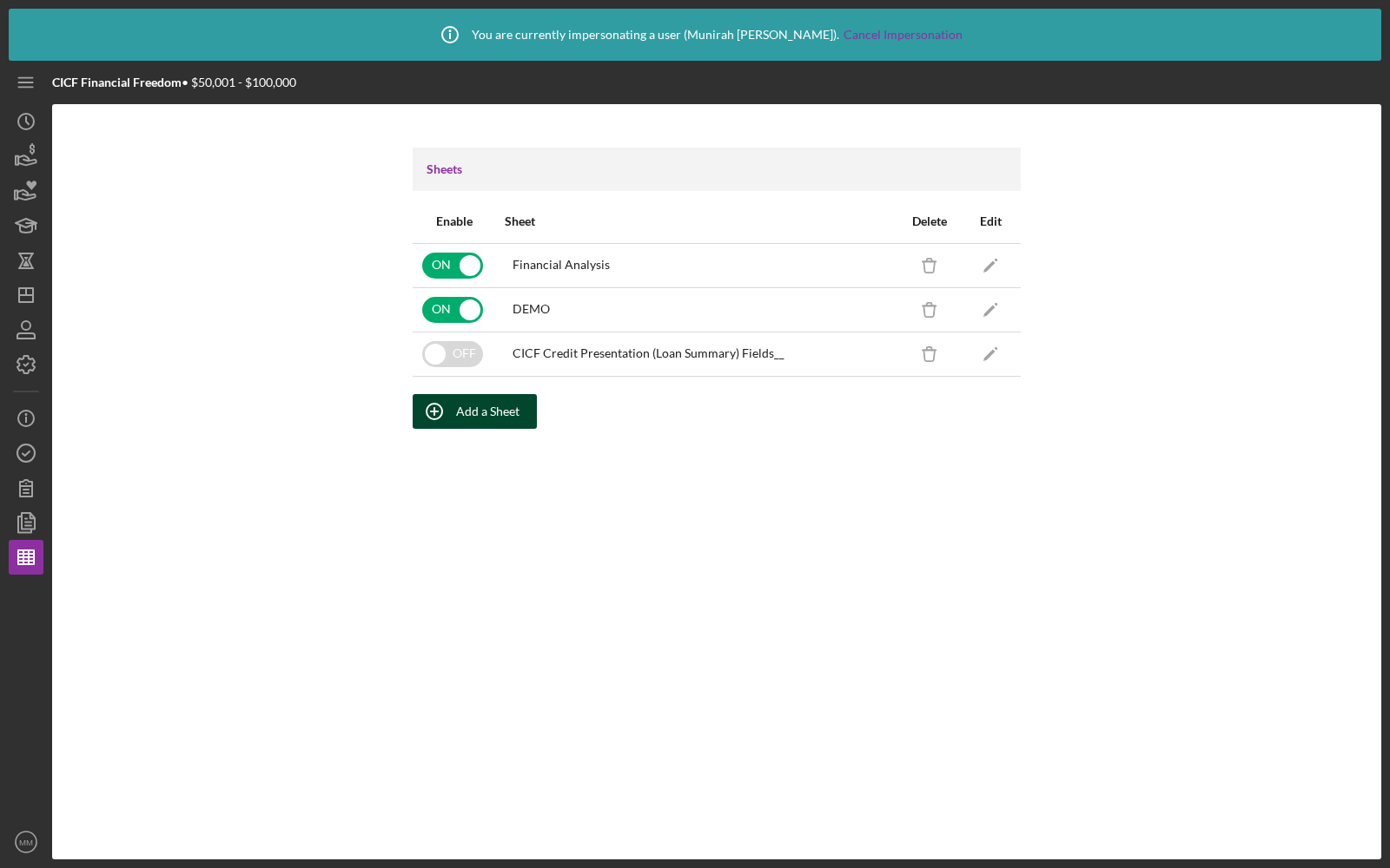
click at [482, 407] on div "Add a Sheet" at bounding box center [488, 411] width 64 height 35
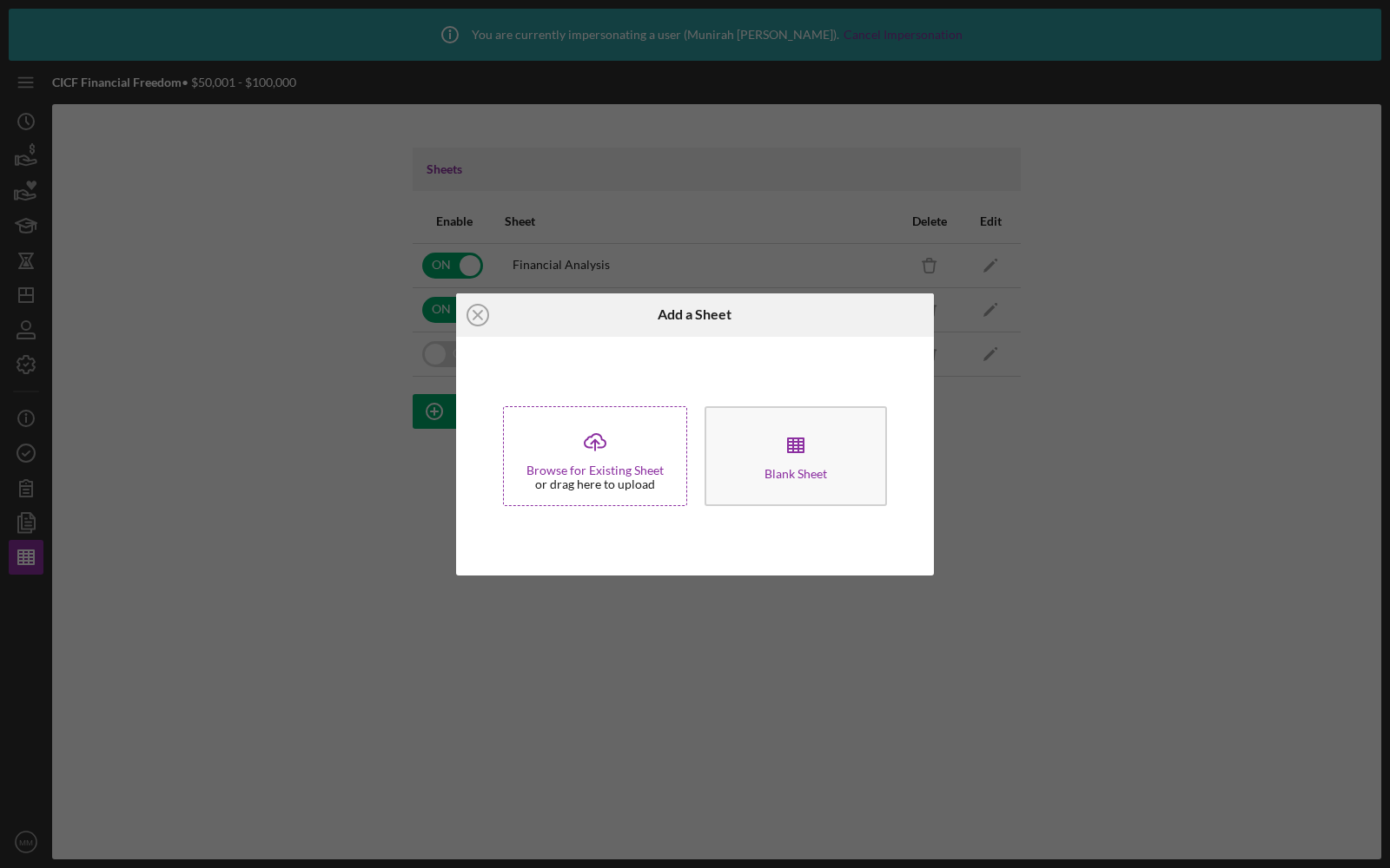
click at [620, 450] on div "Icon/Upload Browse for Existing Sheet or drag here to upload" at bounding box center [595, 457] width 184 height 100
click at [793, 450] on line "button" at bounding box center [793, 445] width 0 height 14
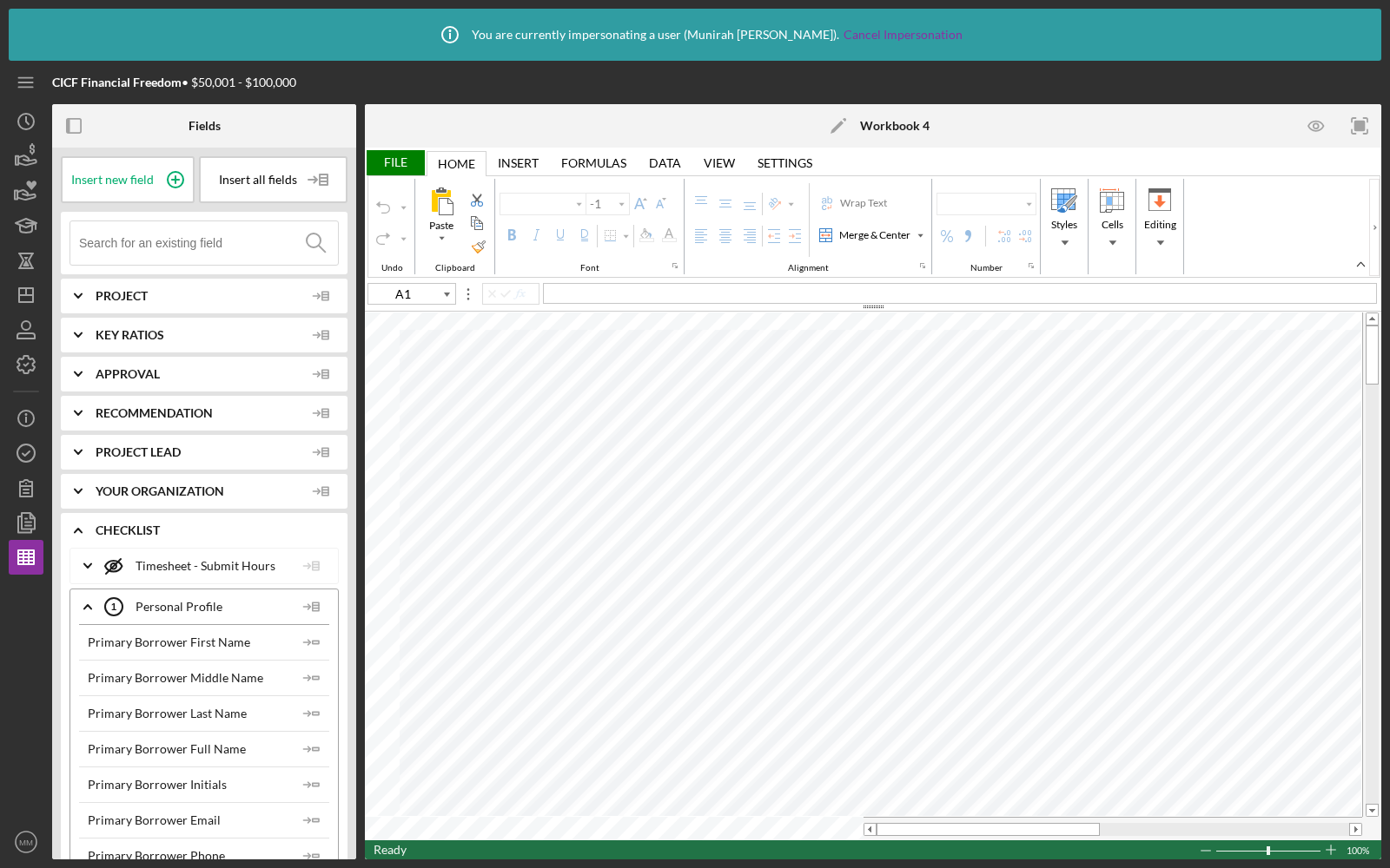
type input "Calibri"
type input "11"
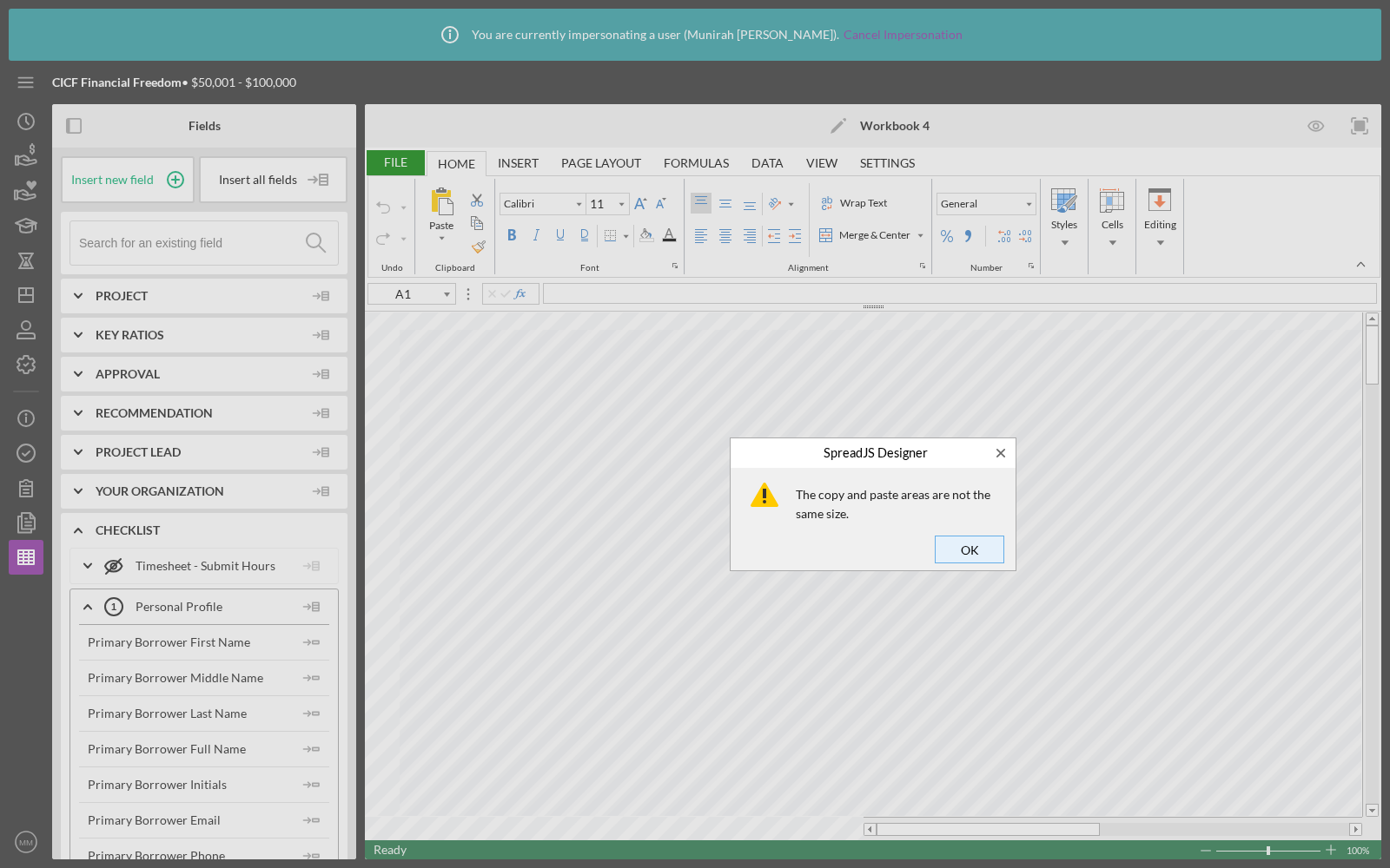
click at [970, 548] on span "OK" at bounding box center [969, 549] width 57 height 25
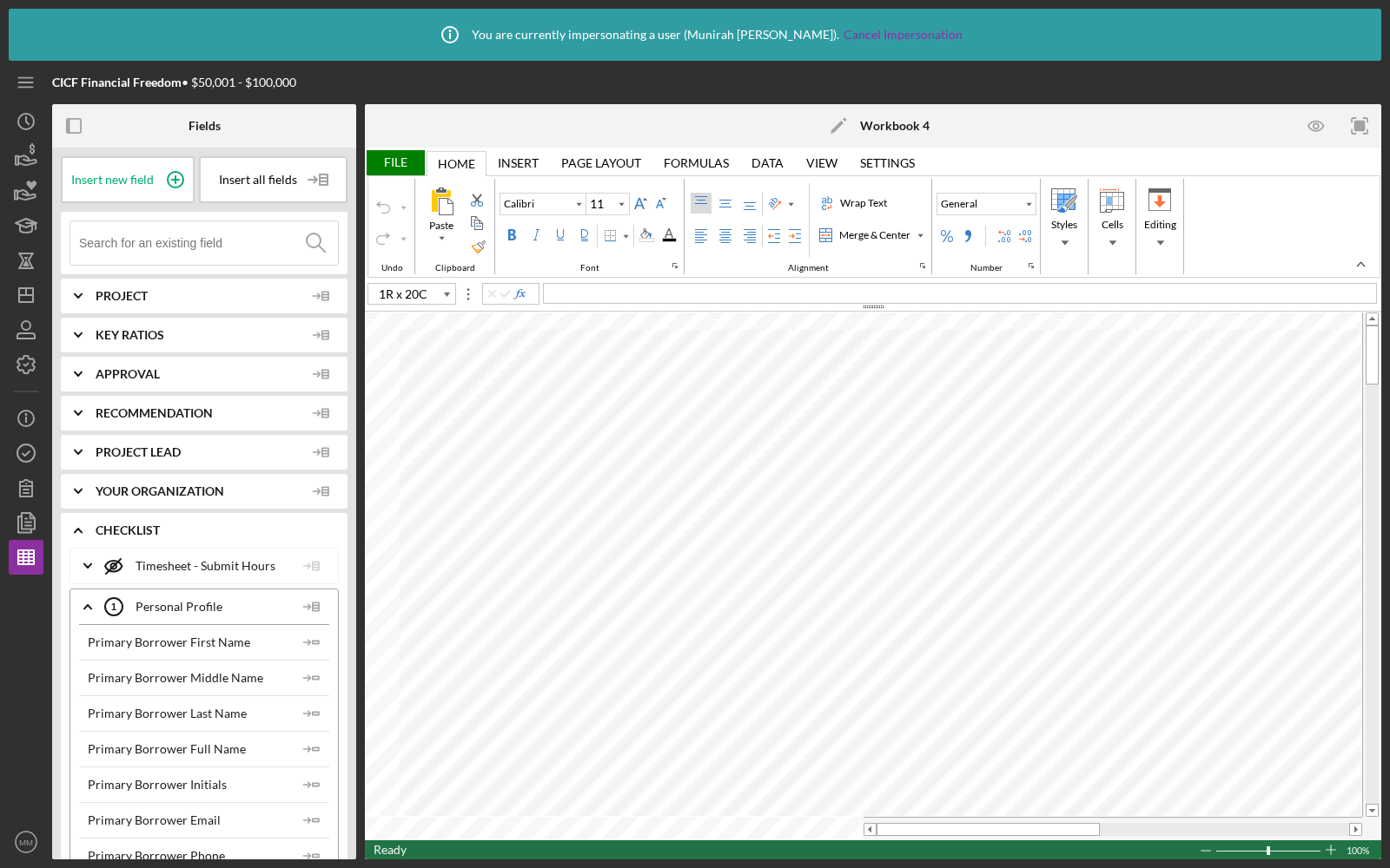
type input "A1"
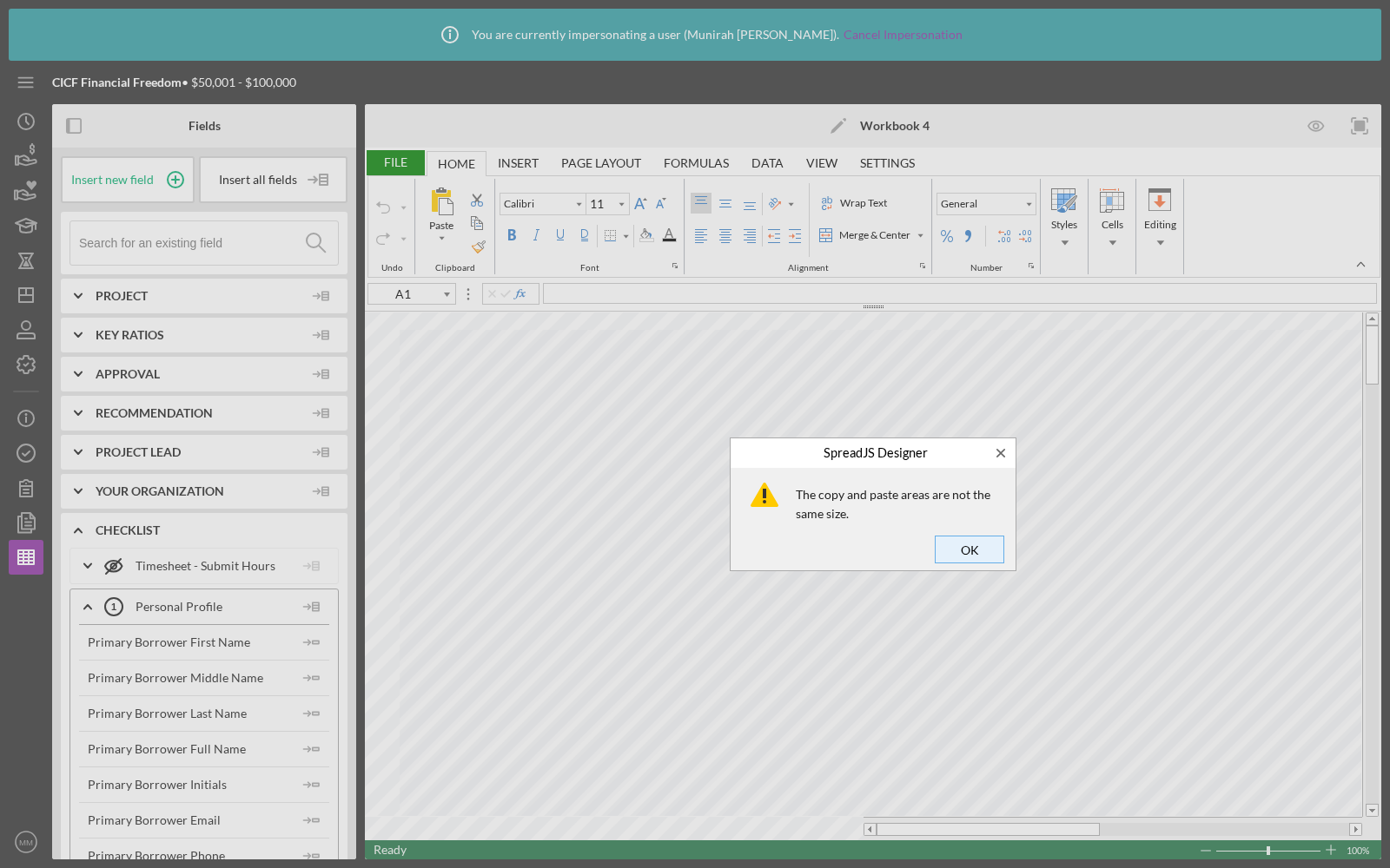
click at [968, 554] on span "OK" at bounding box center [969, 549] width 57 height 25
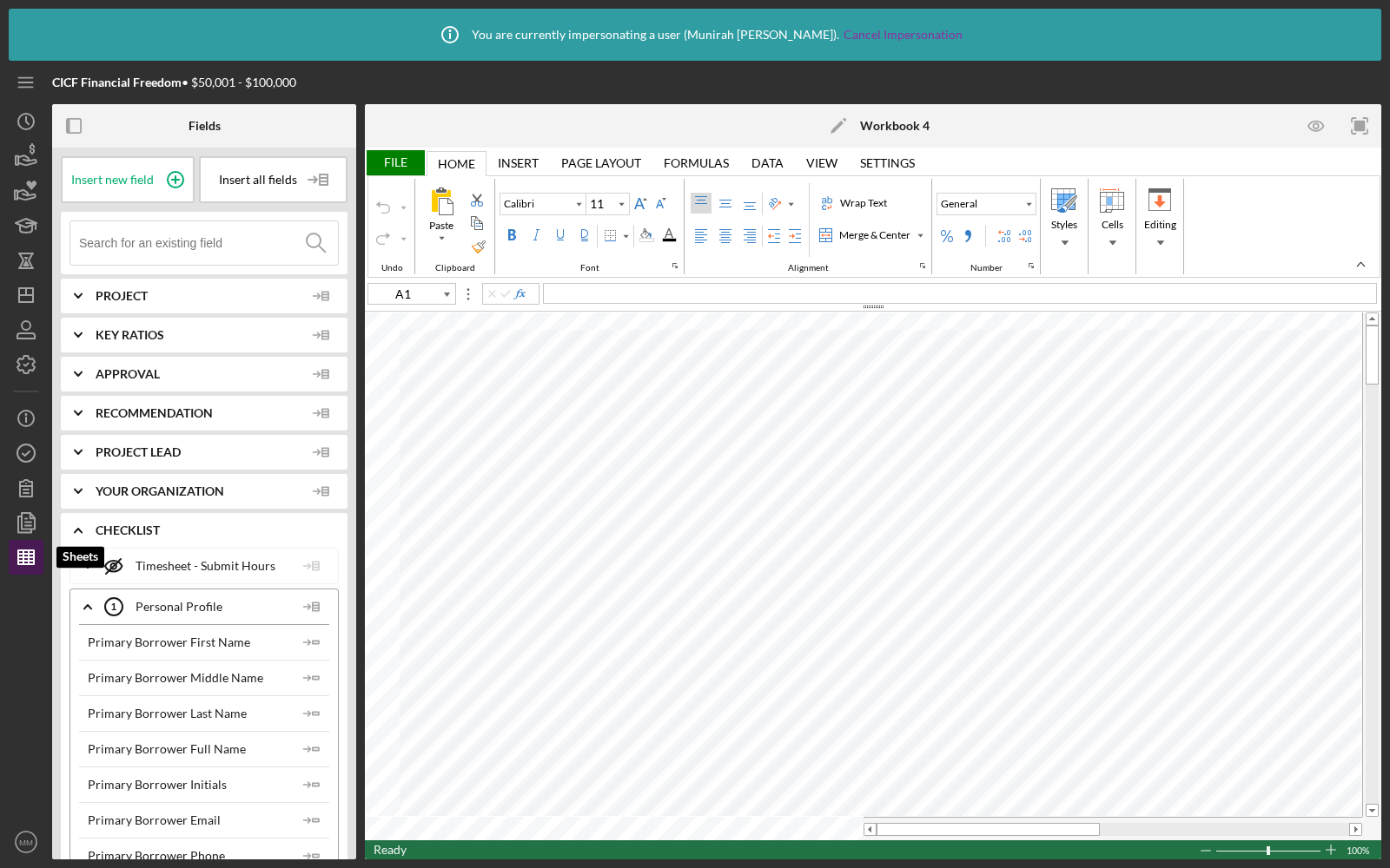
click at [18, 558] on polygon "button" at bounding box center [26, 557] width 16 height 14
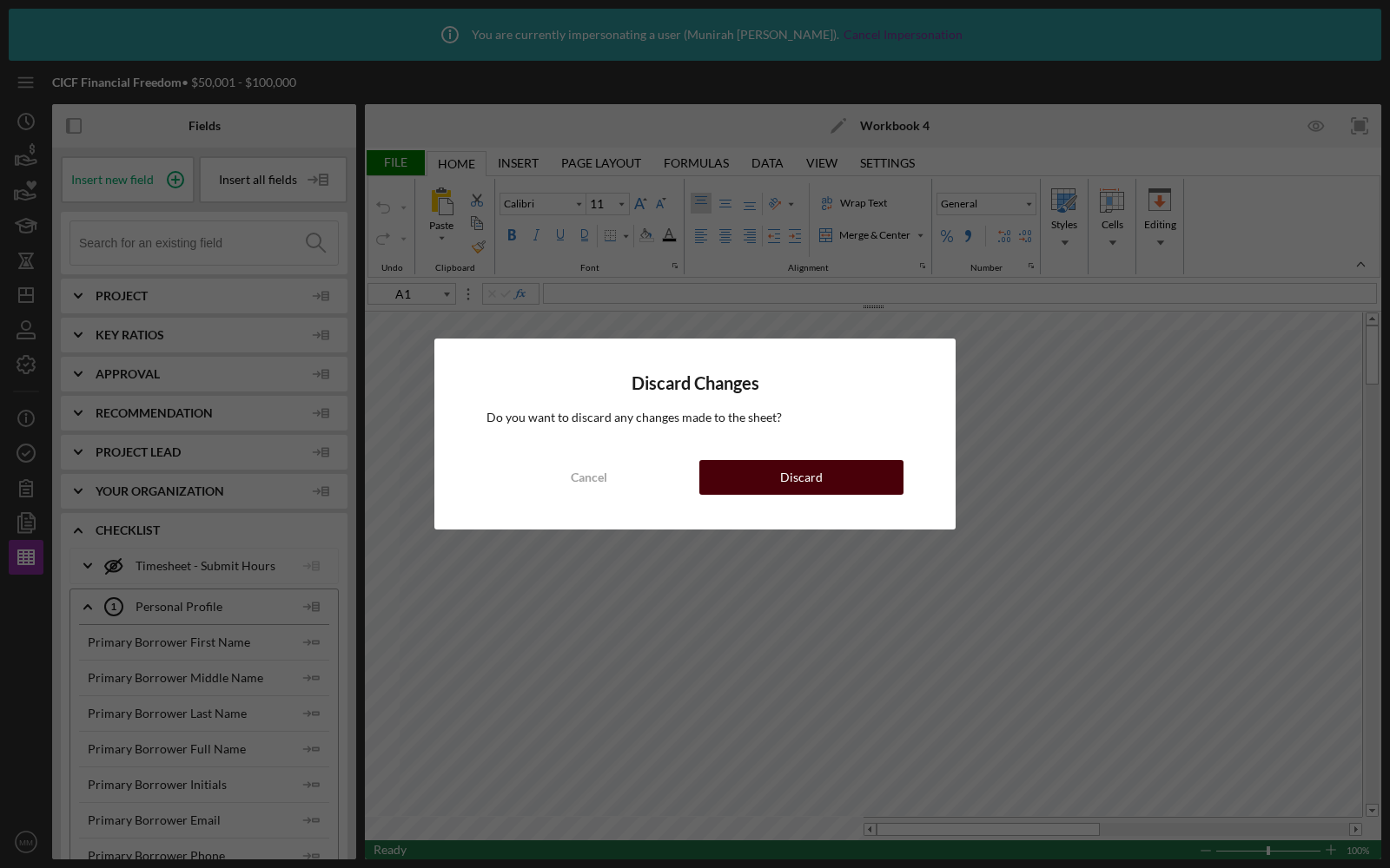
click at [791, 480] on div "Discard" at bounding box center [801, 478] width 43 height 35
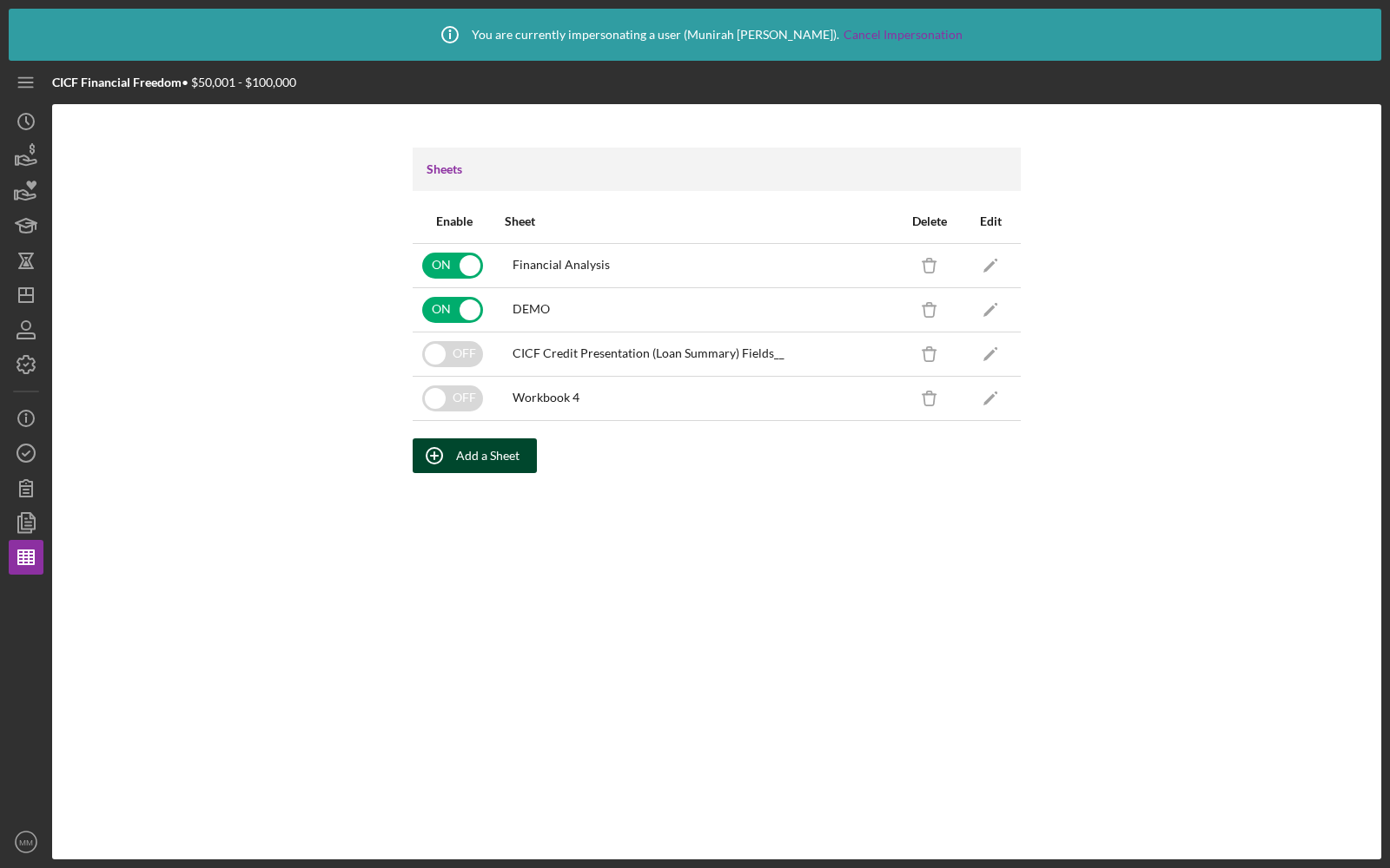
click at [463, 458] on div "Add a Sheet" at bounding box center [488, 456] width 64 height 35
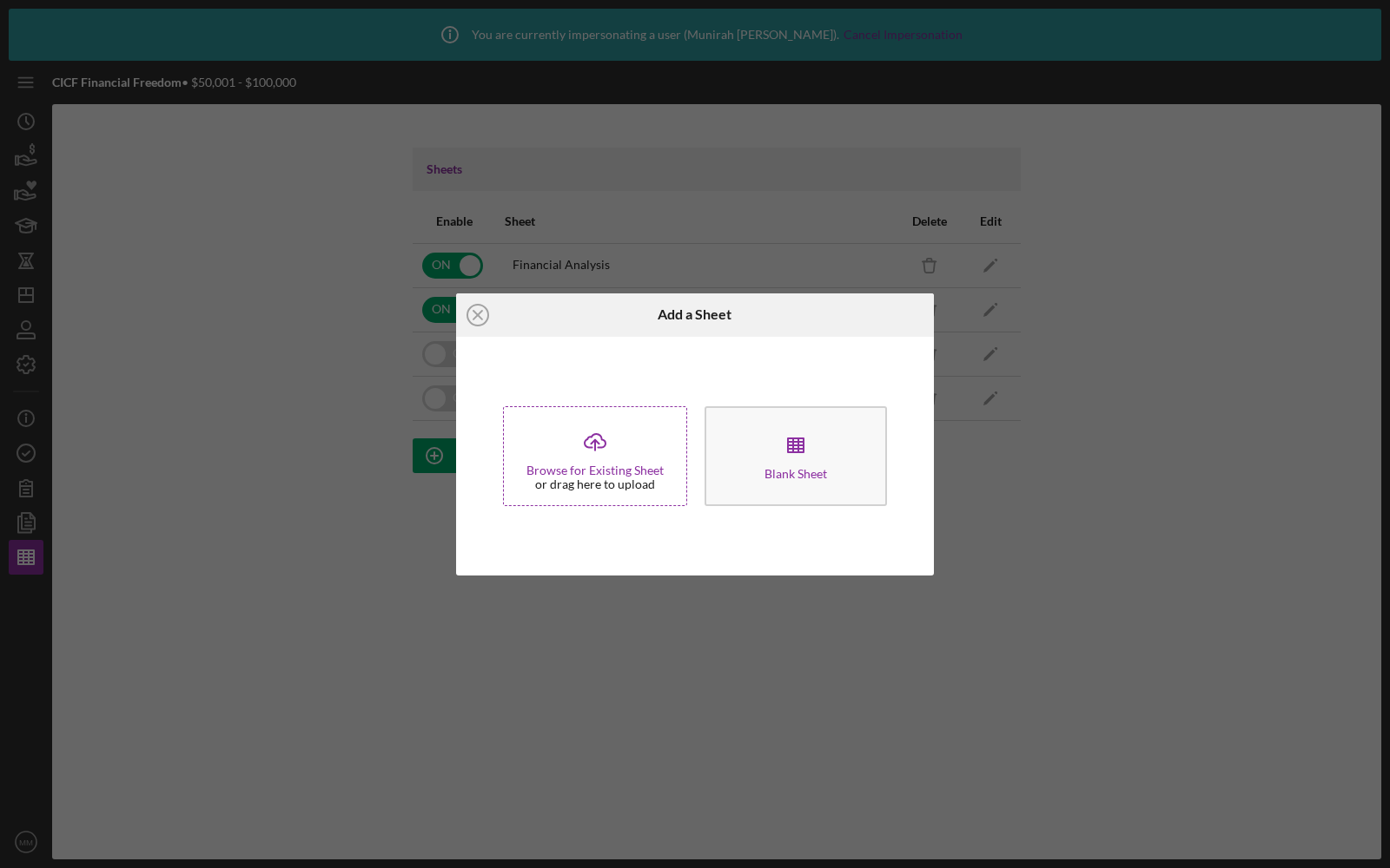
click at [593, 474] on div "Browse for Existing Sheet" at bounding box center [595, 470] width 137 height 14
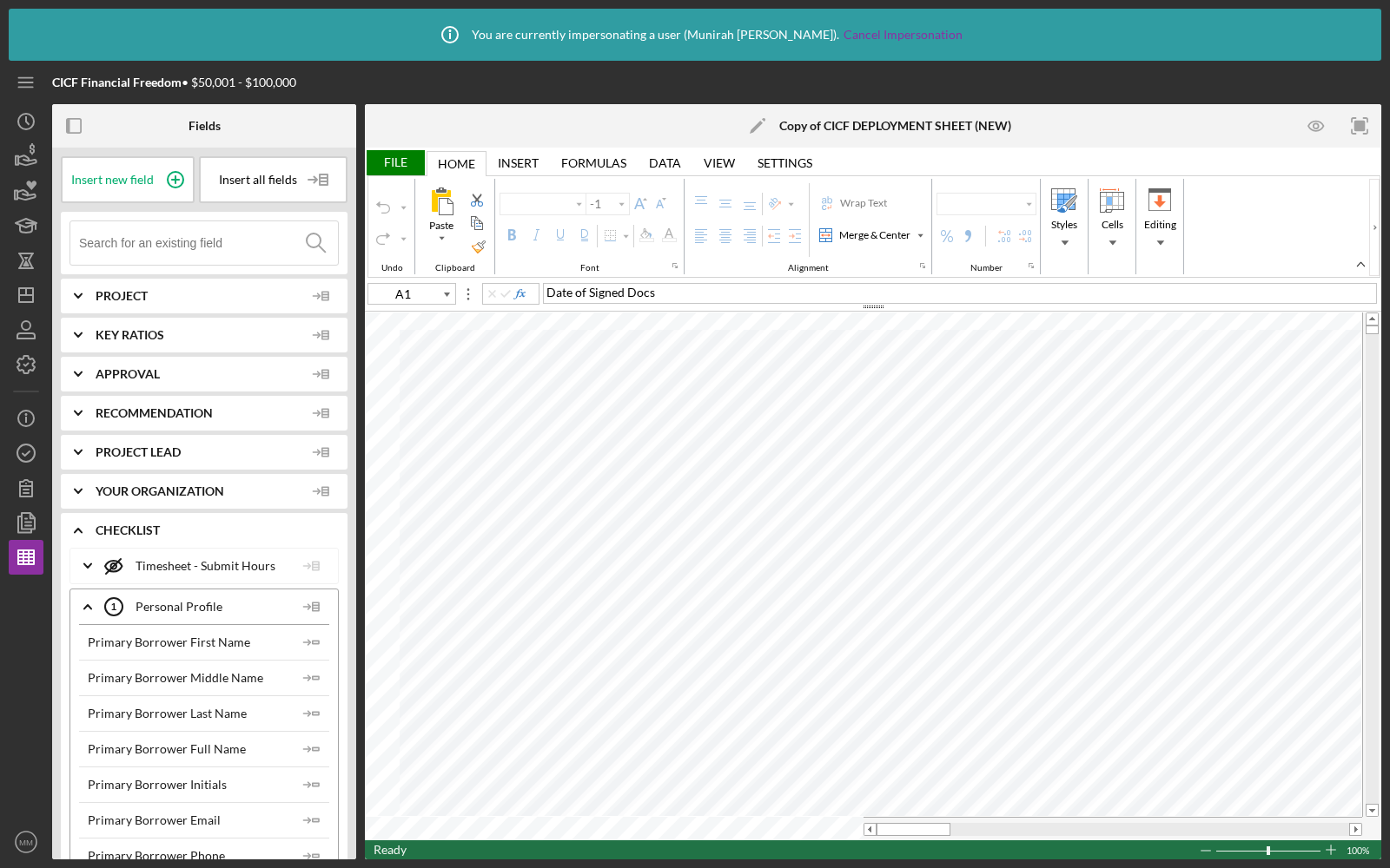
type input "Arial"
type input "10"
type input "A2"
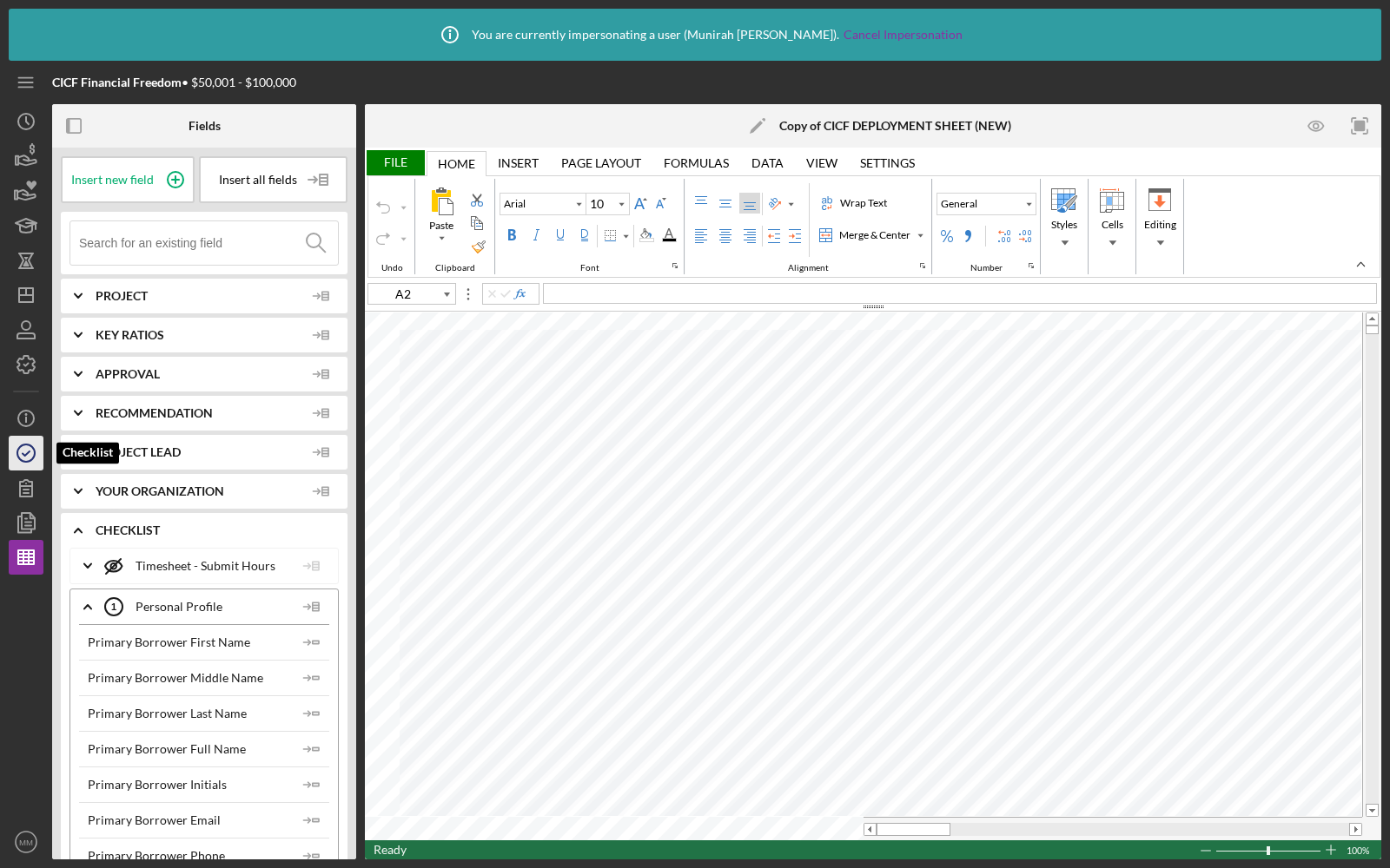
click at [26, 456] on polyline "button" at bounding box center [26, 453] width 7 height 5
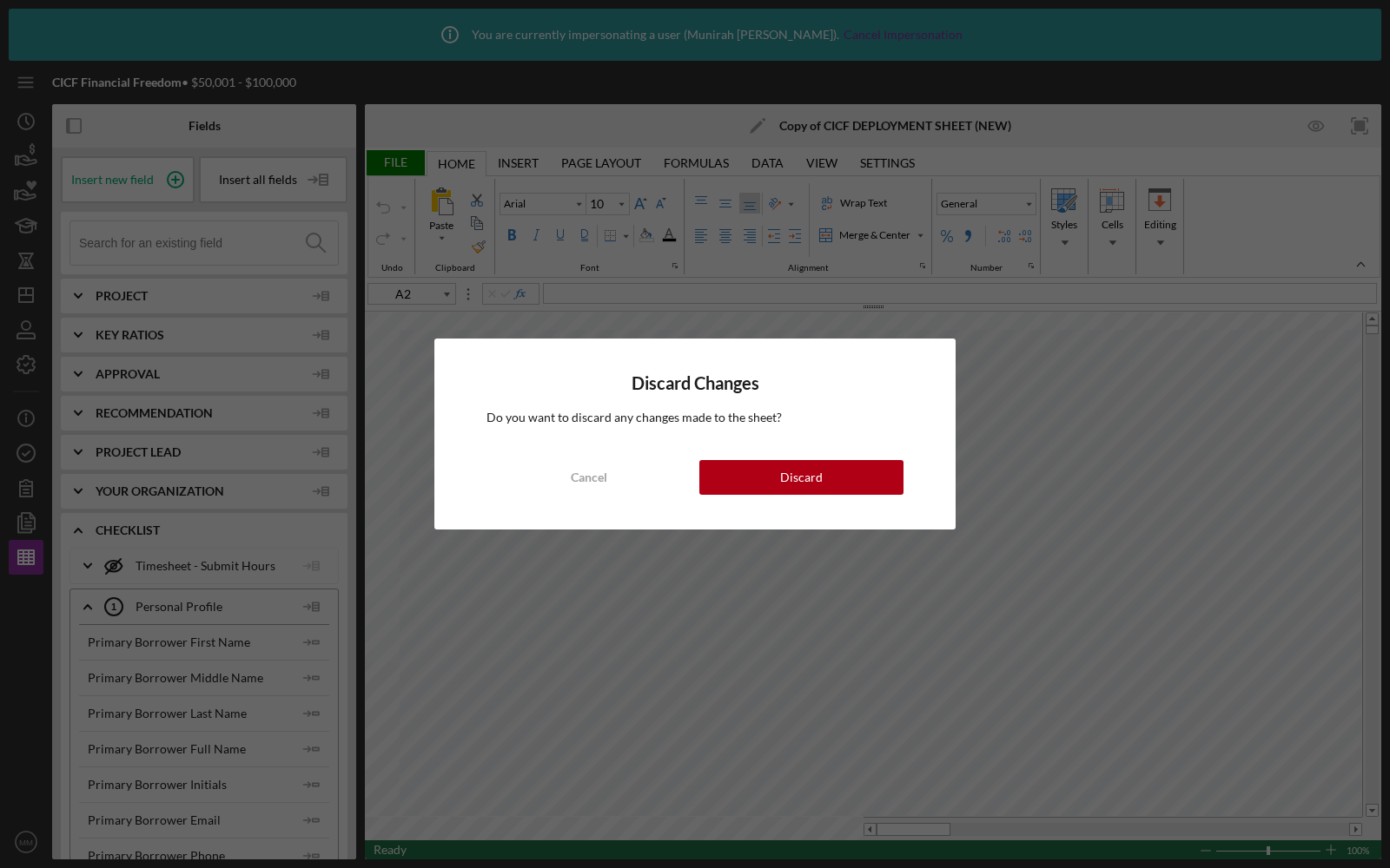
click at [579, 458] on div "Discard Changes Do you want to discard any changes made to the sheet? Cancel Di…" at bounding box center [694, 433] width 521 height 191
click at [576, 478] on div "Cancel" at bounding box center [589, 478] width 36 height 35
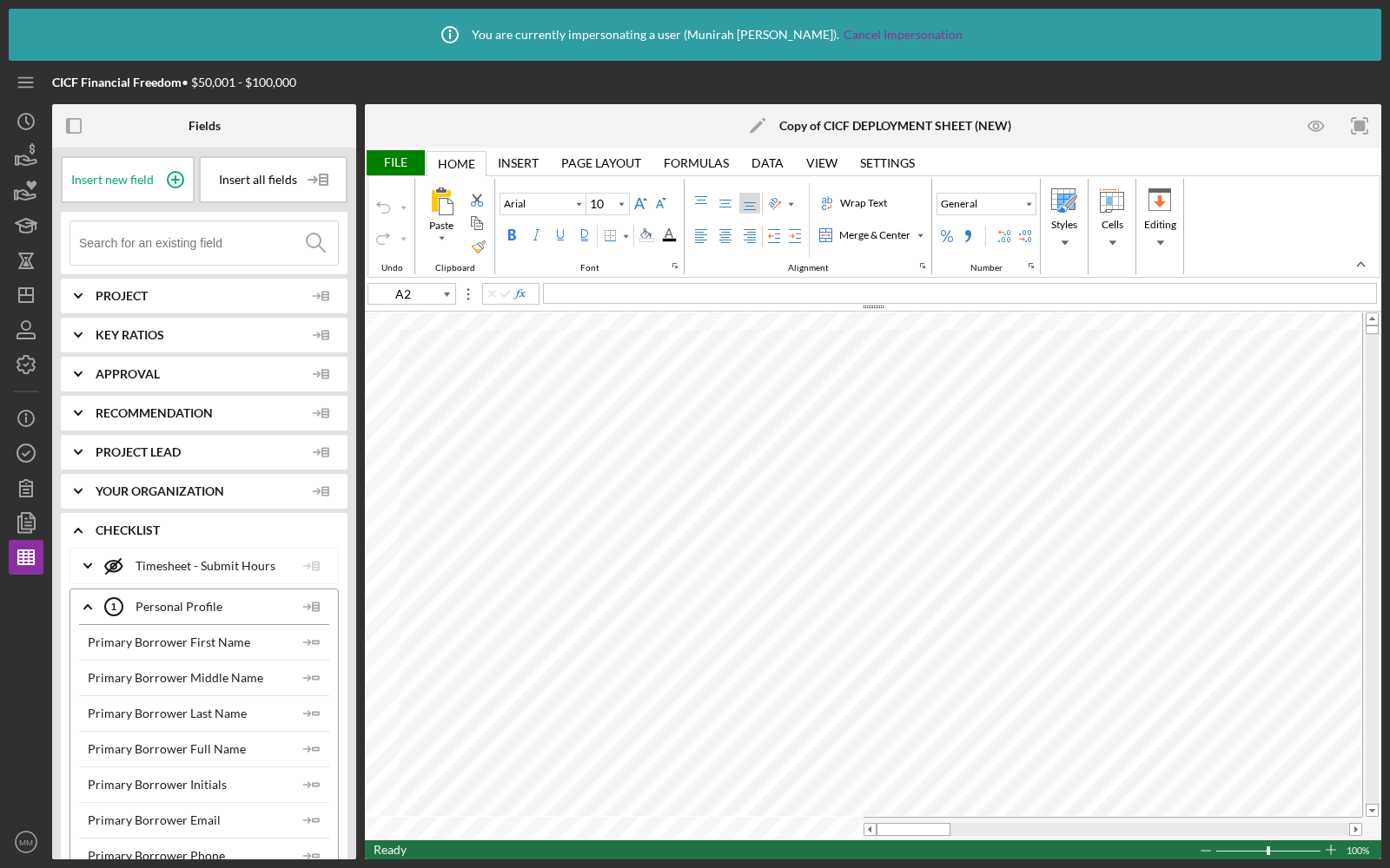
click at [399, 160] on div "File" at bounding box center [395, 163] width 60 height 26
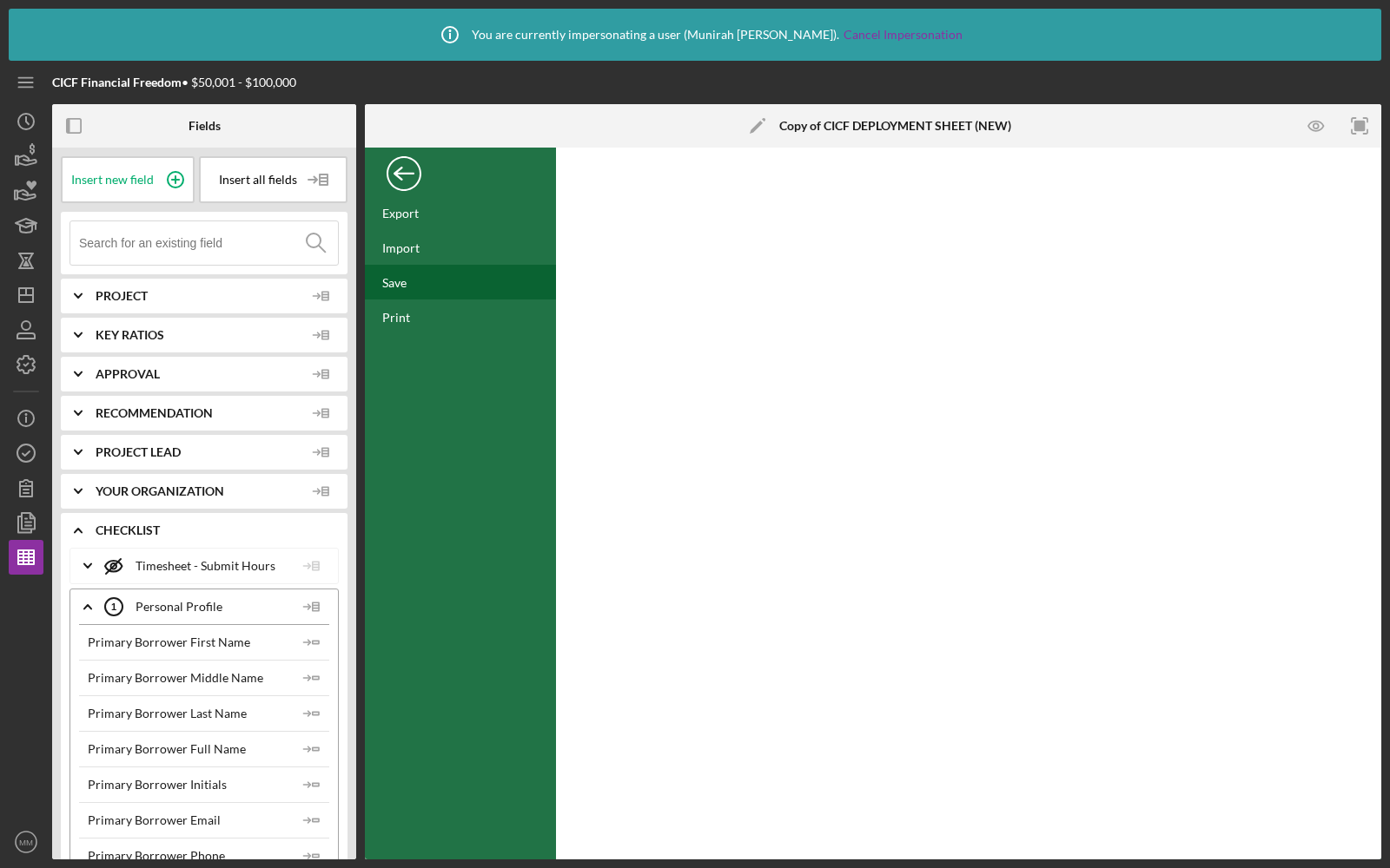
click at [391, 282] on div "Save" at bounding box center [394, 283] width 25 height 15
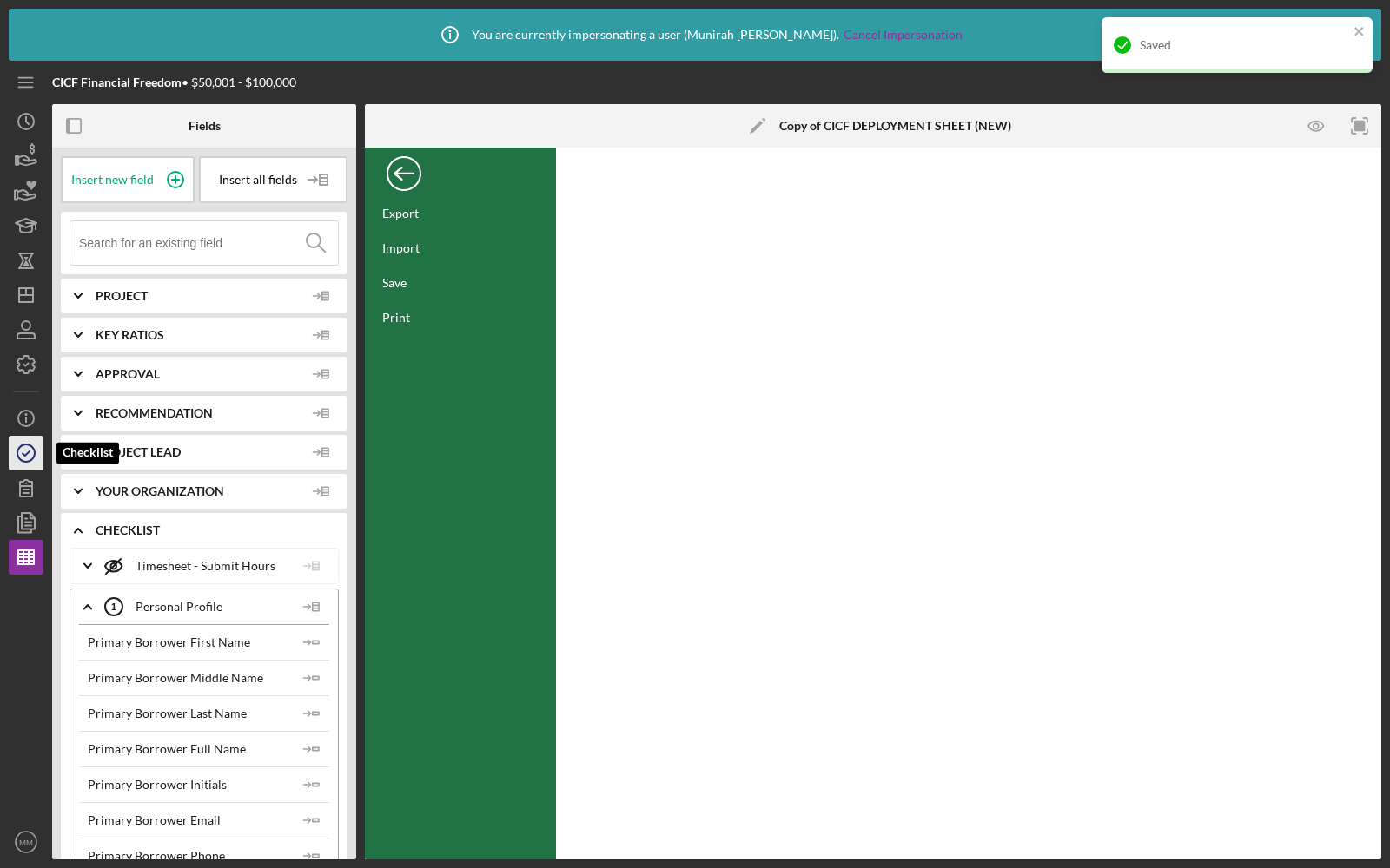
click at [30, 451] on icon "button" at bounding box center [26, 453] width 44 height 44
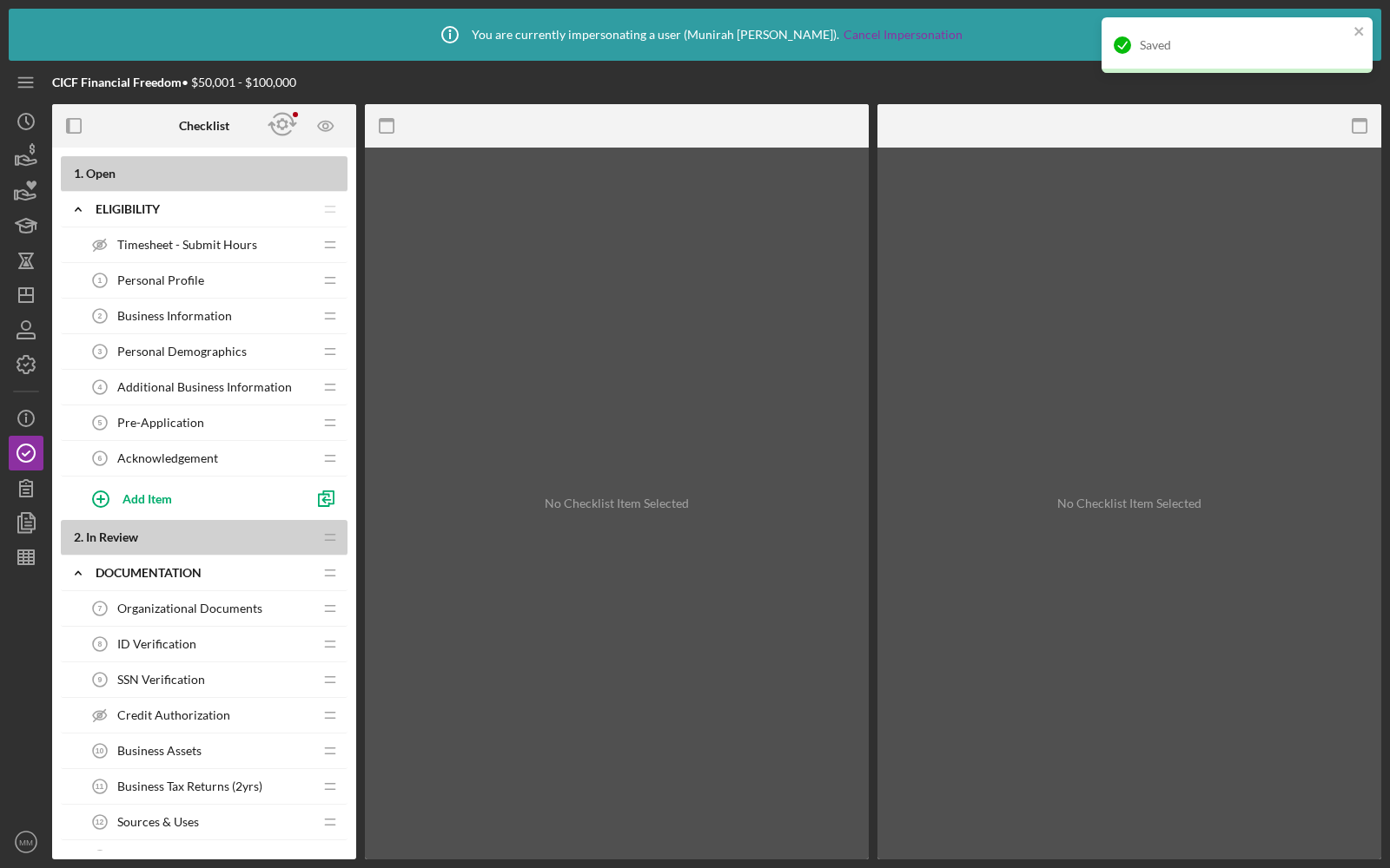
click at [128, 319] on span "Business Information" at bounding box center [175, 315] width 115 height 14
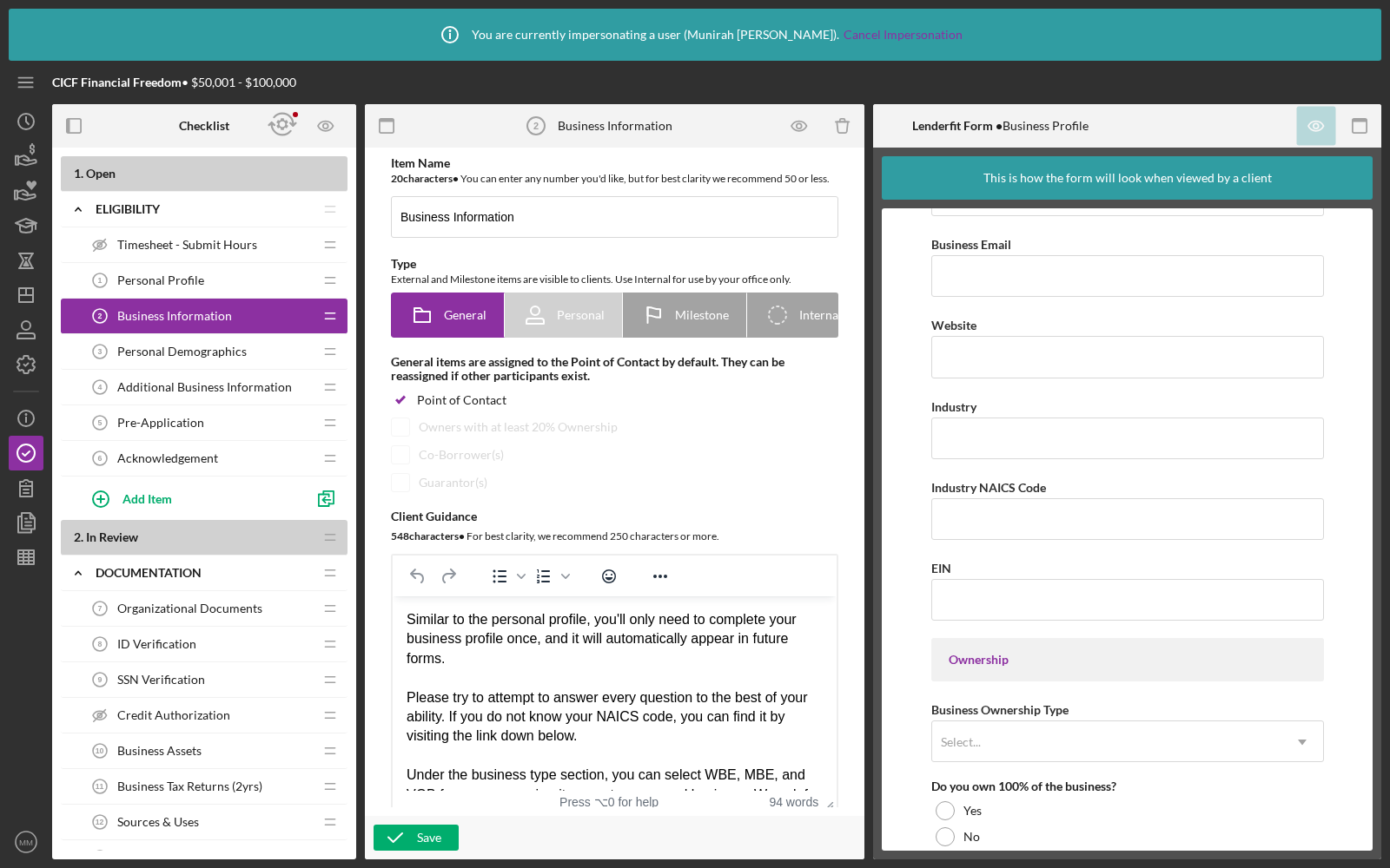
scroll to position [395, 0]
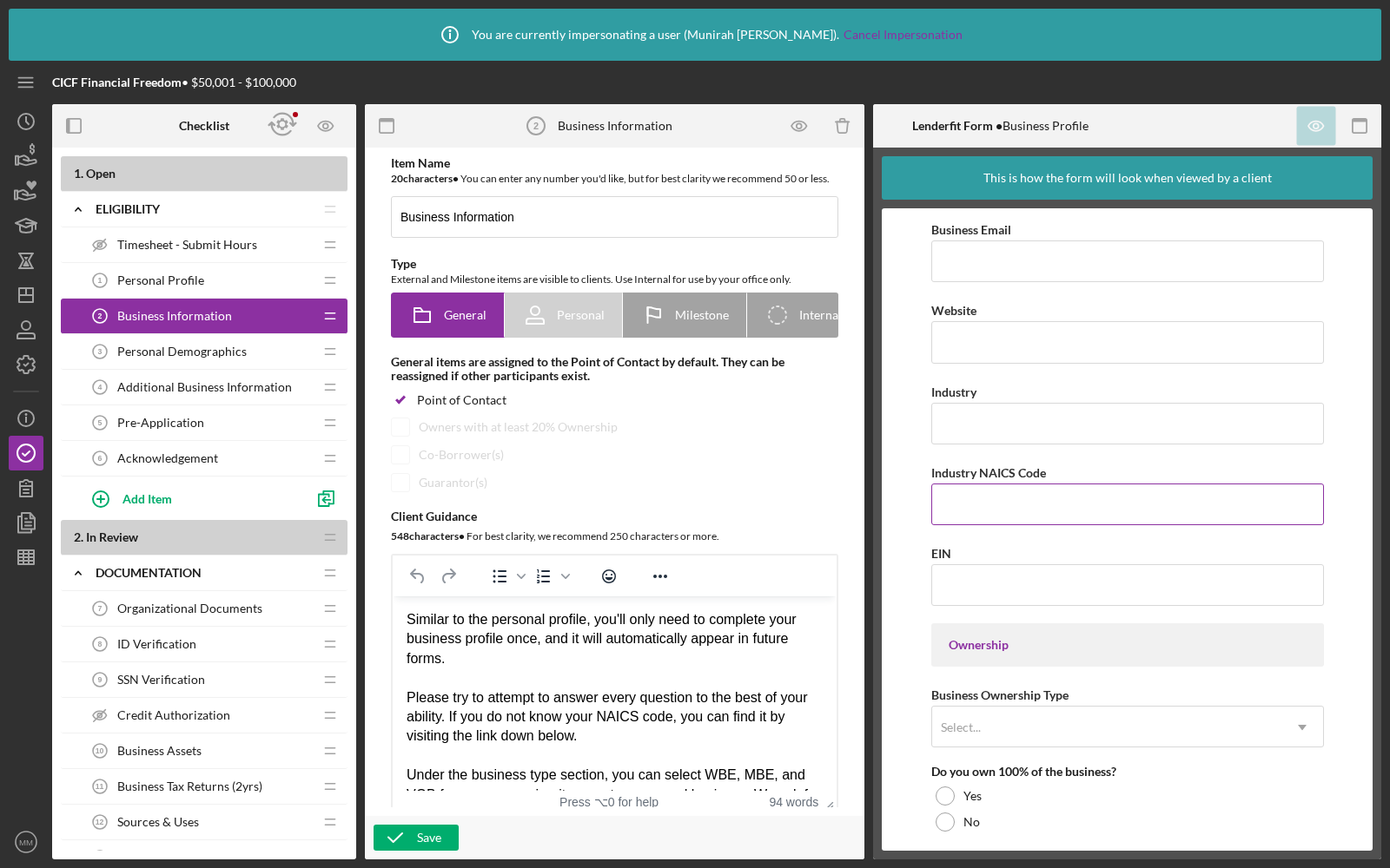
click at [942, 500] on input "Industry NAICS Code" at bounding box center [1127, 504] width 392 height 42
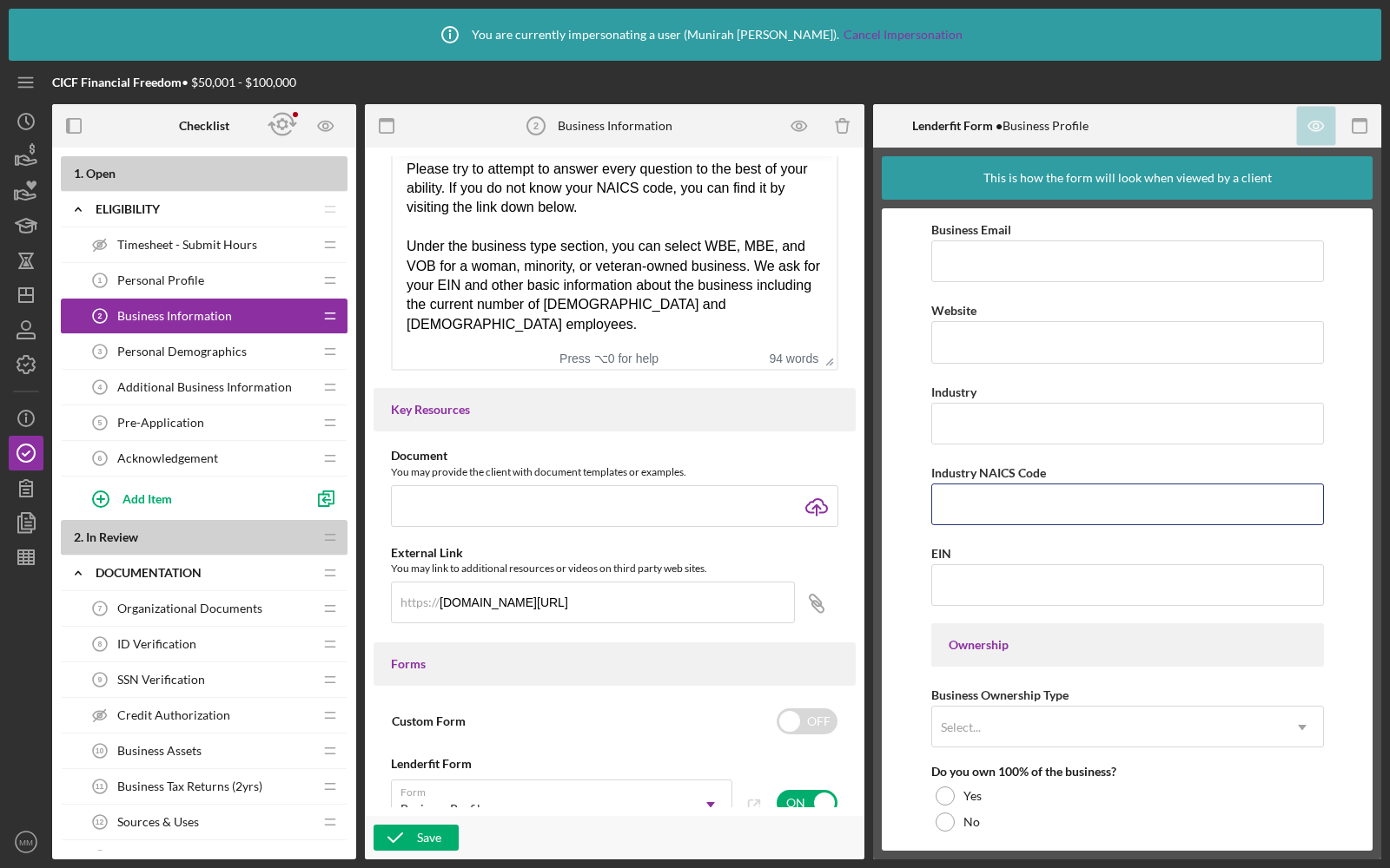
scroll to position [469, 0]
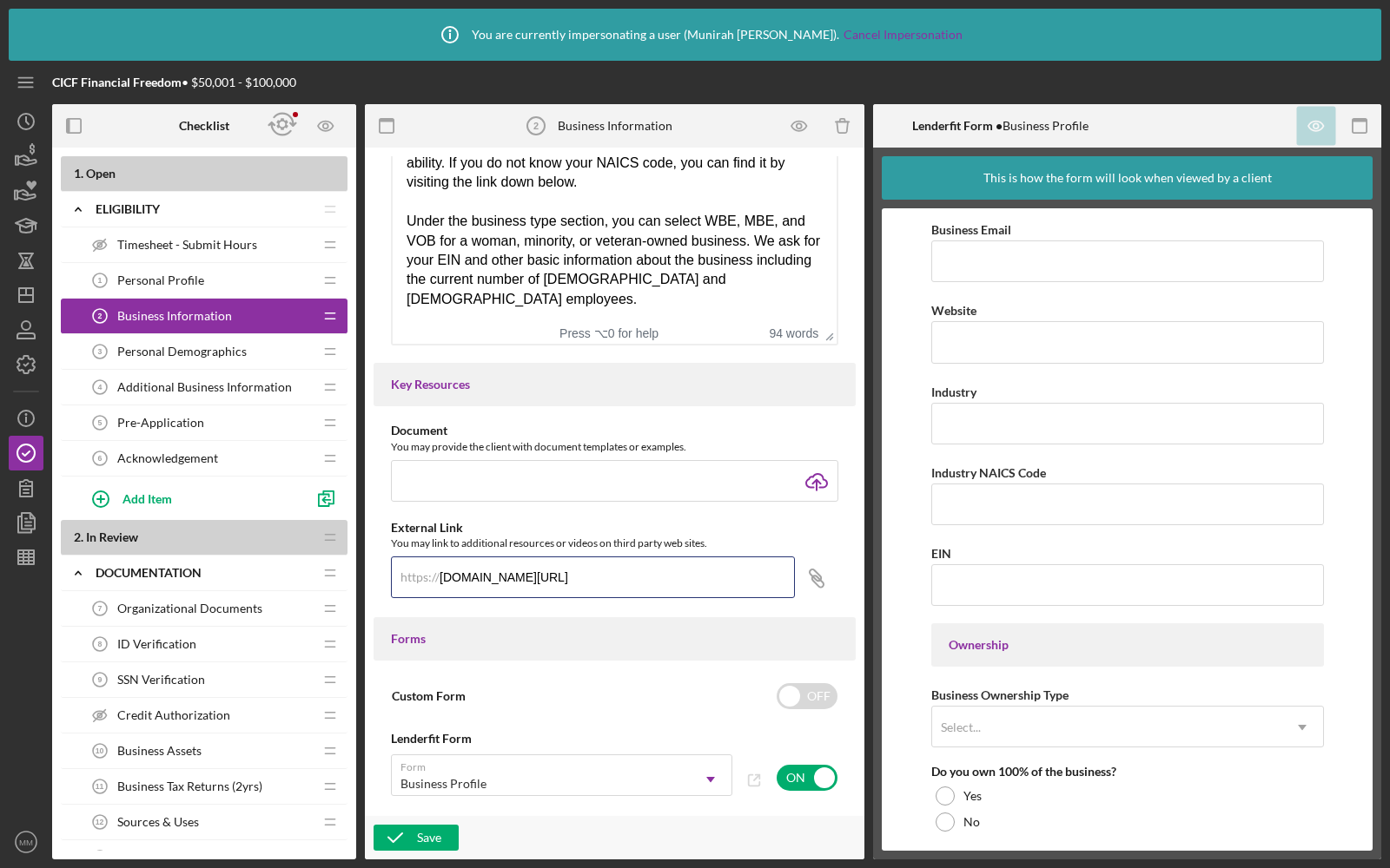
drag, startPoint x: 666, startPoint y: 594, endPoint x: 374, endPoint y: 591, distance: 292.0
click at [374, 591] on div "Document You may provide the client with document templates or examples. Icon/U…" at bounding box center [614, 520] width 482 height 192
click at [663, 591] on input "[DOMAIN_NAME][URL]" at bounding box center [593, 577] width 404 height 42
click at [22, 304] on icon "Icon/Dashboard" at bounding box center [26, 295] width 44 height 44
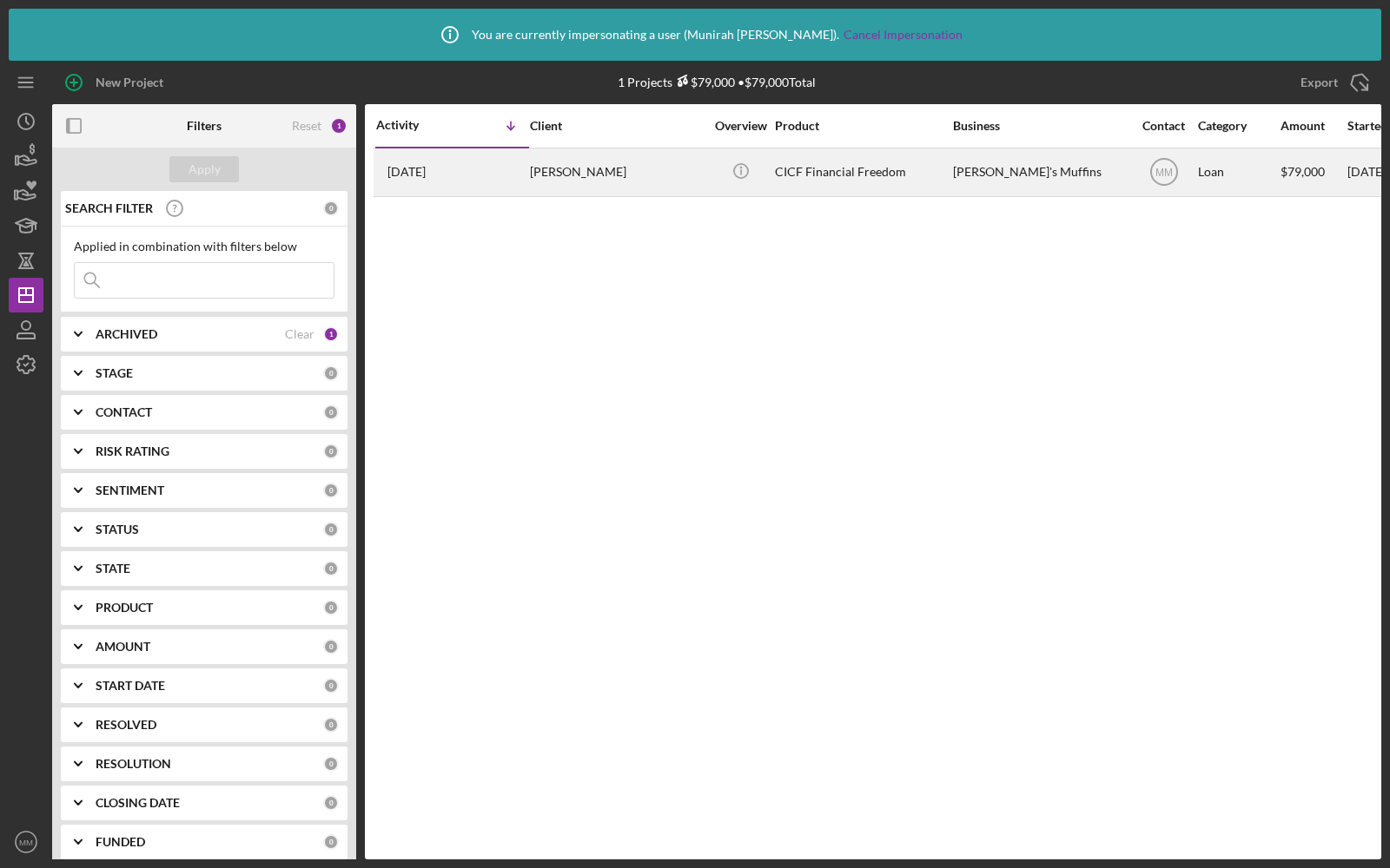
click at [999, 152] on div "[PERSON_NAME]'s Muffins" at bounding box center [1040, 172] width 173 height 46
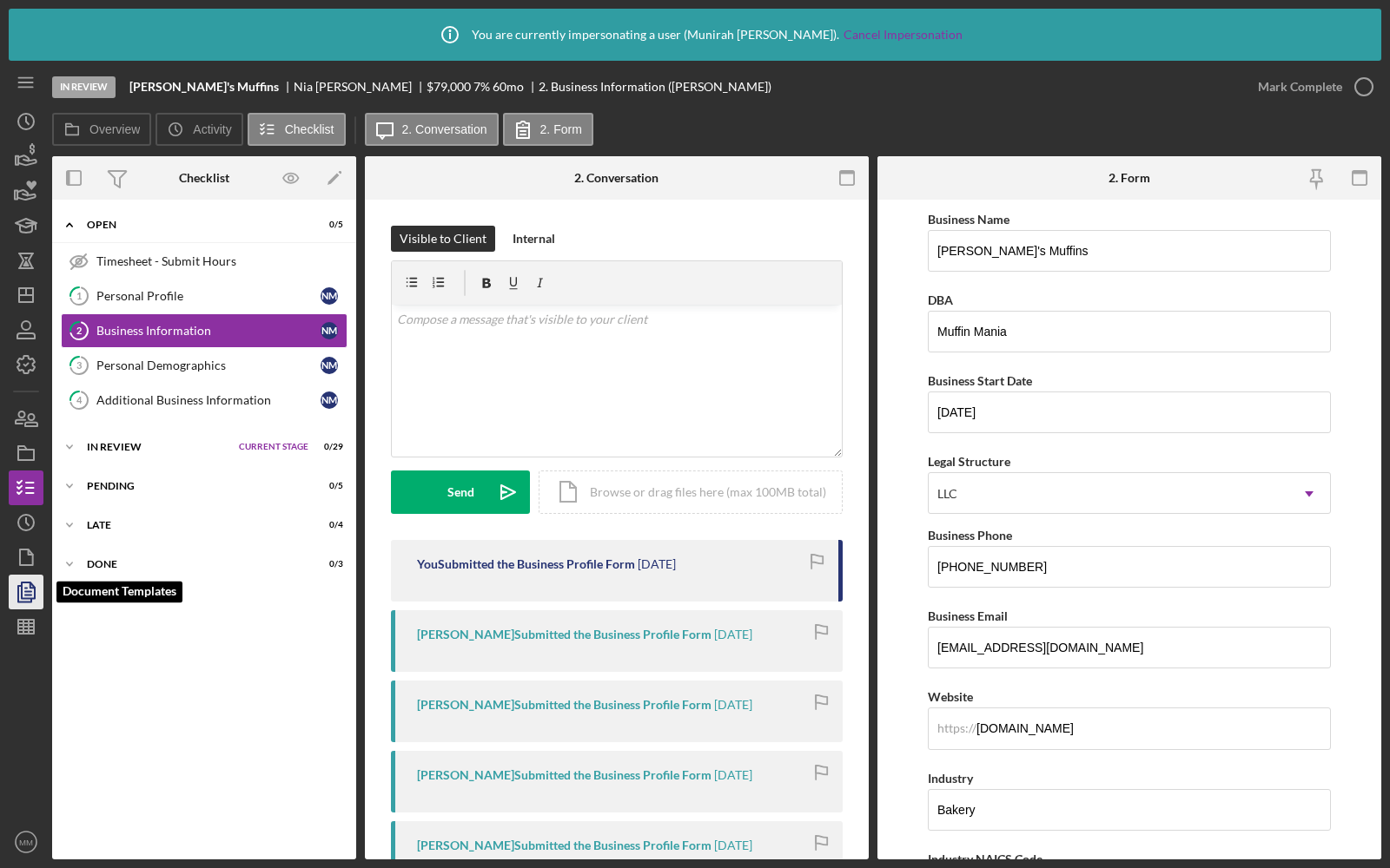
click at [26, 593] on icon "button" at bounding box center [26, 593] width 44 height 44
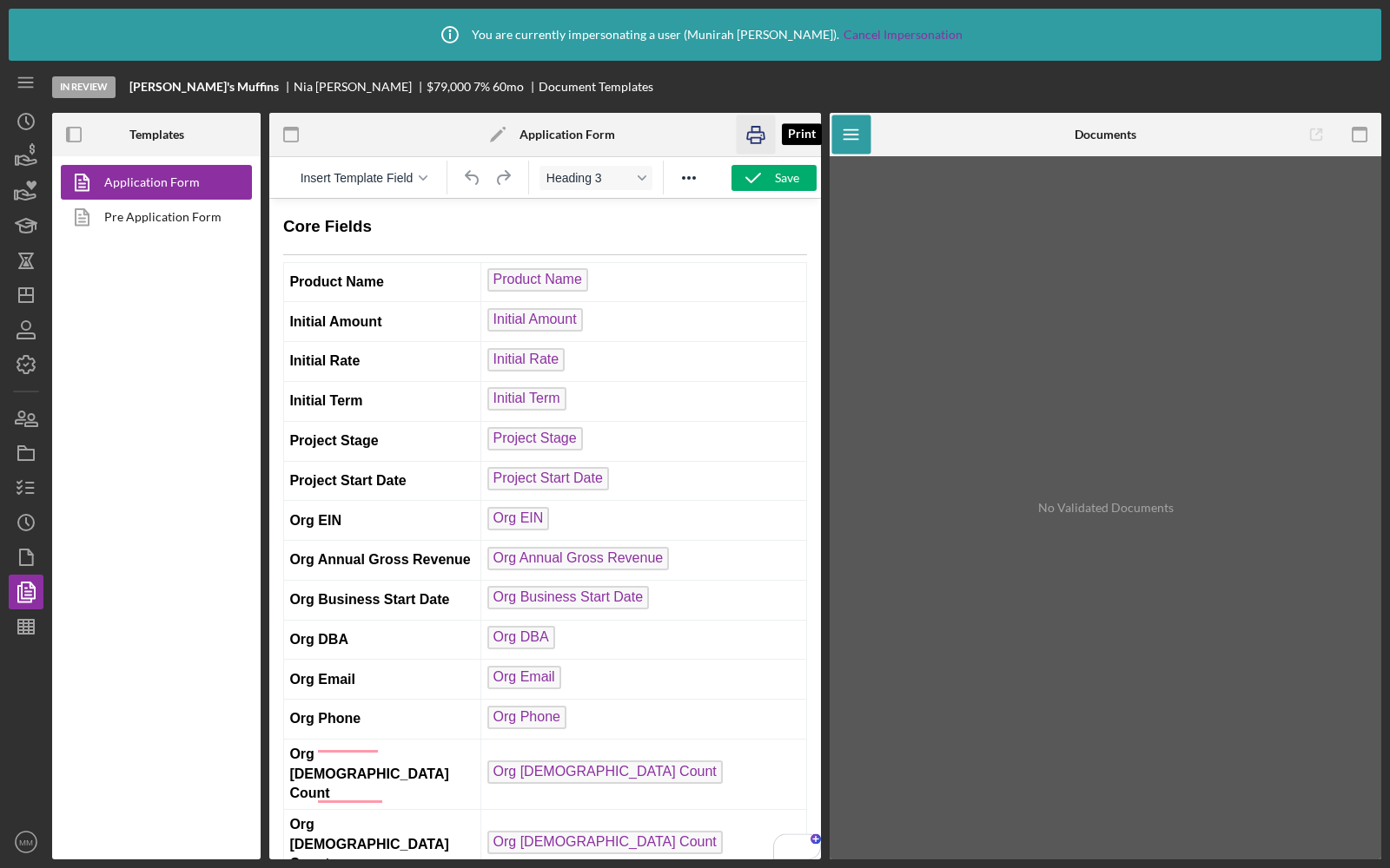
click at [755, 137] on icon "button" at bounding box center [756, 135] width 39 height 39
click at [26, 482] on line "button" at bounding box center [30, 482] width 8 height 0
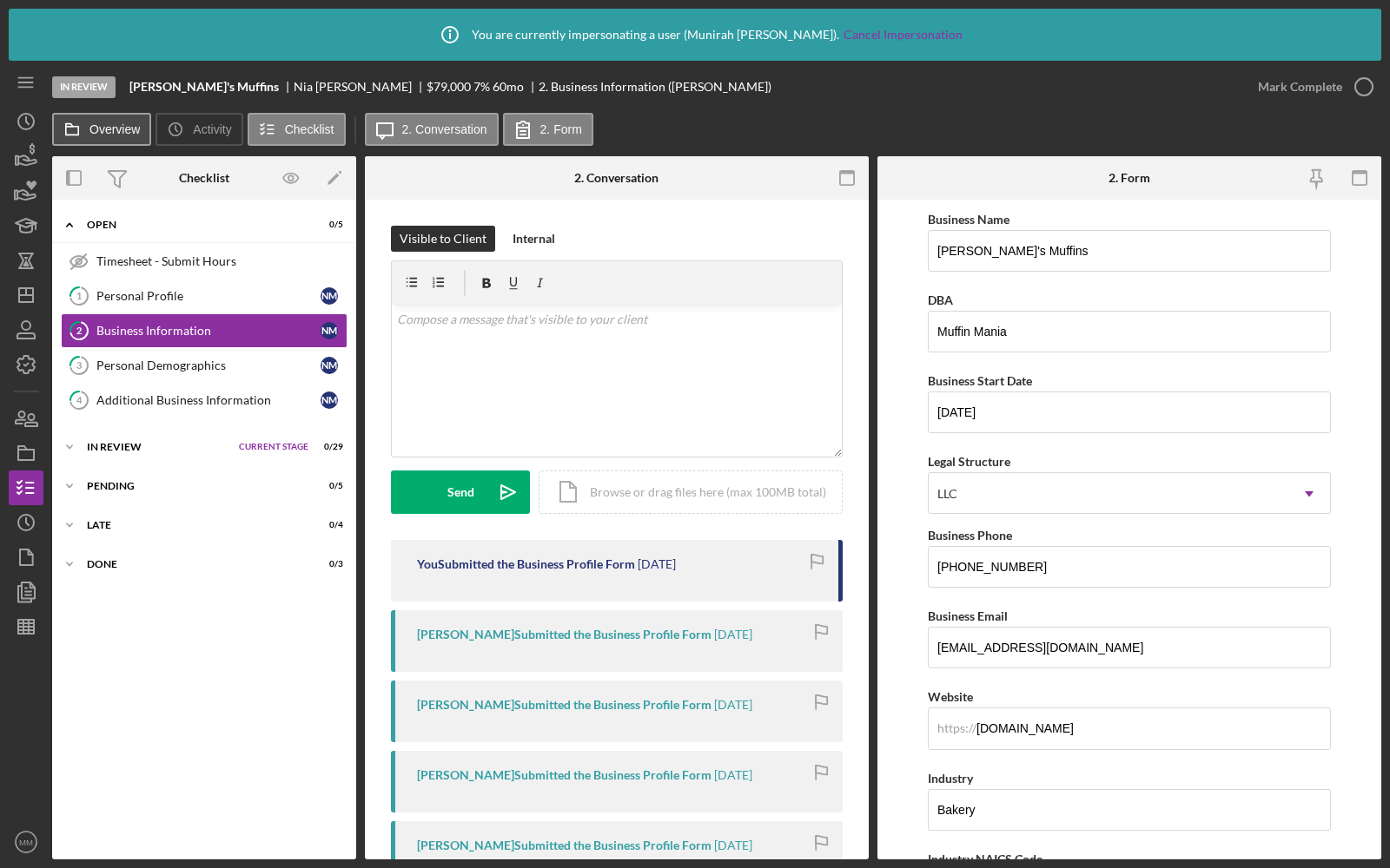
click at [111, 122] on label "Overview" at bounding box center [114, 129] width 50 height 14
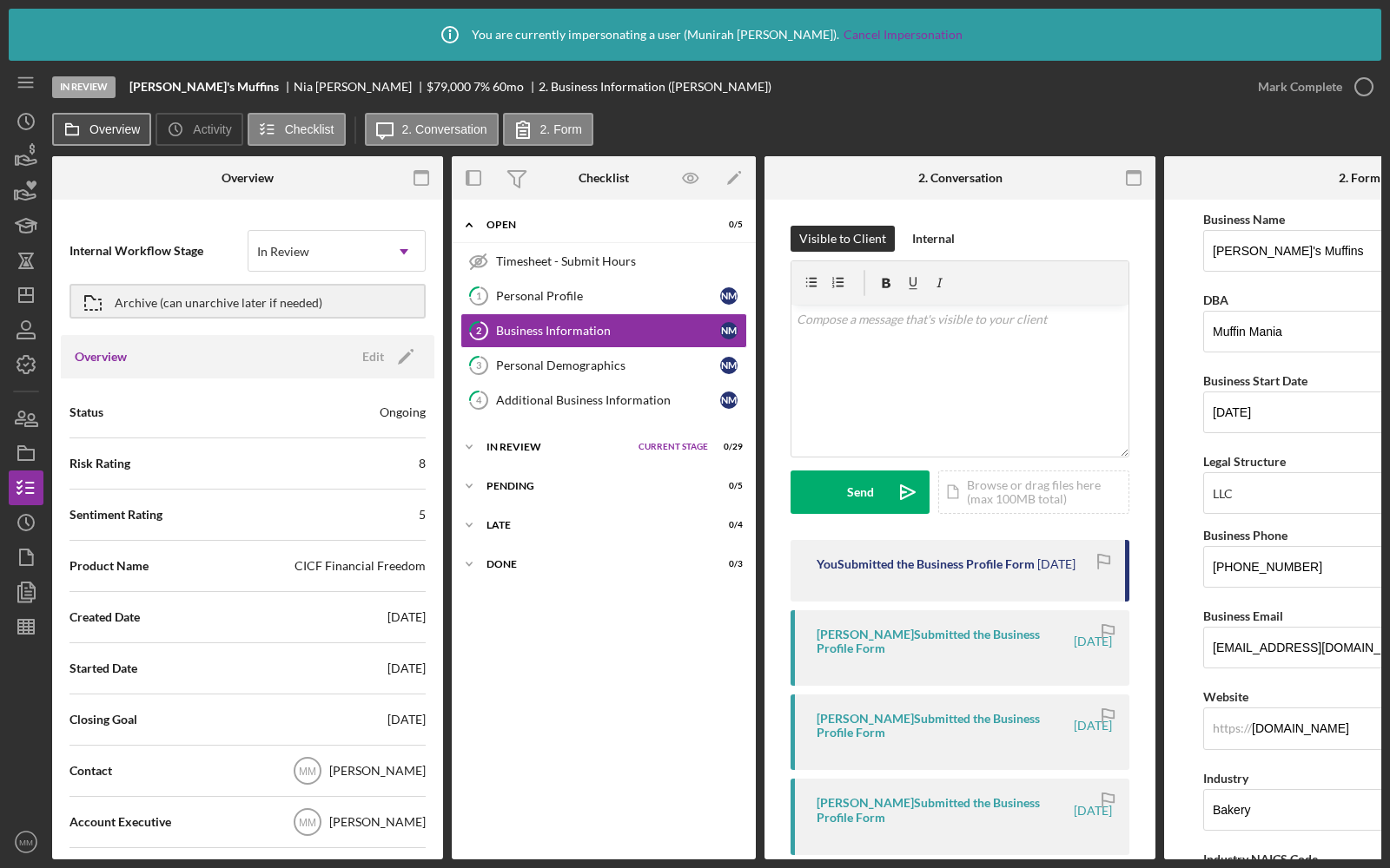
click at [67, 146] on div "Overview Icon/History Activity Checklist Icon/Message 2. Conversation 2. Form" at bounding box center [716, 130] width 1329 height 35
click at [92, 129] on label "Overview" at bounding box center [114, 129] width 50 height 14
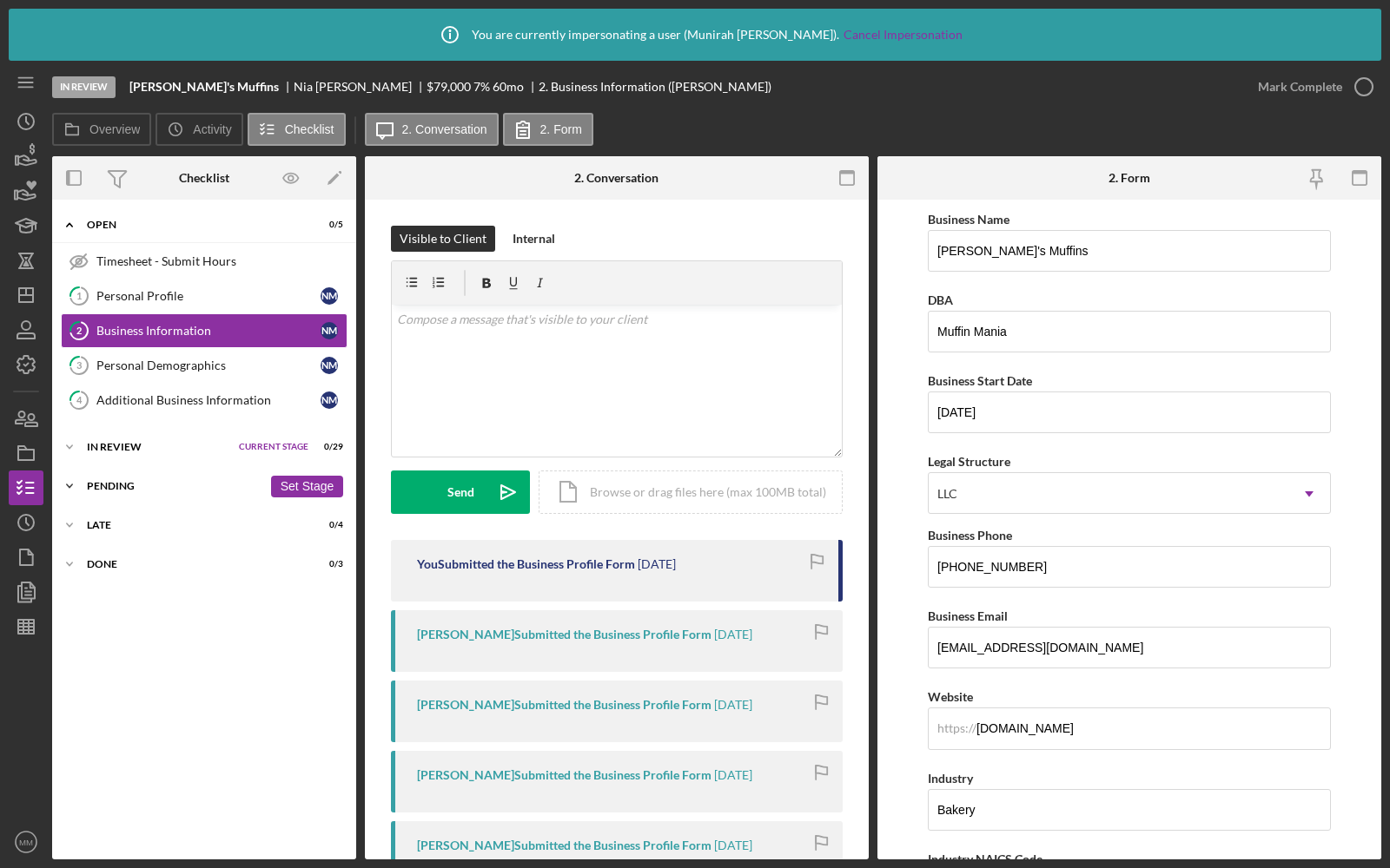
click at [150, 481] on div "Pending" at bounding box center [174, 486] width 175 height 10
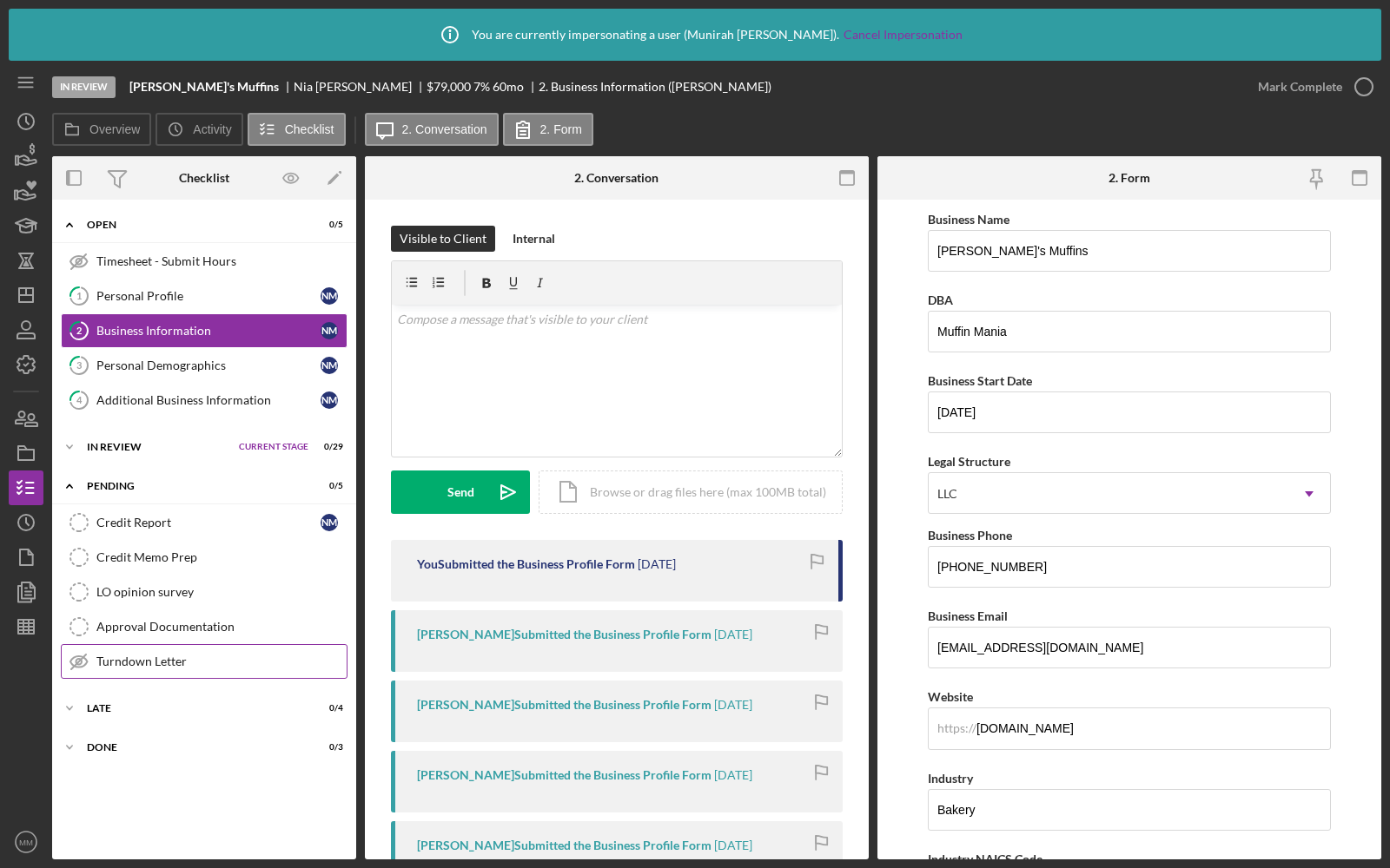
click at [161, 659] on div "Turndown Letter" at bounding box center [222, 661] width 250 height 14
